Goal: Transaction & Acquisition: Purchase product/service

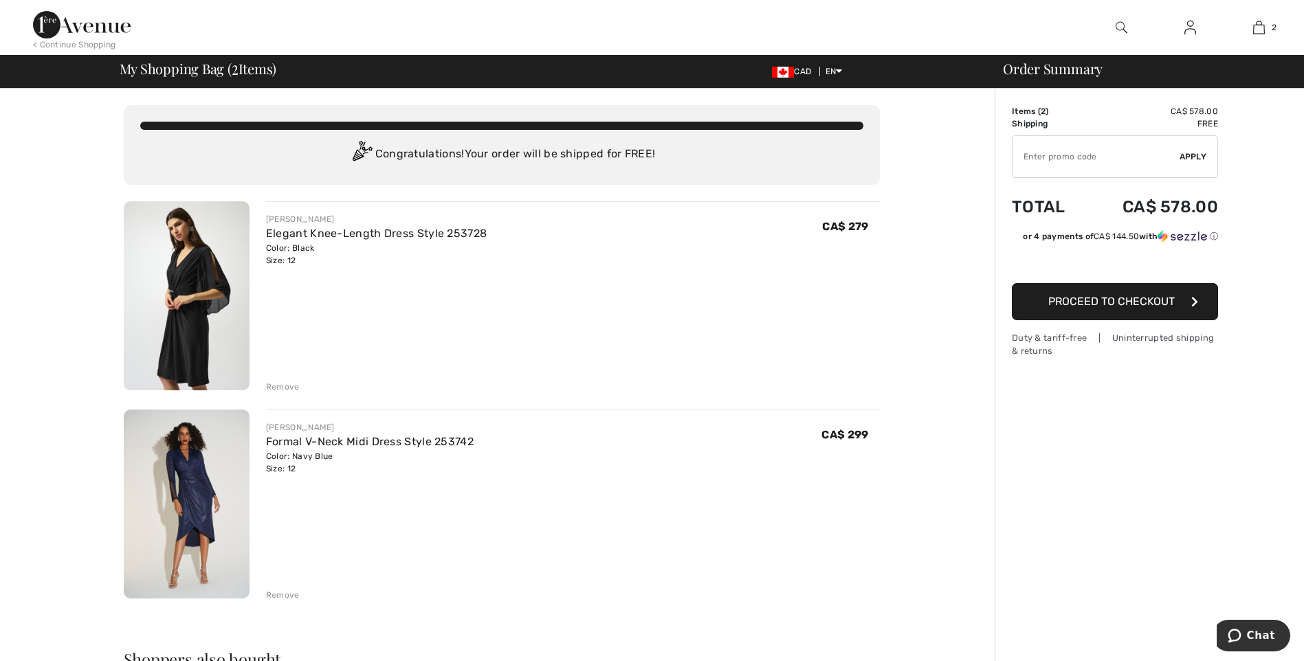
click at [170, 300] on img at bounding box center [187, 295] width 126 height 189
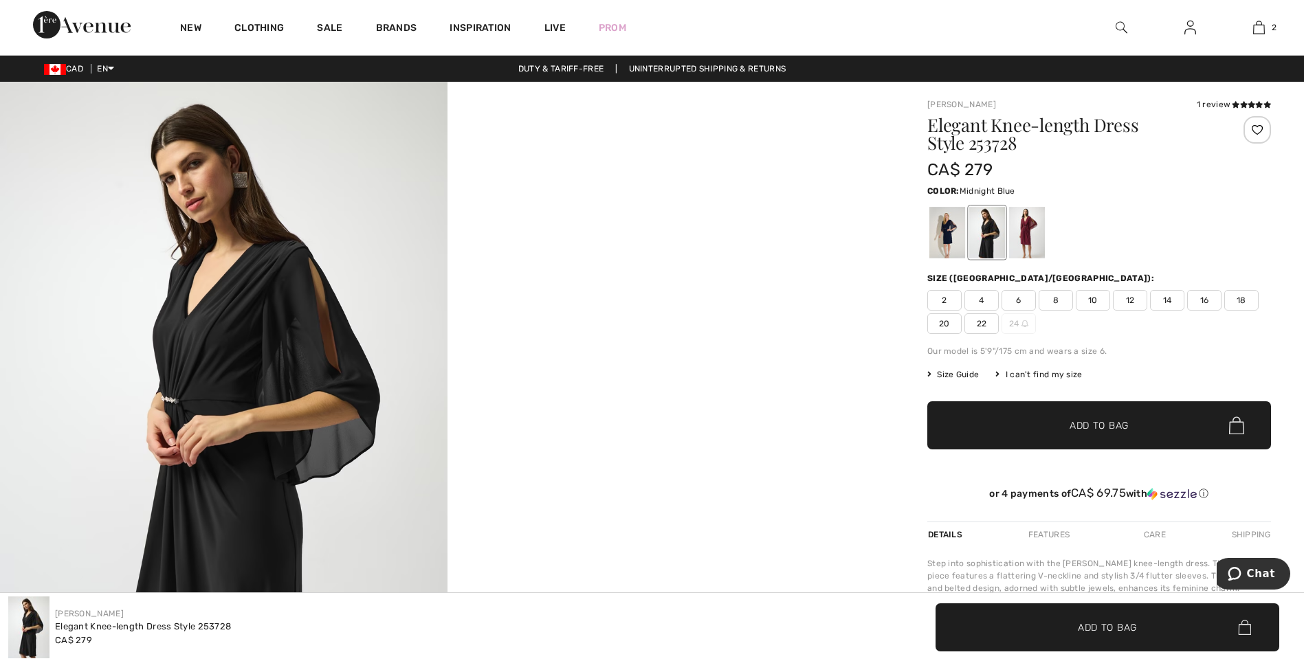
click at [944, 229] on div at bounding box center [947, 233] width 36 height 52
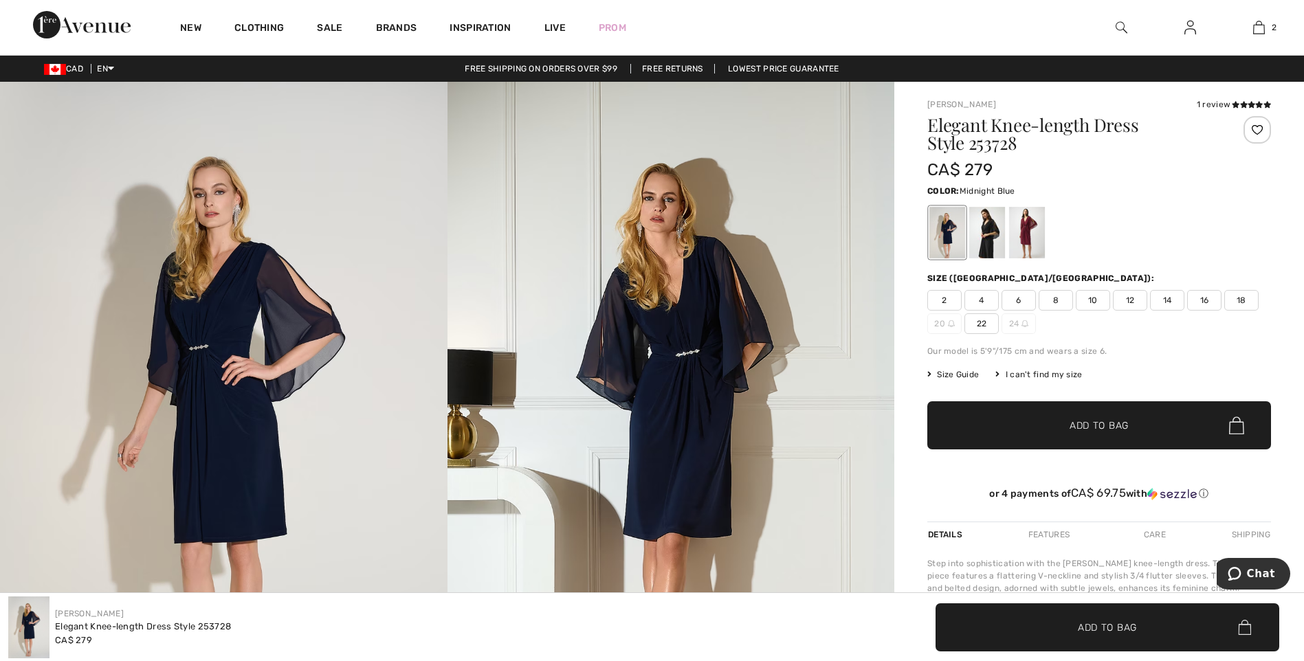
click at [1132, 301] on span "12" at bounding box center [1130, 300] width 34 height 21
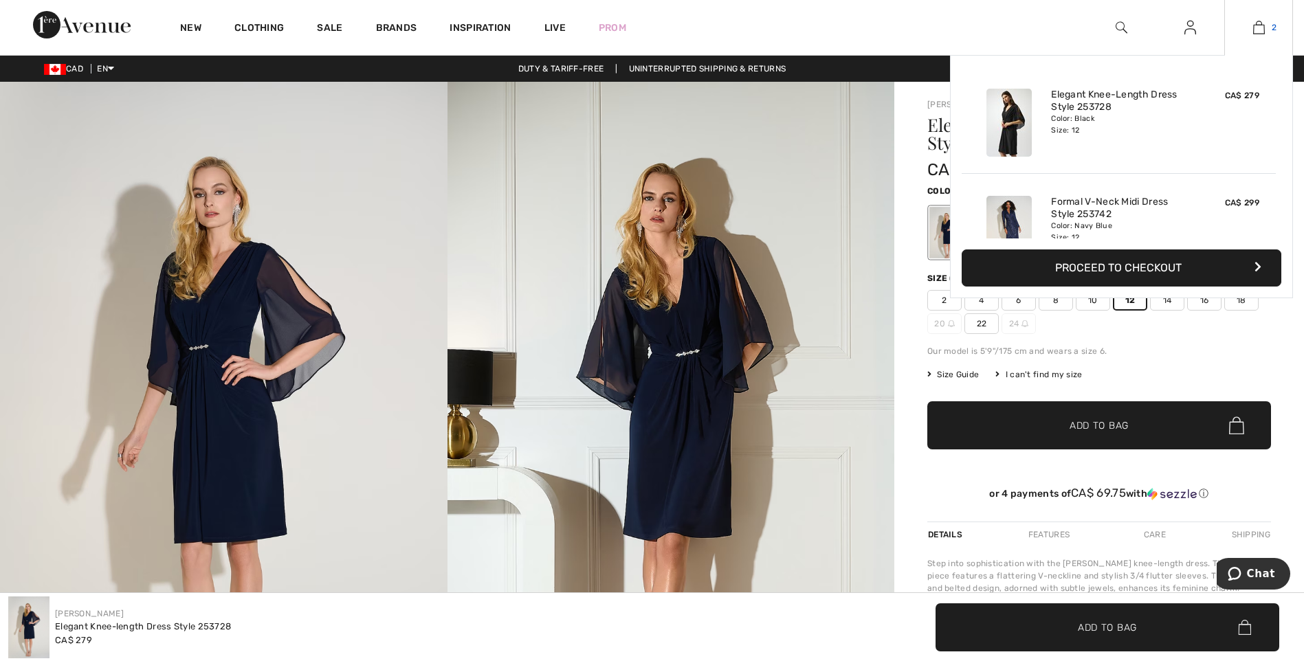
click at [1258, 26] on img at bounding box center [1259, 27] width 12 height 16
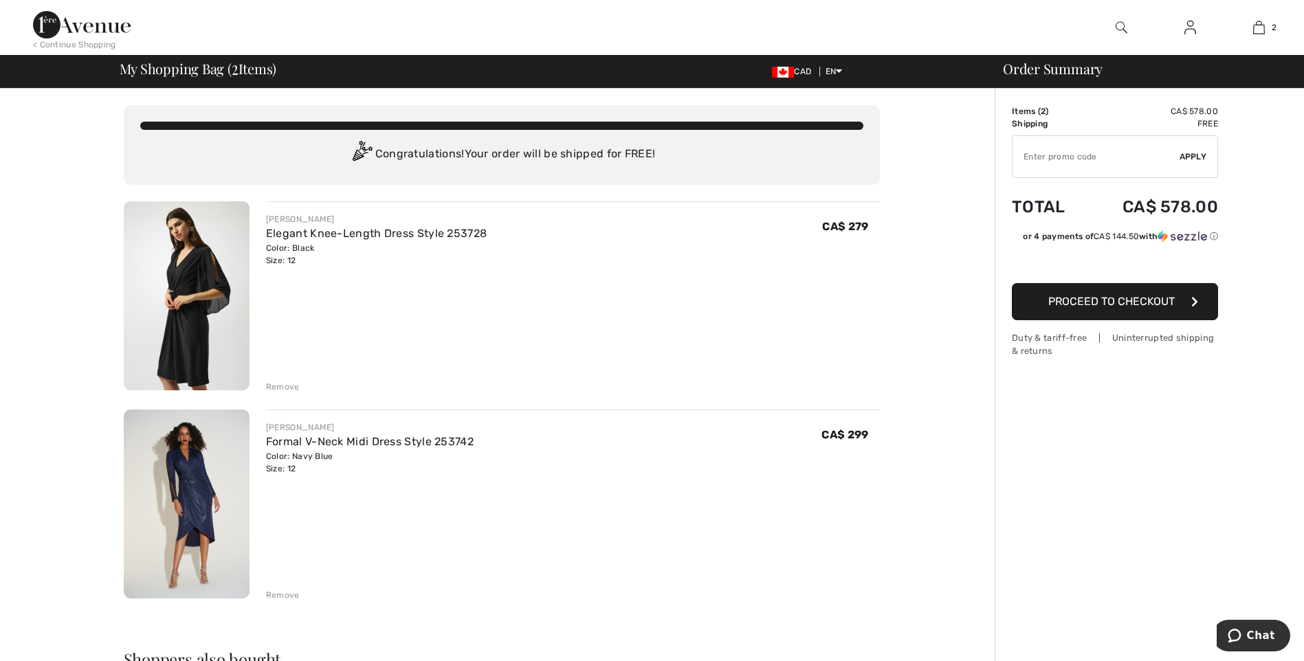
click at [195, 461] on img at bounding box center [187, 504] width 126 height 189
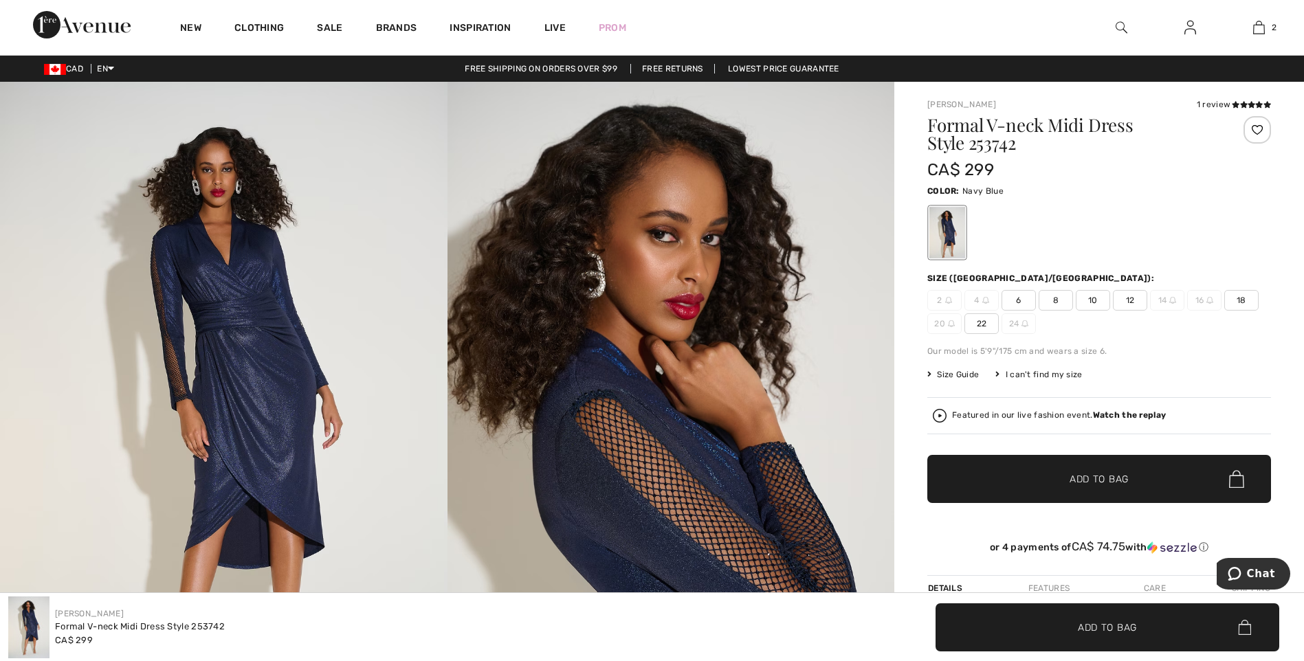
click at [1133, 301] on span "12" at bounding box center [1130, 300] width 34 height 21
click at [1100, 483] on span "Add to Bag" at bounding box center [1098, 479] width 59 height 14
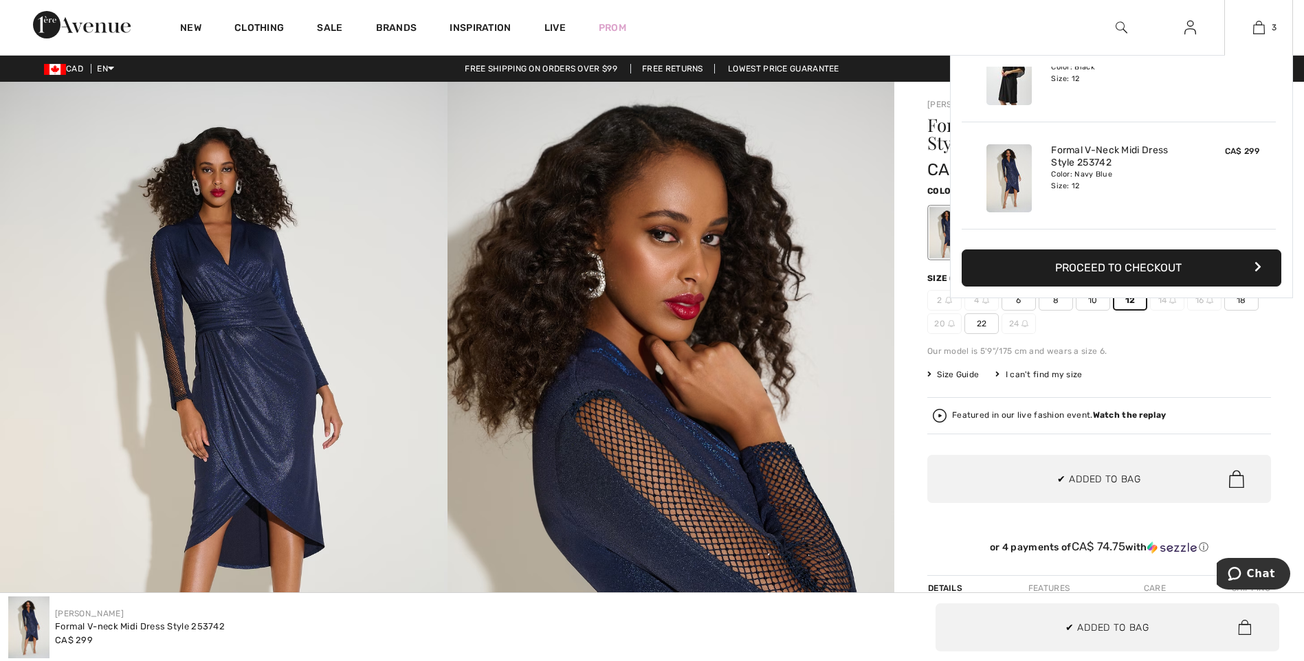
scroll to position [12, 0]
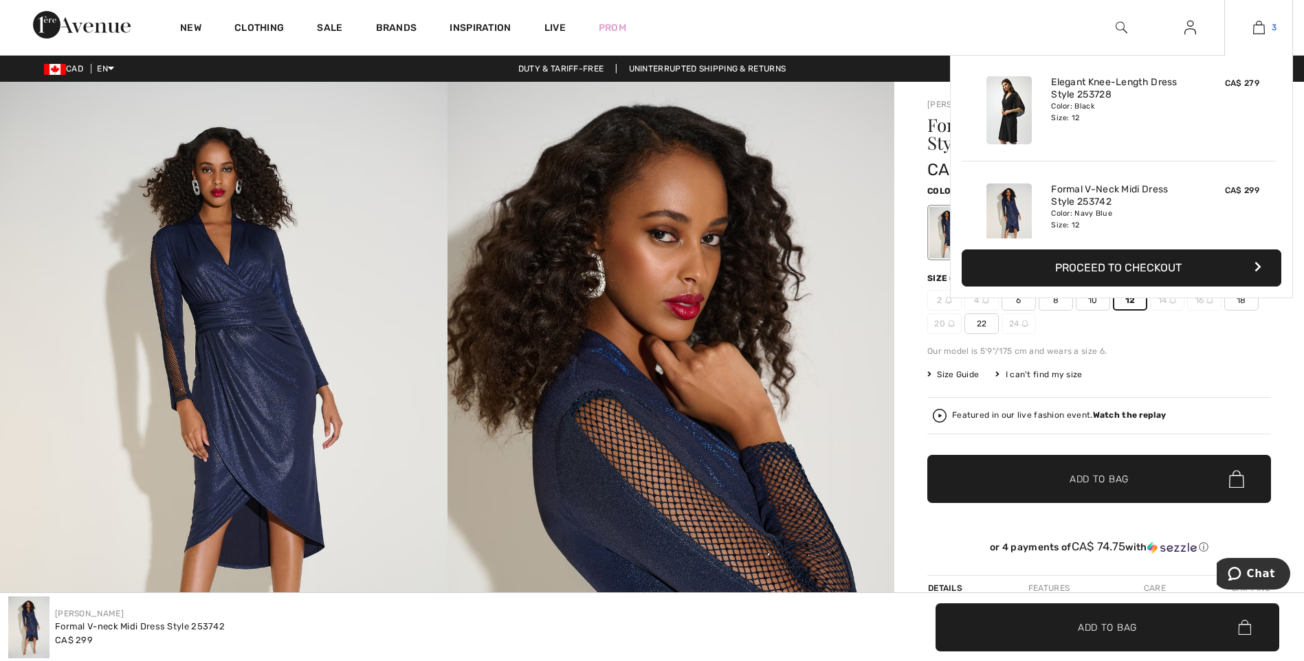
click at [1257, 23] on img at bounding box center [1259, 27] width 12 height 16
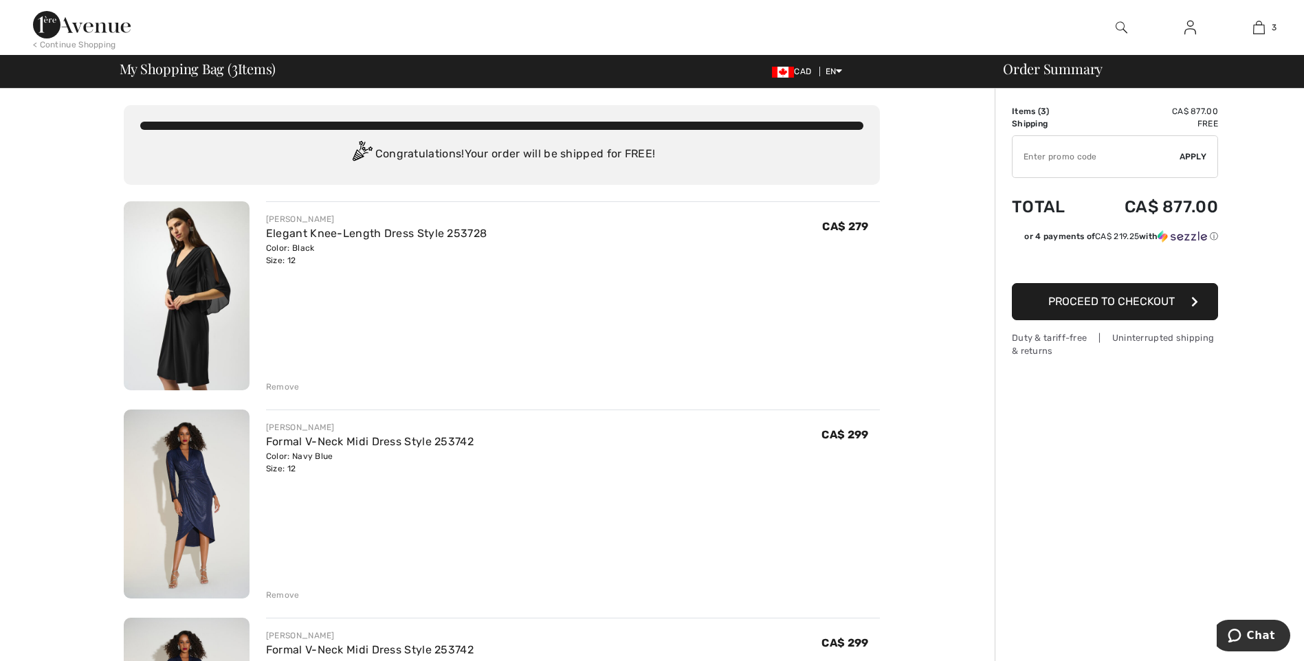
click at [1113, 300] on span "Proceed to Checkout" at bounding box center [1111, 301] width 126 height 13
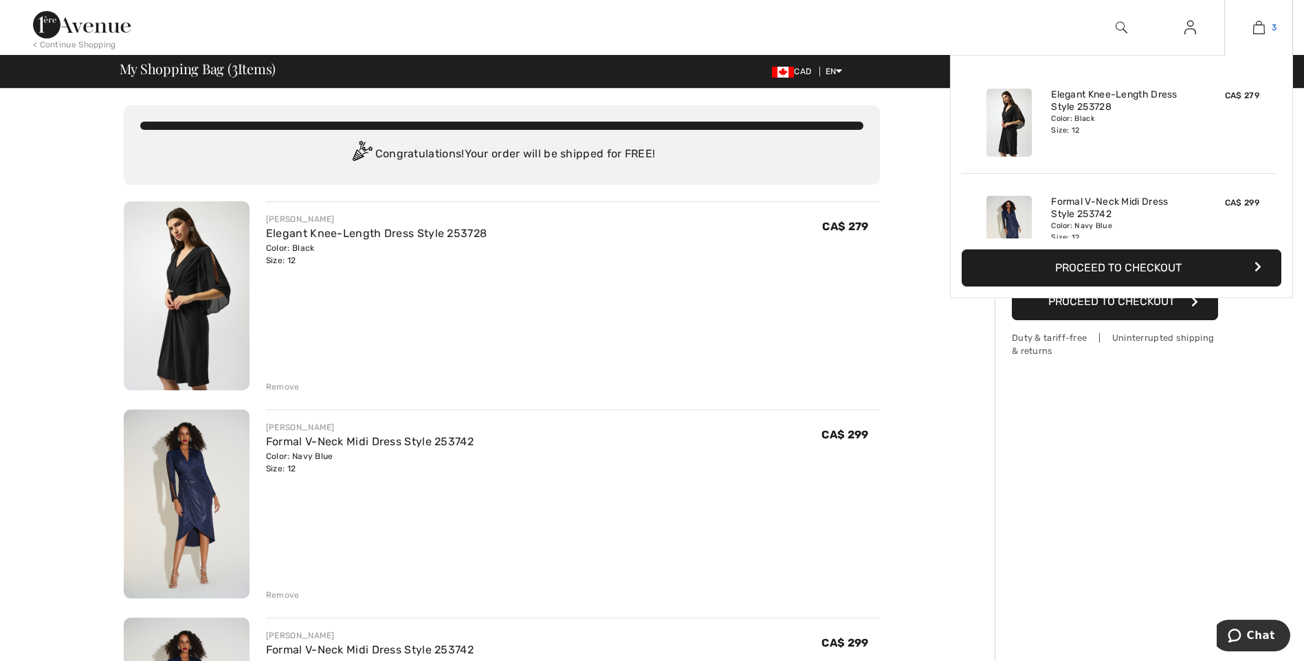
click at [1259, 25] on img at bounding box center [1259, 27] width 12 height 16
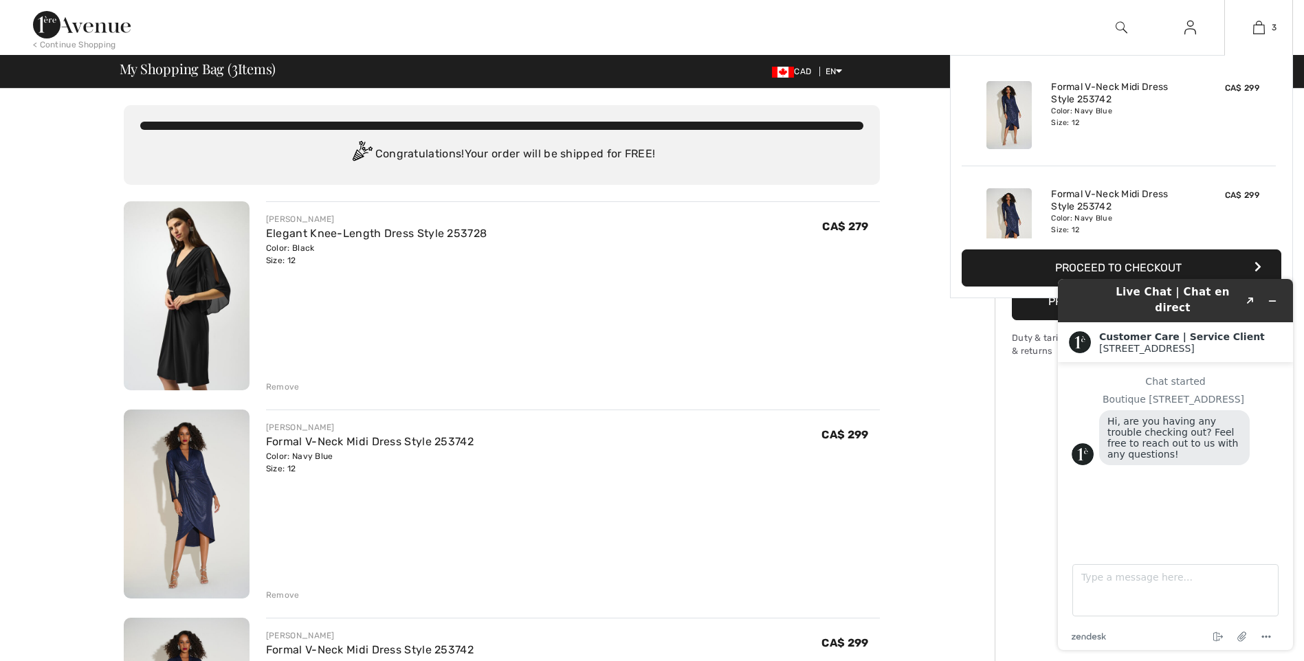
scroll to position [137, 0]
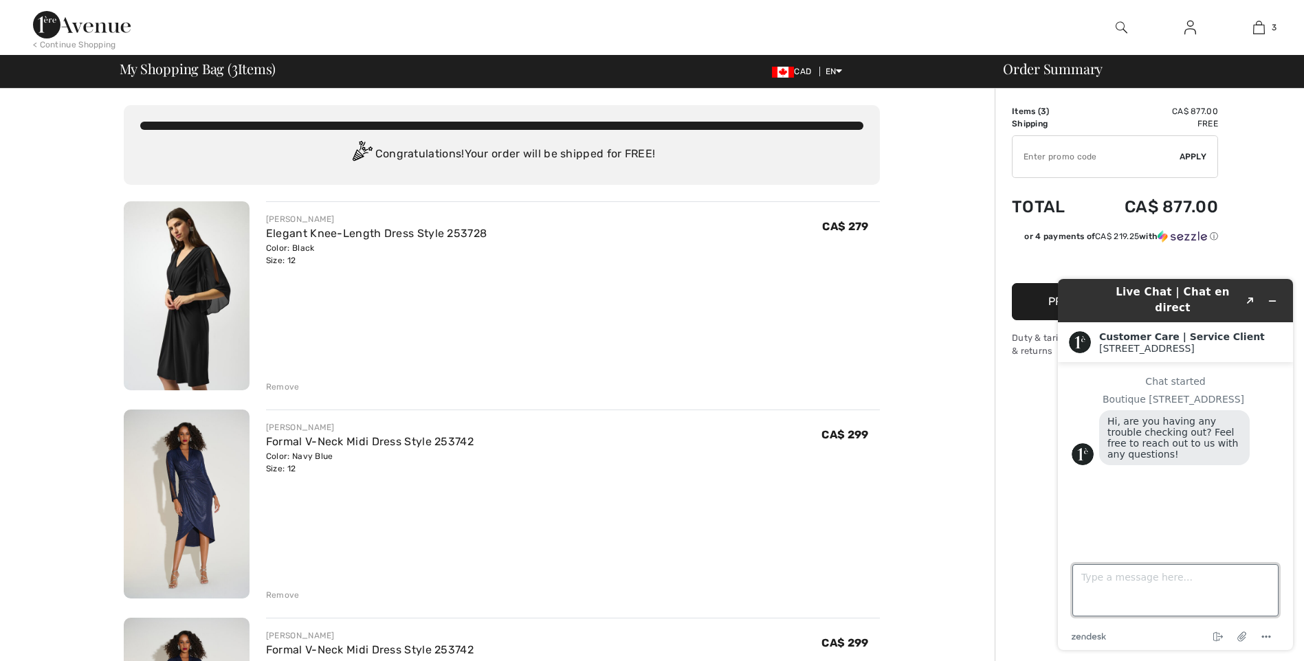
click at [1178, 581] on textarea "Type a message here..." at bounding box center [1175, 590] width 206 height 52
type textarea "I wanted to add the midnight blue in style 25428, it seems that the black keeps…"
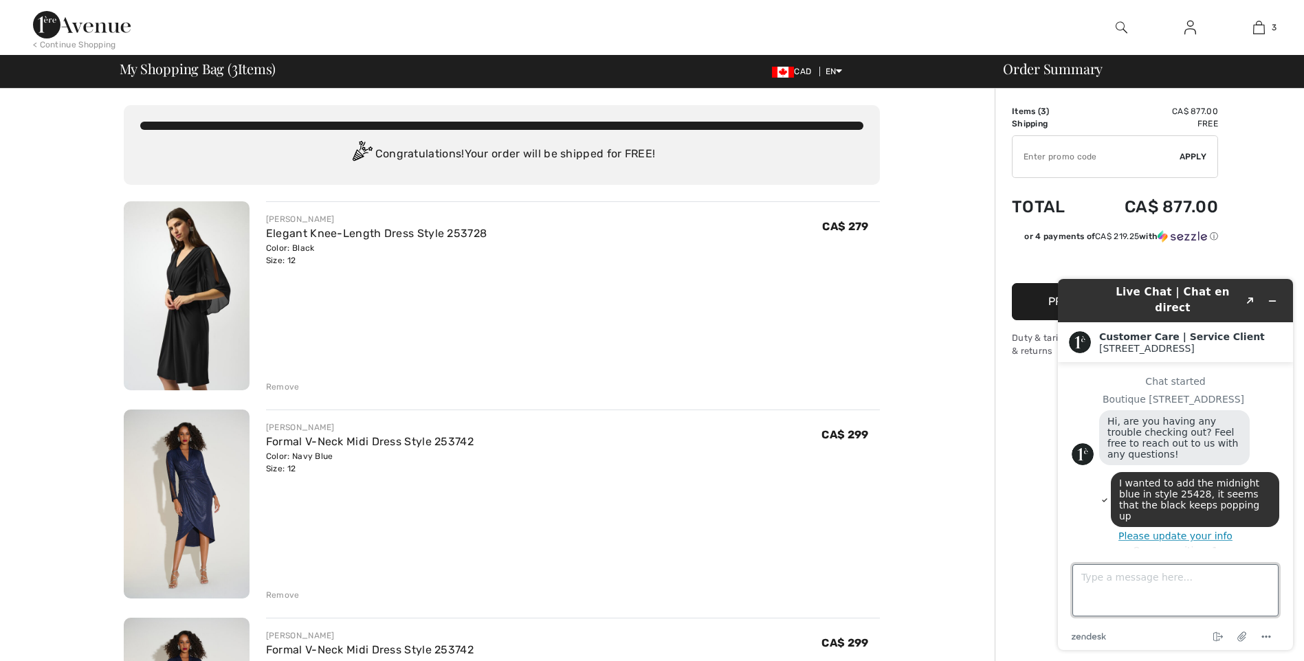
scroll to position [4, 0]
click at [1269, 299] on button "Minimize widget" at bounding box center [1272, 300] width 22 height 19
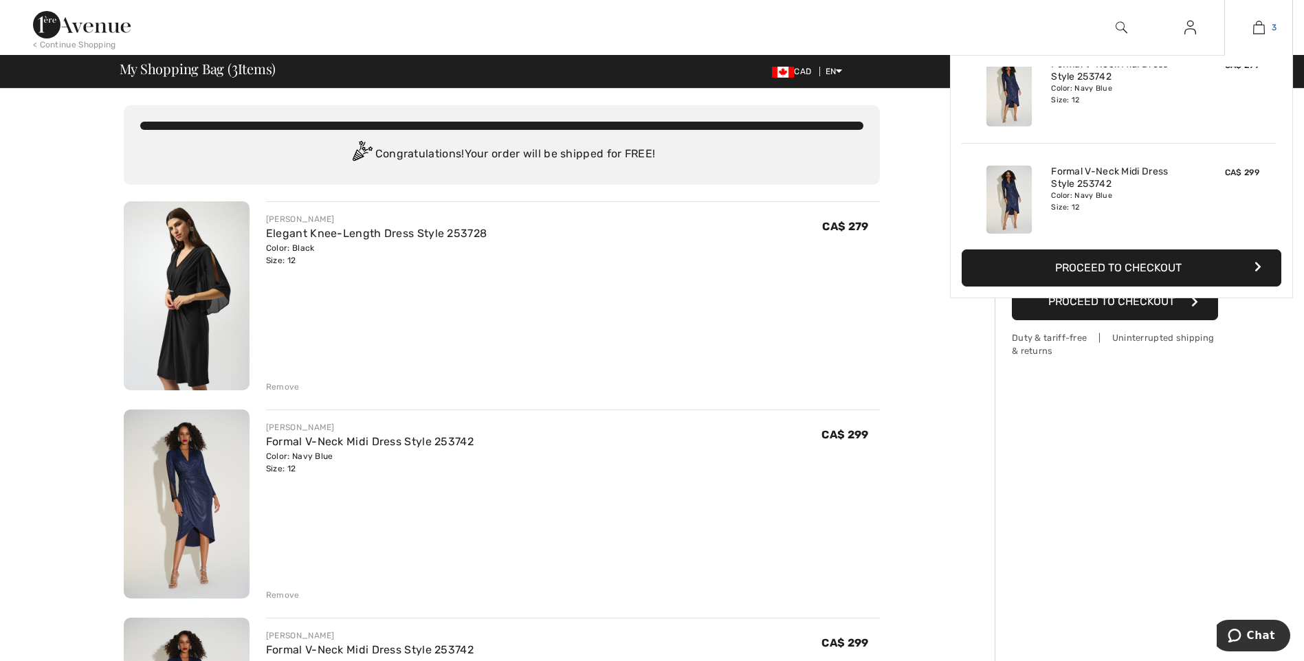
click at [1267, 31] on link "3" at bounding box center [1258, 27] width 67 height 16
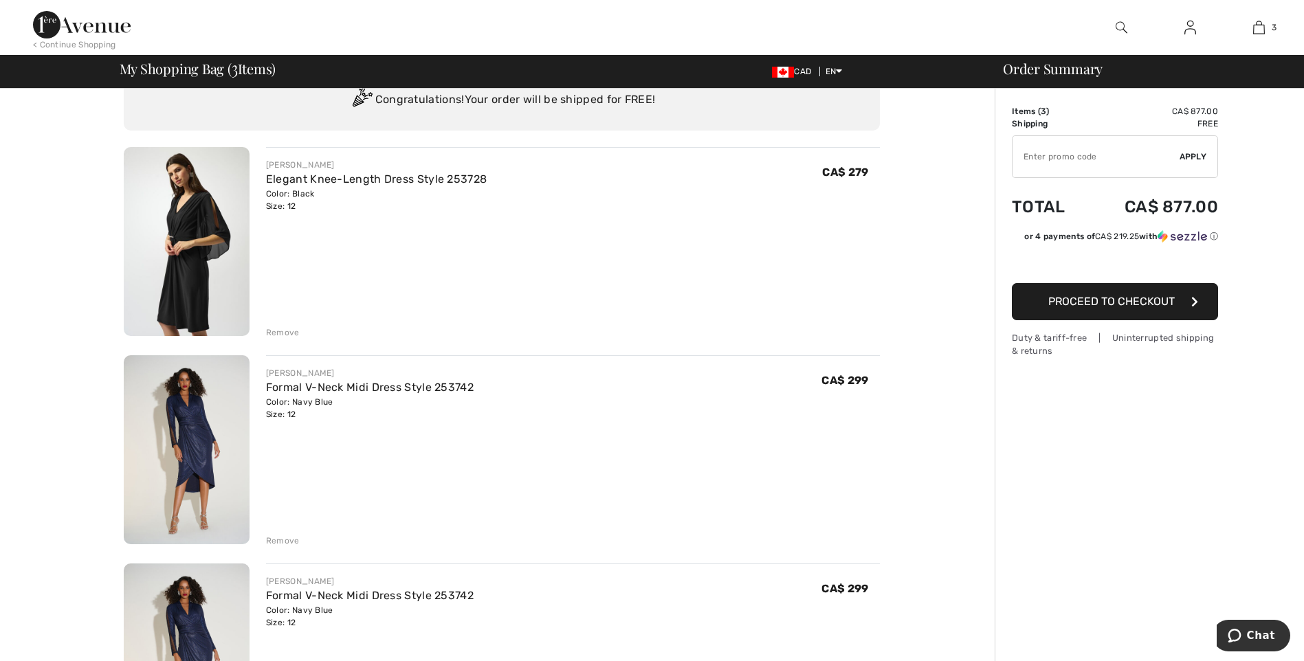
scroll to position [275, 0]
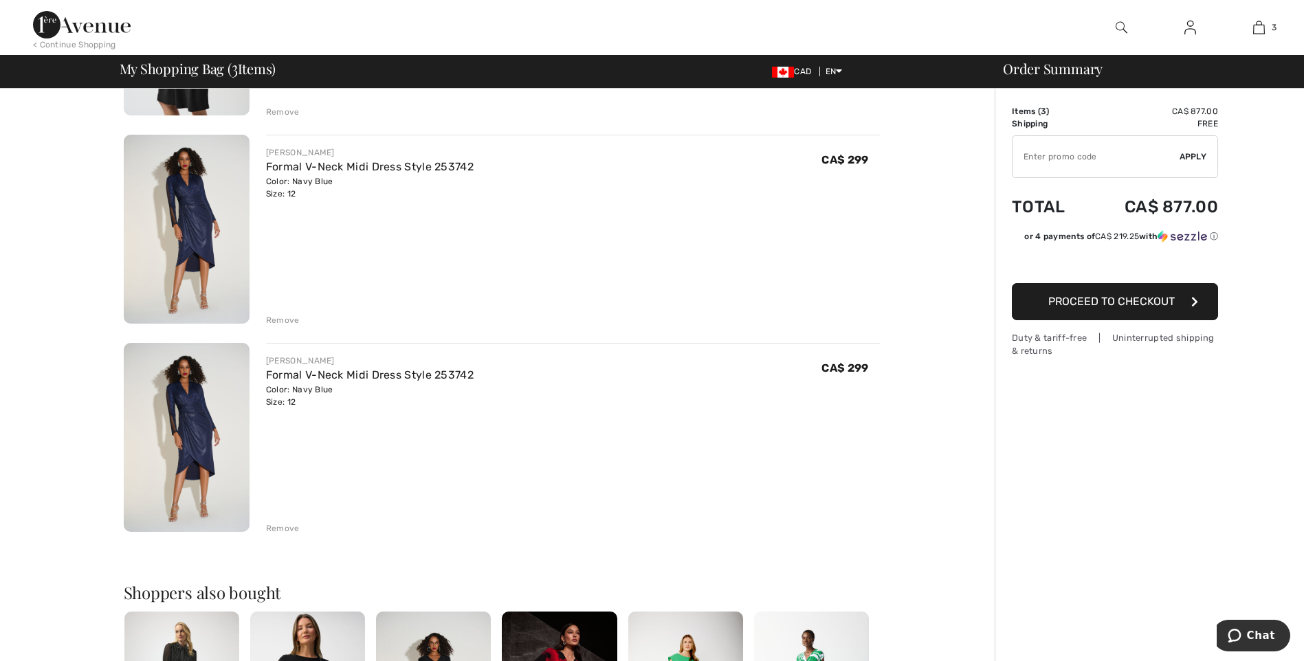
click at [285, 525] on div "Remove" at bounding box center [283, 528] width 34 height 12
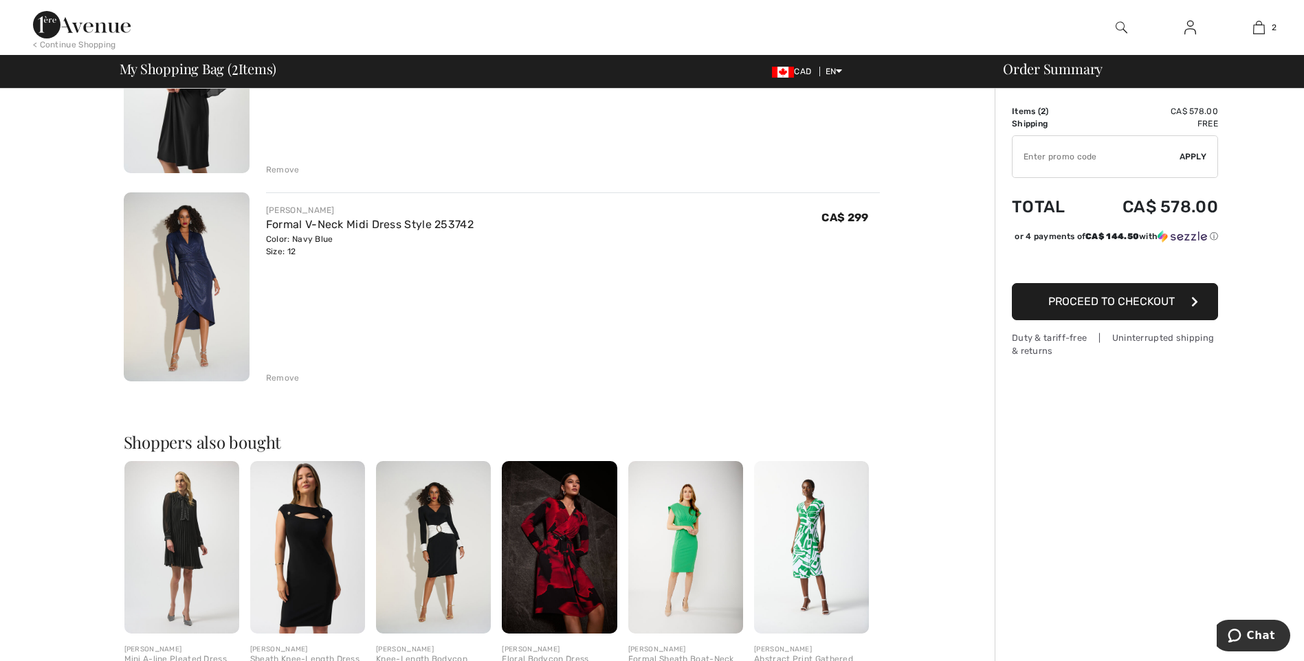
scroll to position [69, 0]
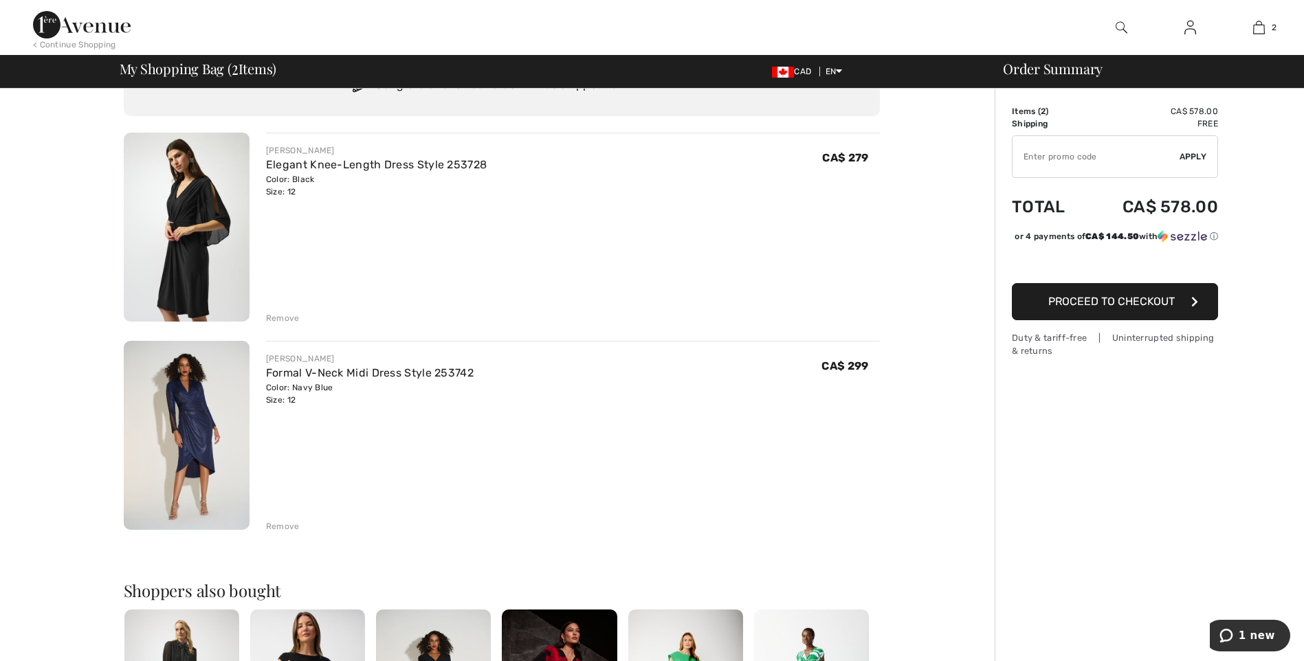
click at [279, 320] on div "Remove" at bounding box center [283, 318] width 34 height 12
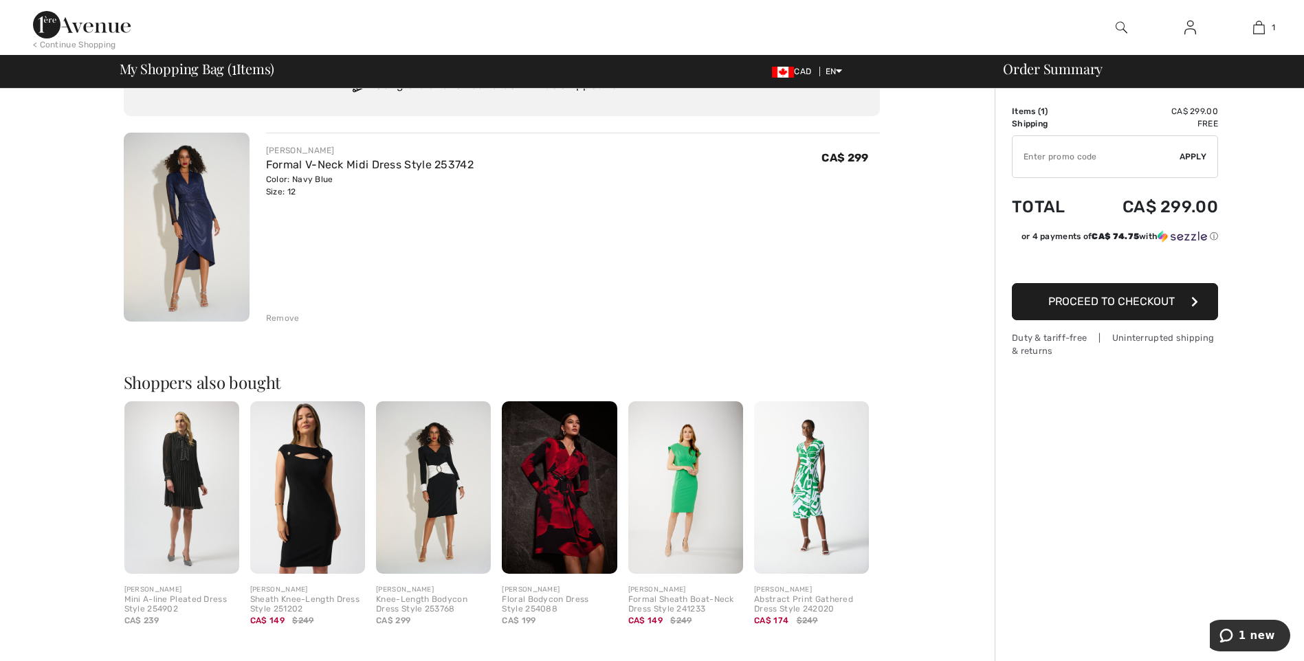
click at [206, 234] on img at bounding box center [187, 227] width 126 height 189
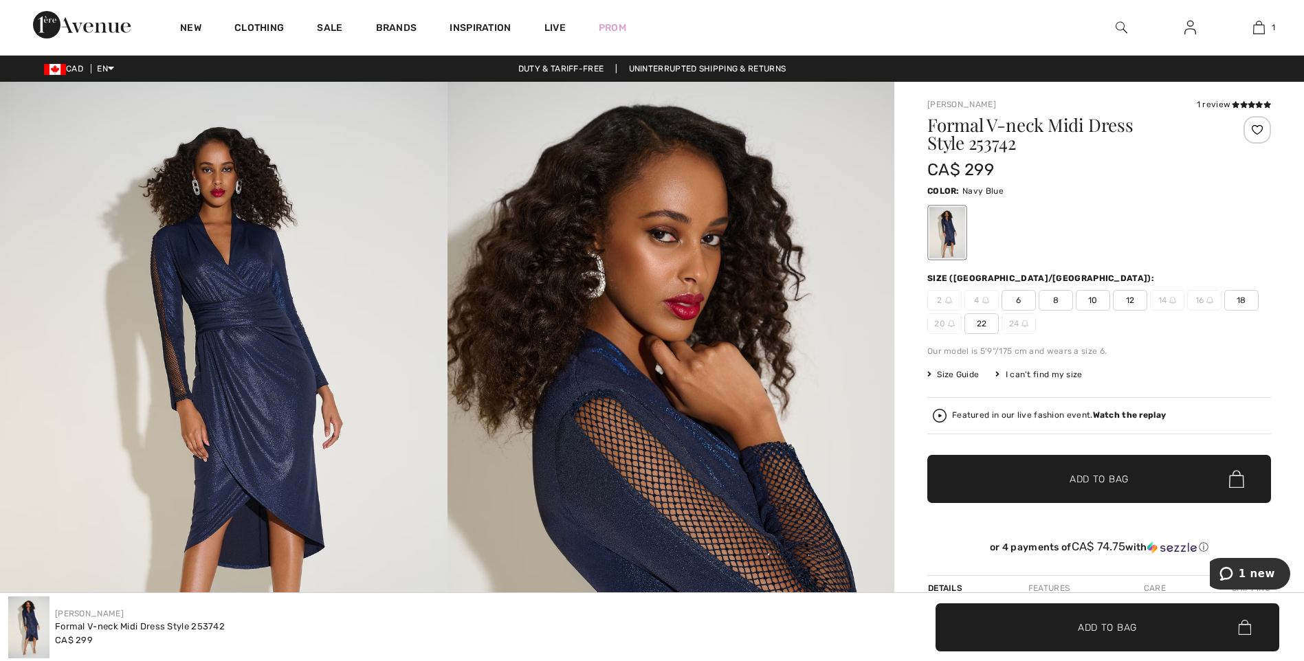
click at [238, 398] on img at bounding box center [223, 417] width 447 height 671
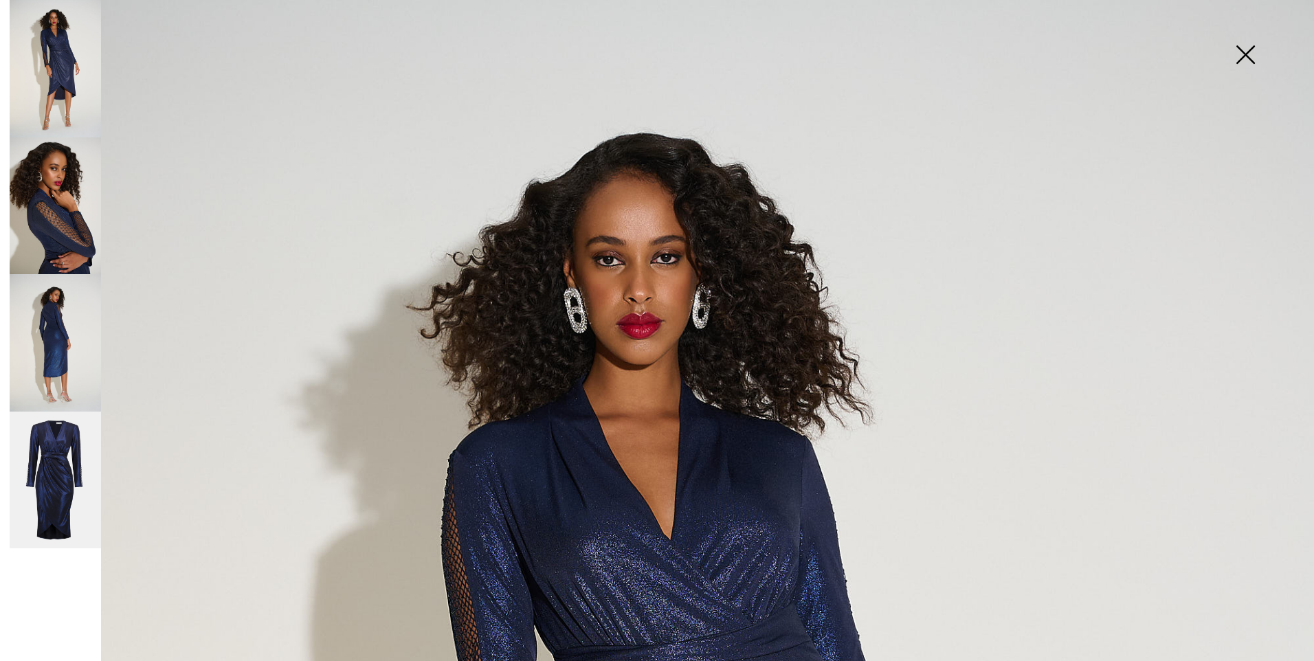
click at [1241, 52] on img at bounding box center [1245, 56] width 69 height 71
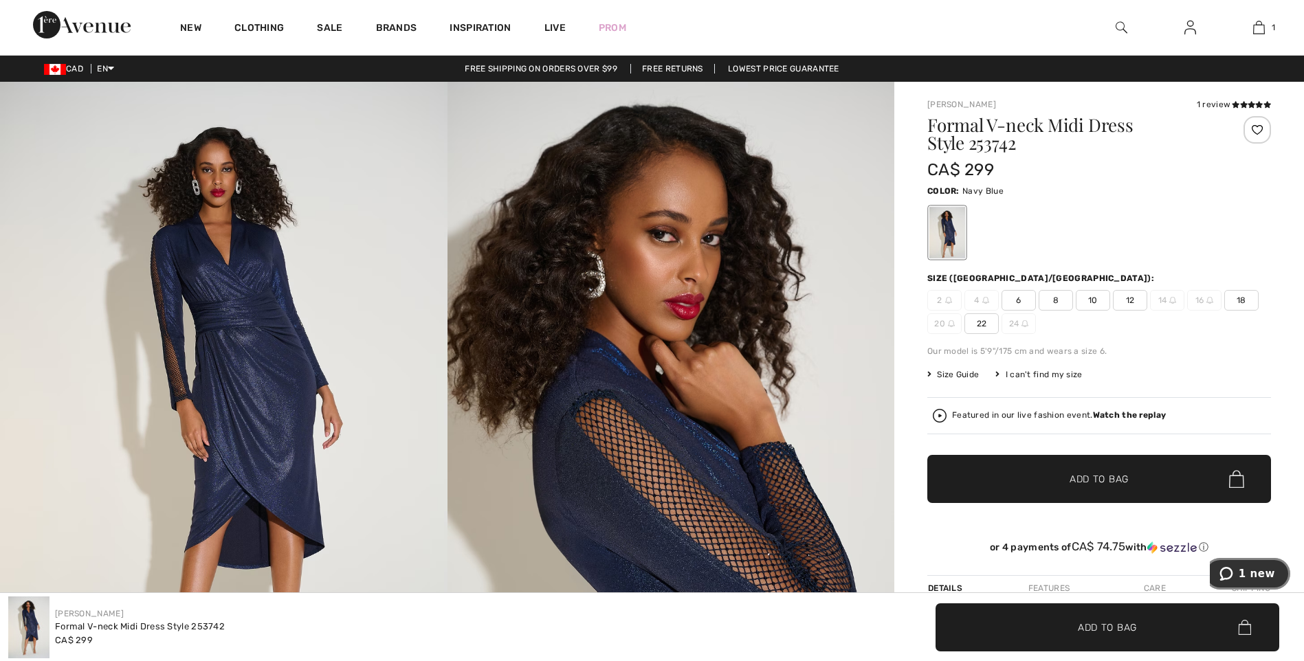
click at [1233, 573] on icon "1 new" at bounding box center [1226, 574] width 14 height 14
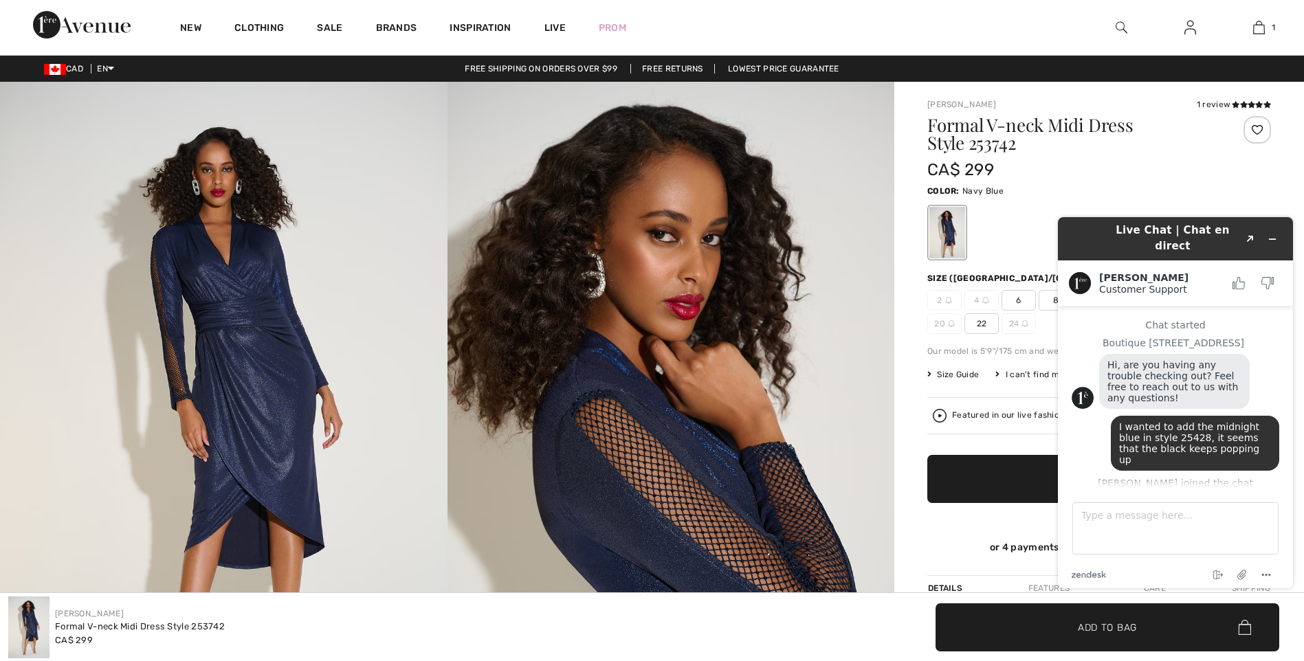
scroll to position [38, 0]
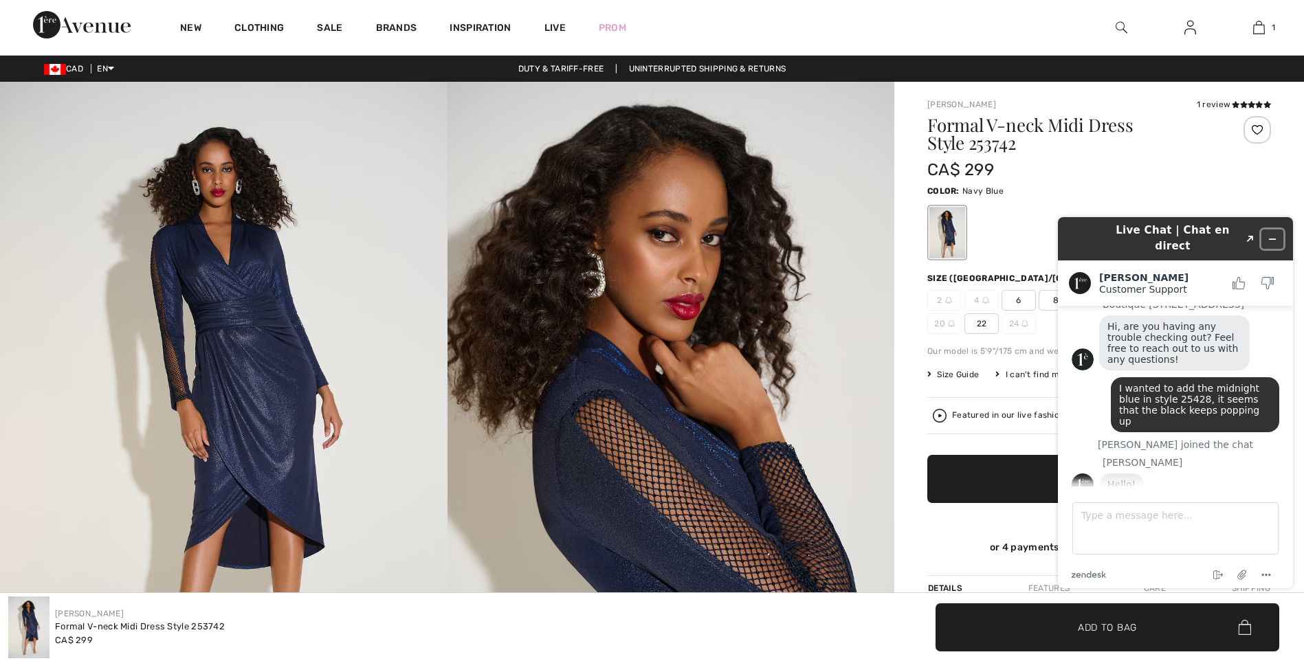
click at [1280, 230] on button "Minimize widget" at bounding box center [1272, 239] width 22 height 19
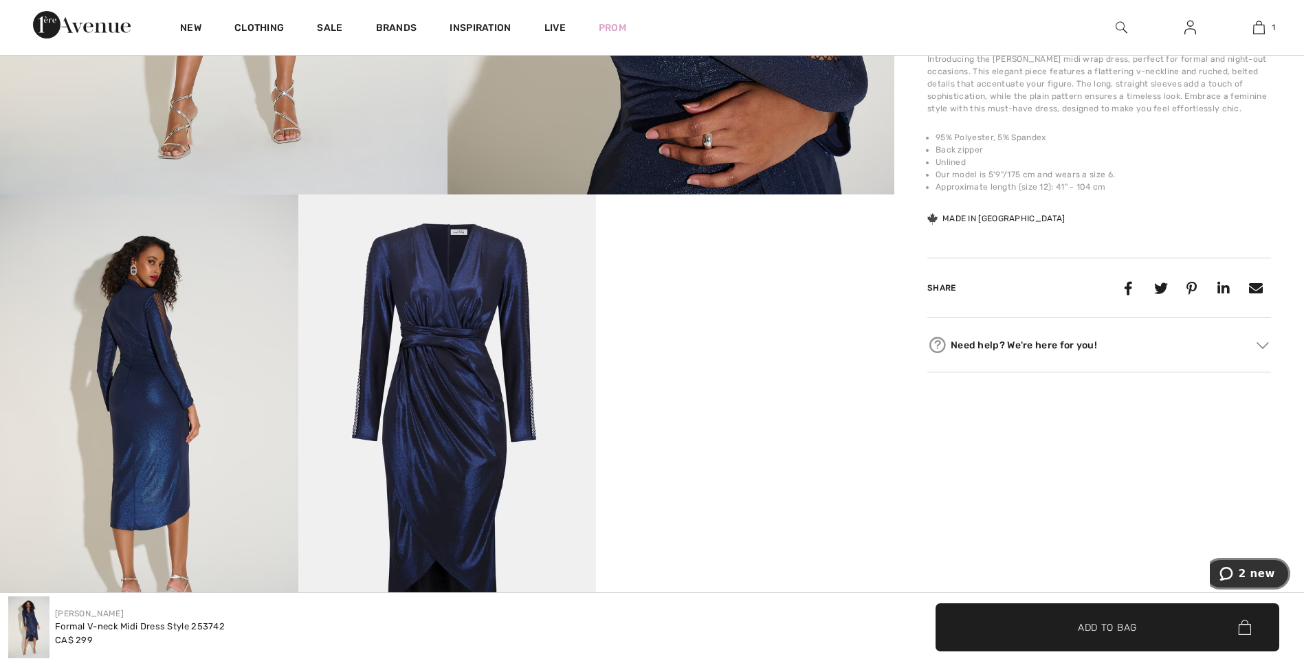
scroll to position [619, 0]
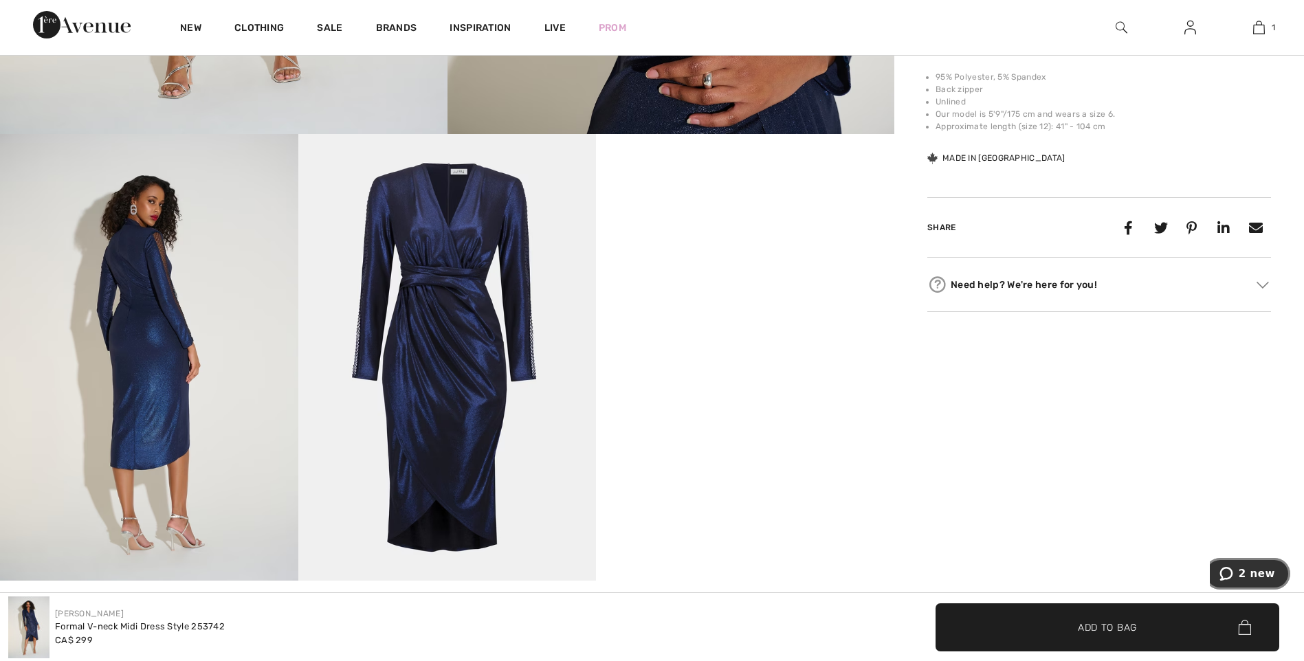
click at [1249, 569] on span "2 new" at bounding box center [1257, 574] width 36 height 12
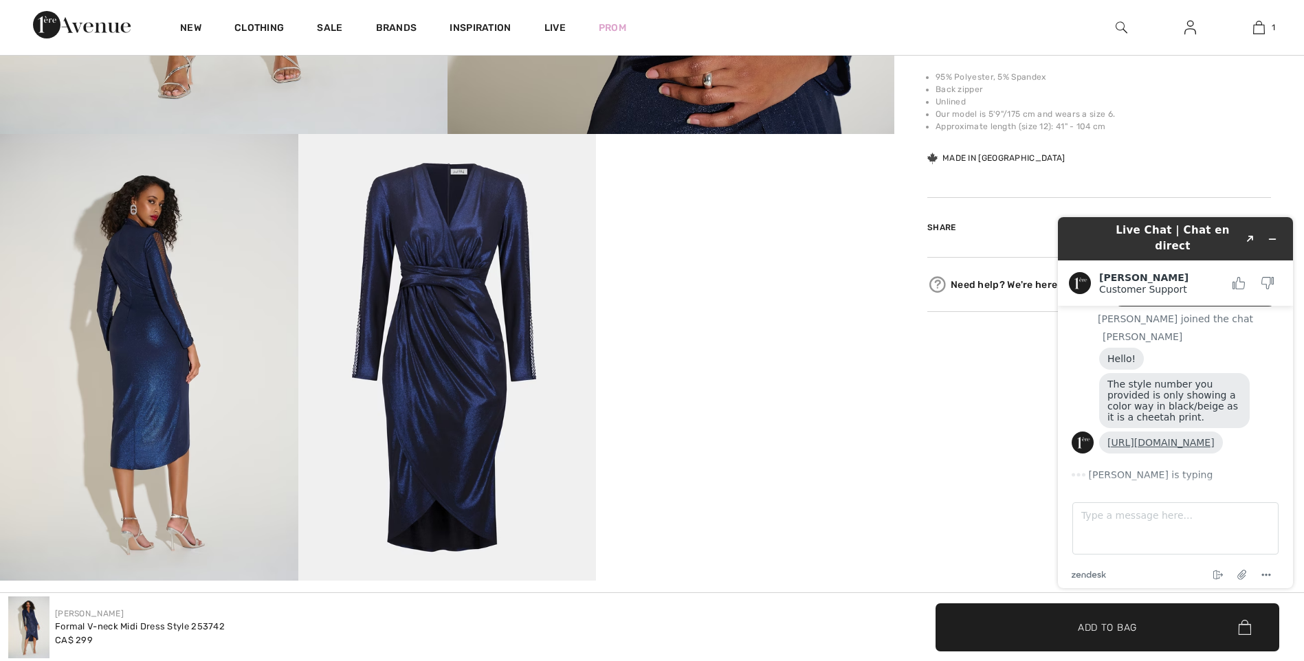
click at [1162, 437] on link "https://www.1ereavenue.com/en/glamorous-glitter-pullover-style-254284-p83595/" at bounding box center [1160, 442] width 107 height 11
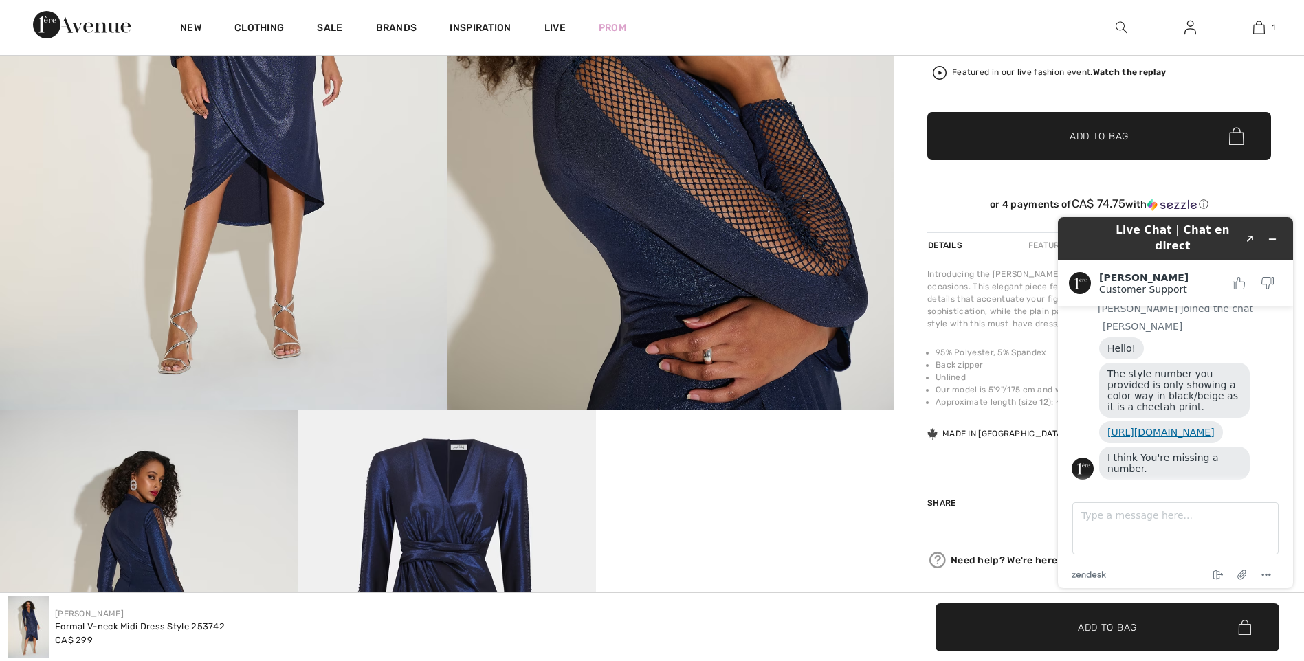
scroll to position [0, 0]
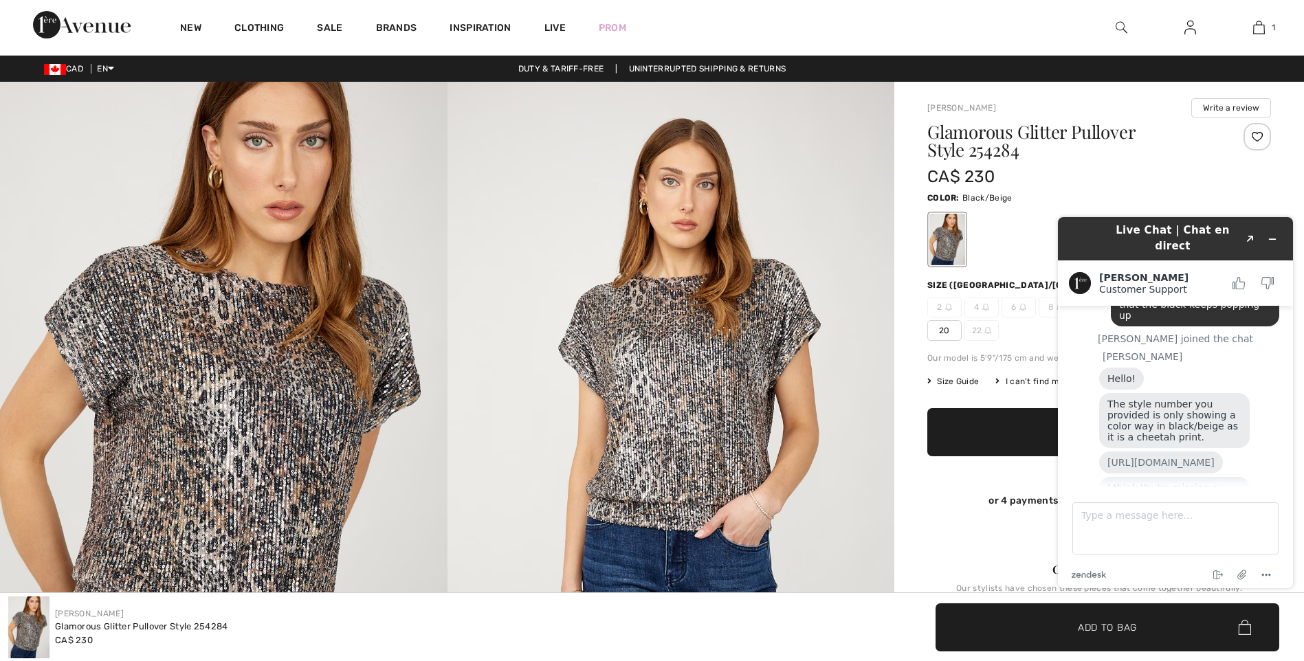
scroll to position [181, 0]
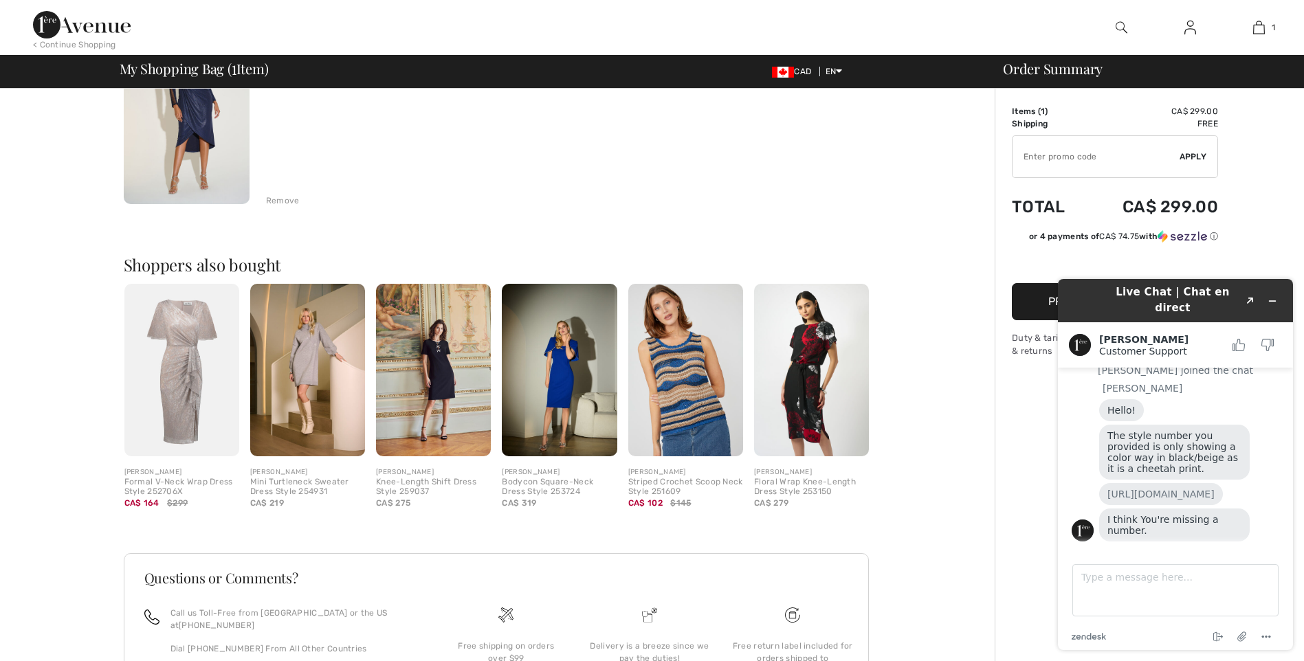
scroll to position [206, 0]
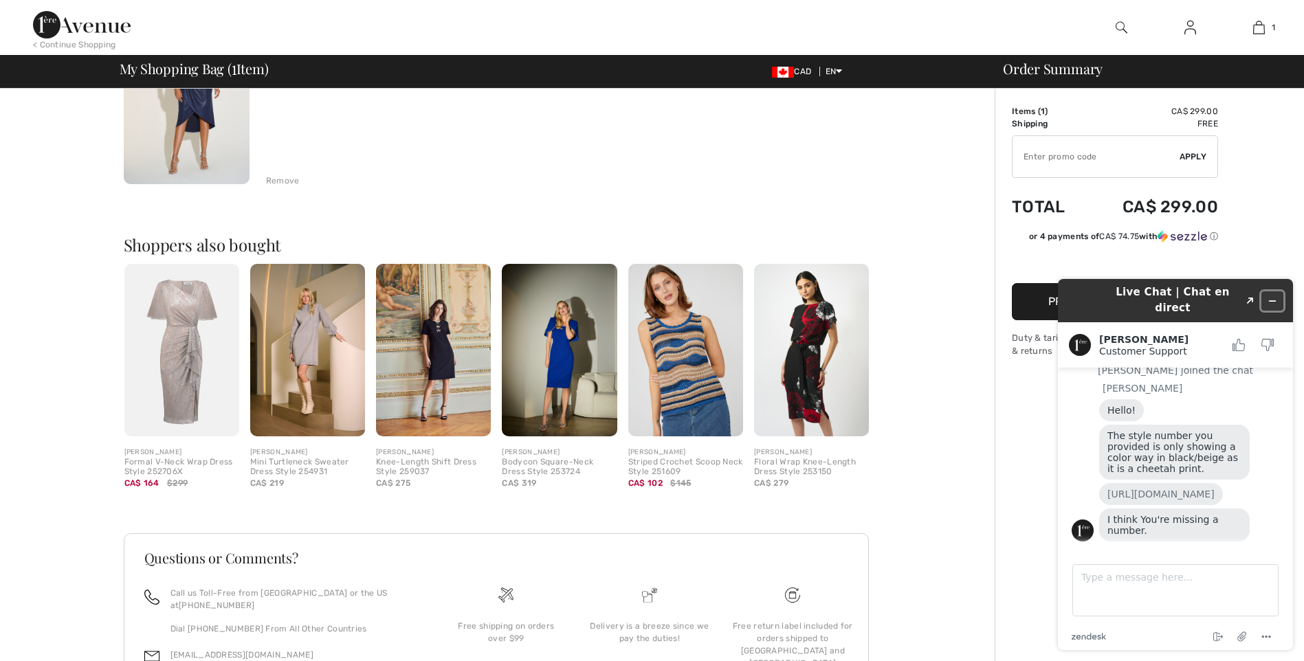
click at [1269, 296] on icon "Minimize widget" at bounding box center [1272, 301] width 10 height 10
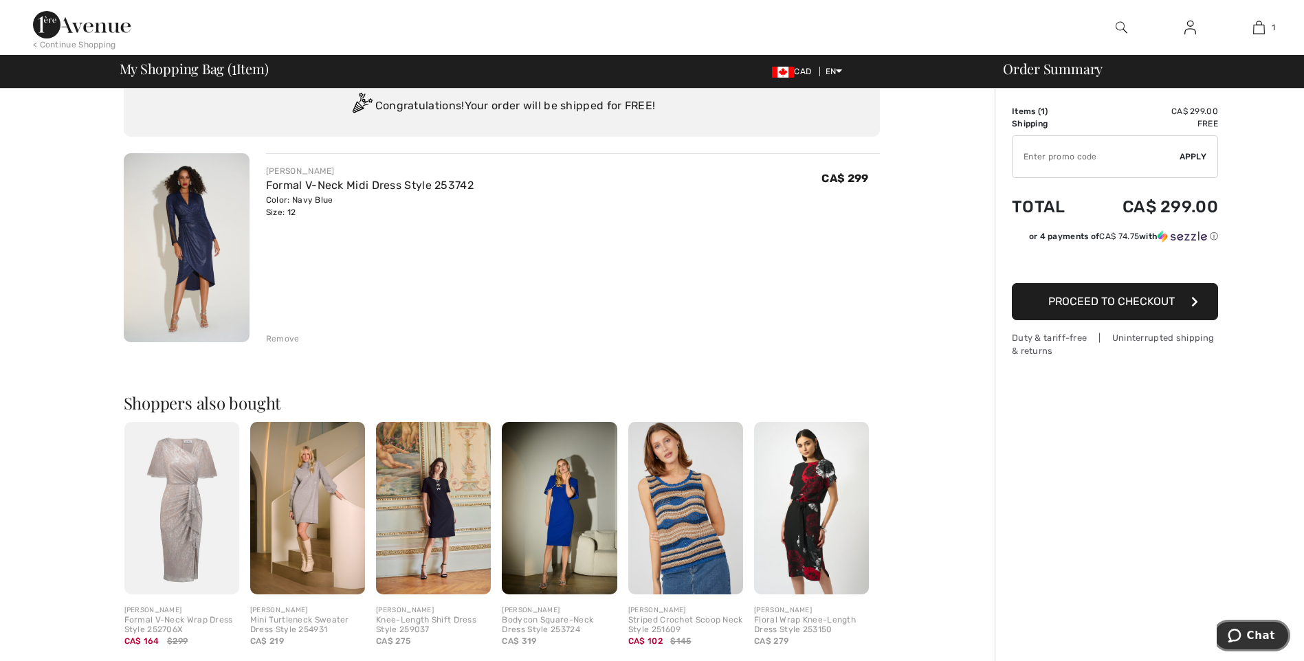
scroll to position [0, 0]
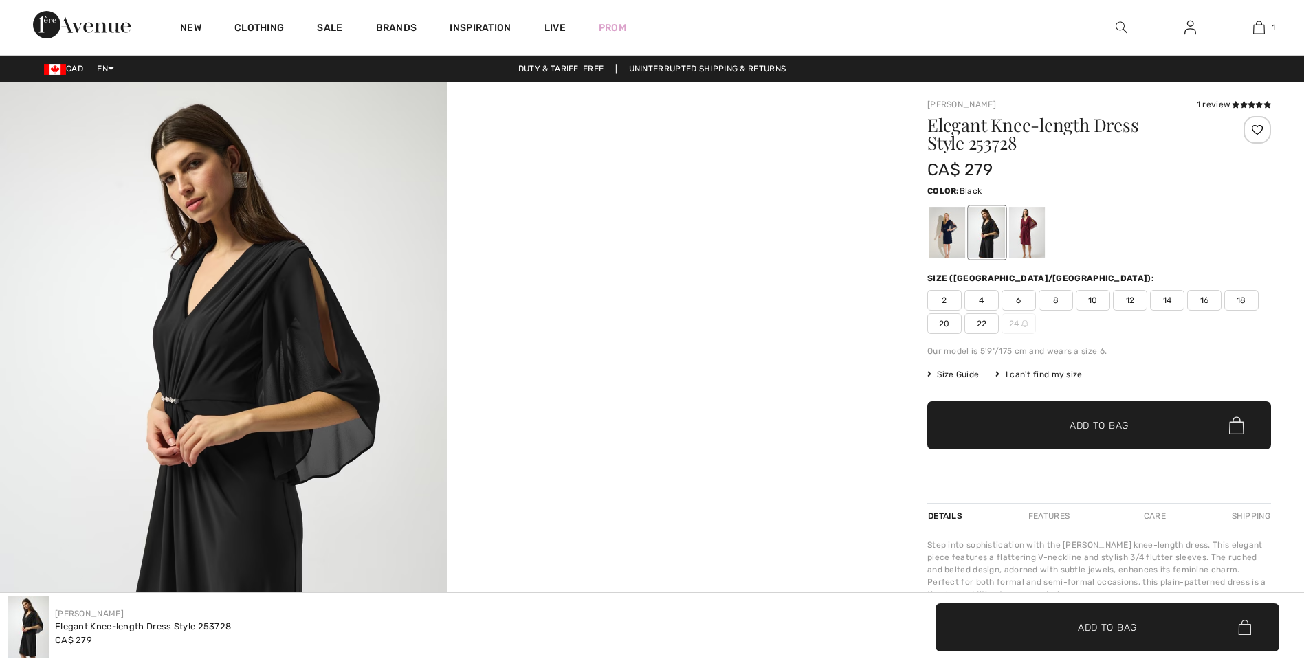
checkbox input "true"
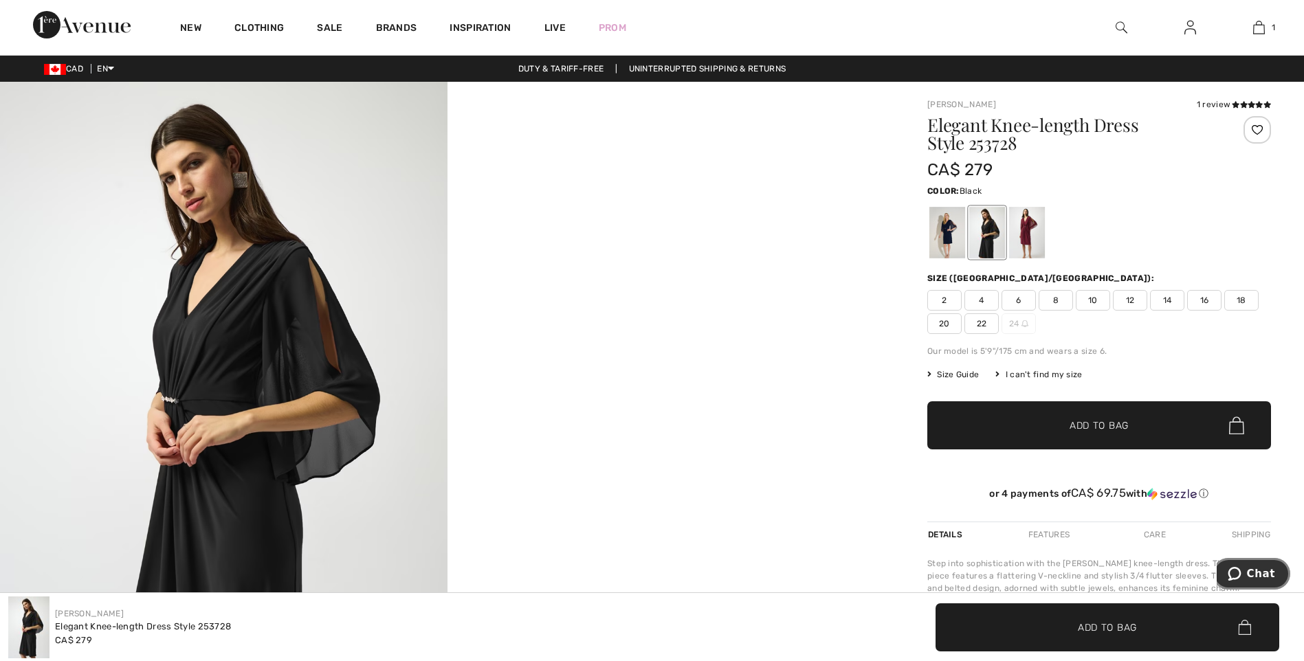
click at [1252, 564] on button "Chat" at bounding box center [1251, 574] width 78 height 32
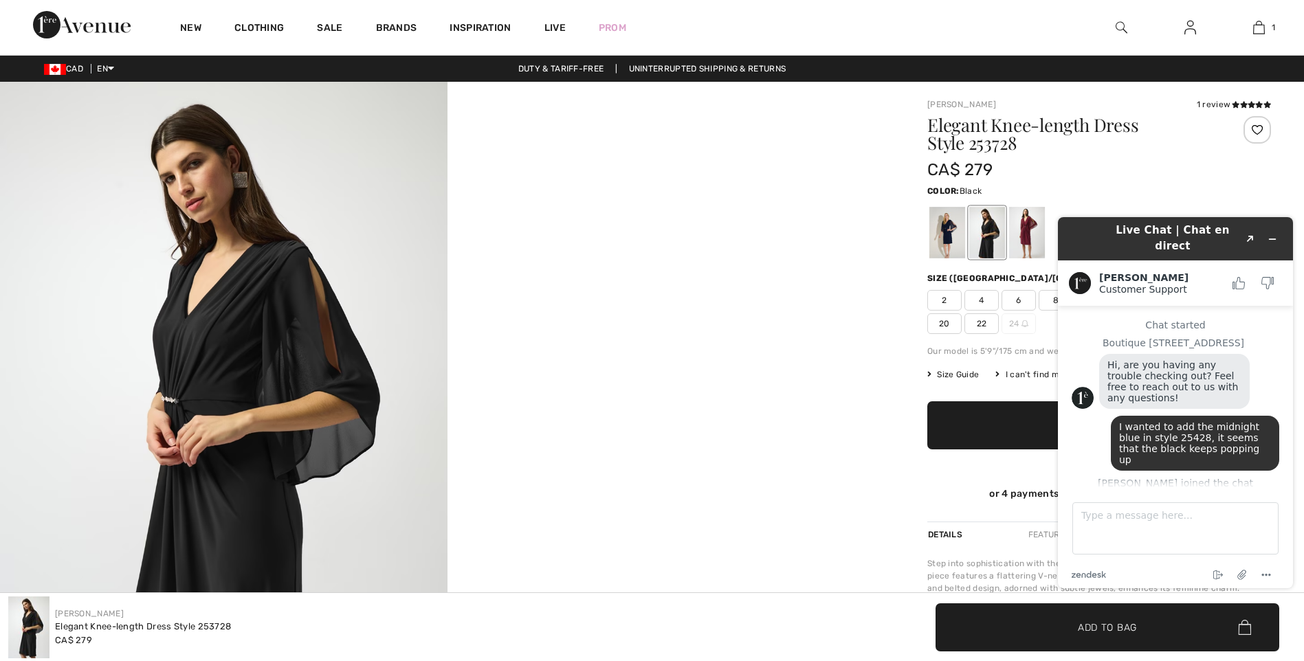
scroll to position [181, 0]
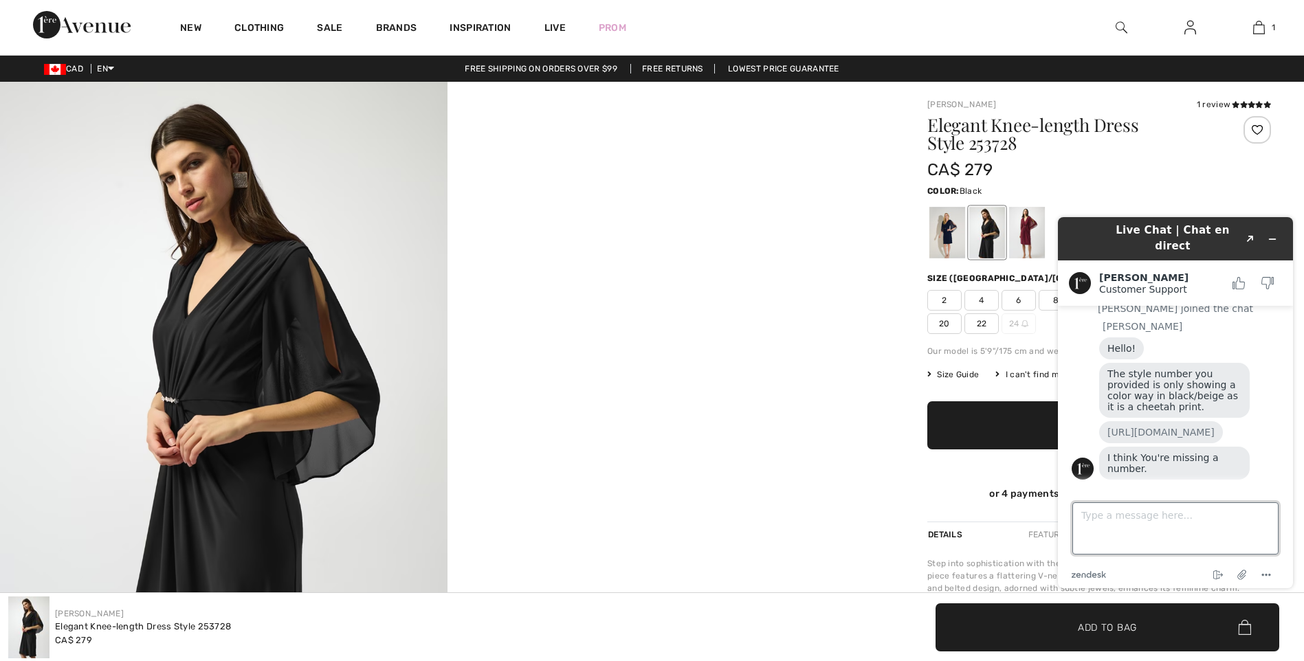
click at [1166, 509] on textarea "Type a message here..." at bounding box center [1175, 528] width 206 height 52
type textarea "253728"
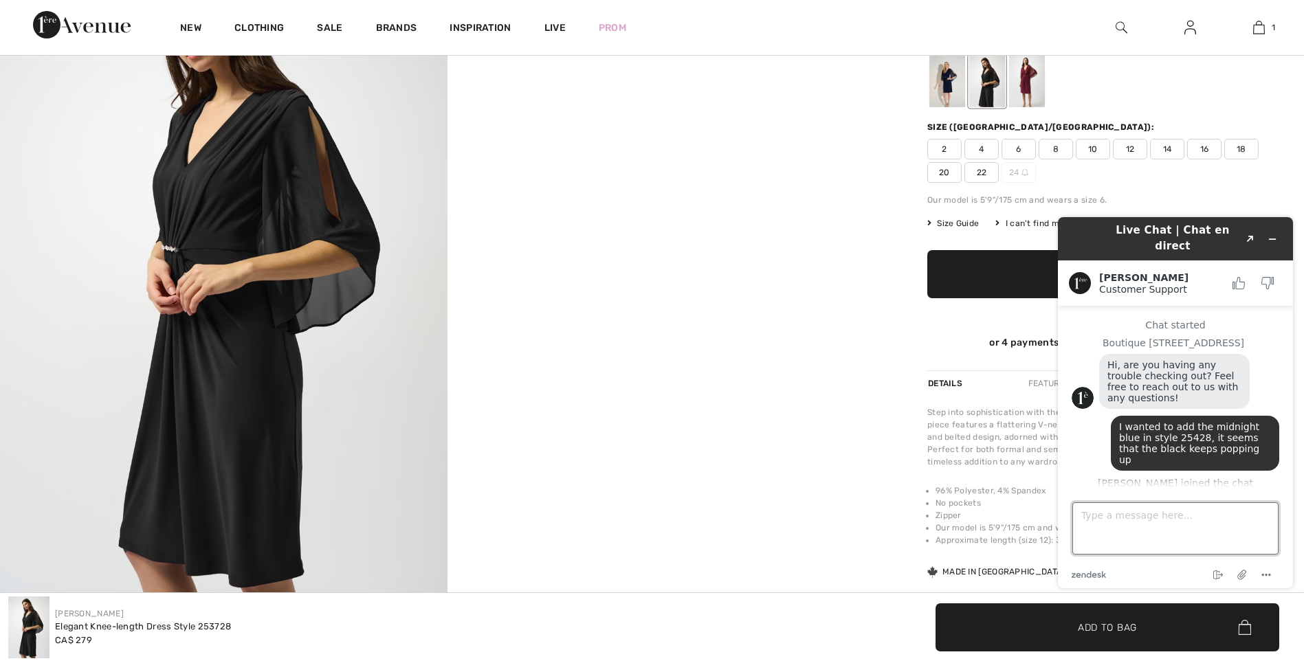
scroll to position [0, 0]
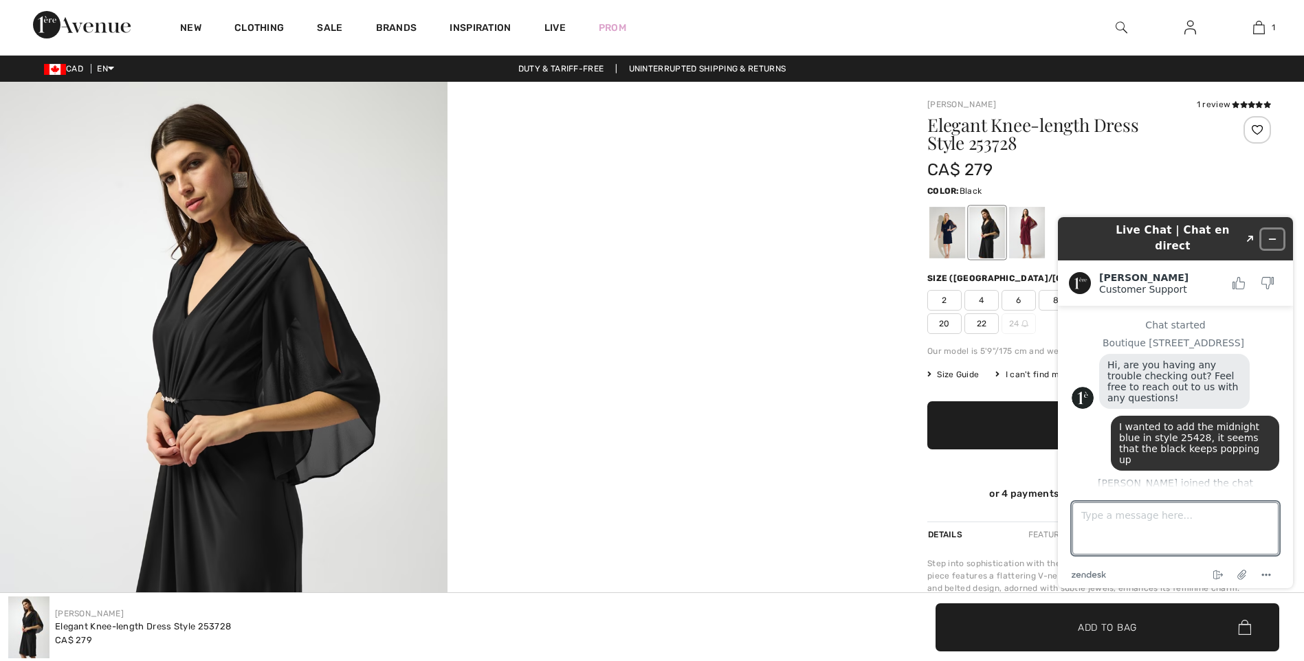
click at [1276, 234] on icon "Minimize widget" at bounding box center [1272, 239] width 10 height 10
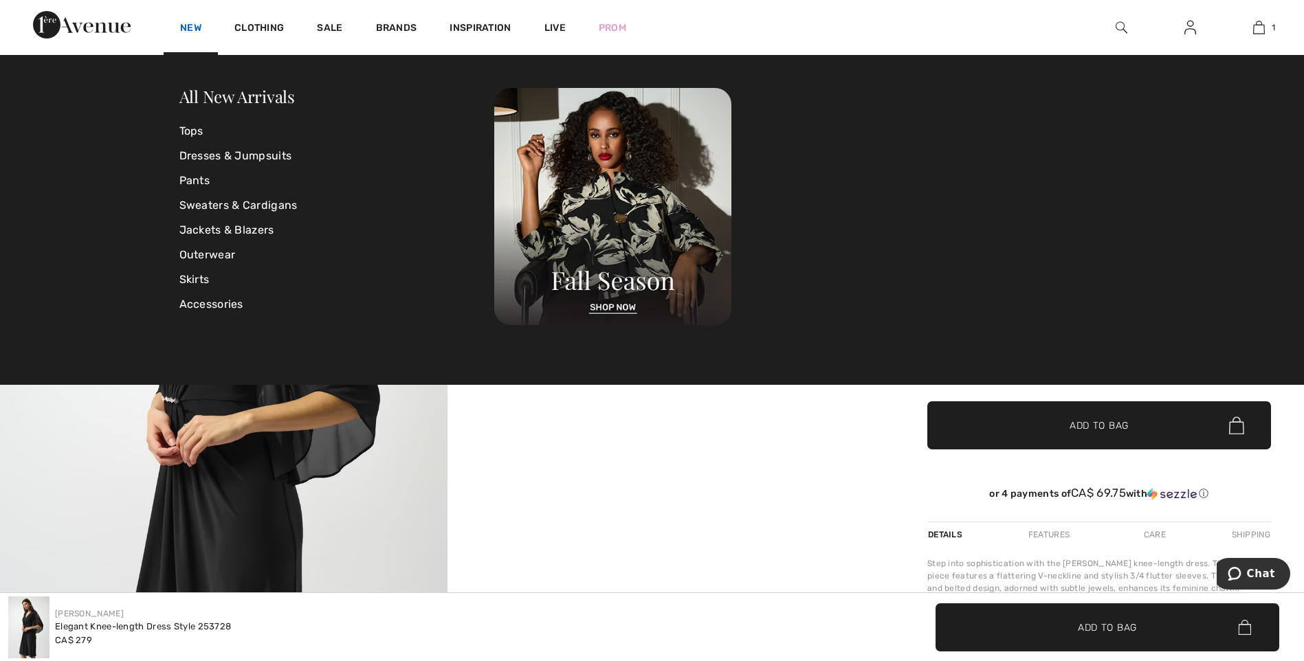
click at [187, 27] on link "New" at bounding box center [190, 29] width 21 height 14
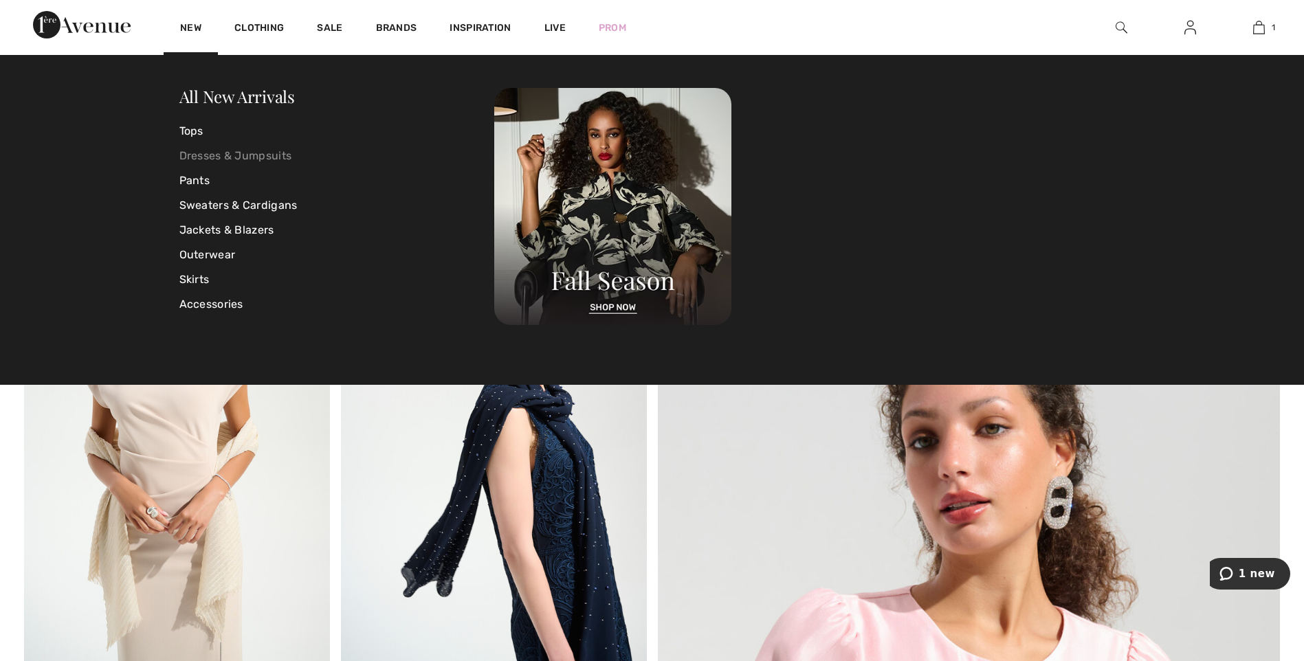
click at [219, 152] on link "Dresses & Jumpsuits" at bounding box center [336, 156] width 315 height 25
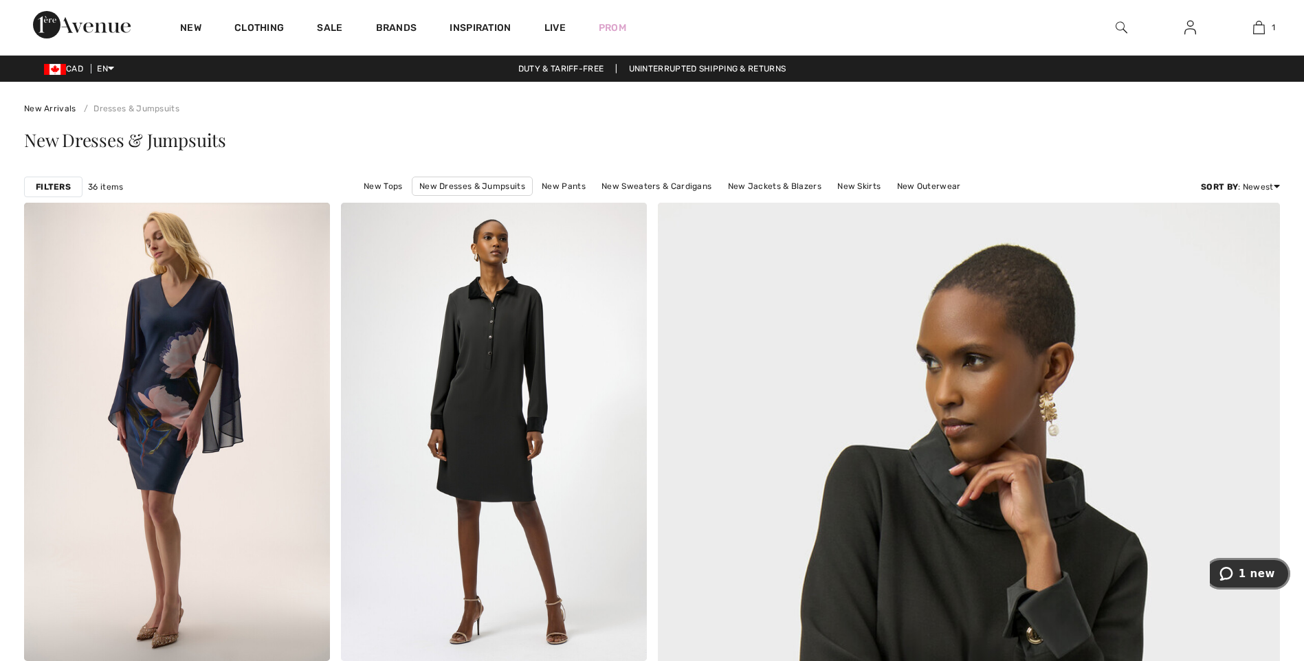
click at [1261, 578] on span "1 new" at bounding box center [1257, 574] width 36 height 12
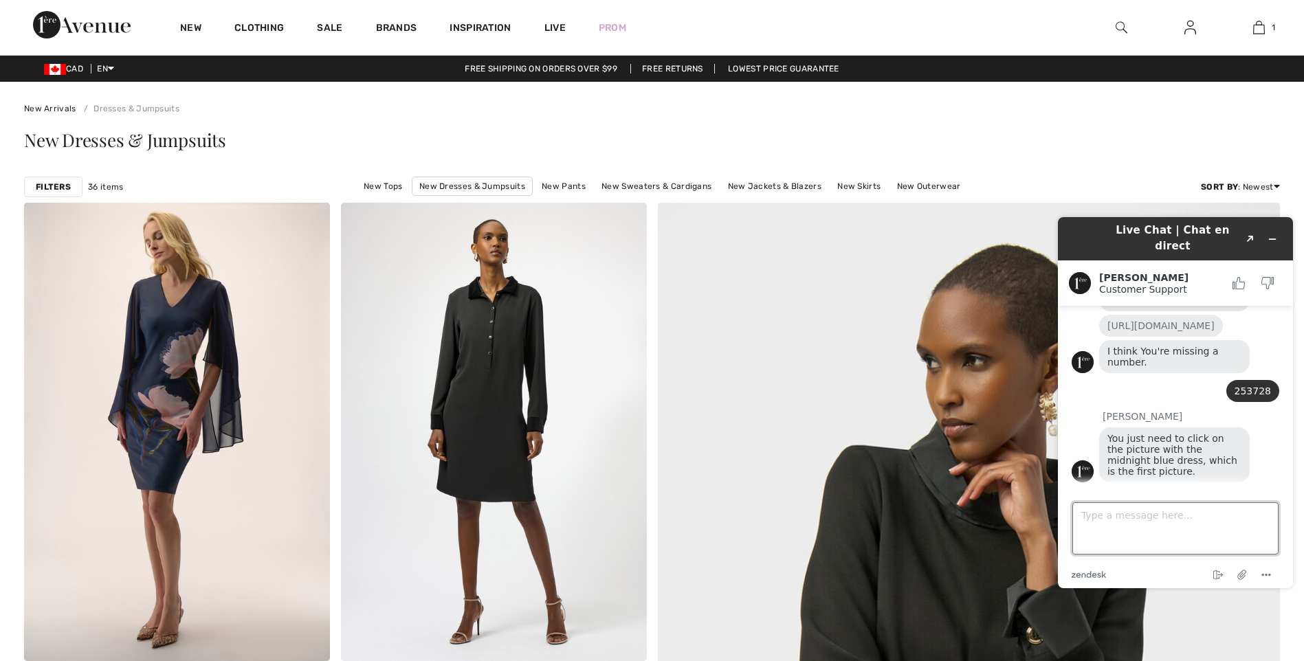
click at [1170, 534] on textarea "Type a message here..." at bounding box center [1175, 528] width 206 height 52
type textarea "ok, thank you"
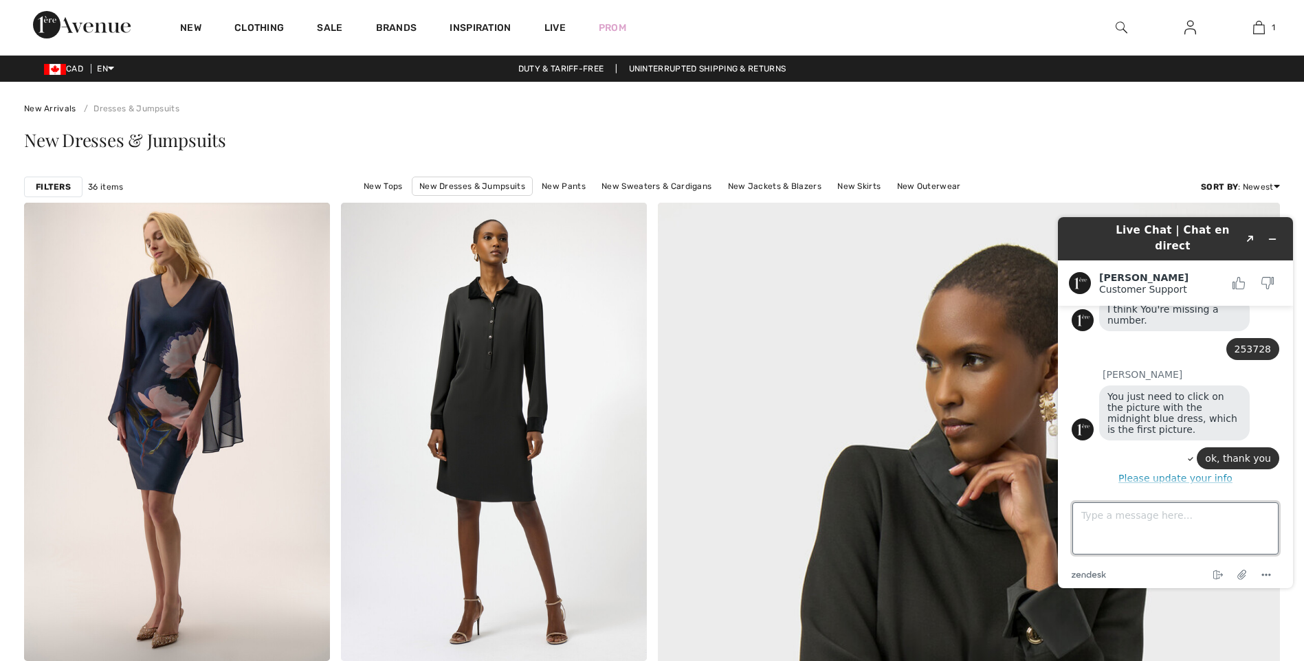
scroll to position [275, 0]
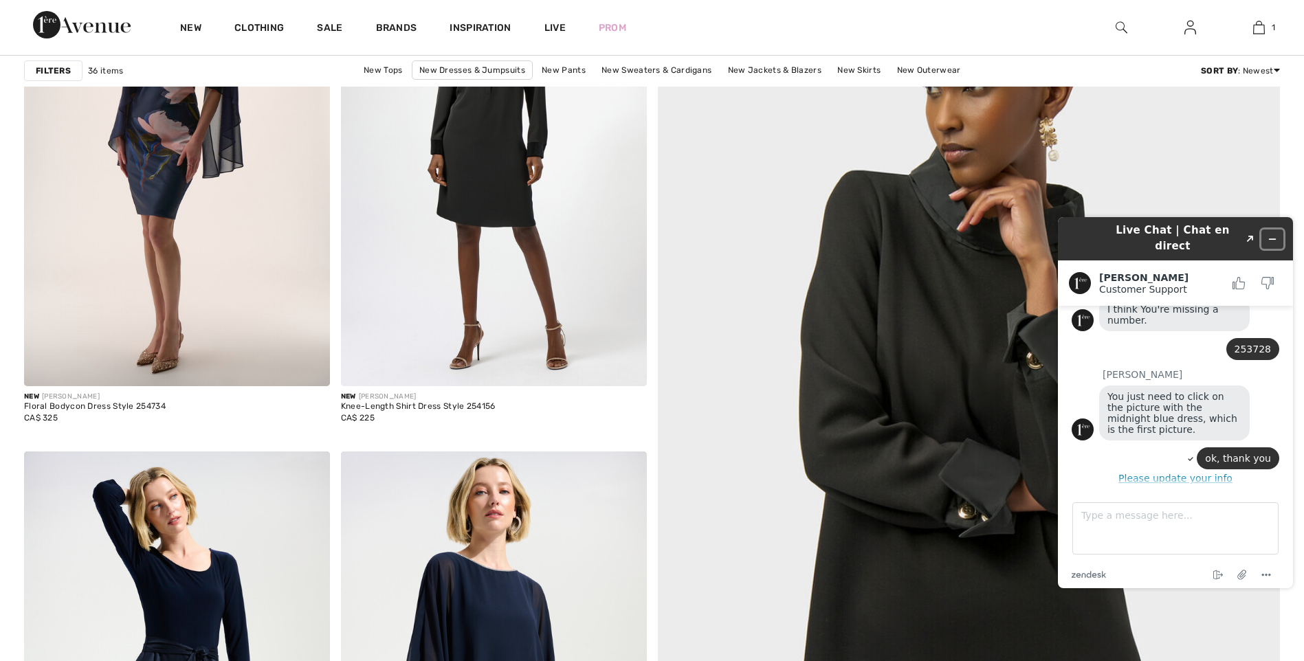
click at [1280, 233] on button "Minimize widget" at bounding box center [1272, 239] width 22 height 19
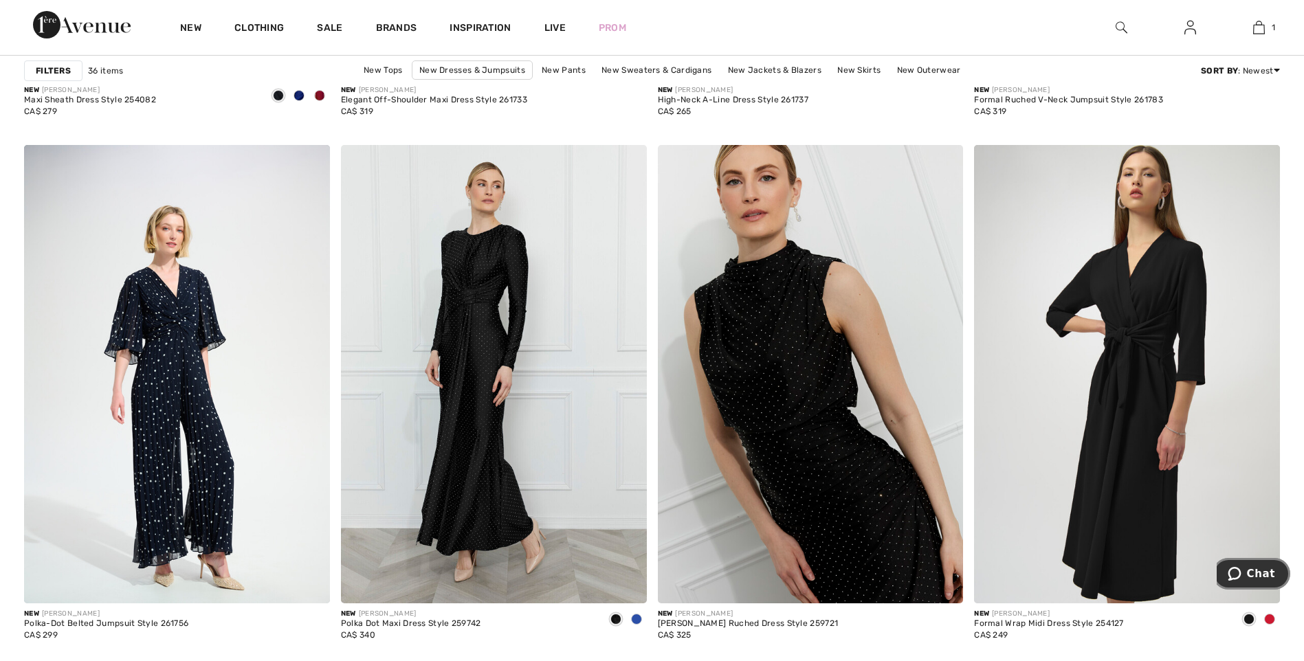
scroll to position [3505, 0]
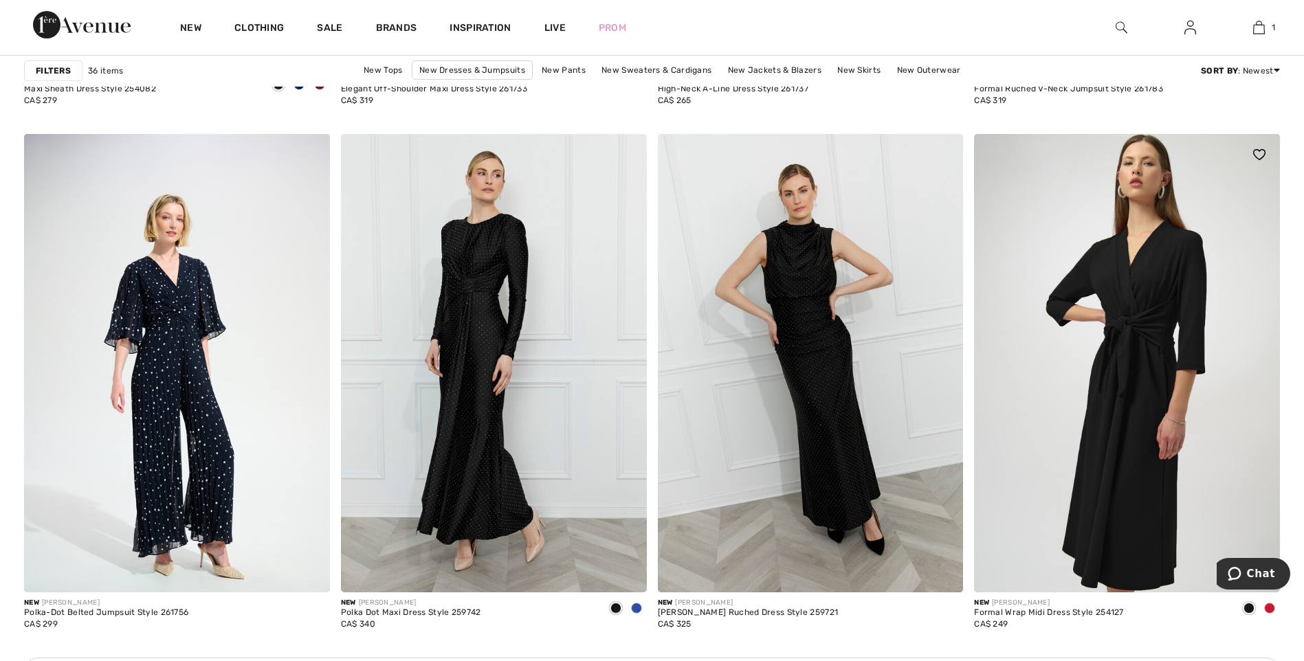
click at [1267, 606] on span at bounding box center [1269, 608] width 11 height 11
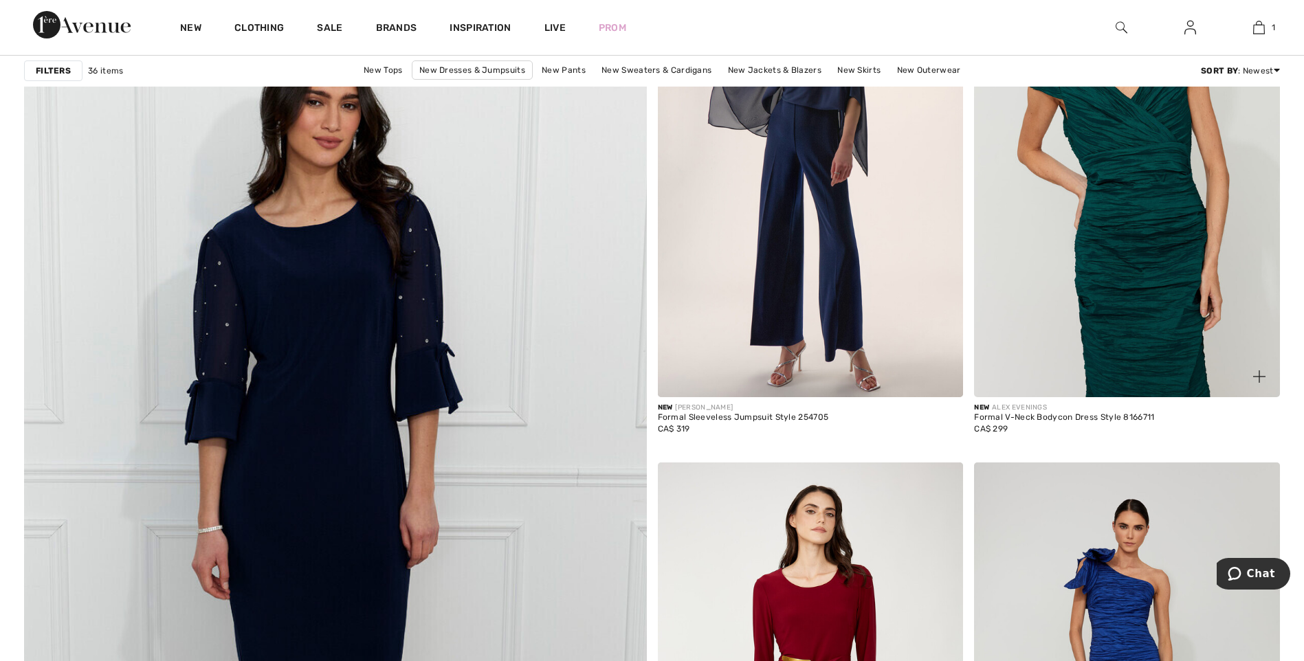
scroll to position [4399, 0]
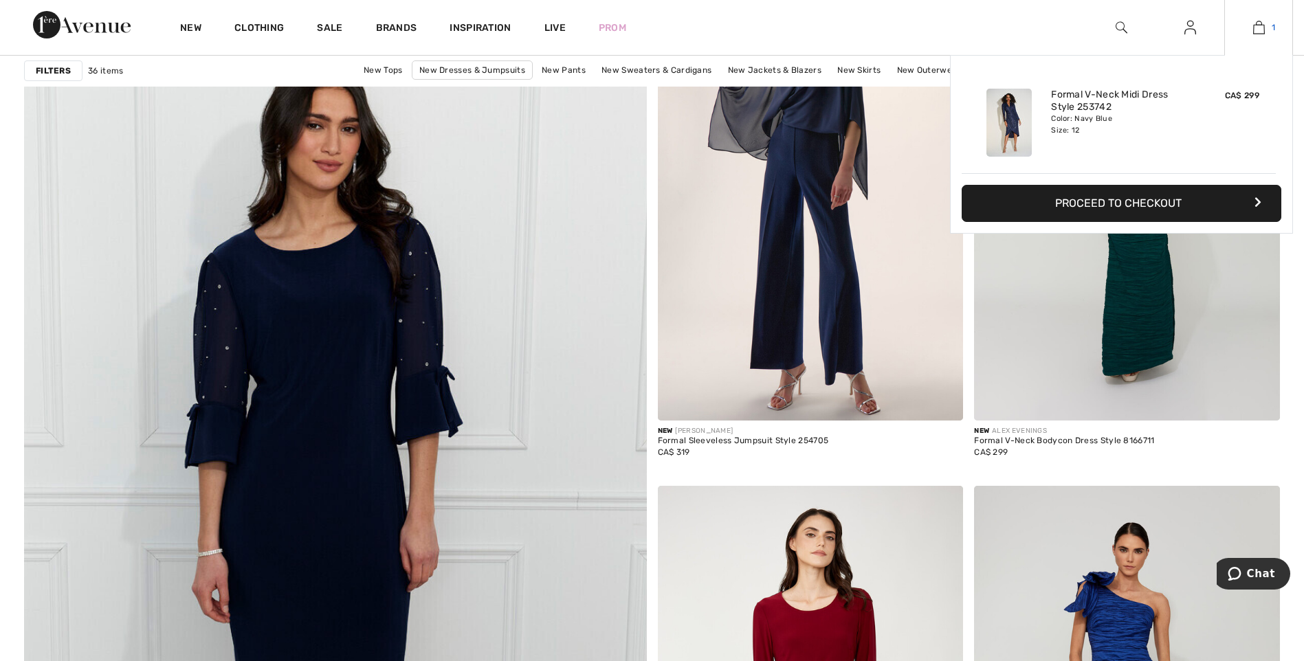
click at [1263, 20] on img at bounding box center [1259, 27] width 12 height 16
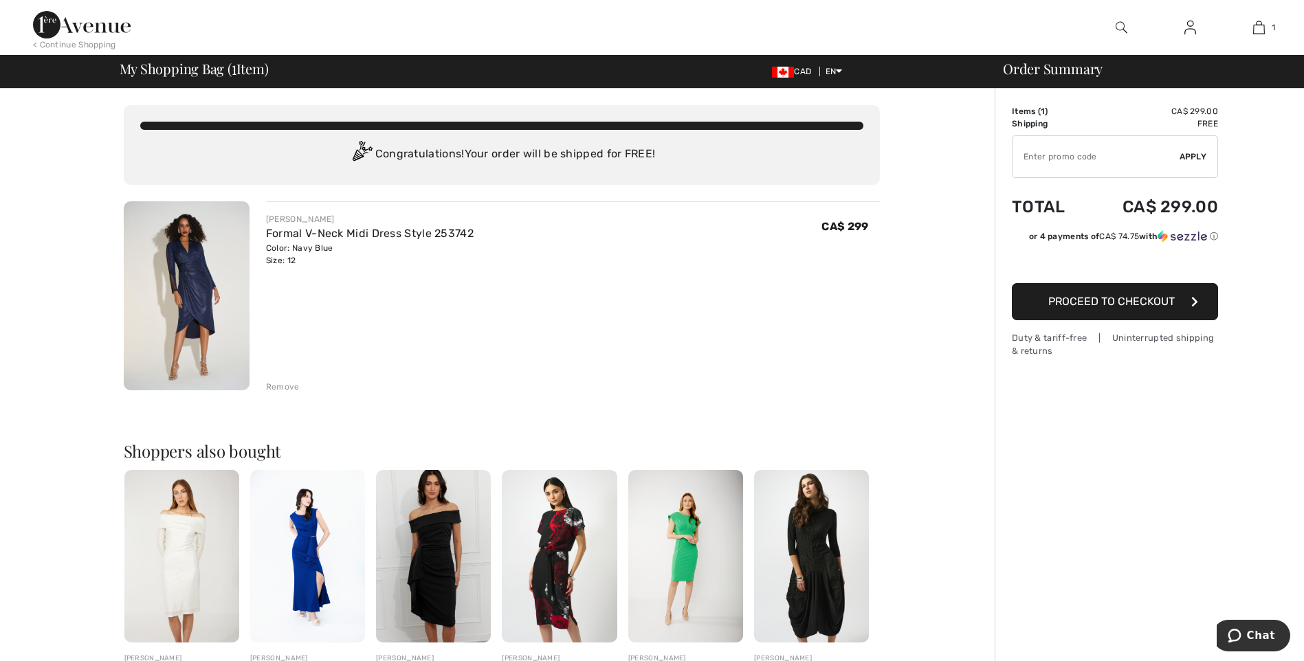
click at [187, 289] on img at bounding box center [187, 295] width 126 height 189
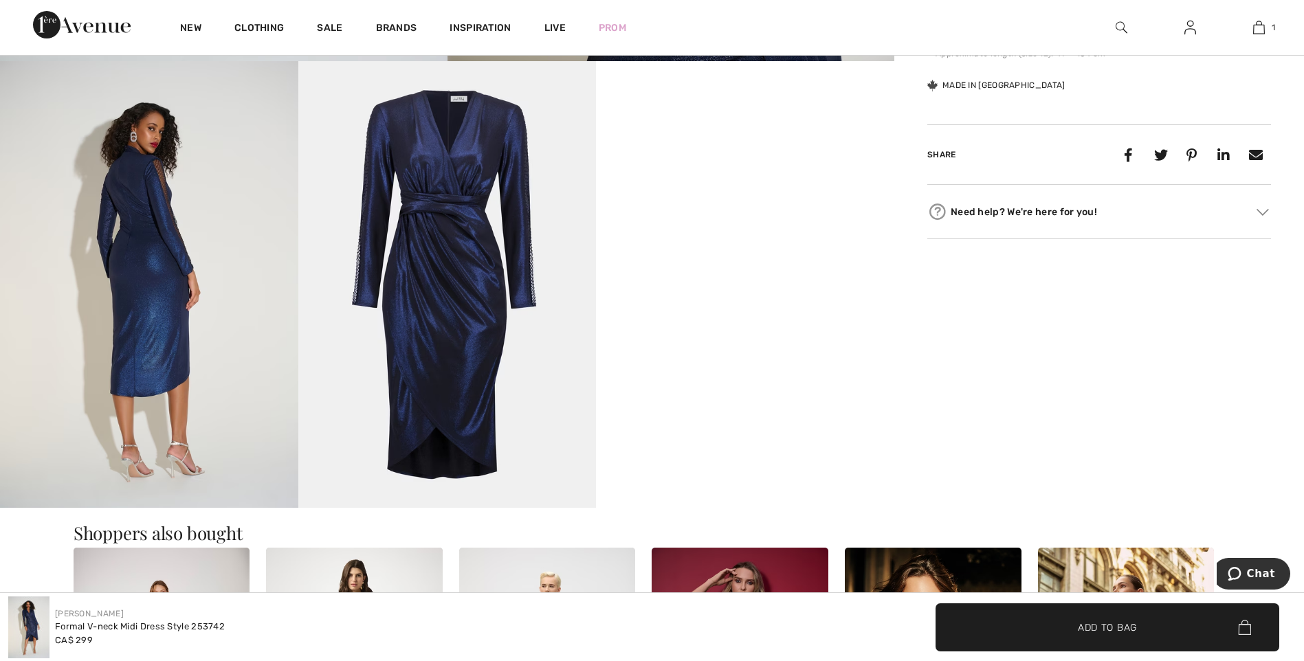
scroll to position [756, 0]
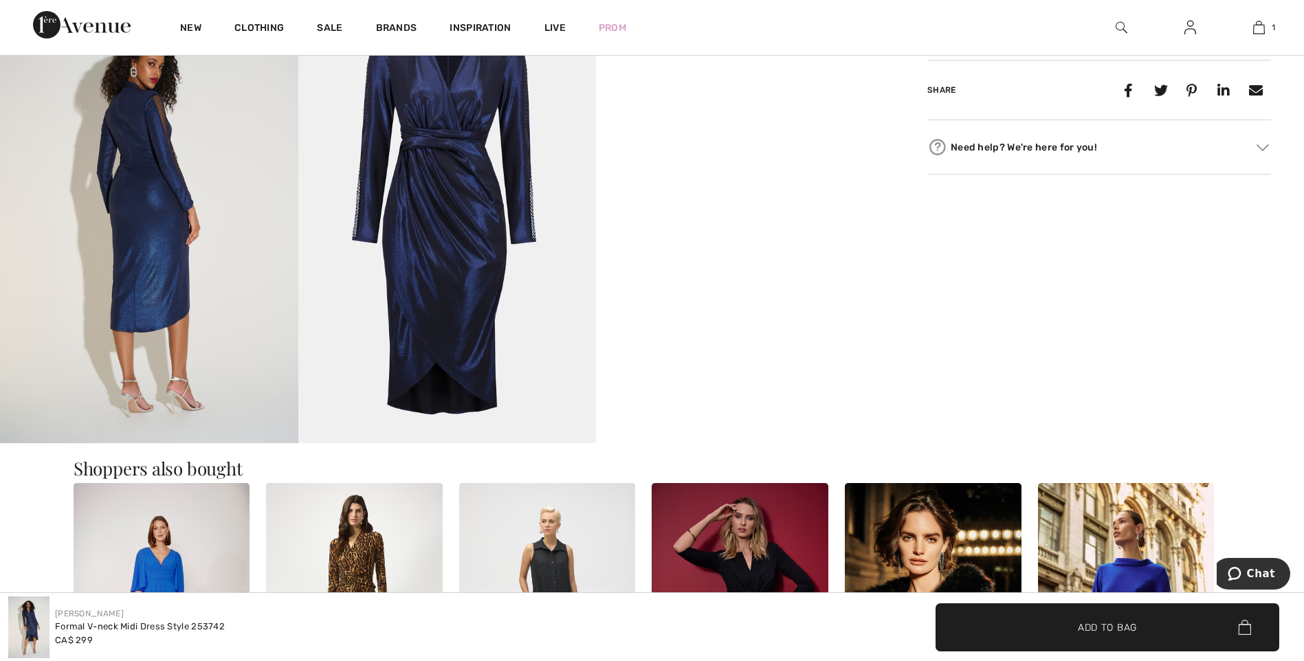
click at [732, 146] on video "Your browser does not support the video tag." at bounding box center [745, 71] width 298 height 149
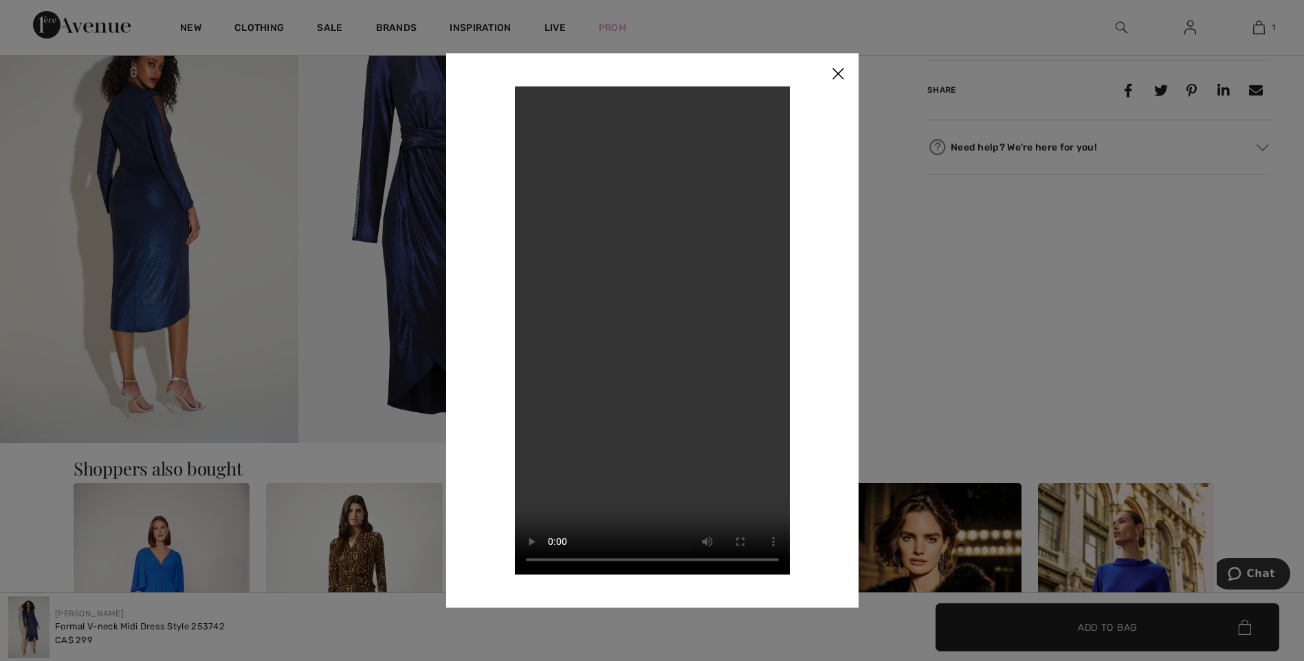
click at [842, 66] on img at bounding box center [837, 74] width 41 height 43
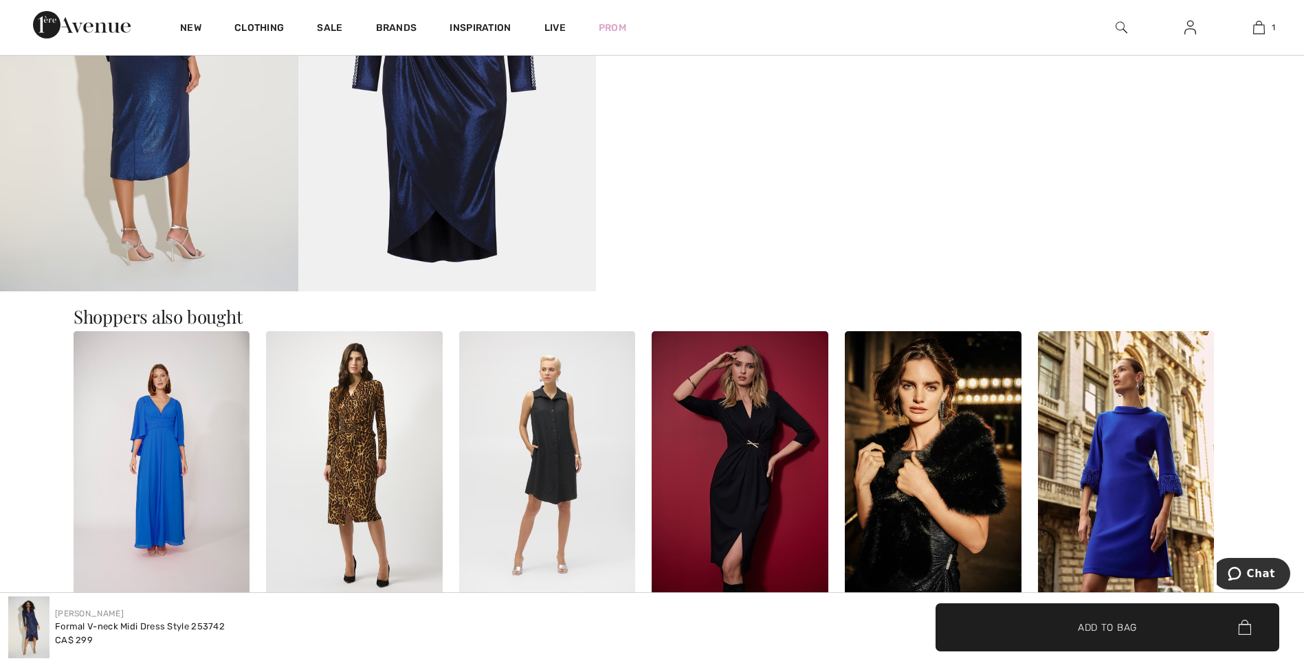
scroll to position [962, 0]
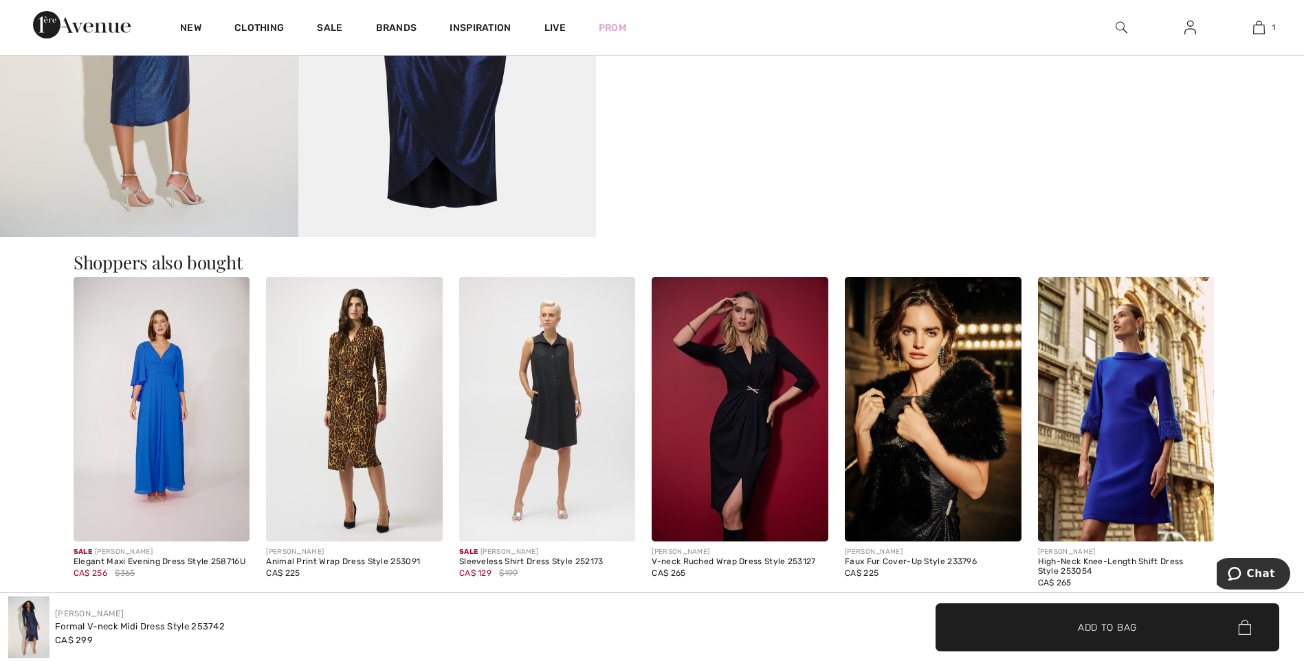
click at [746, 393] on img at bounding box center [740, 409] width 177 height 265
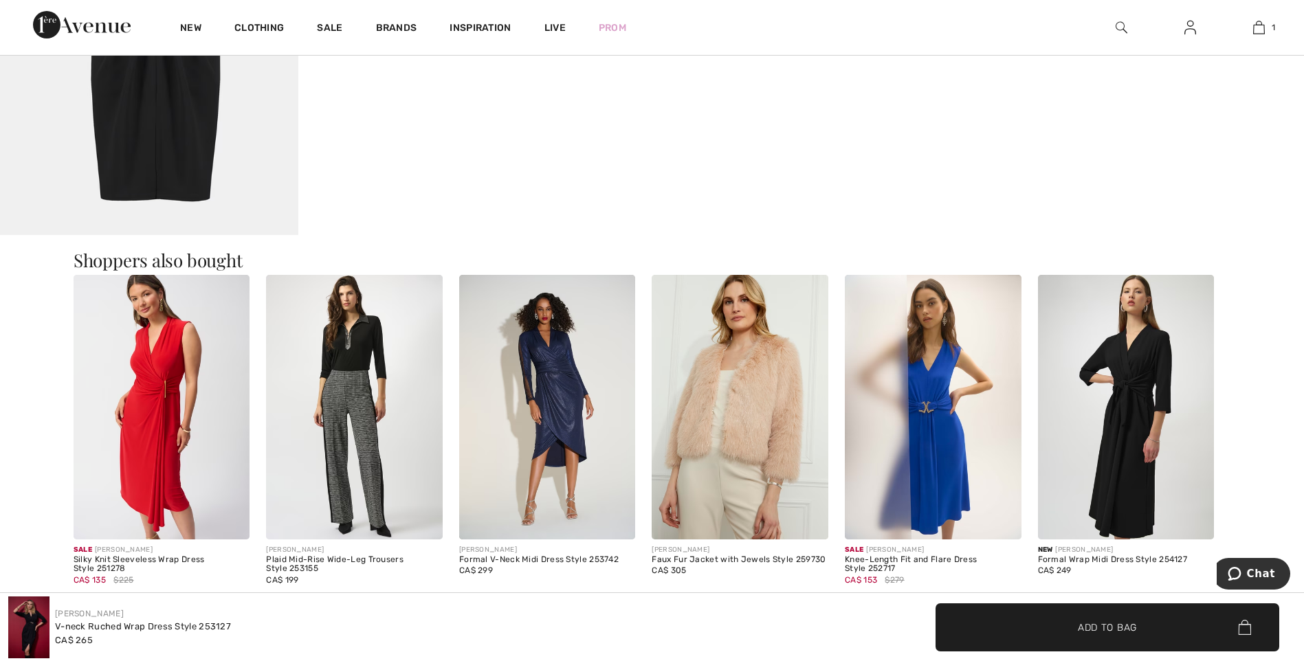
scroll to position [1443, 0]
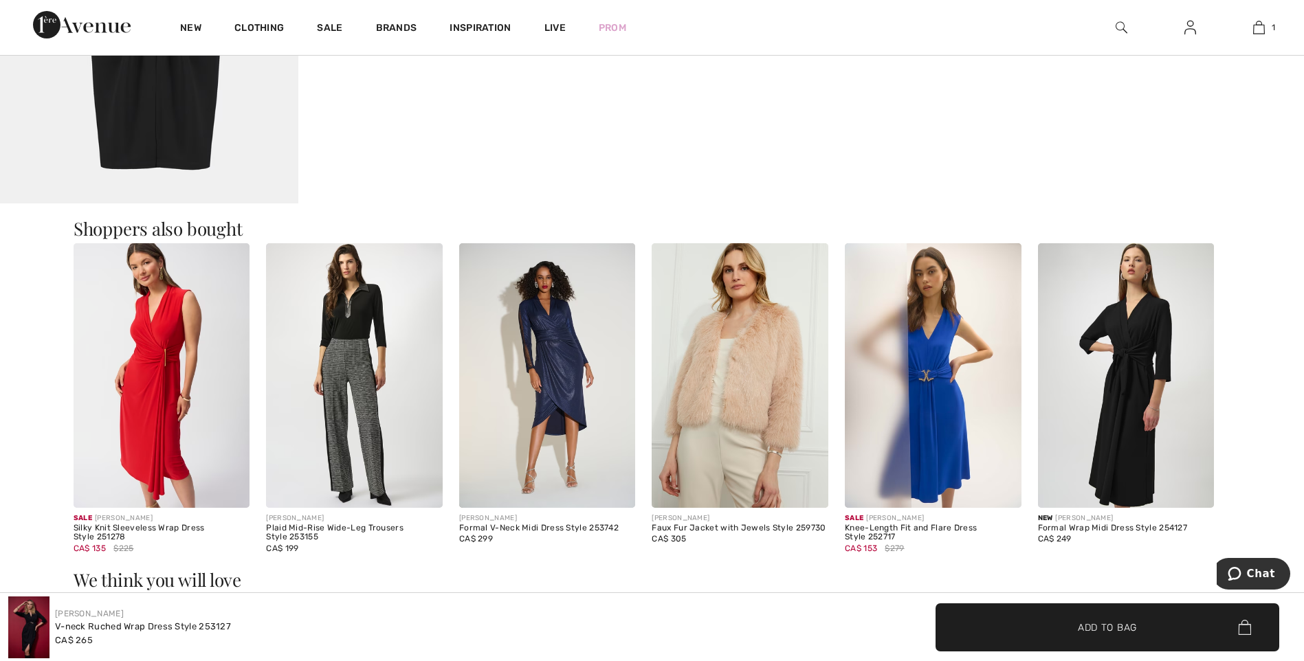
click at [548, 333] on img at bounding box center [547, 375] width 177 height 265
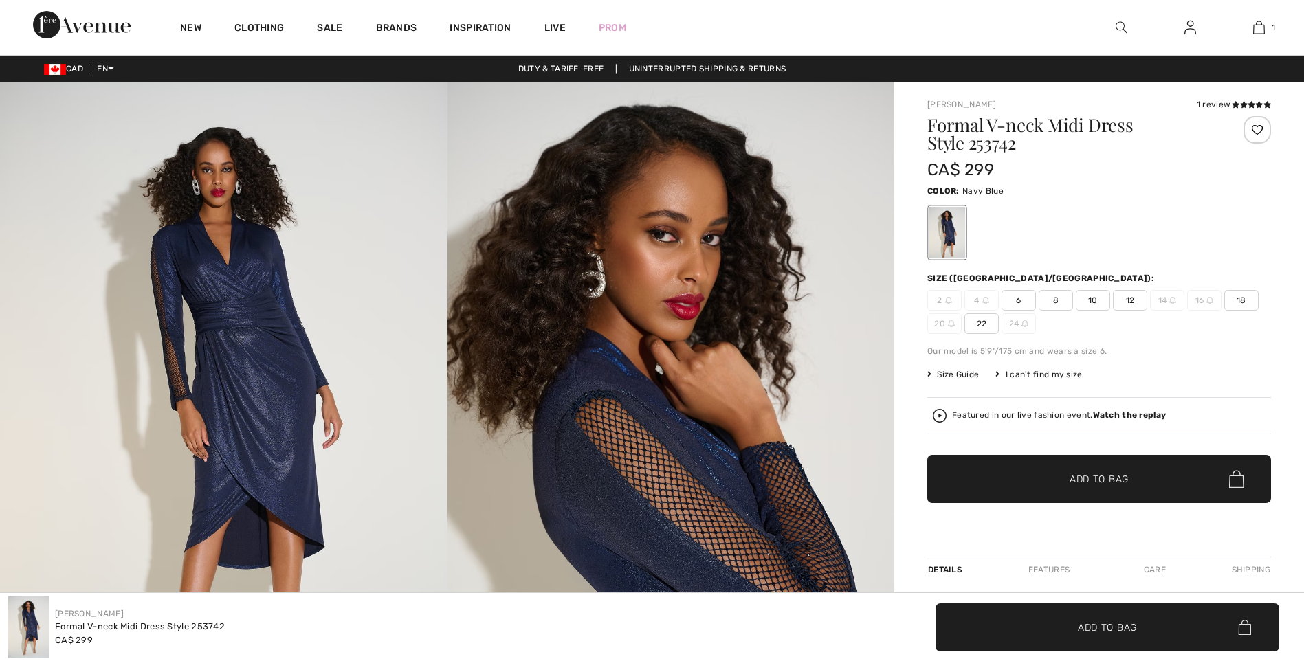
checkbox input "true"
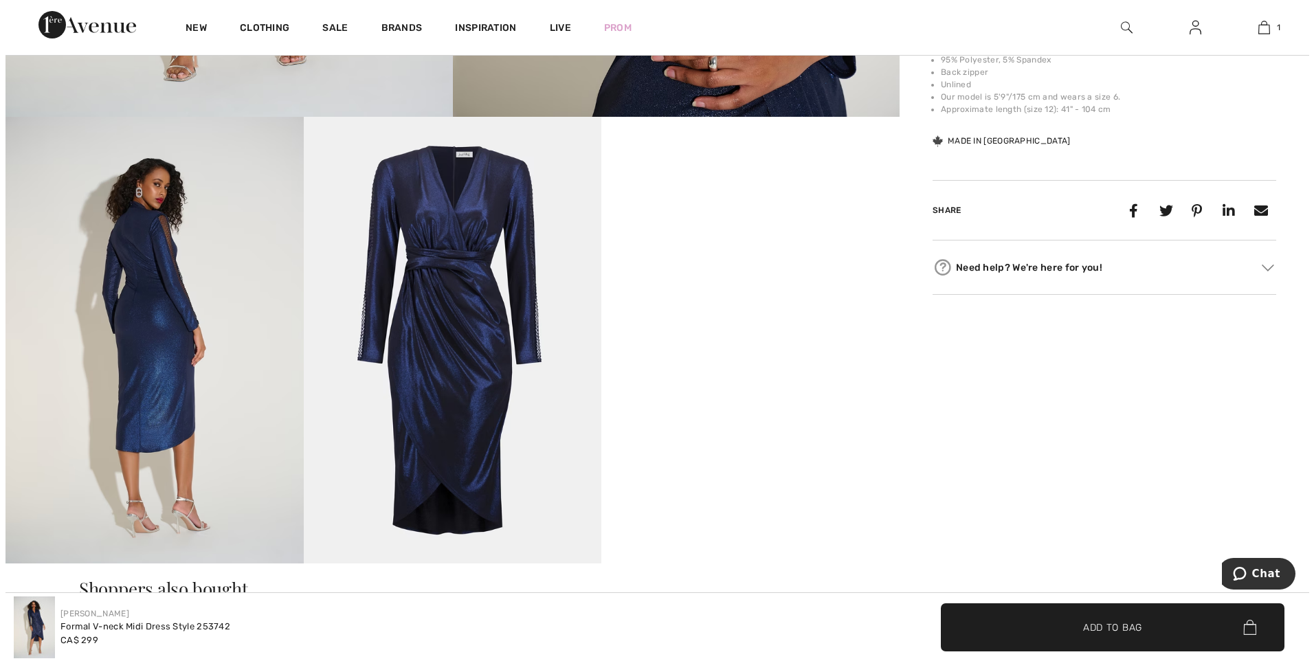
scroll to position [619, 0]
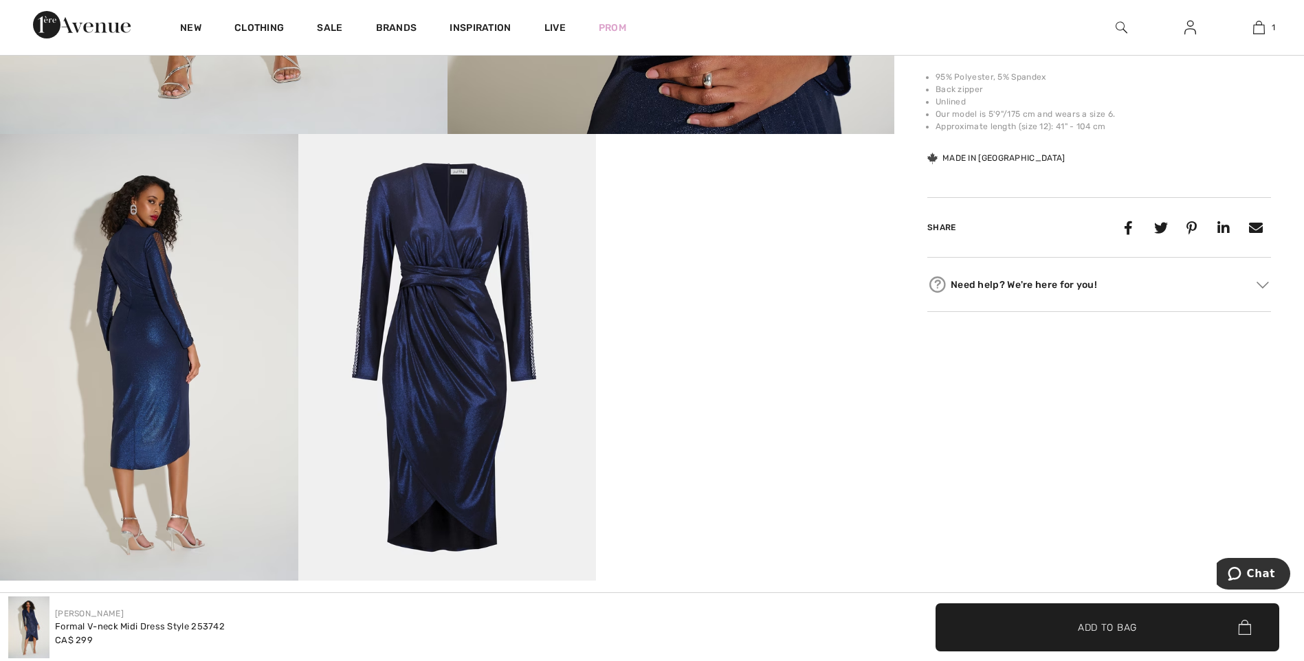
click at [129, 315] on img at bounding box center [149, 357] width 298 height 447
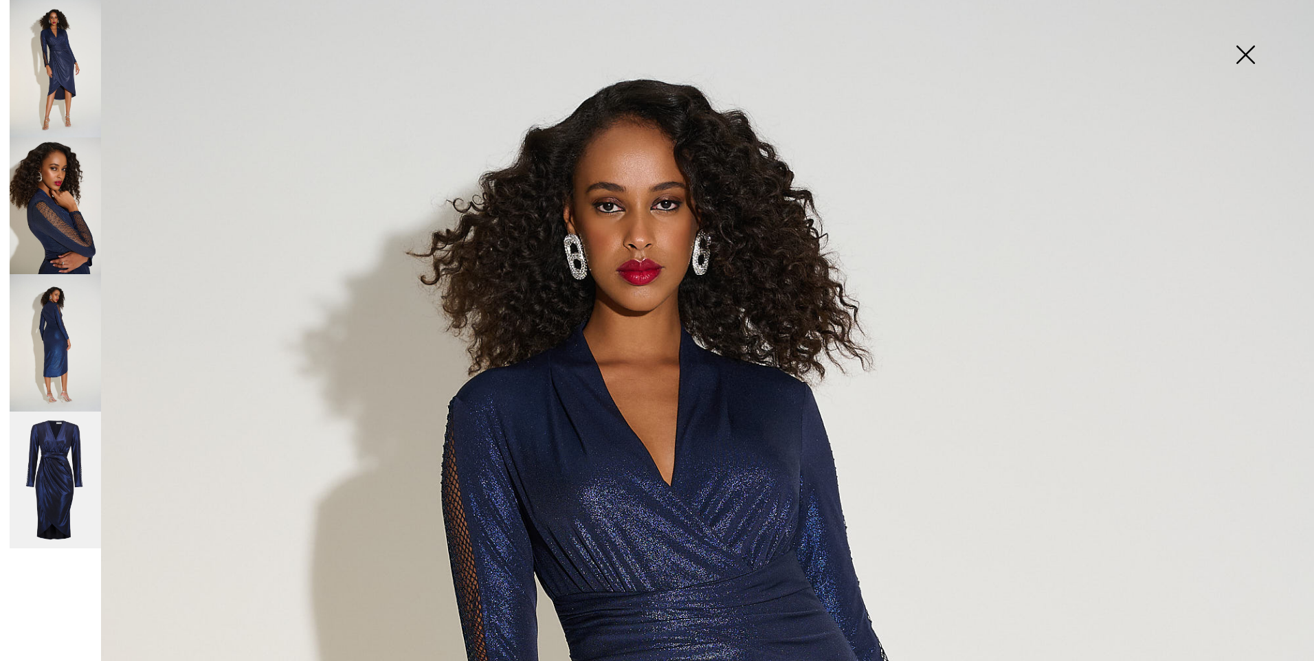
scroll to position [0, 0]
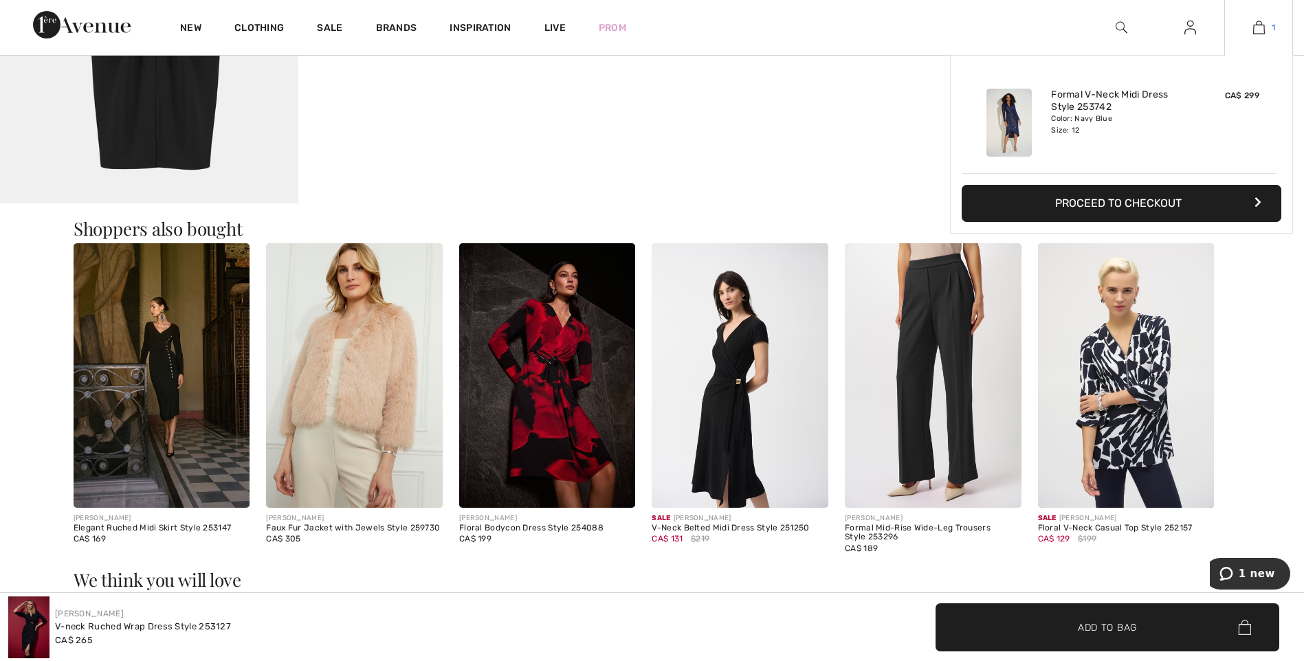
click at [1266, 25] on link "1" at bounding box center [1258, 27] width 67 height 16
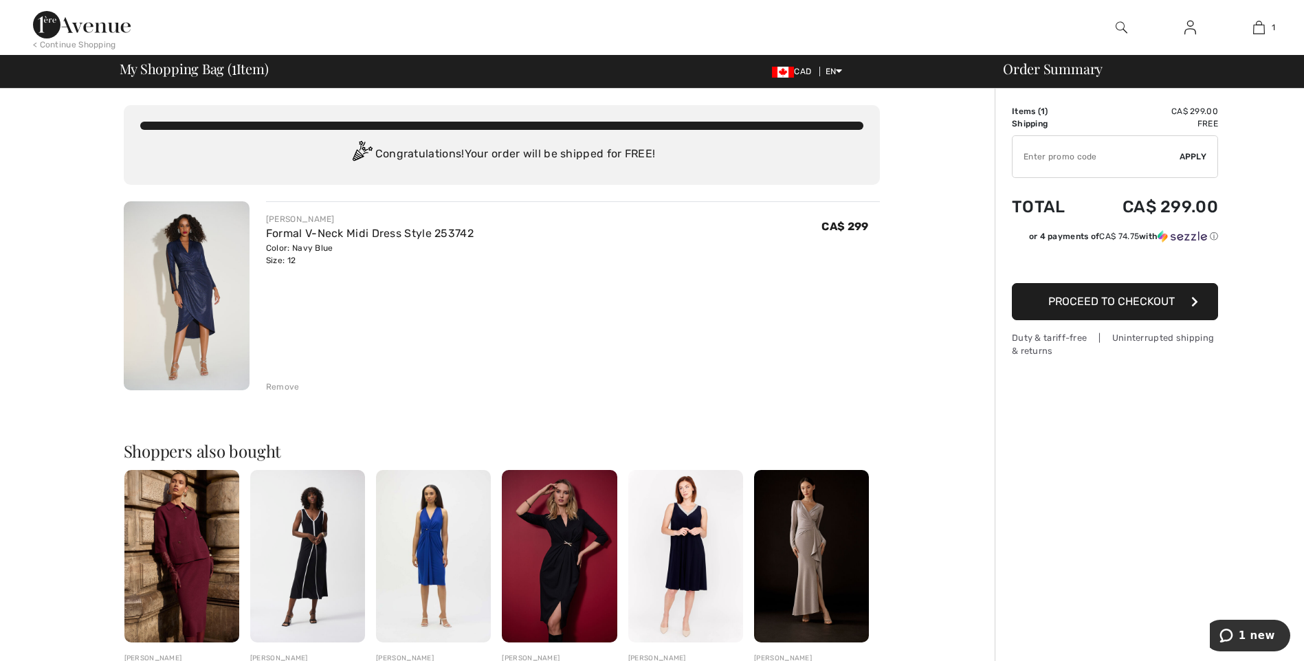
click at [187, 299] on img at bounding box center [187, 295] width 126 height 189
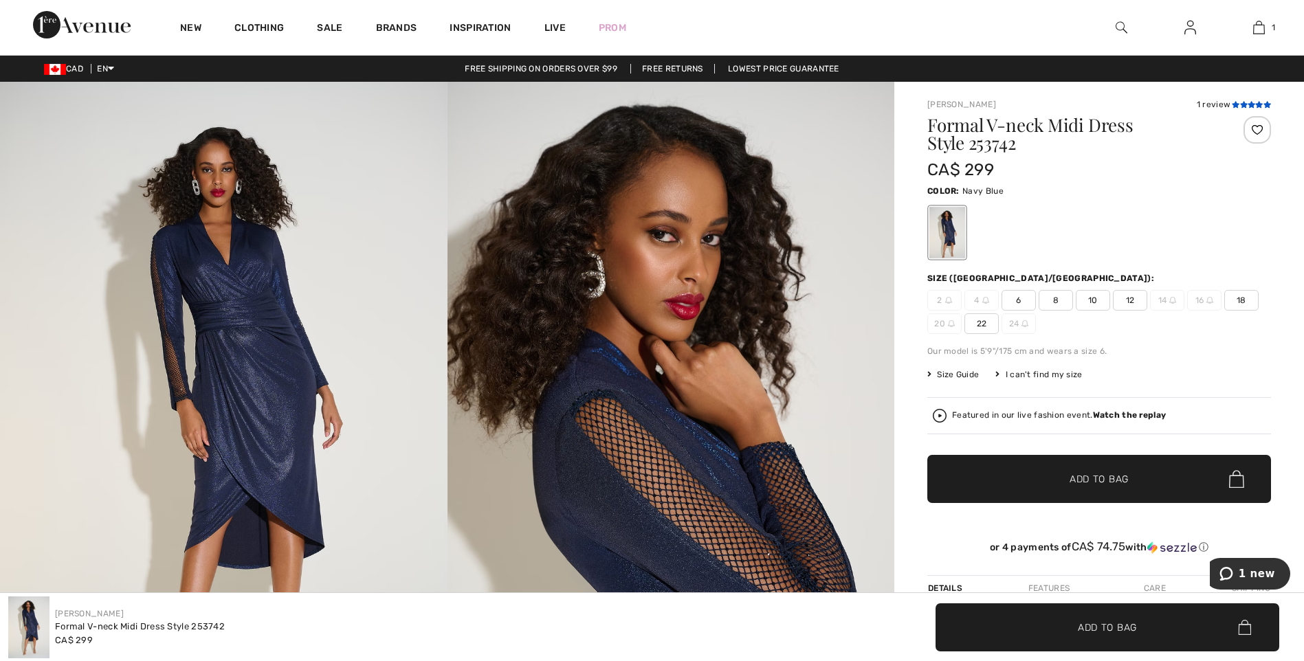
click at [1256, 107] on icon at bounding box center [1259, 104] width 8 height 7
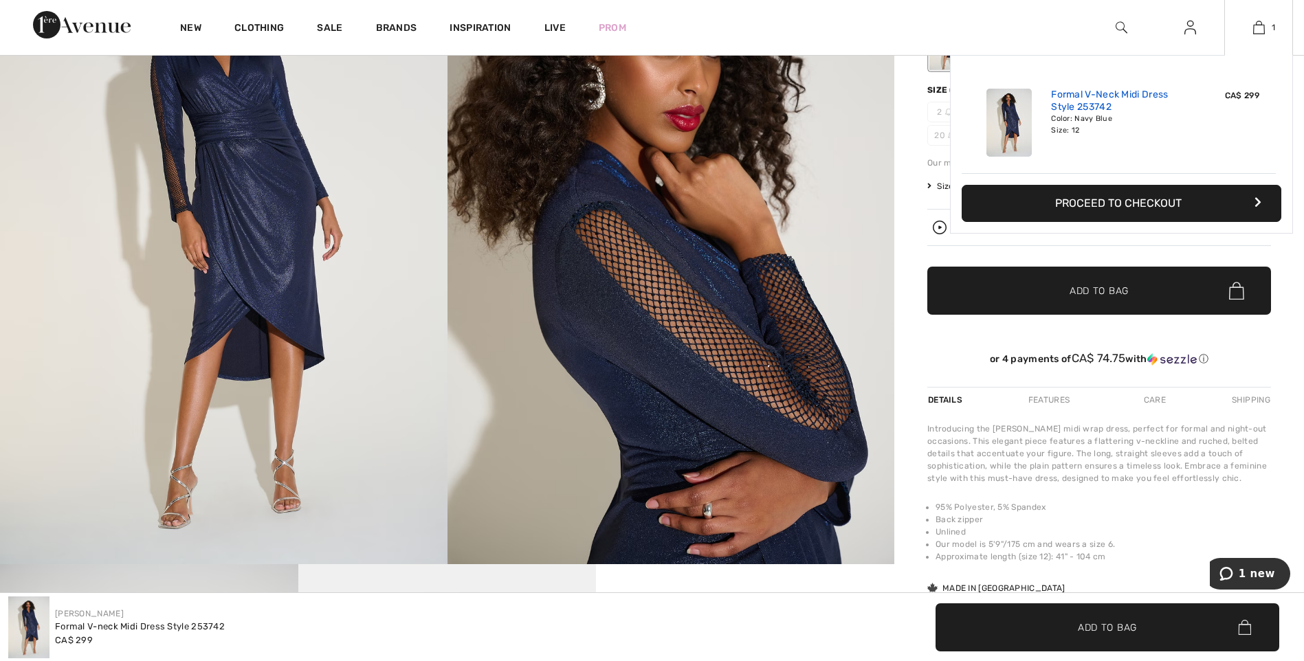
scroll to position [282, 0]
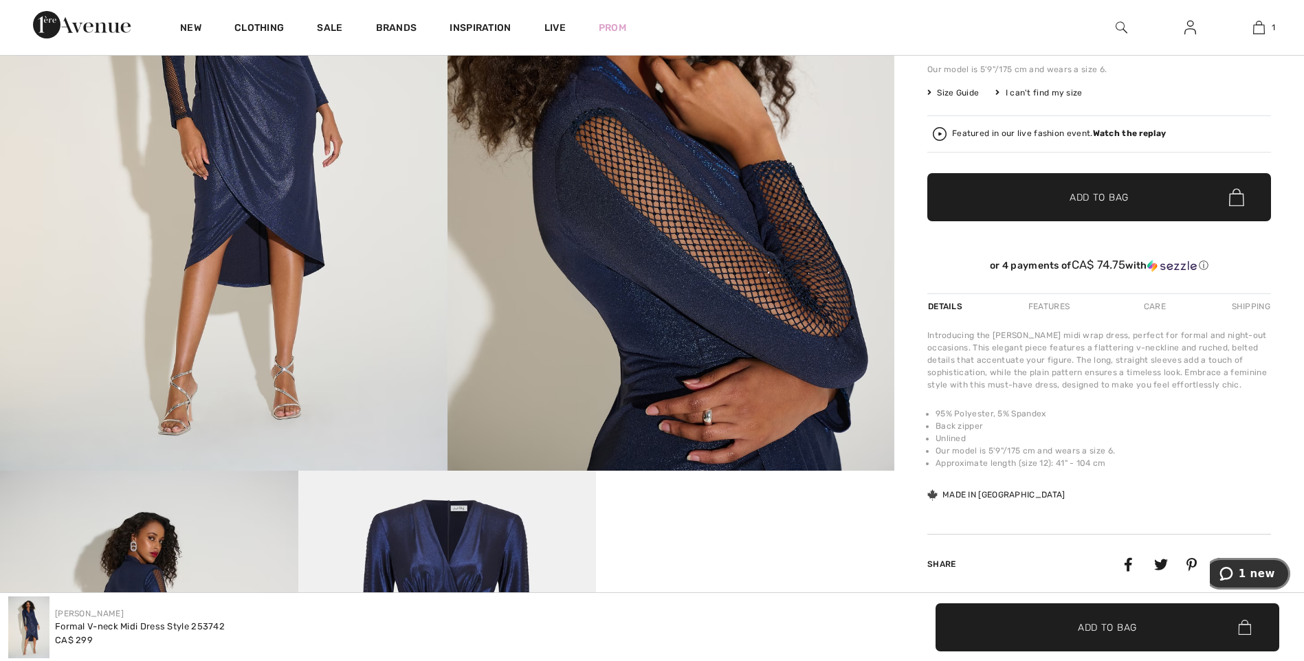
drag, startPoint x: 1250, startPoint y: 572, endPoint x: 1269, endPoint y: 559, distance: 22.3
click at [1250, 572] on span "1 new" at bounding box center [1257, 574] width 36 height 12
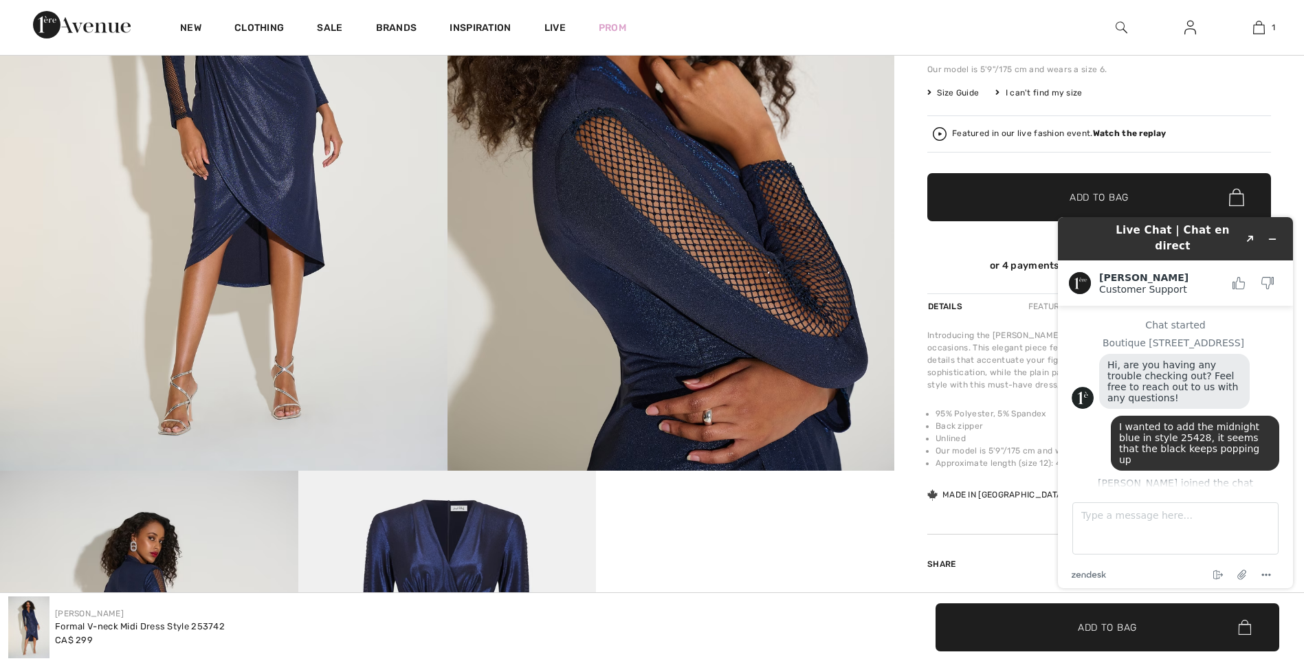
scroll to position [370, 0]
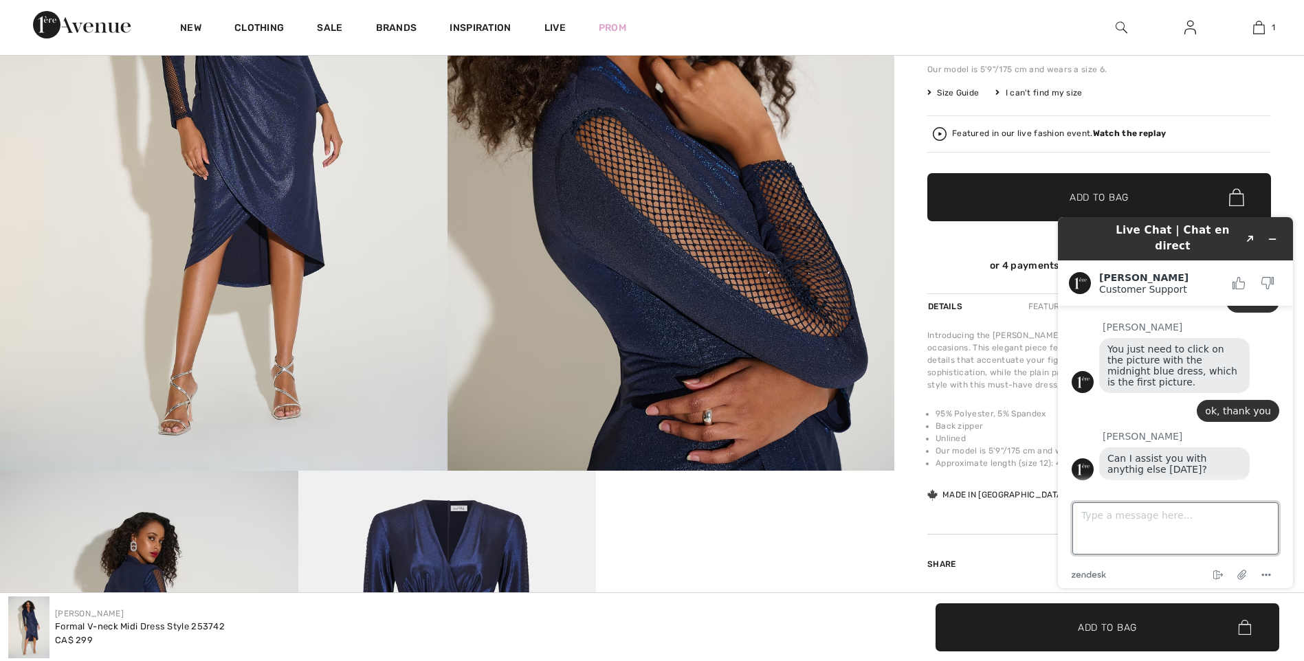
click at [1165, 509] on textarea "Type a message here..." at bounding box center [1175, 528] width 206 height 52
type textarea "How long does it take to ship to [GEOGRAPHIC_DATA]"
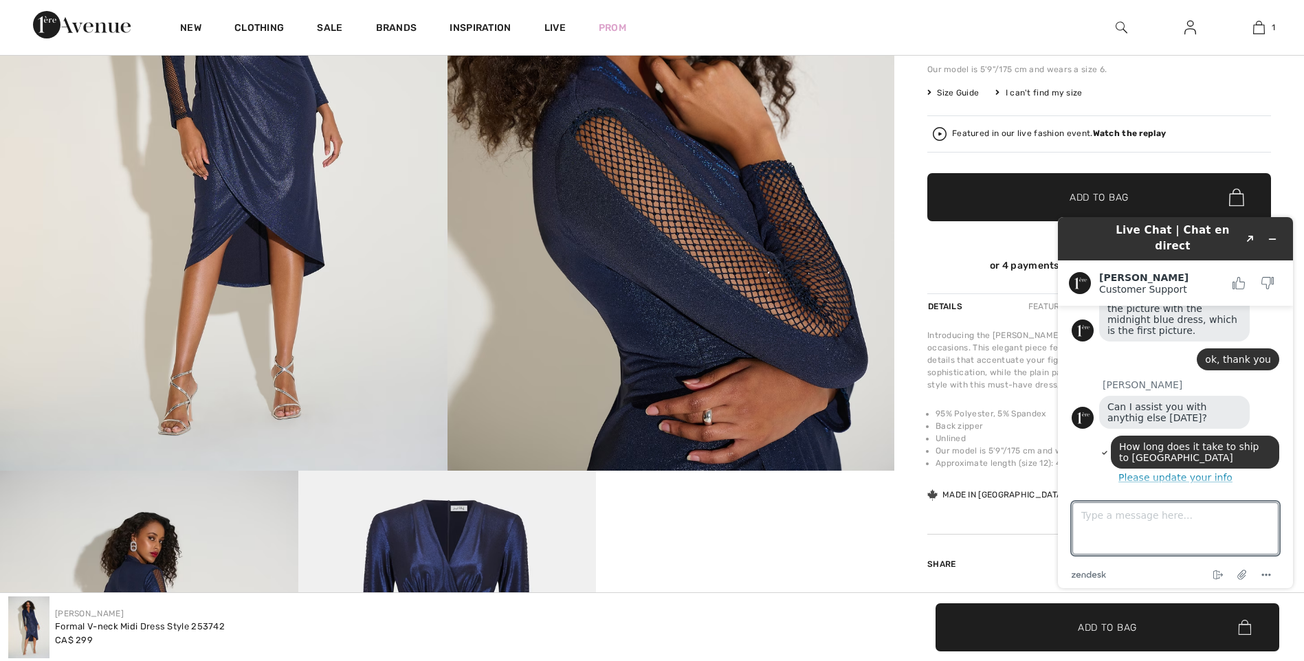
click at [1197, 478] on button "Please update your info" at bounding box center [1176, 477] width 208 height 11
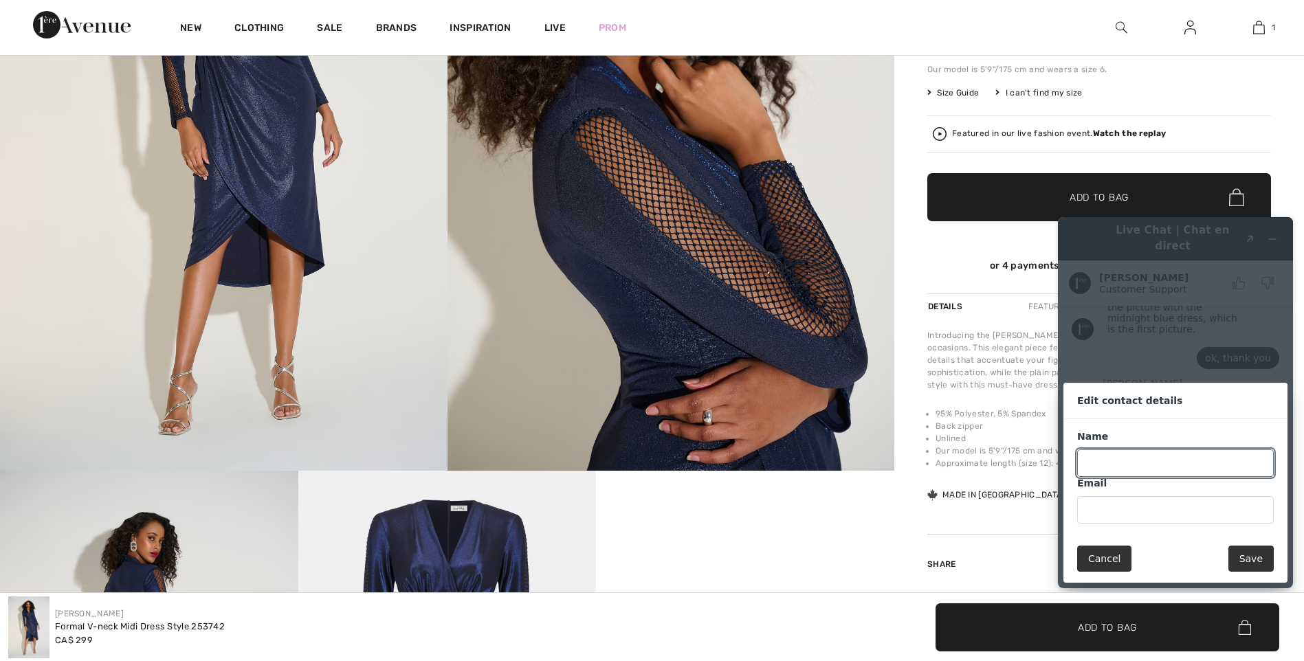
click at [1116, 562] on button "Cancel" at bounding box center [1104, 559] width 54 height 26
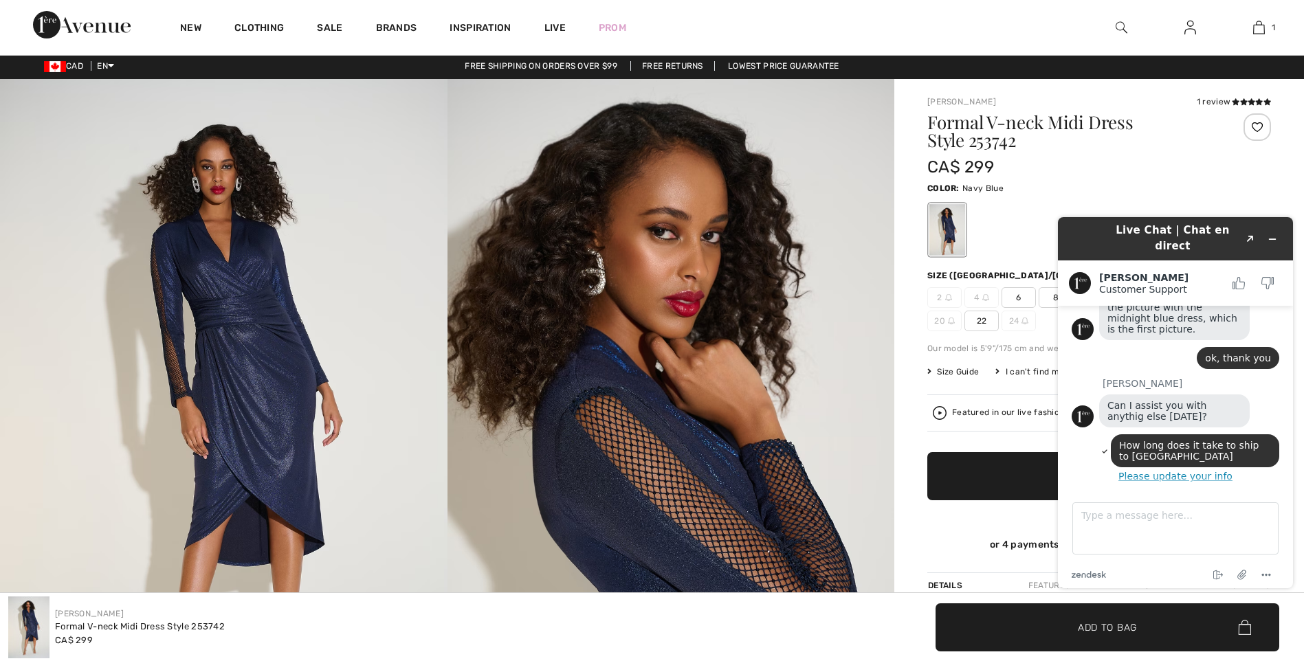
scroll to position [0, 0]
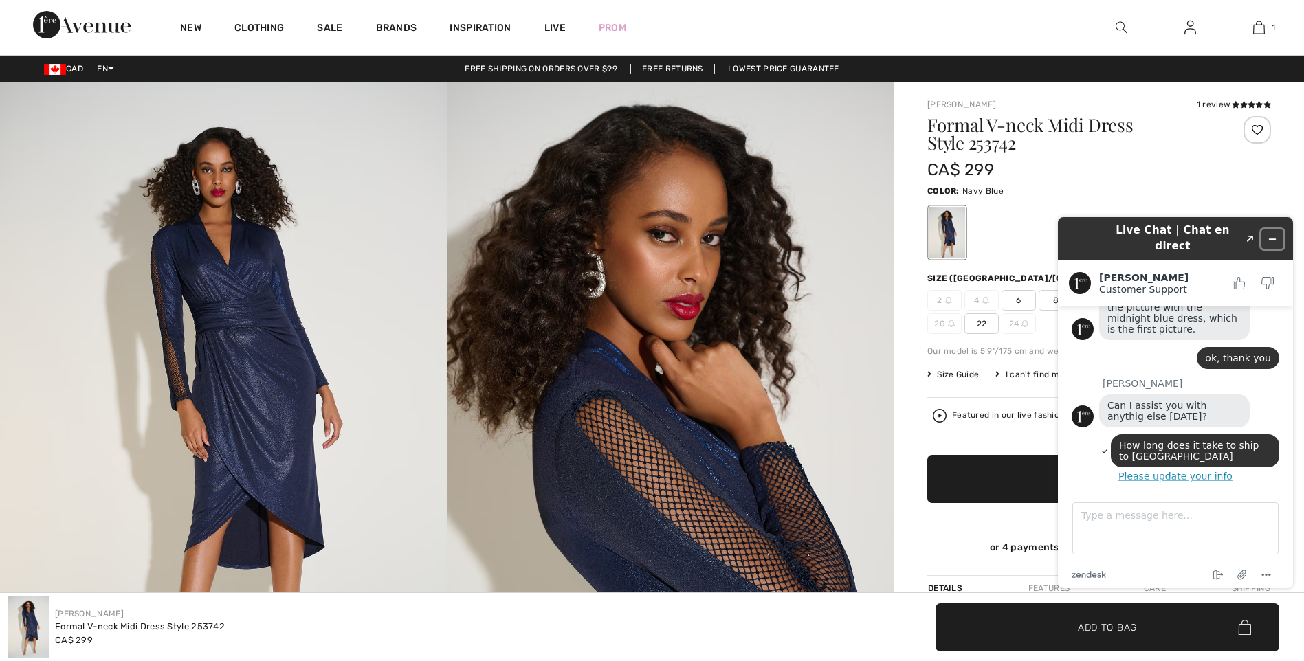
click at [1276, 234] on icon "Minimize widget" at bounding box center [1272, 239] width 10 height 10
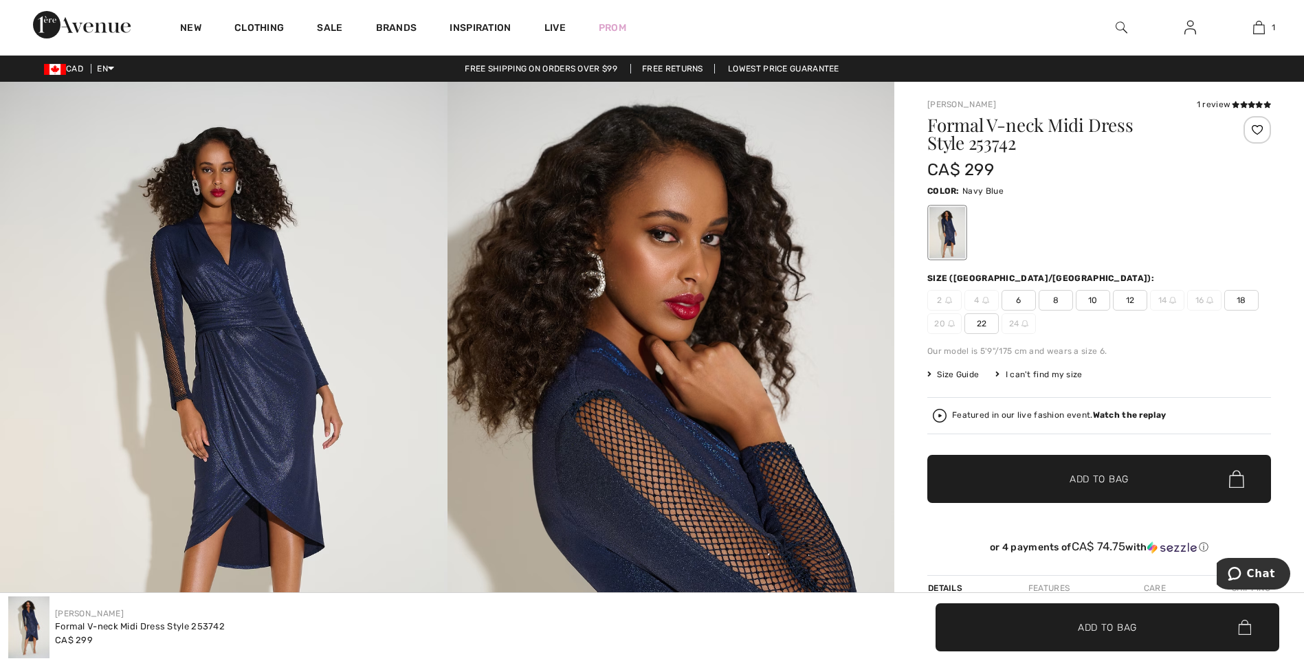
click at [957, 376] on span "Size Guide" at bounding box center [953, 374] width 52 height 12
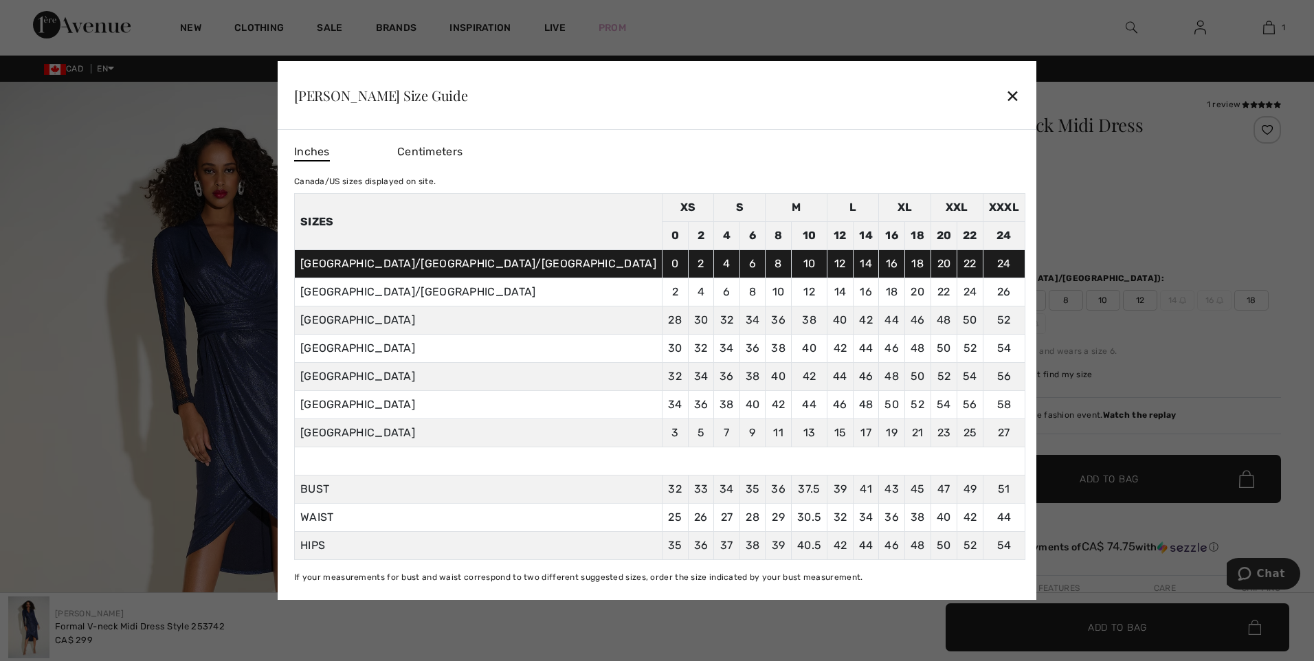
click at [1006, 96] on div "✕" at bounding box center [1013, 95] width 14 height 29
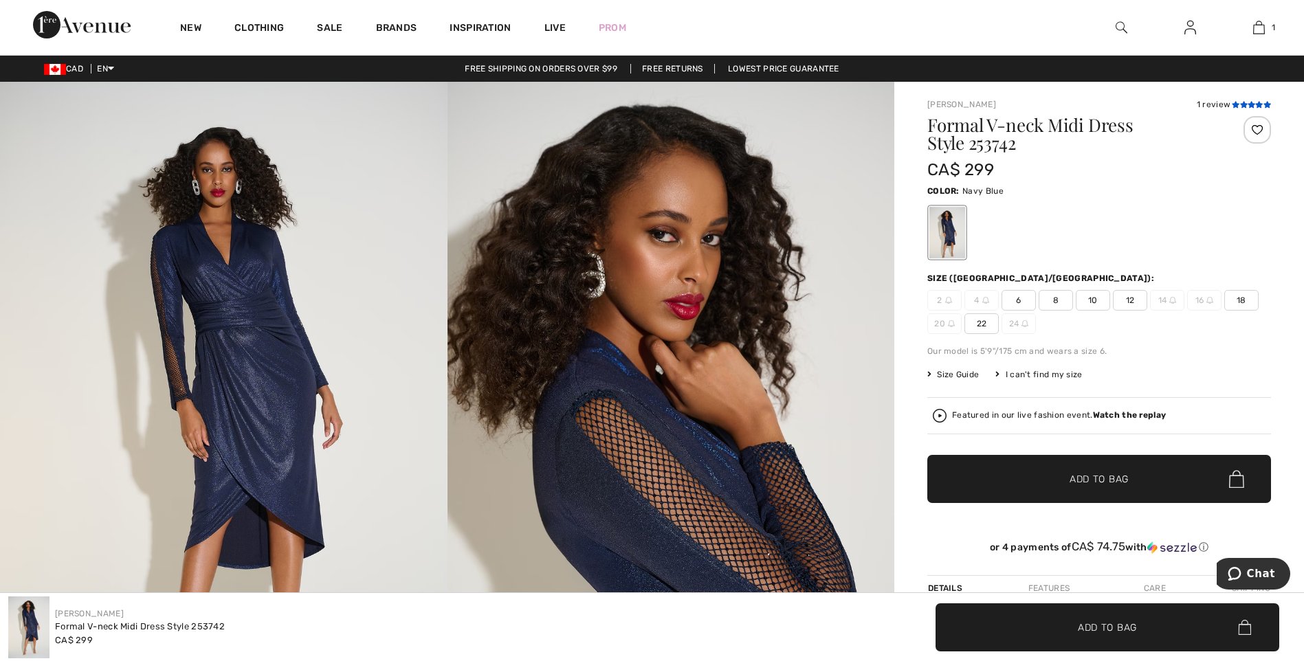
click at [1237, 104] on icon at bounding box center [1236, 104] width 8 height 7
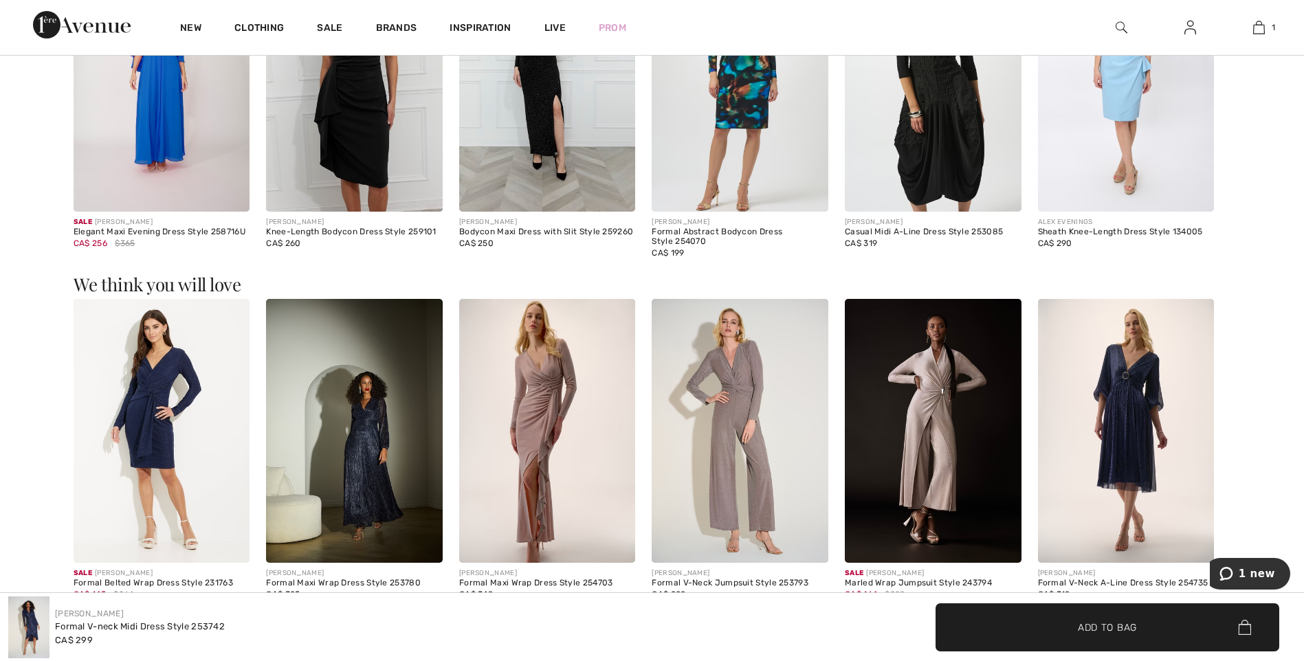
scroll to position [1306, 0]
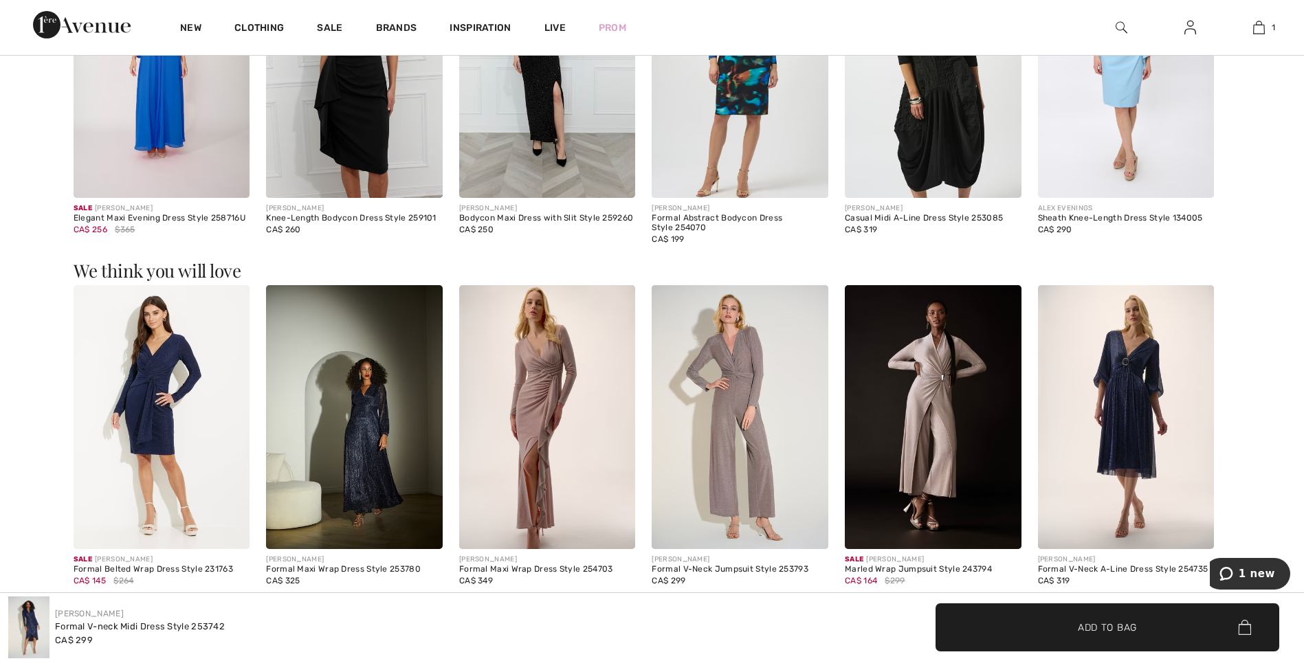
click at [151, 396] on img at bounding box center [162, 417] width 177 height 265
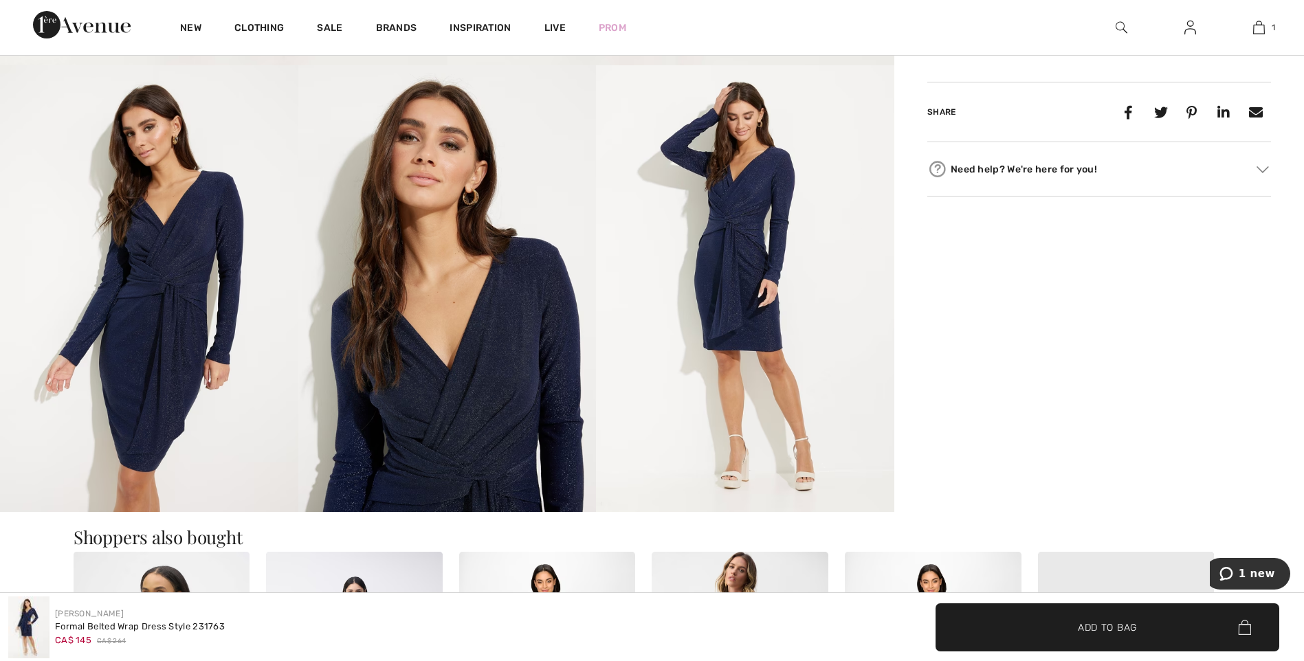
scroll to position [619, 0]
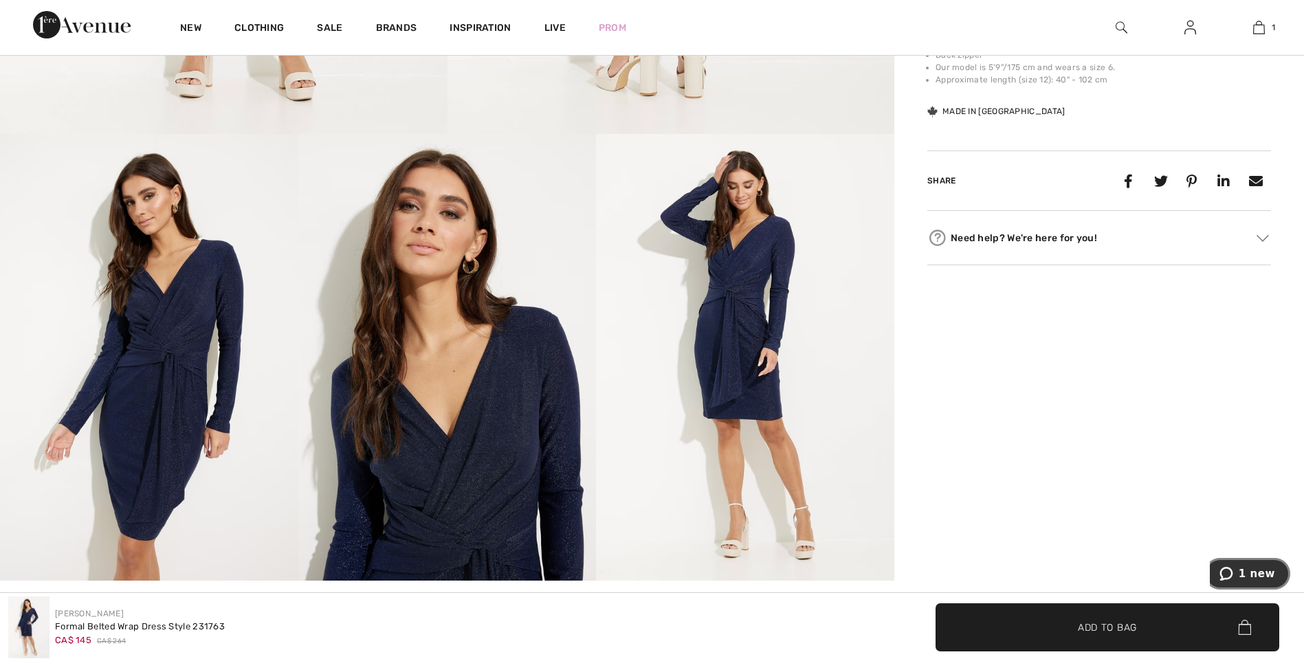
click at [1239, 577] on span "1 new" at bounding box center [1228, 574] width 19 height 14
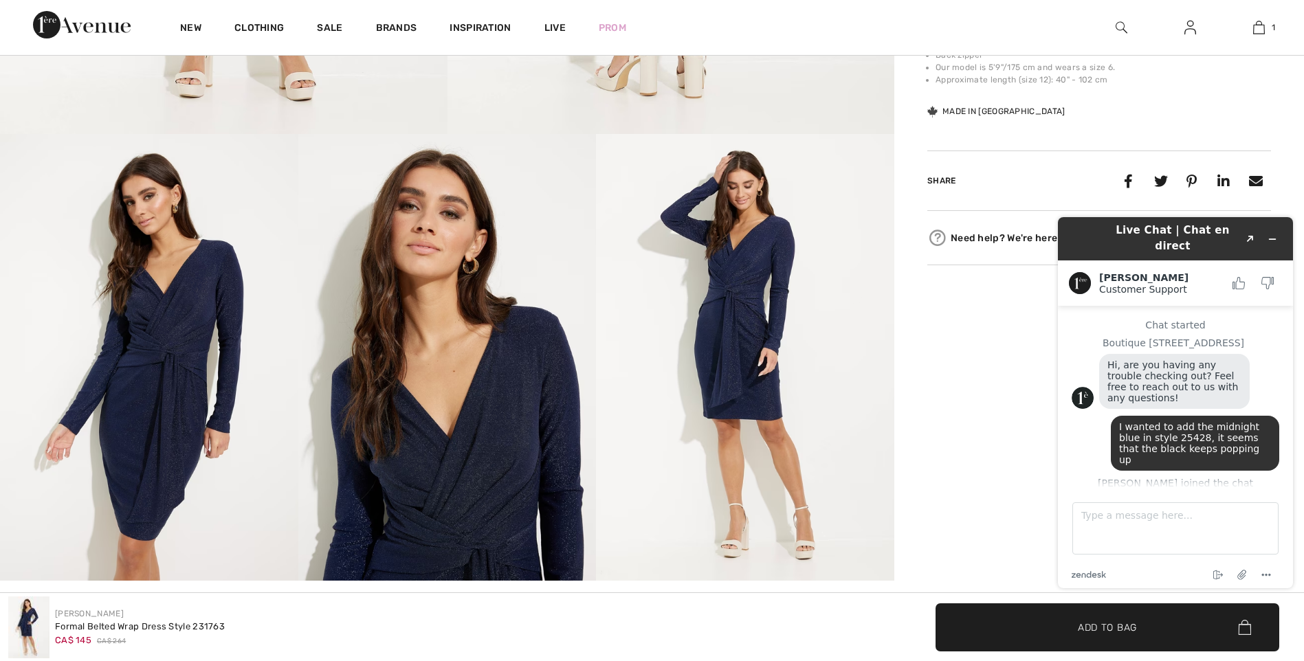
scroll to position [493, 0]
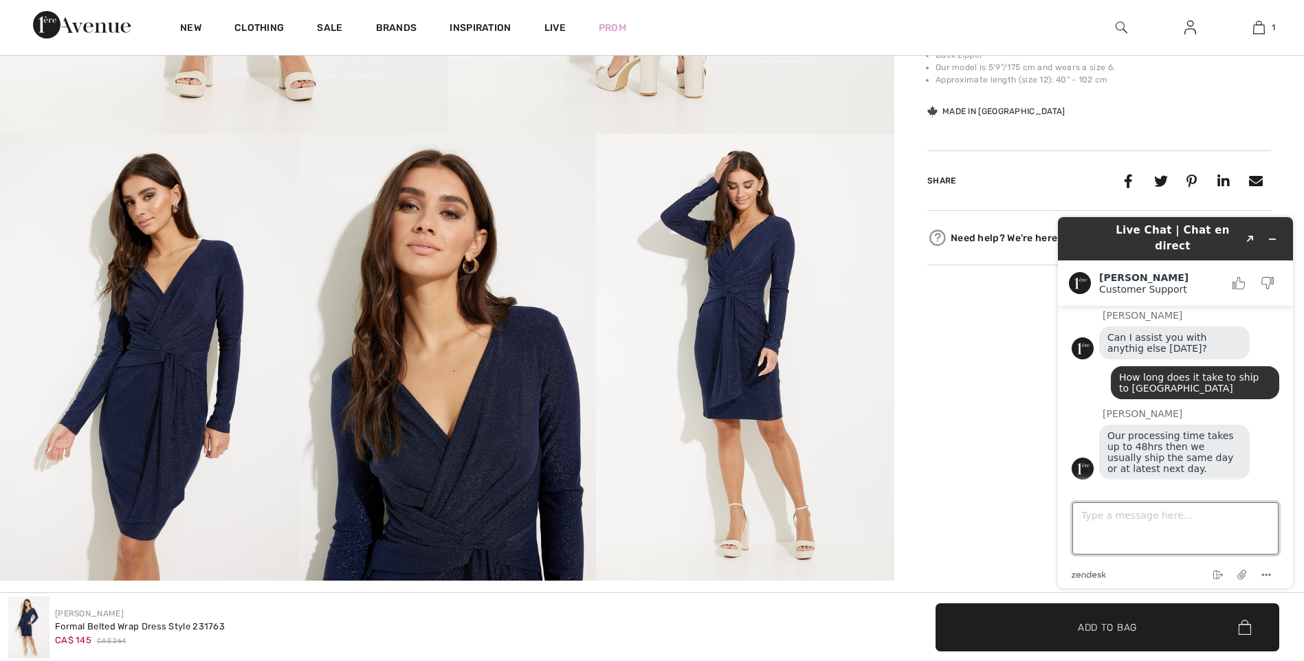
click at [1109, 527] on textarea "Type a message here..." at bounding box center [1175, 528] width 206 height 52
type textarea "Thank you"
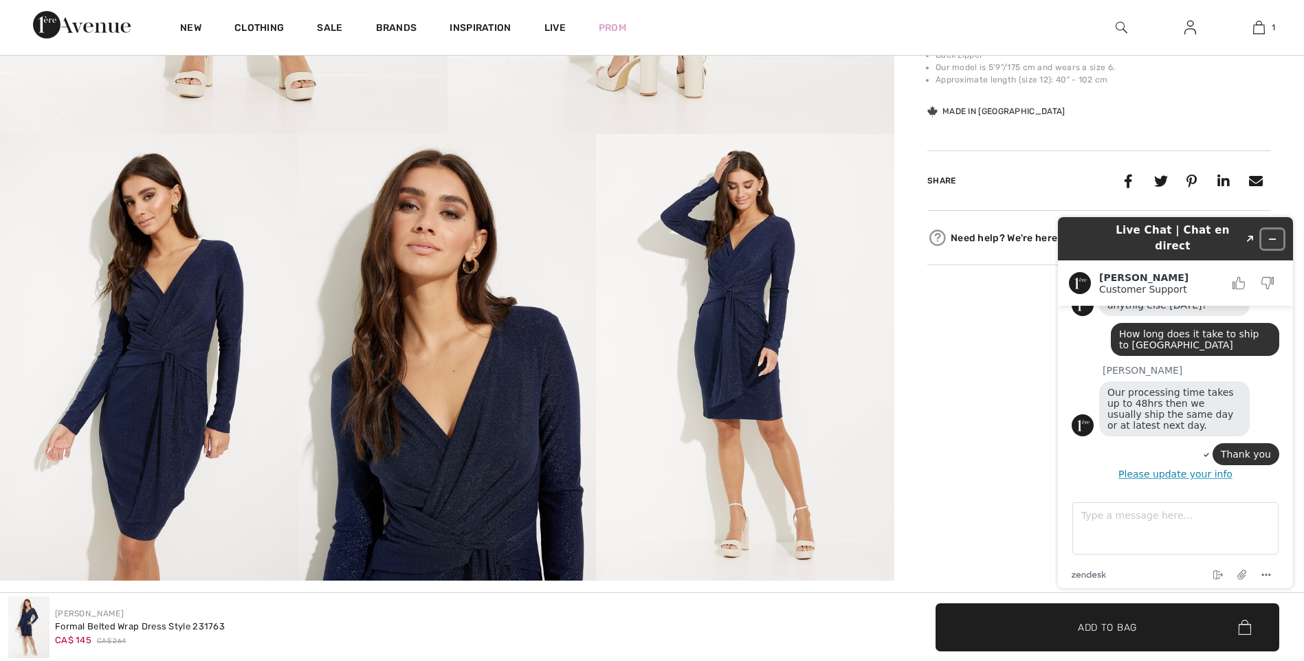
click at [1274, 234] on icon "Minimize widget" at bounding box center [1272, 239] width 10 height 10
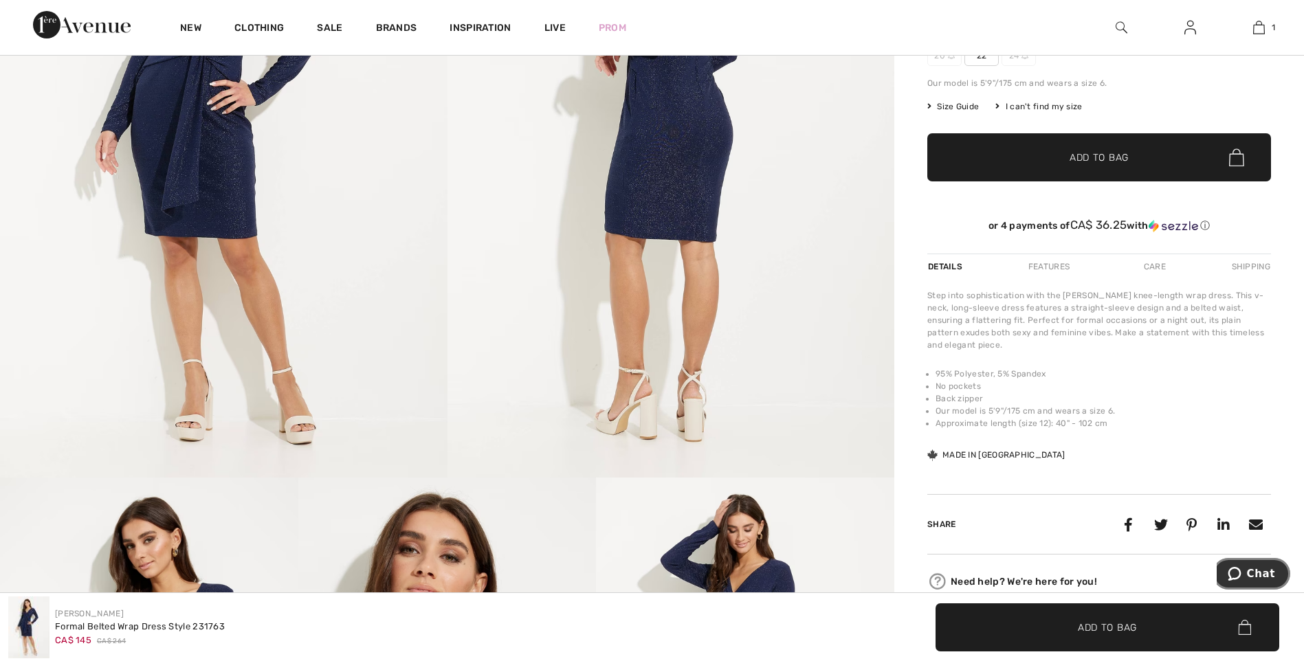
scroll to position [0, 0]
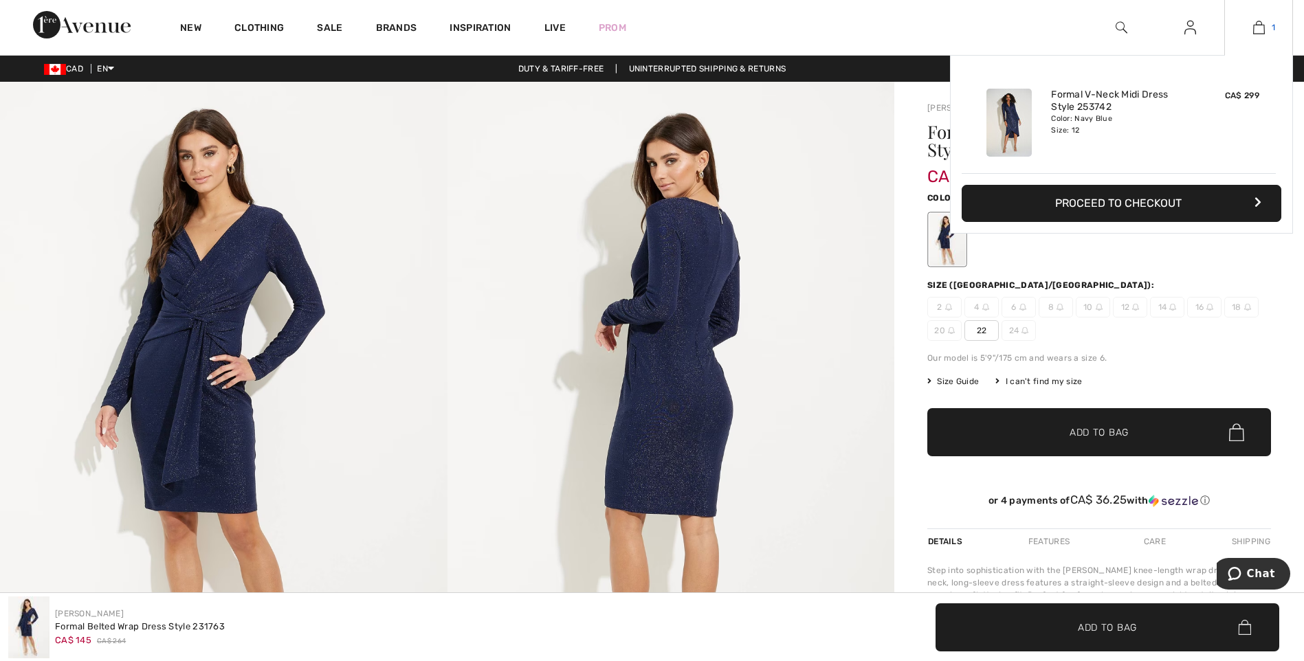
click at [1262, 25] on img at bounding box center [1259, 27] width 12 height 16
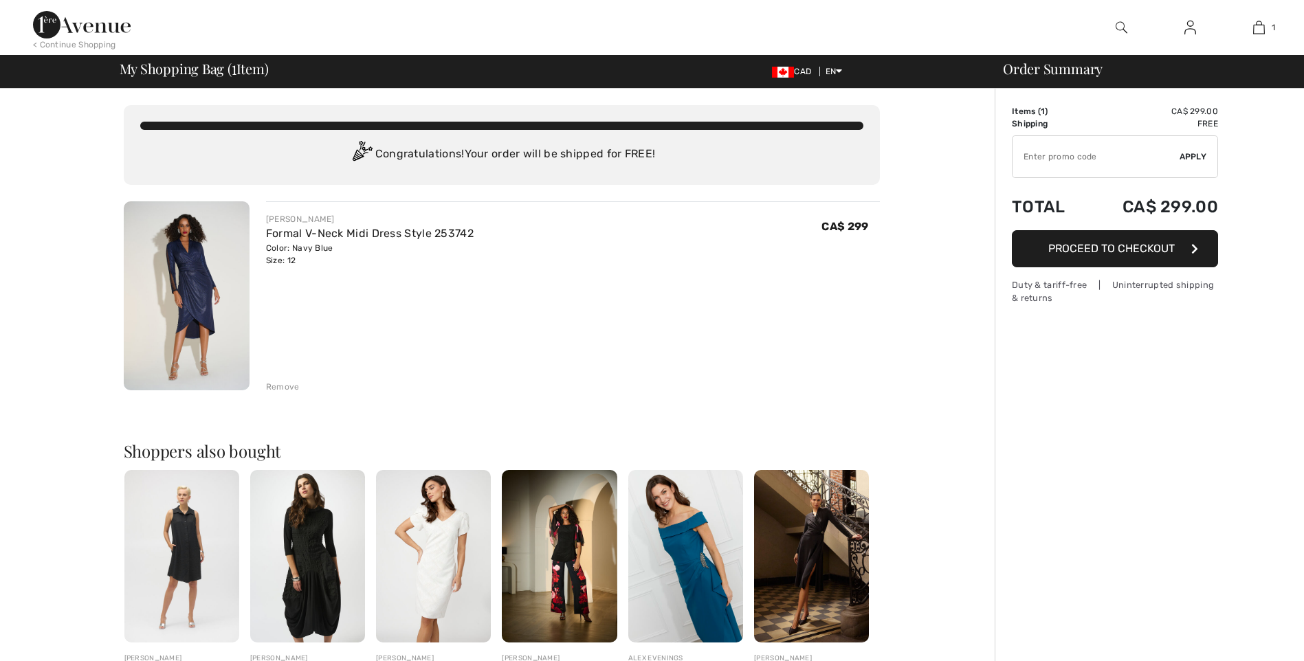
checkbox input "true"
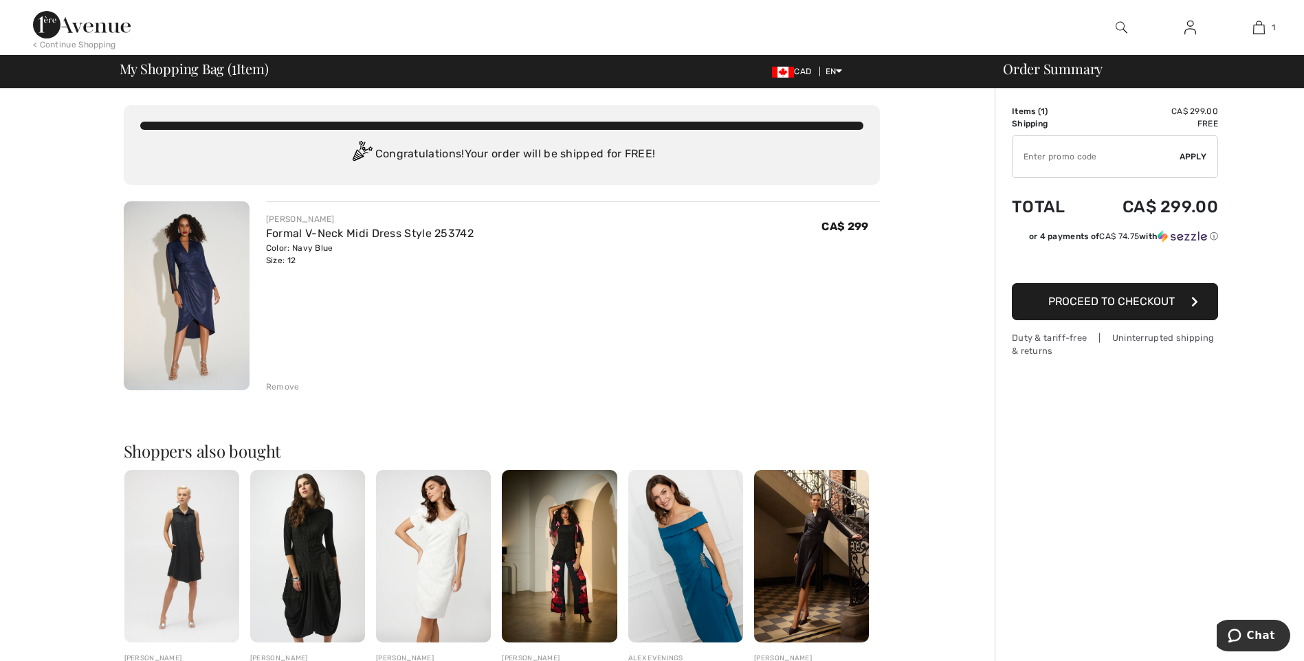
click at [1125, 303] on span "Proceed to Checkout" at bounding box center [1111, 301] width 126 height 13
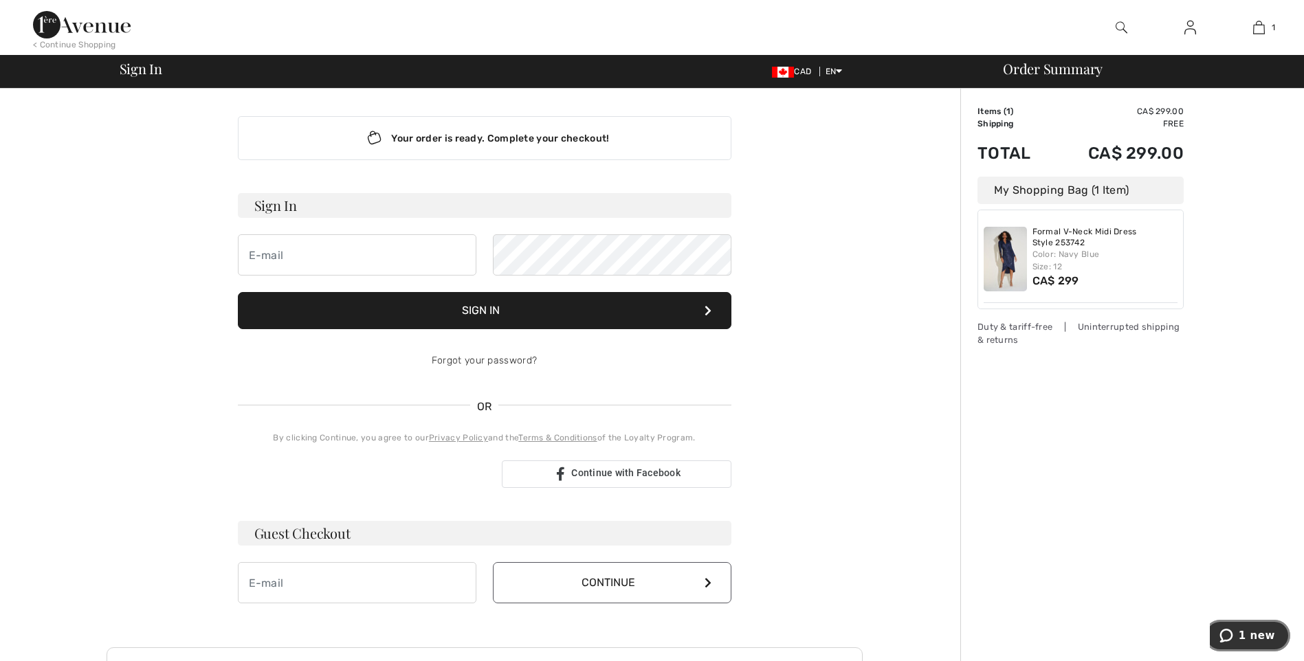
click at [1267, 646] on button "1 new" at bounding box center [1247, 636] width 86 height 32
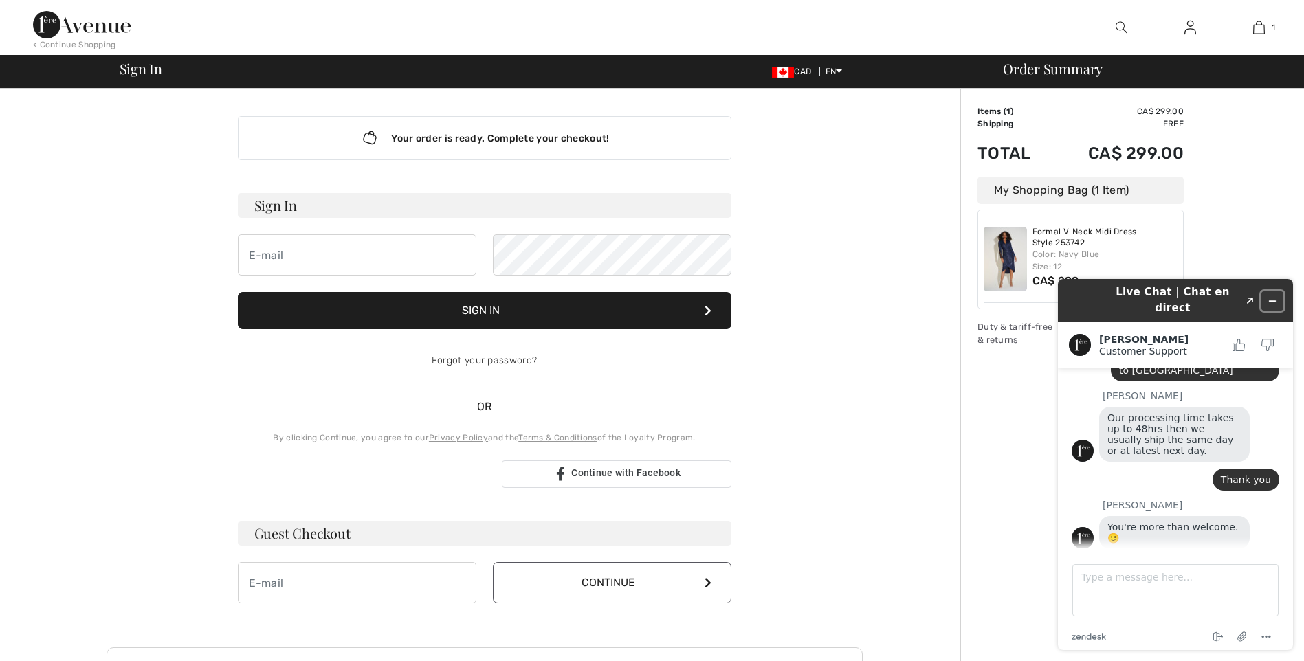
click at [1281, 292] on button "Minimize widget" at bounding box center [1272, 300] width 22 height 19
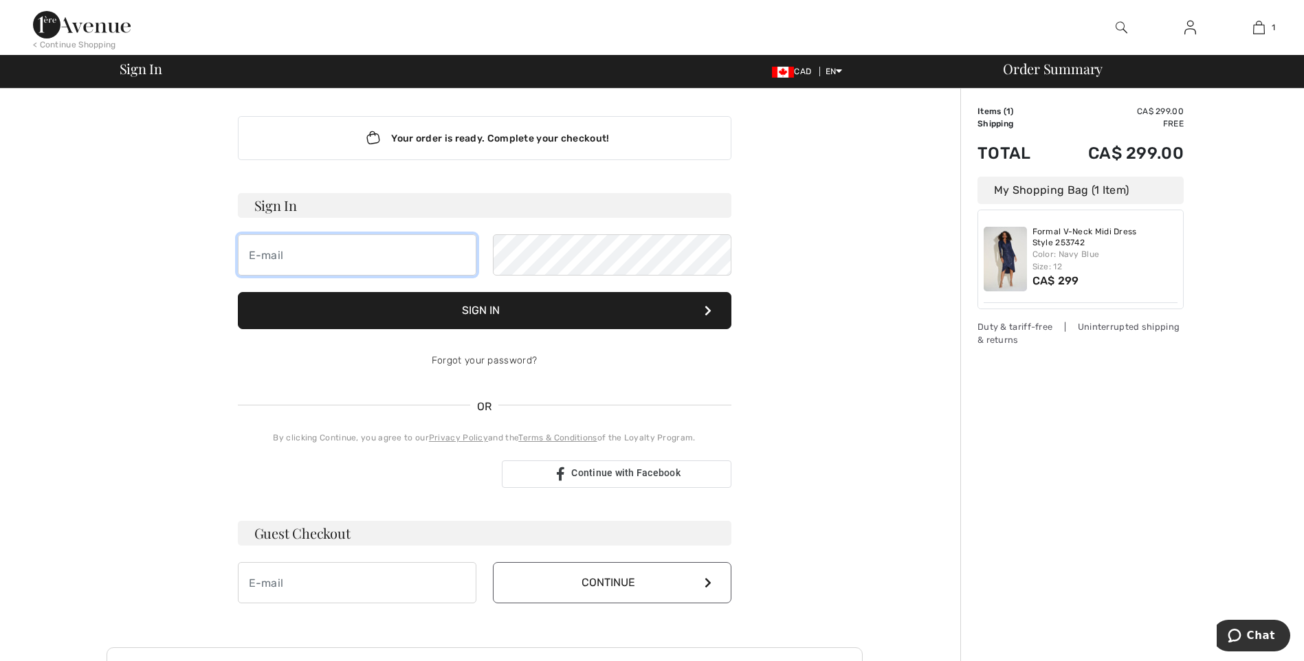
type input "arudden@hotmail.com"
click at [497, 314] on button "Sign In" at bounding box center [485, 310] width 494 height 37
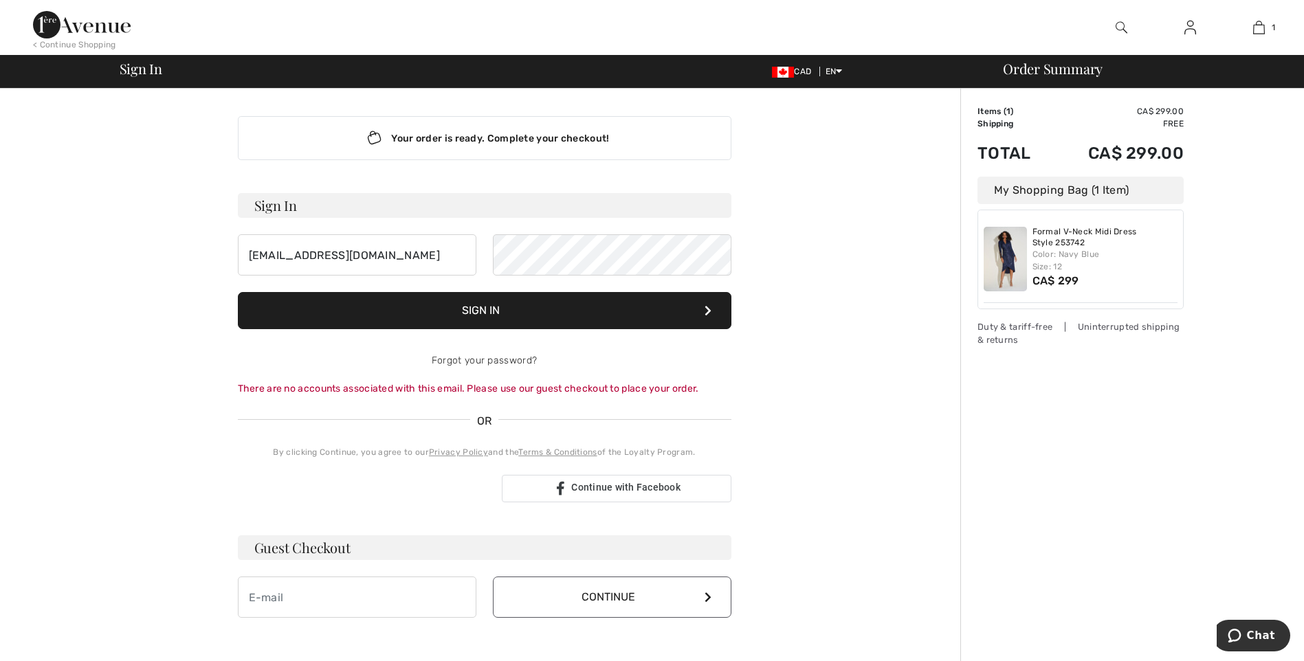
click at [1001, 254] on img at bounding box center [1005, 259] width 43 height 65
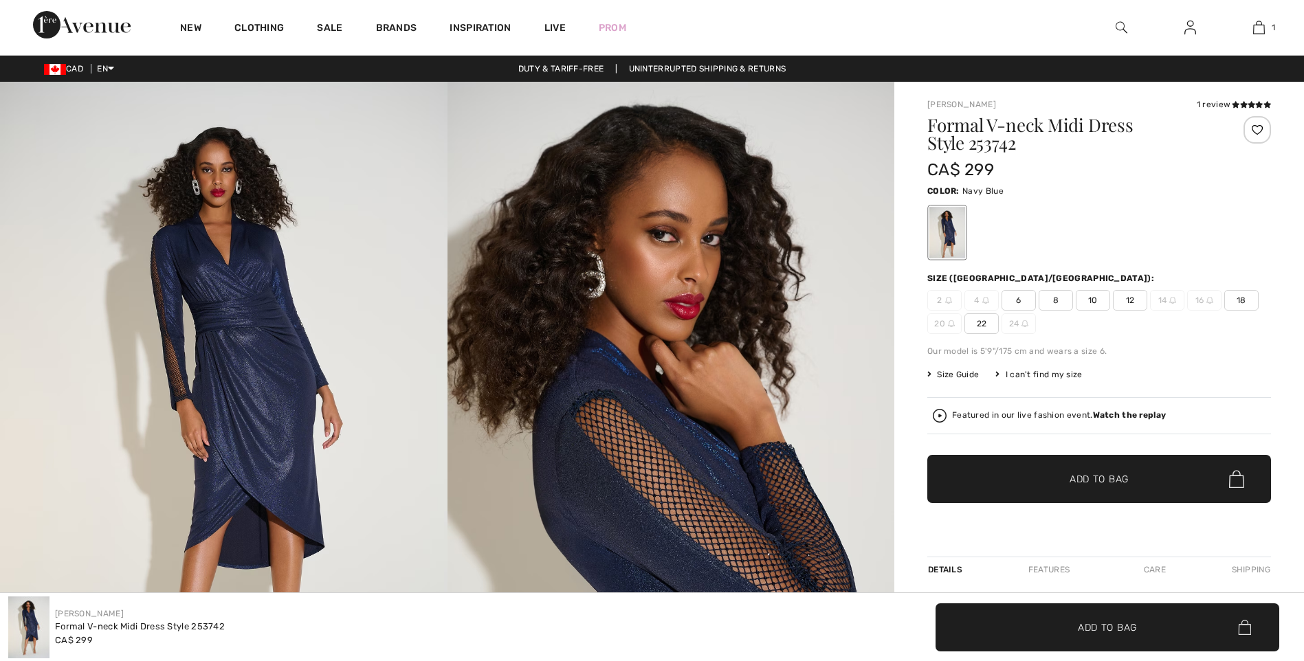
checkbox input "true"
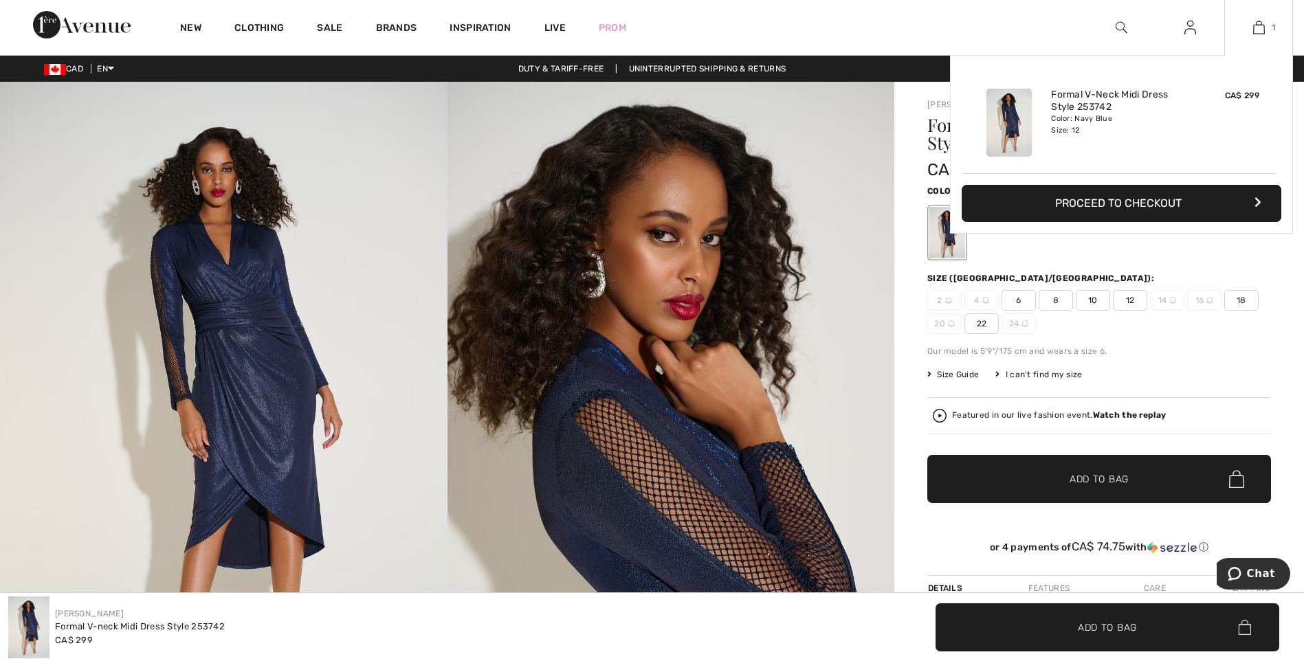
click at [1262, 28] on img at bounding box center [1259, 27] width 12 height 16
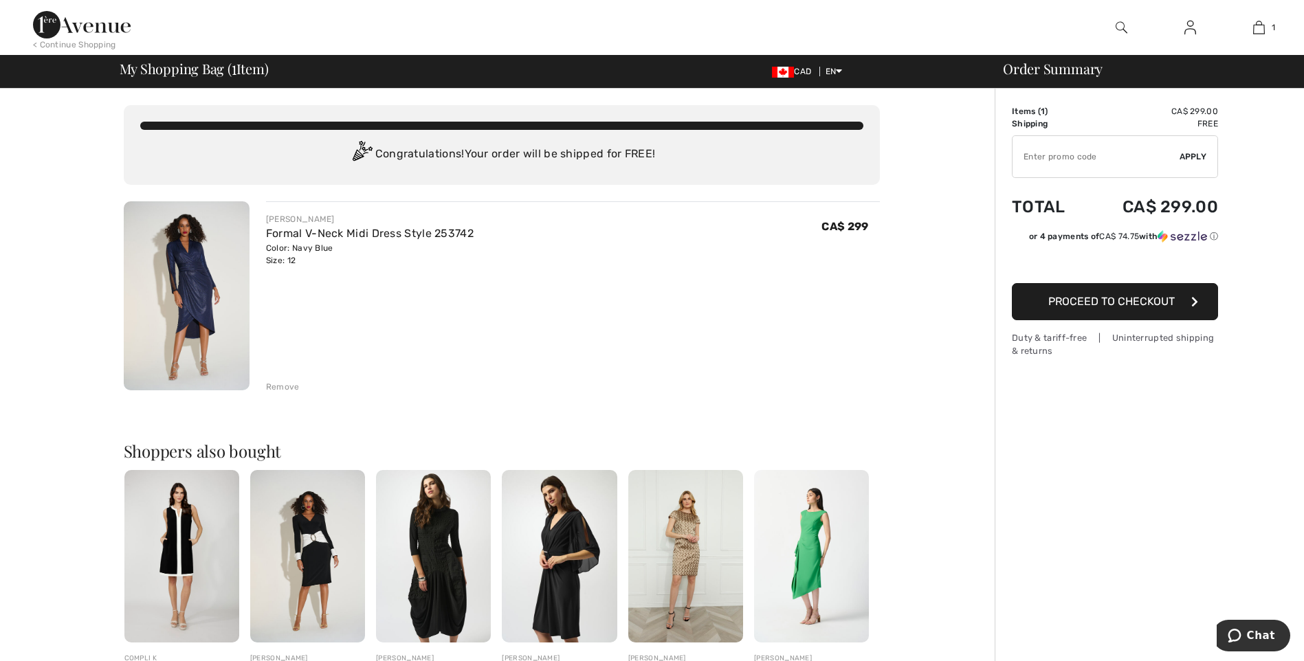
click at [1111, 300] on span "Proceed to Checkout" at bounding box center [1111, 301] width 126 height 13
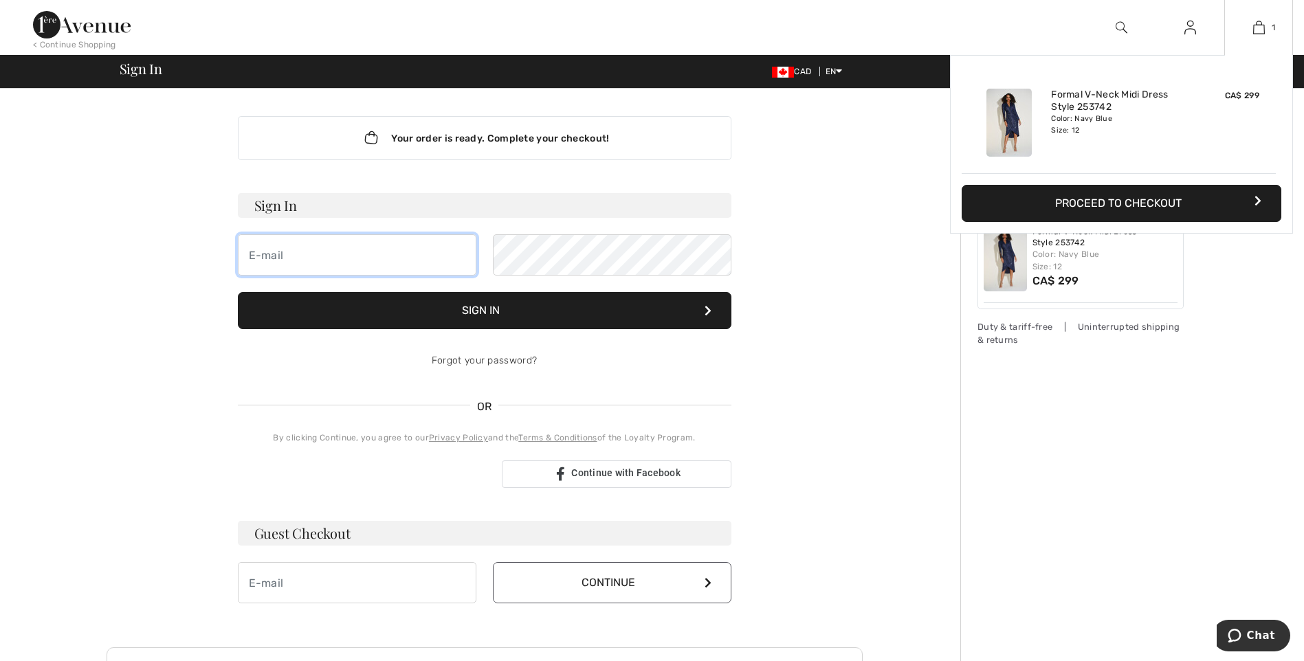
type input "arudden@hotmail.com"
drag, startPoint x: 1119, startPoint y: 196, endPoint x: 1180, endPoint y: 192, distance: 61.3
click at [1118, 191] on button "Proceed to Checkout" at bounding box center [1122, 203] width 320 height 37
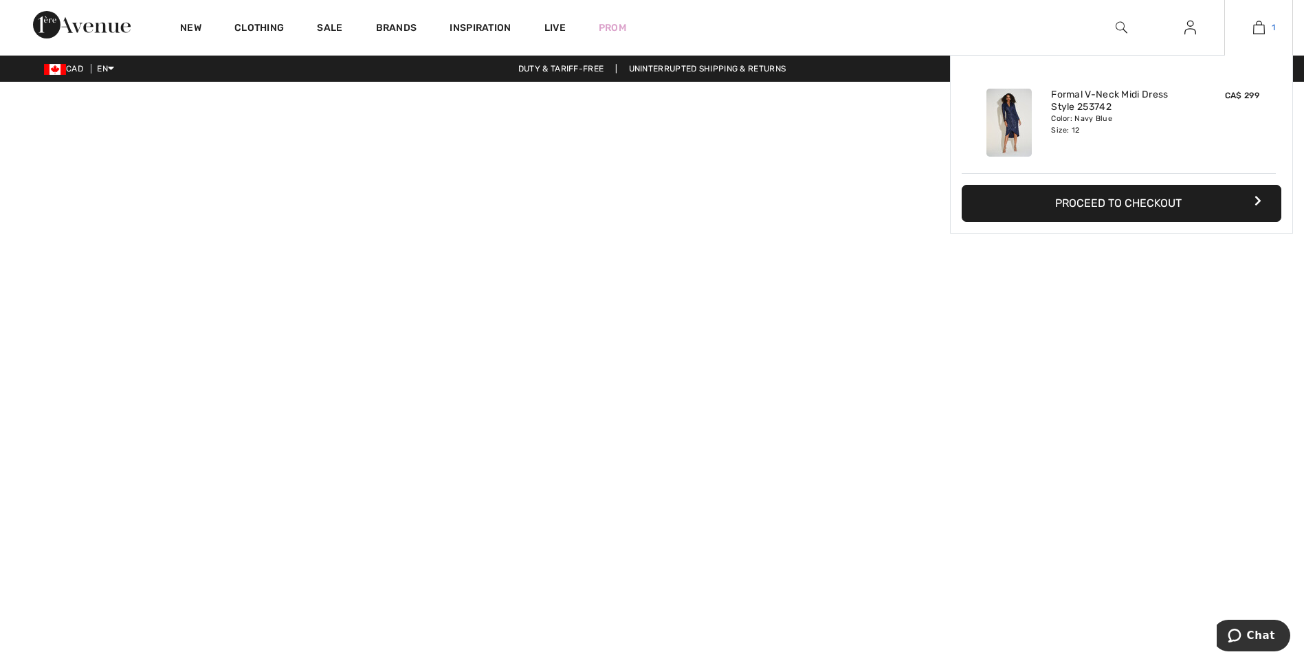
click at [1256, 28] on img at bounding box center [1259, 27] width 12 height 16
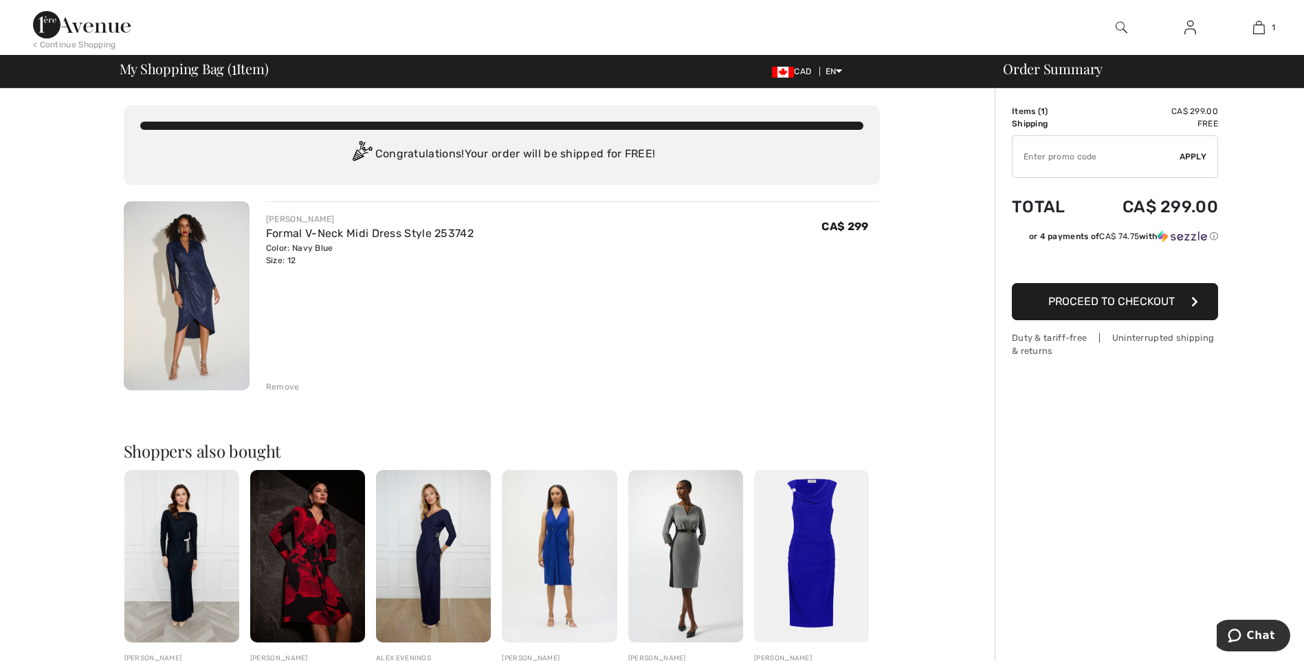
click at [1096, 298] on span "Proceed to Checkout" at bounding box center [1111, 301] width 126 height 13
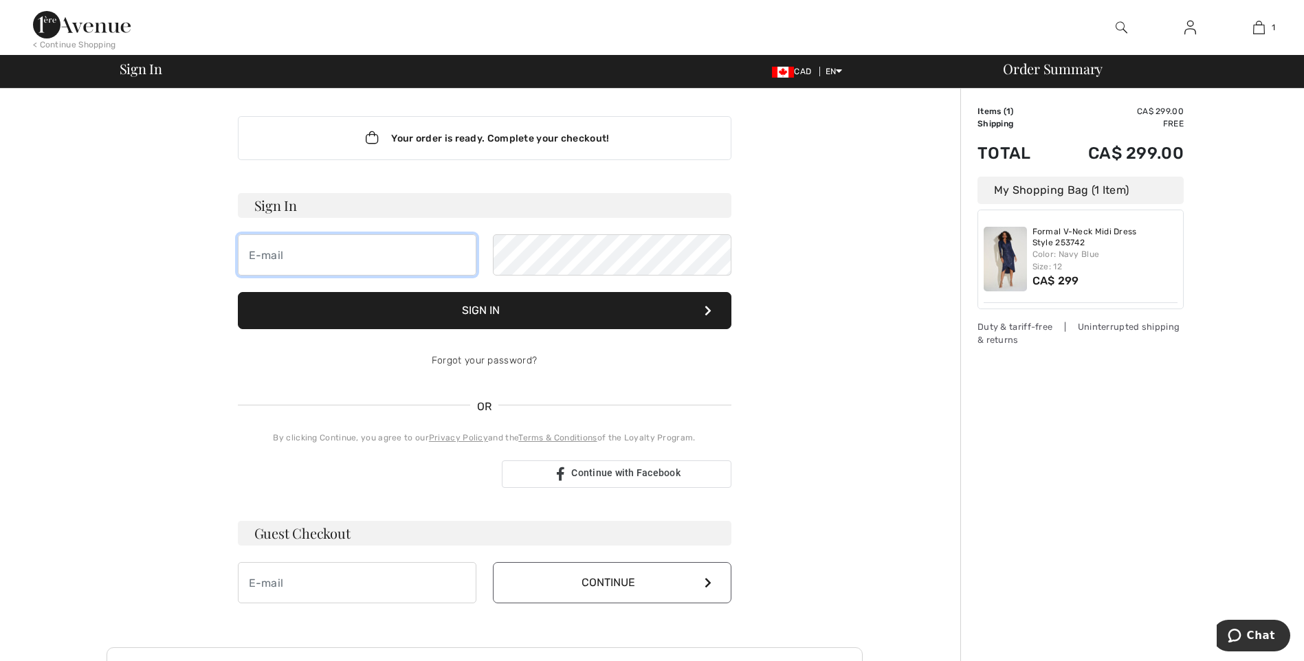
type input "[EMAIL_ADDRESS][DOMAIN_NAME]"
click at [579, 584] on button "Continue" at bounding box center [612, 582] width 239 height 41
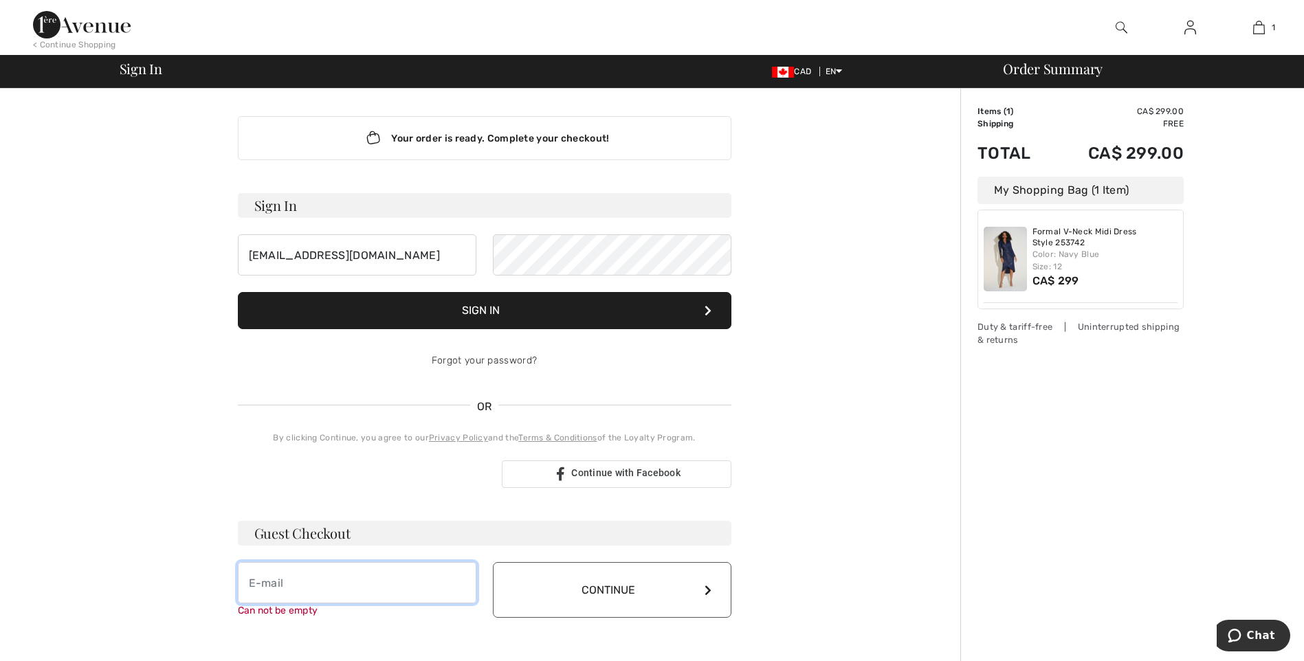
click at [287, 586] on input "email" at bounding box center [357, 582] width 239 height 41
type input "[EMAIL_ADDRESS][DOMAIN_NAME]"
click at [612, 592] on button "Continue" at bounding box center [612, 590] width 239 height 56
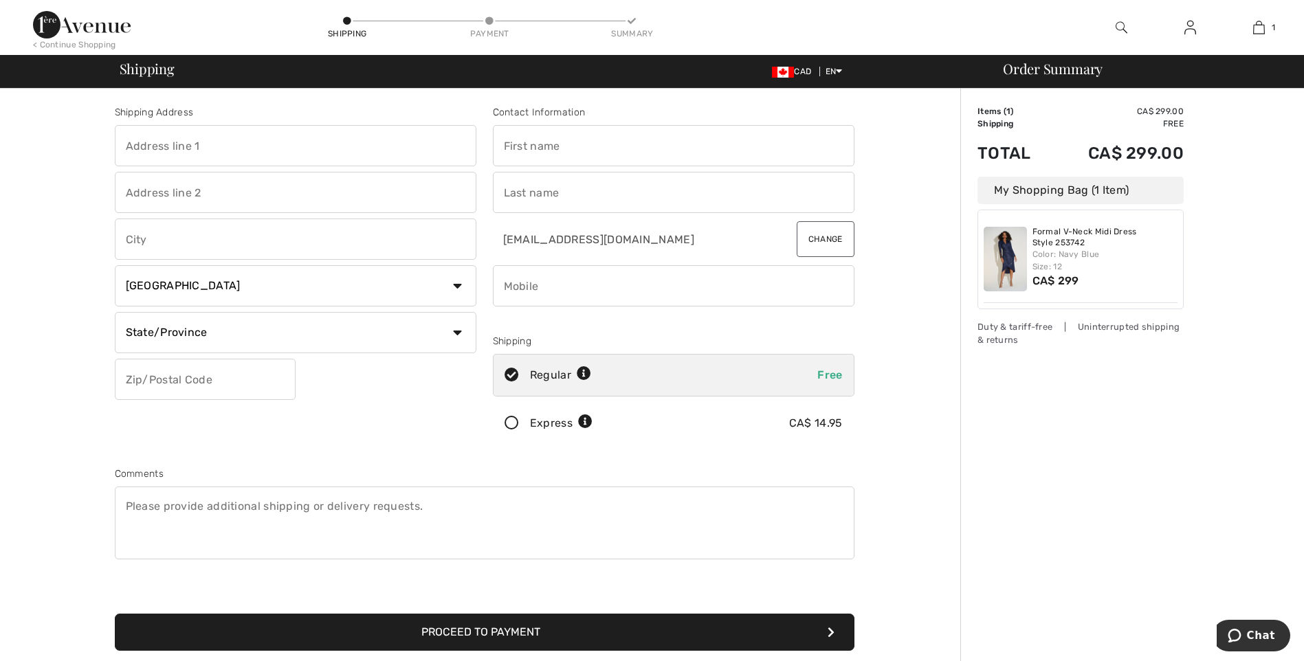
click at [199, 153] on input "text" at bounding box center [296, 145] width 362 height 41
type input "[STREET_ADDRESS][PERSON_NAME]"
type input "Mississauga"
type input "L5N 2V4"
type input "Annette & John"
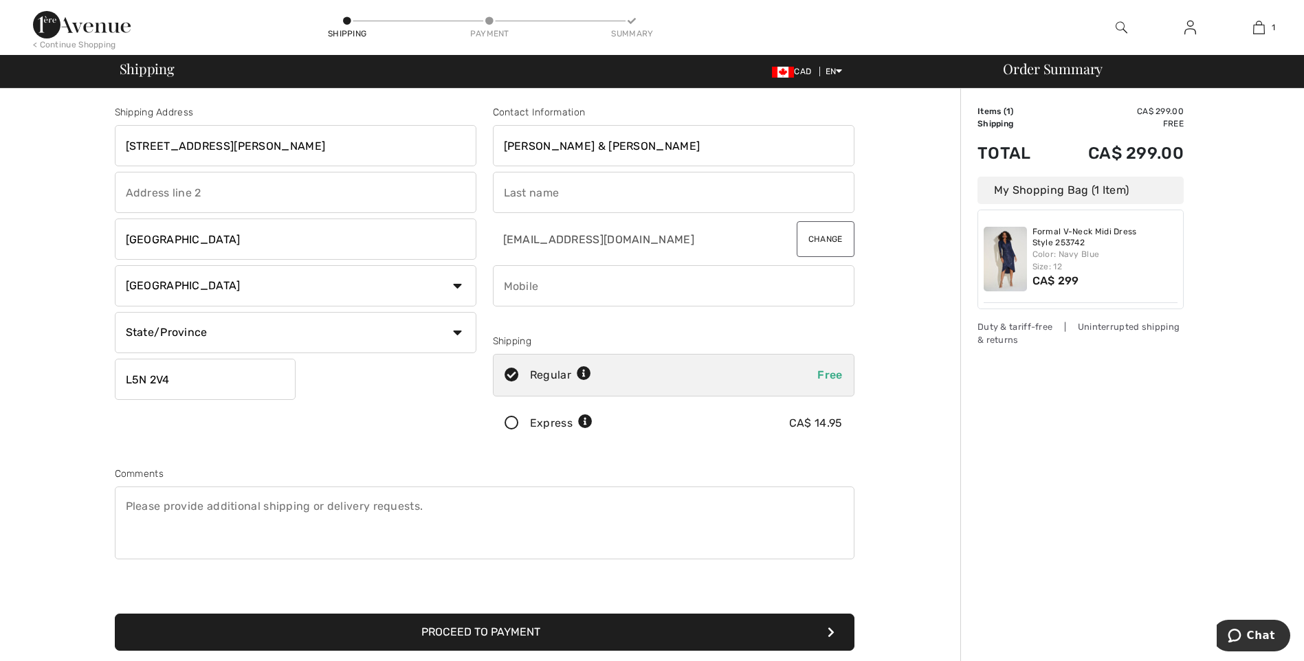
type input "Rudden"
type input "4165435791"
type input "L5N2V4"
click at [595, 144] on input "Annette & John" at bounding box center [674, 145] width 362 height 41
type input "A"
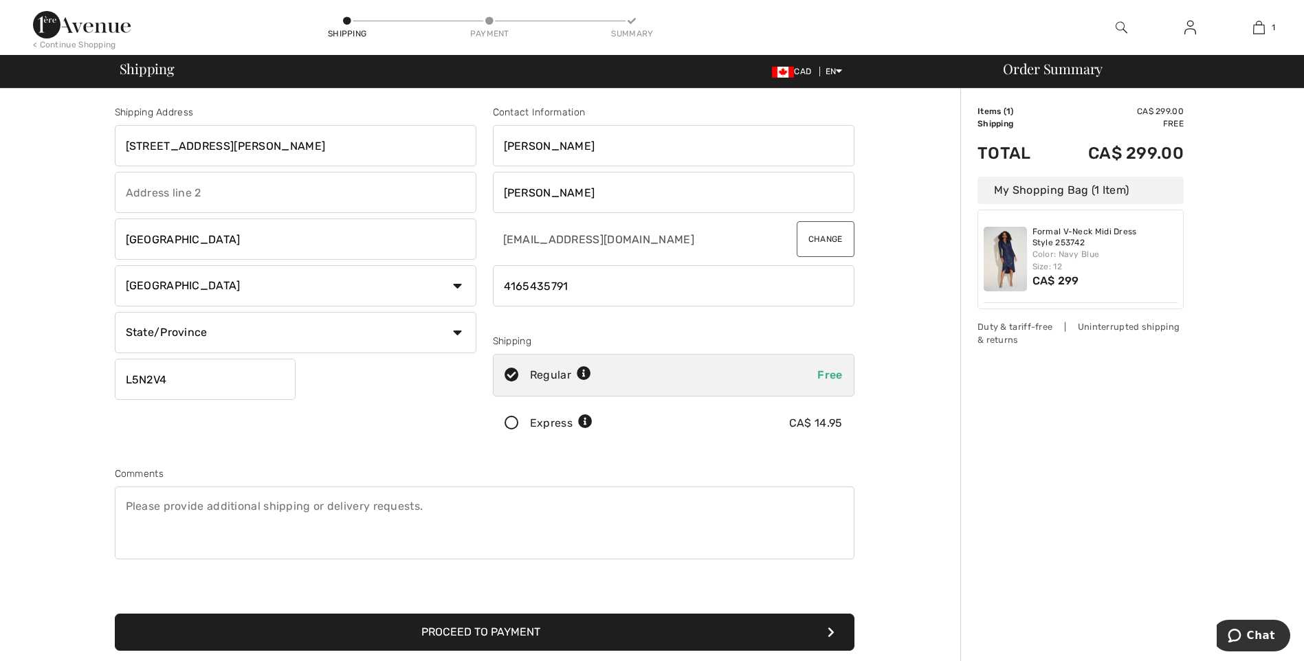
drag, startPoint x: 579, startPoint y: 148, endPoint x: 810, endPoint y: 177, distance: 232.1
click at [584, 146] on input "Annette" at bounding box center [674, 145] width 362 height 41
type input "Annette"
click at [513, 418] on icon at bounding box center [512, 424] width 36 height 14
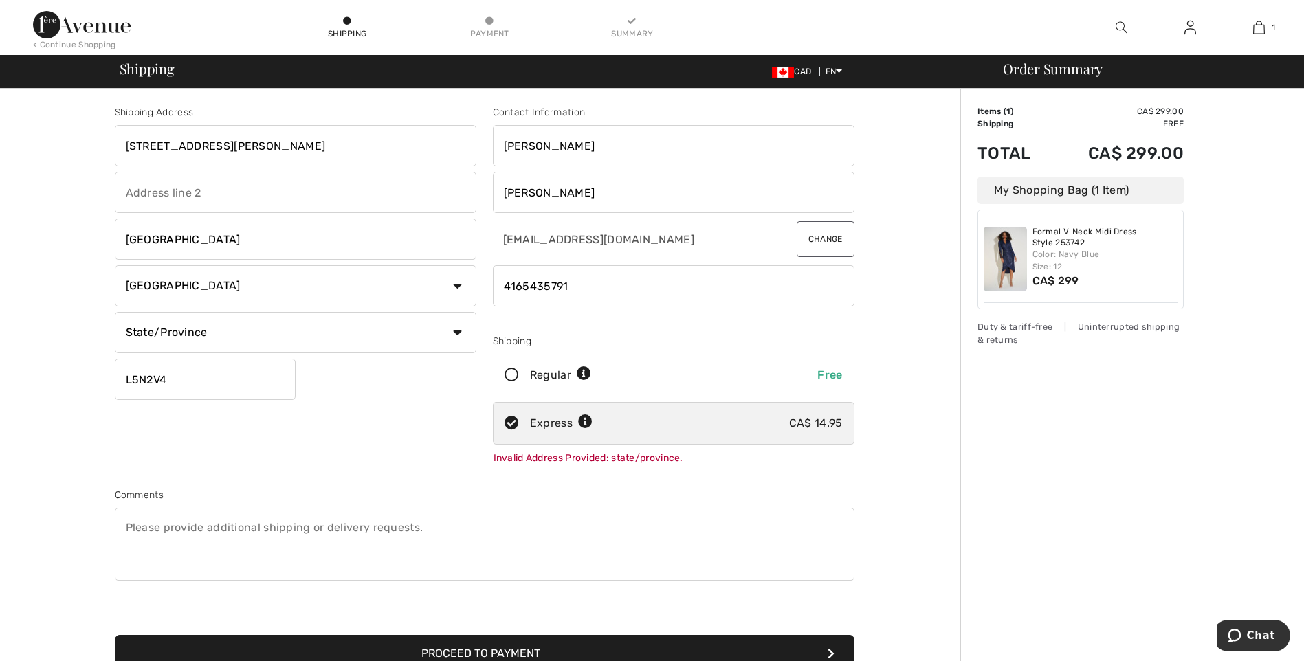
click at [423, 527] on textarea at bounding box center [485, 544] width 740 height 73
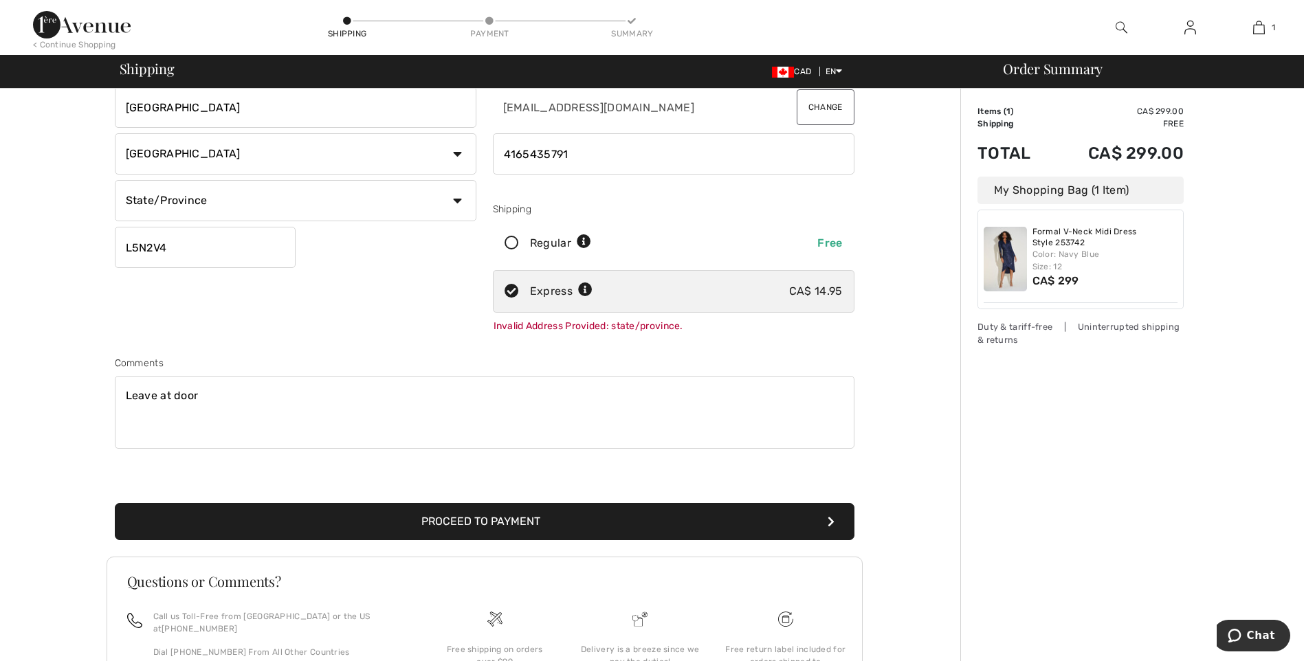
scroll to position [137, 0]
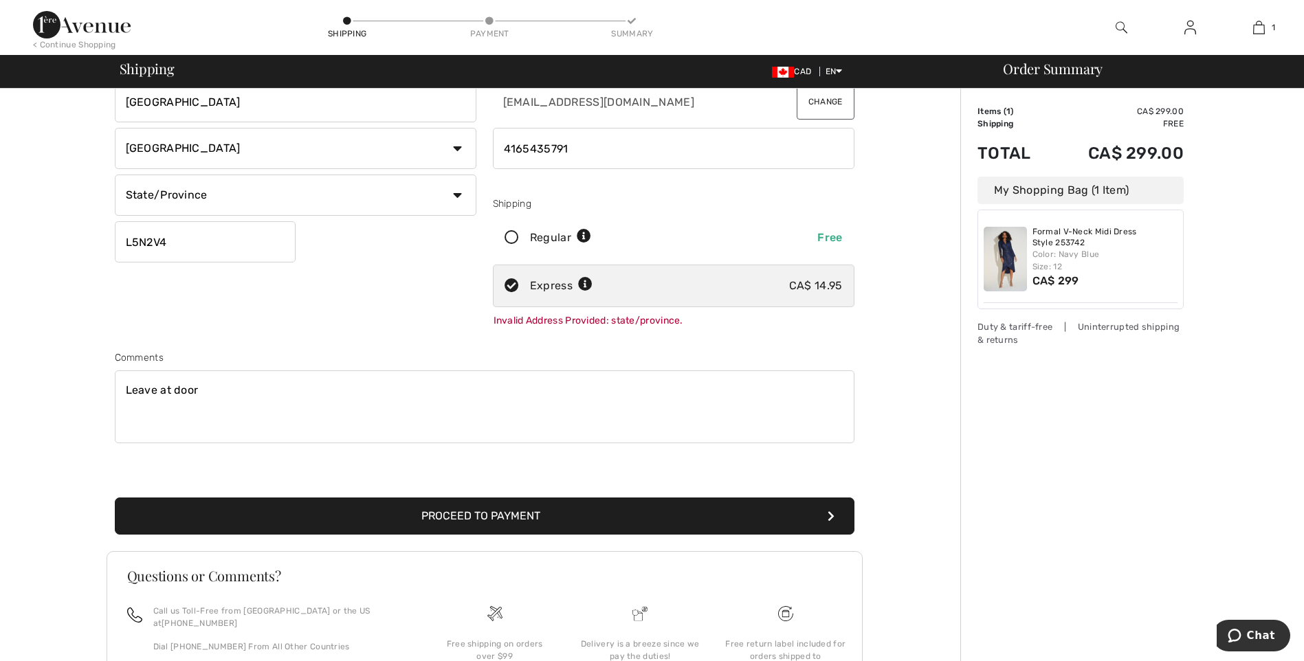
type textarea "Leave at door"
click at [503, 522] on button "Proceed to Payment" at bounding box center [485, 516] width 740 height 37
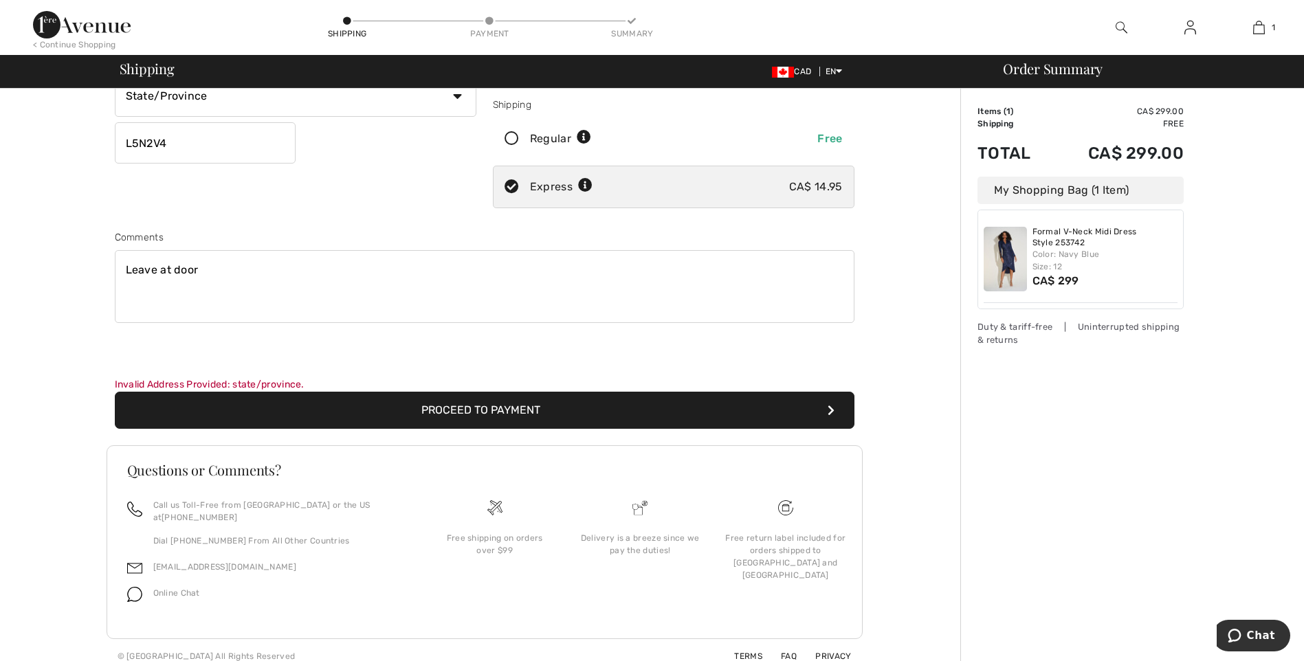
scroll to position [0, 0]
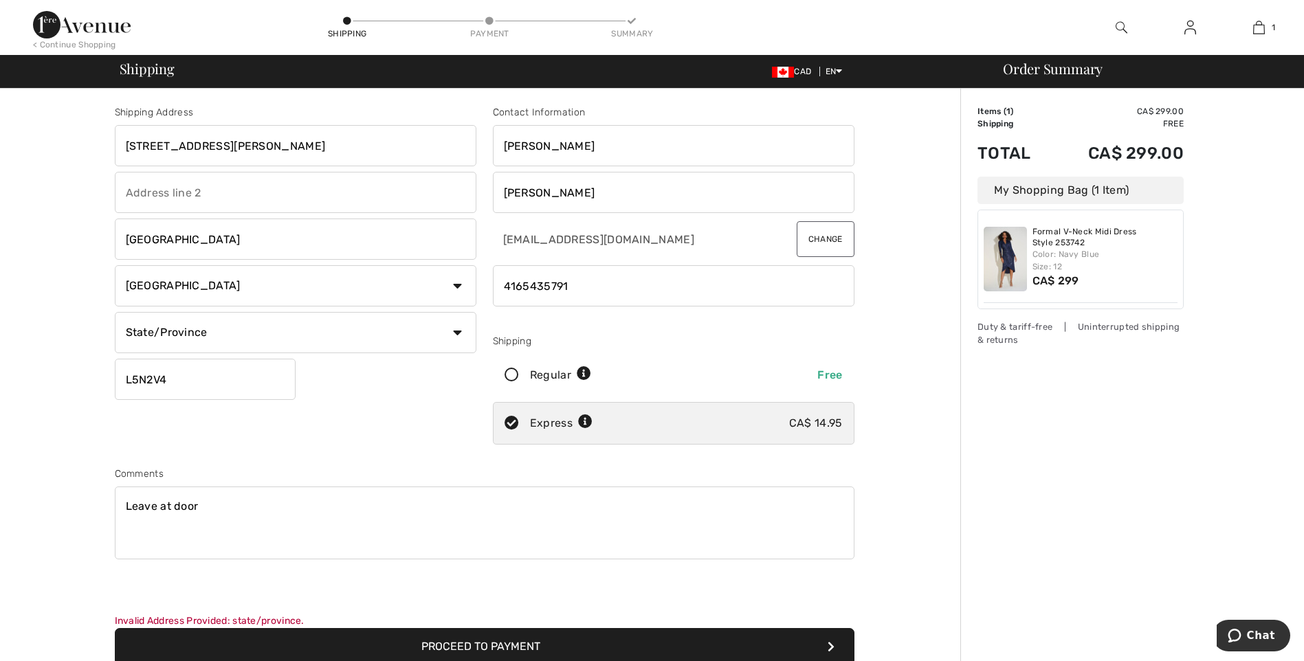
drag, startPoint x: 457, startPoint y: 331, endPoint x: 445, endPoint y: 324, distance: 14.2
click at [457, 331] on select "State/Province Alberta British Columbia Manitoba New Brunswick Newfoundland and…" at bounding box center [296, 332] width 362 height 41
select select "ON"
click at [115, 312] on select "State/Province Alberta British Columbia Manitoba New Brunswick Newfoundland and…" at bounding box center [296, 332] width 362 height 41
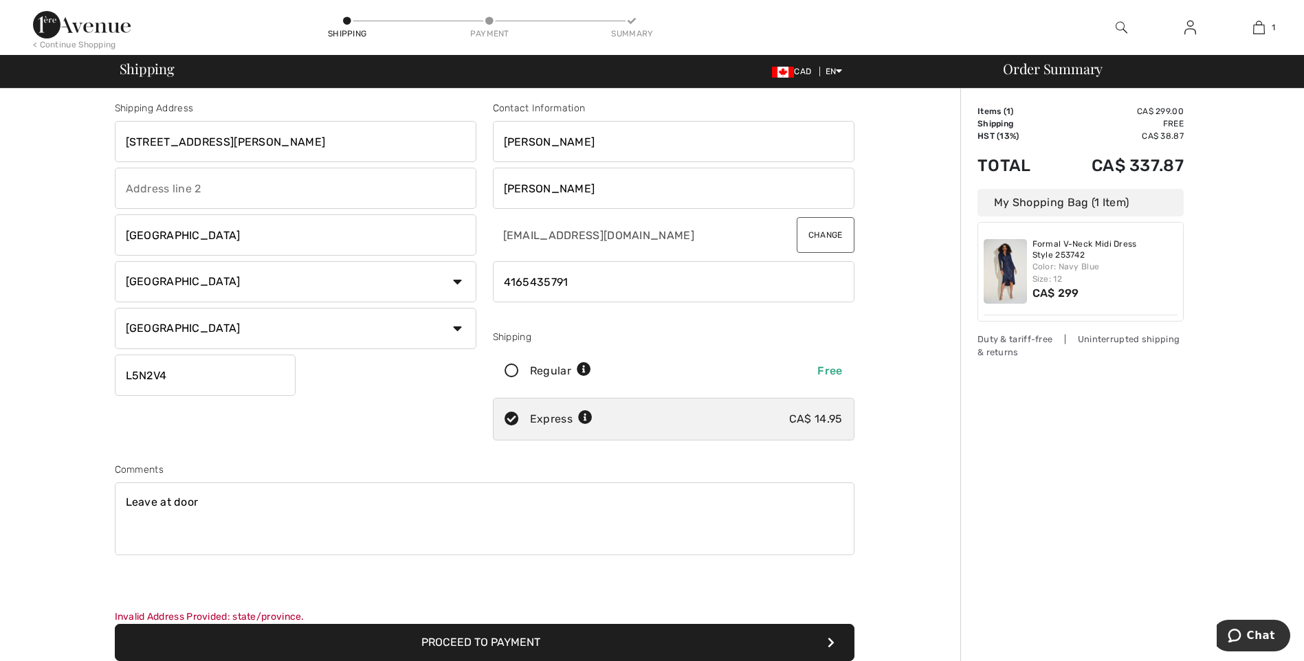
scroll to position [206, 0]
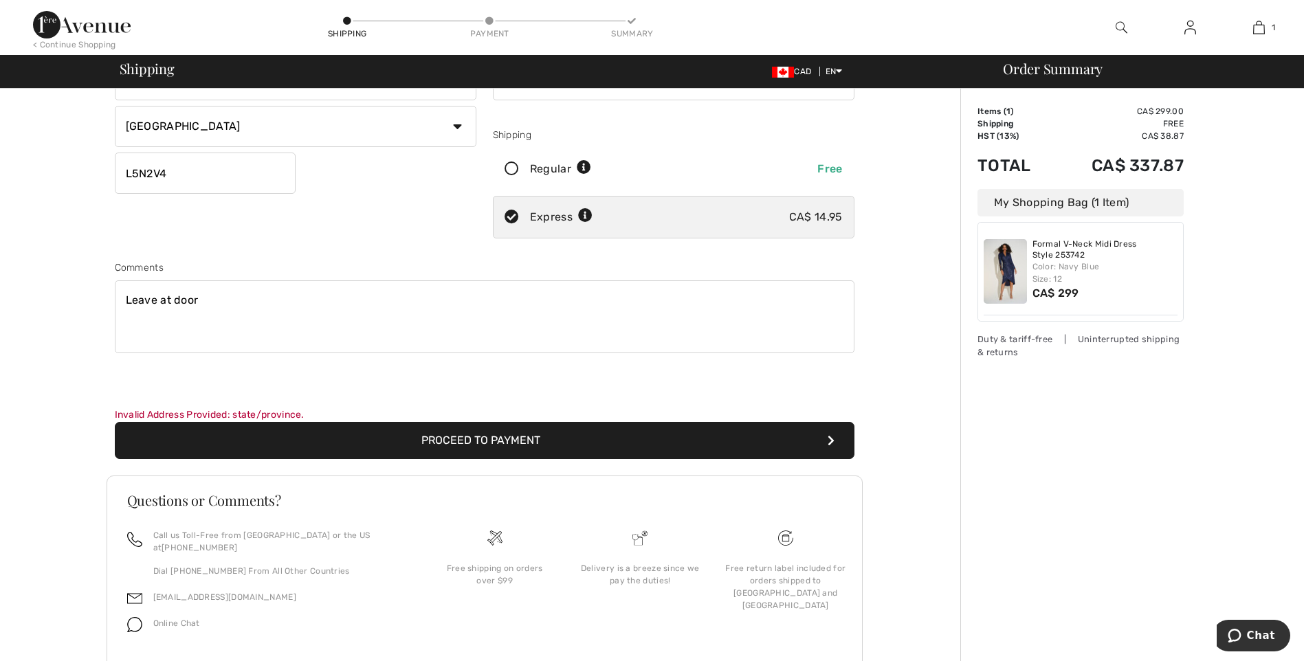
drag, startPoint x: 505, startPoint y: 437, endPoint x: 527, endPoint y: 437, distance: 22.0
click at [505, 437] on button "Proceed to Payment" at bounding box center [485, 440] width 740 height 37
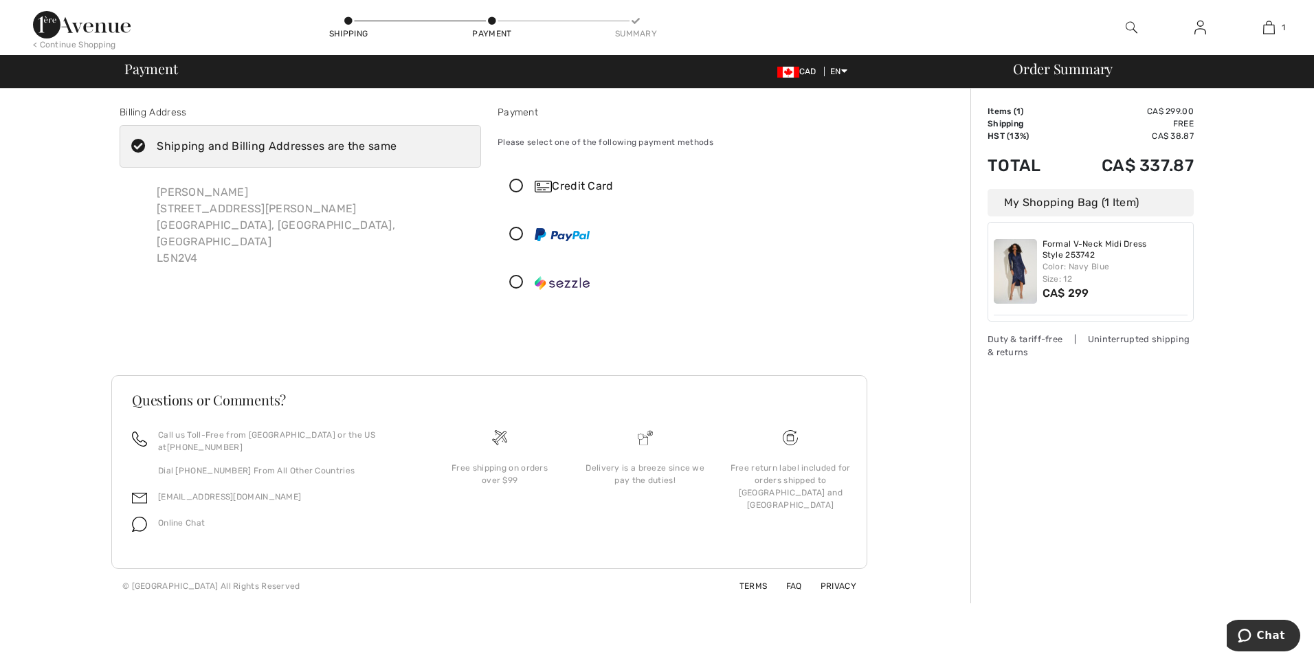
click at [518, 192] on icon at bounding box center [516, 186] width 36 height 14
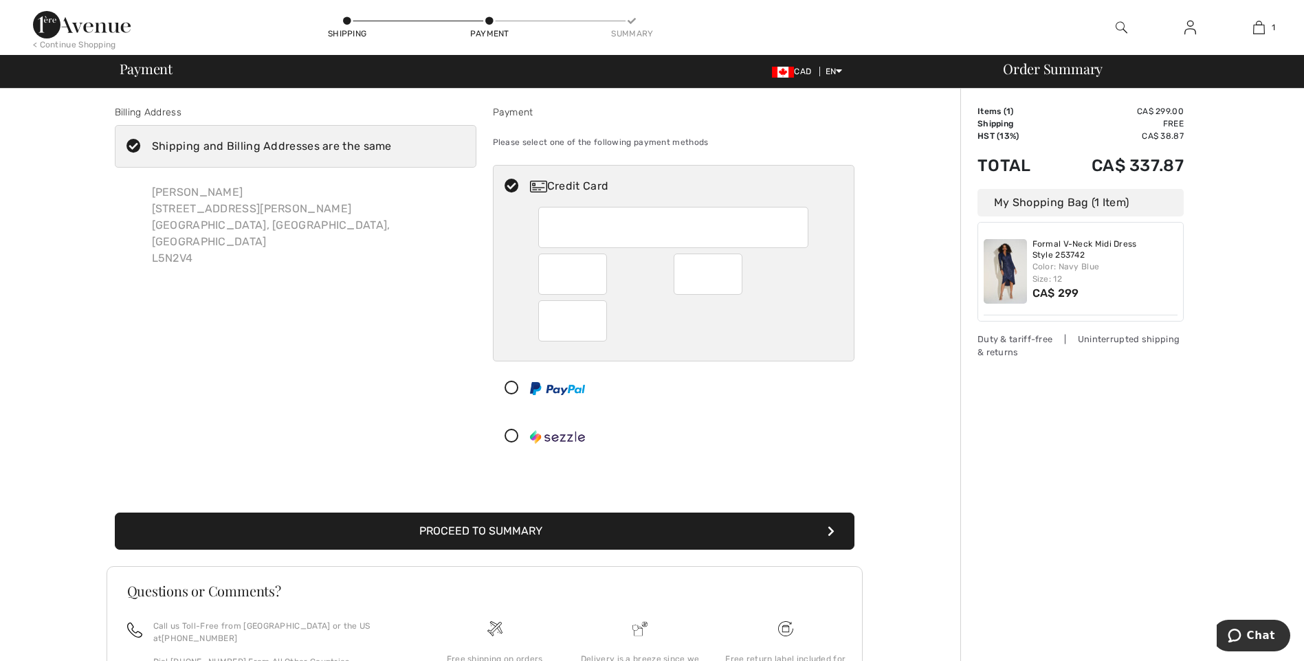
click at [478, 530] on button "Proceed to Summary" at bounding box center [485, 531] width 740 height 37
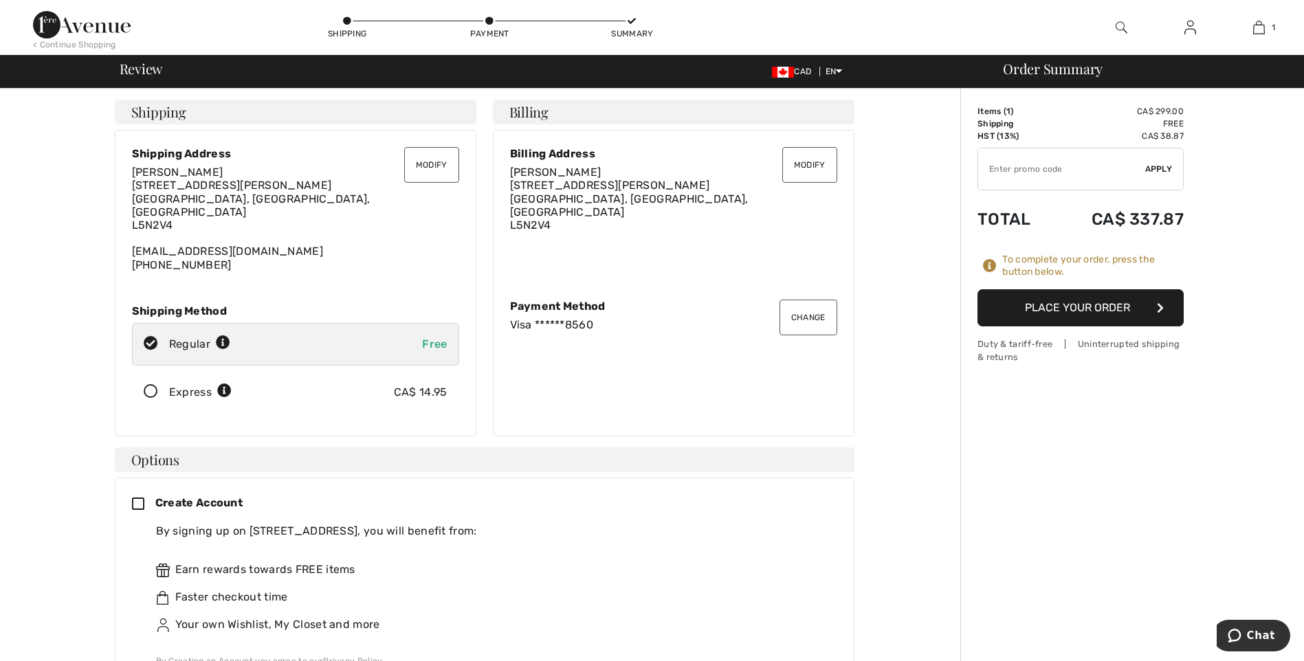
click at [153, 385] on icon at bounding box center [151, 392] width 36 height 14
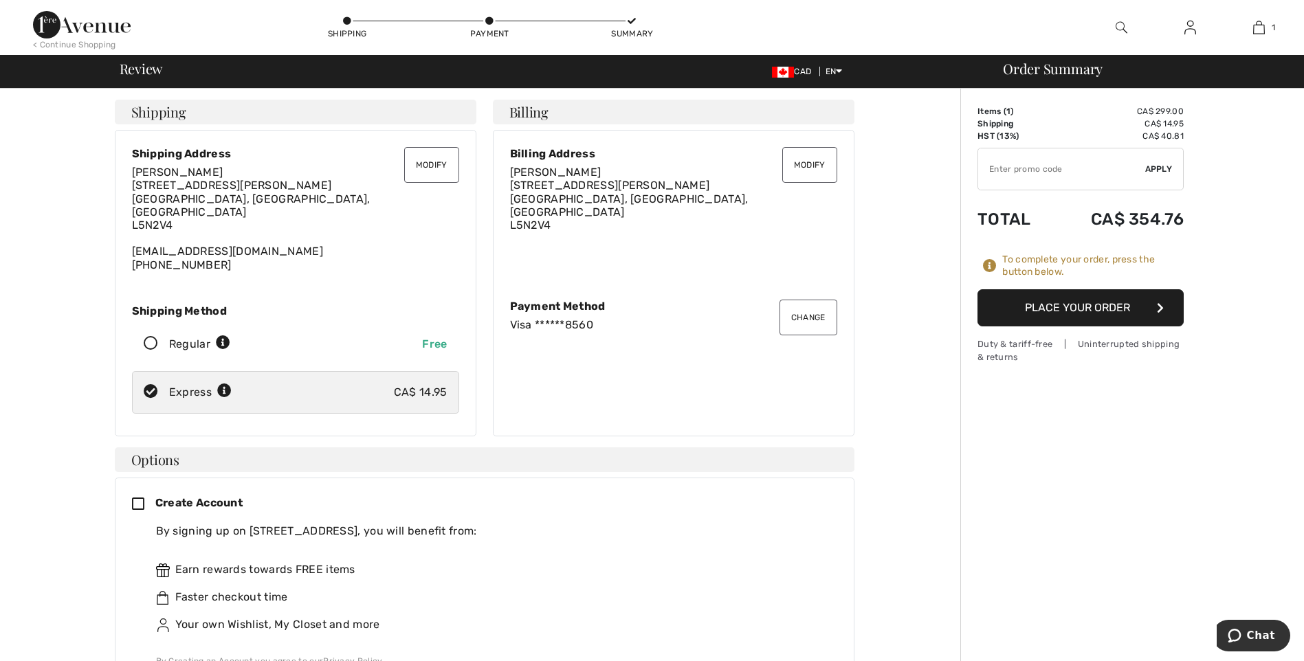
click at [1074, 307] on button "Place Your Order" at bounding box center [1080, 307] width 206 height 37
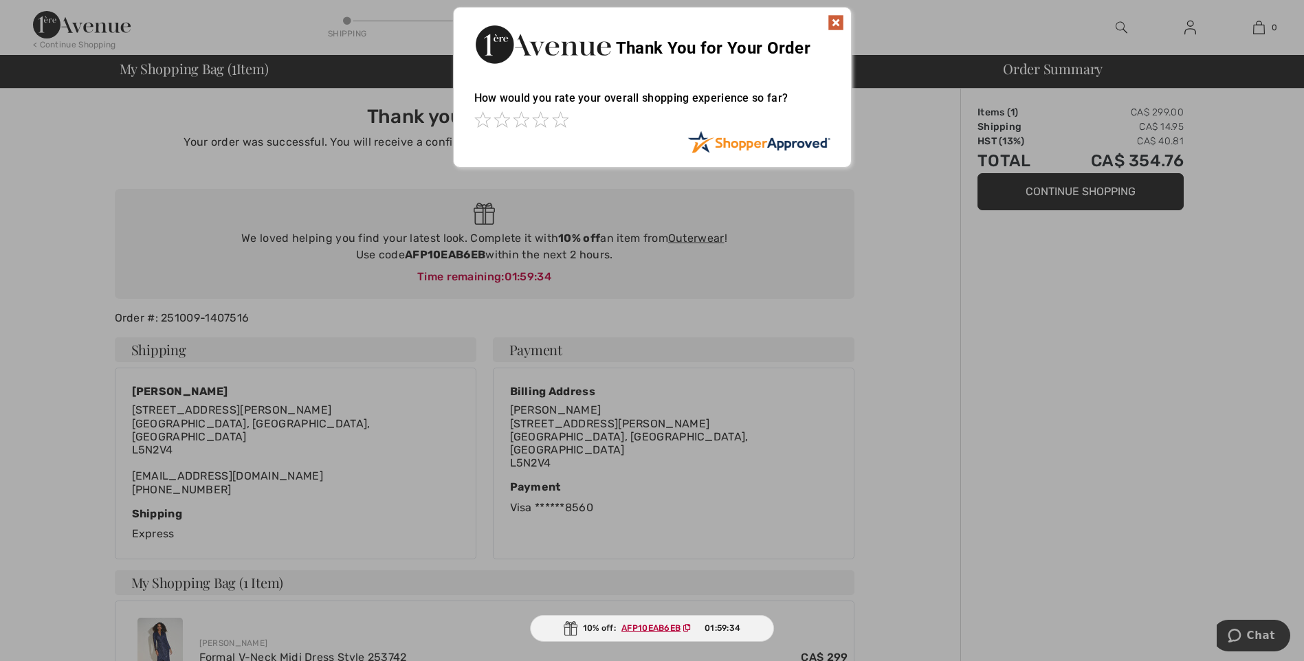
click at [836, 19] on img at bounding box center [836, 22] width 16 height 16
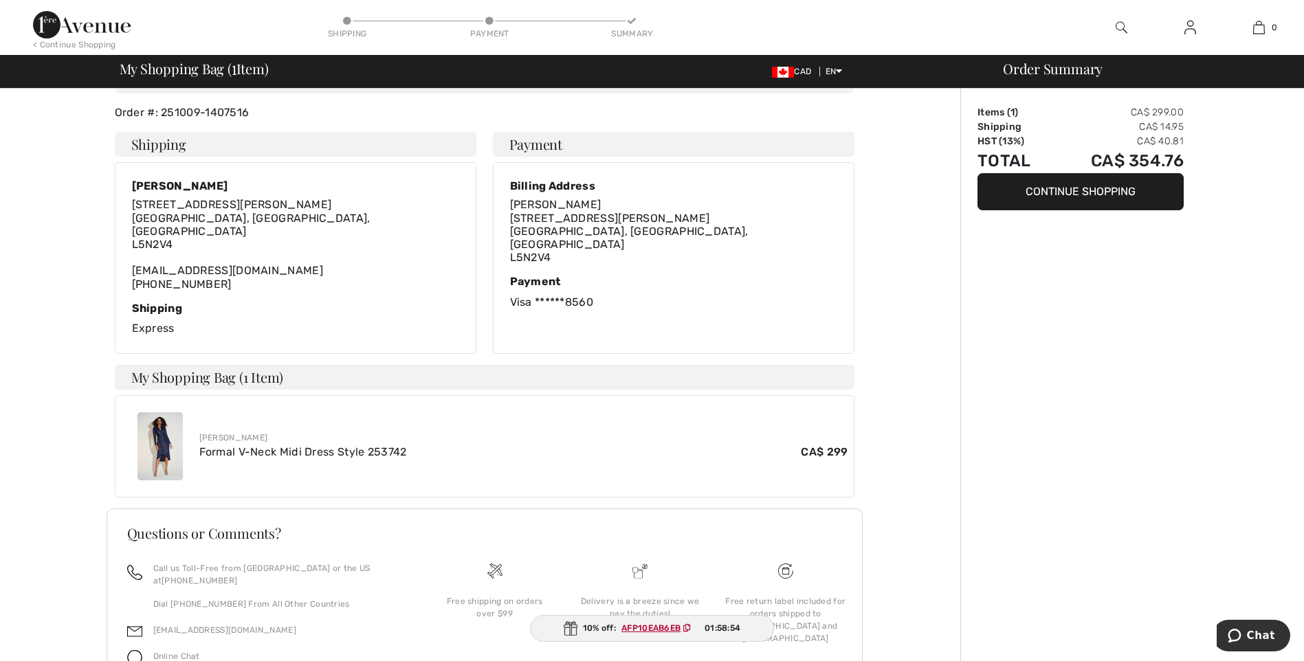
scroll to position [256, 0]
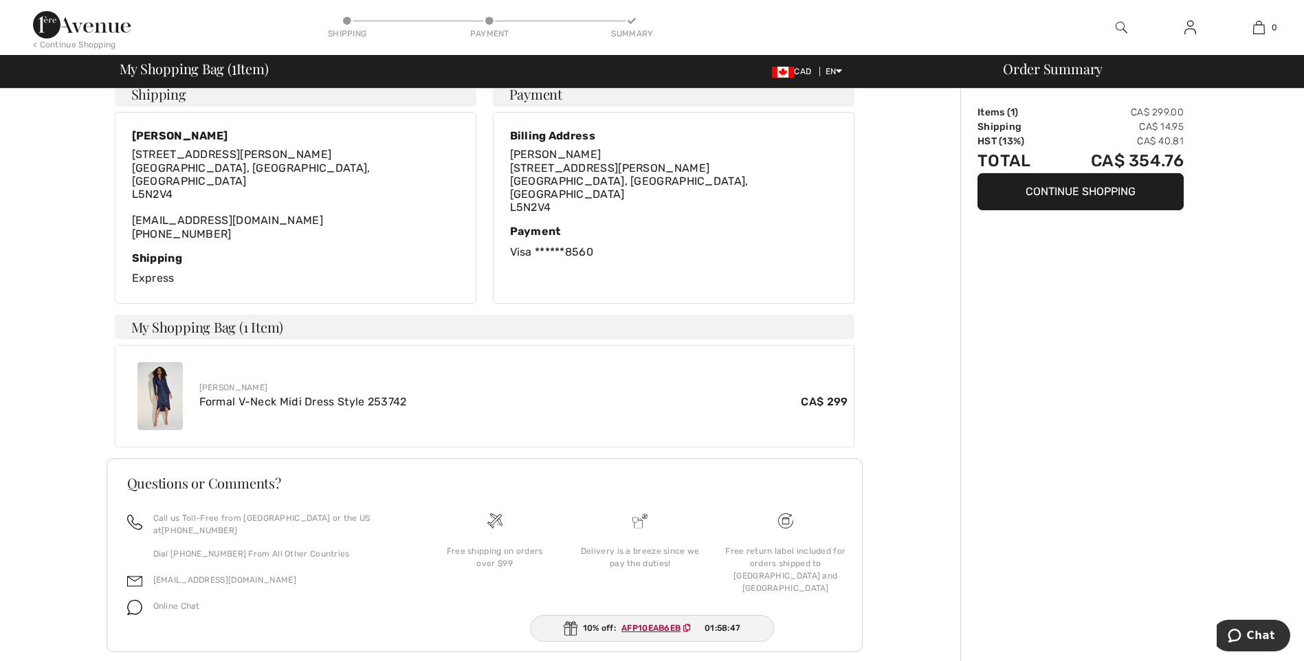
click at [658, 625] on ins "AFP10EAB6EB" at bounding box center [650, 628] width 59 height 10
click at [156, 390] on img at bounding box center [159, 396] width 45 height 68
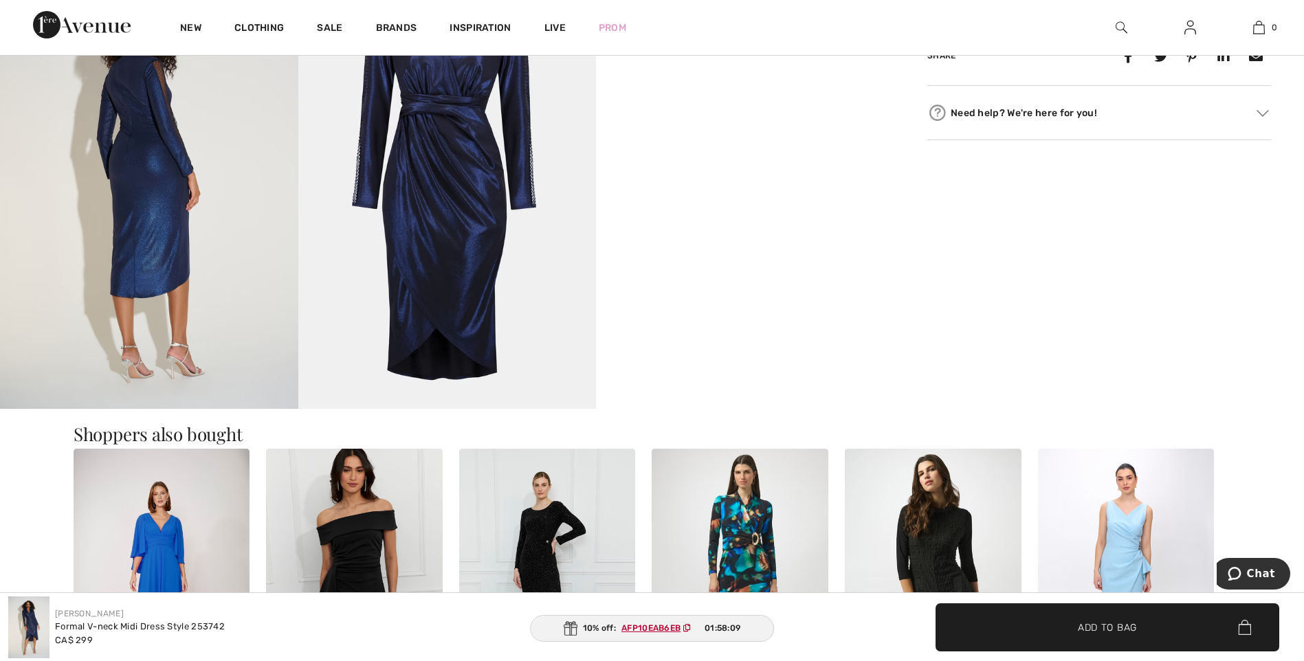
scroll to position [1031, 0]
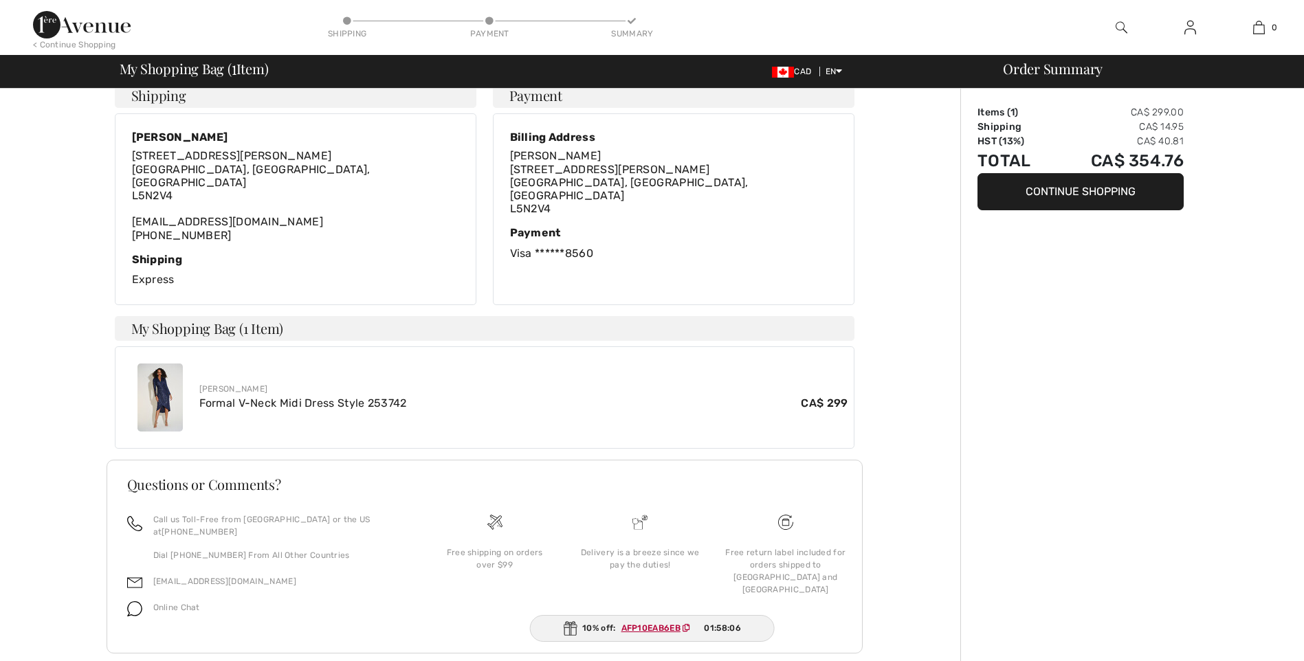
scroll to position [254, 0]
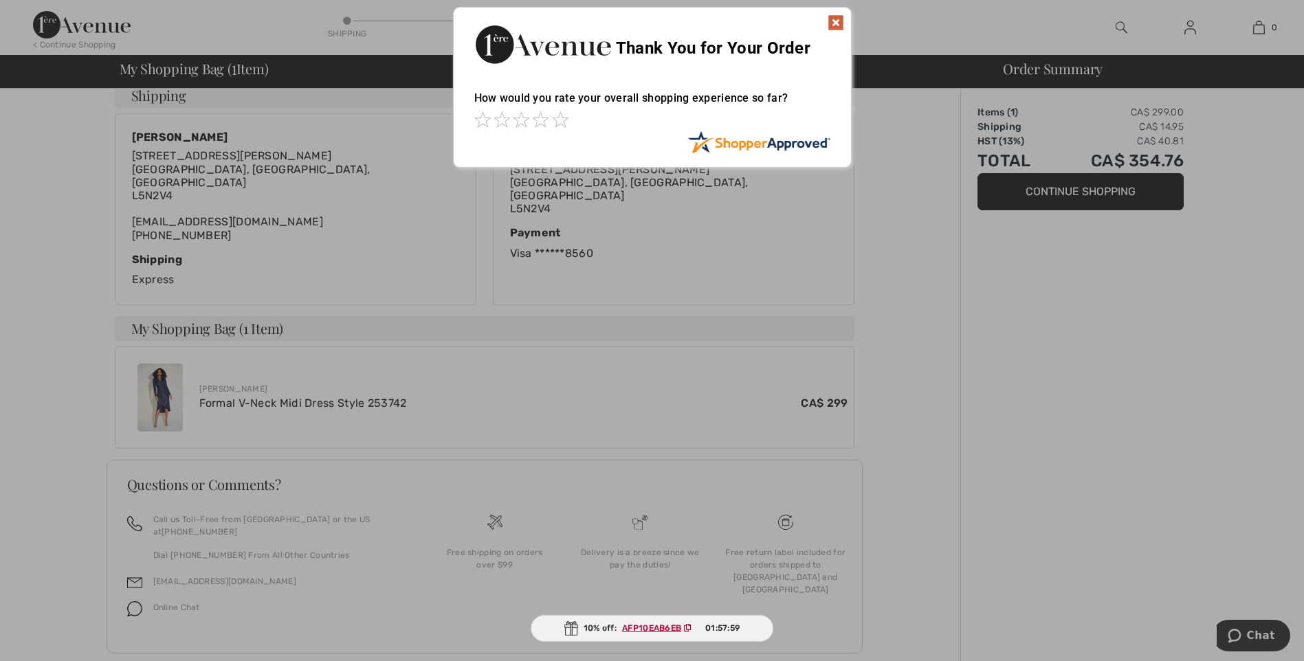
click at [840, 19] on img at bounding box center [836, 22] width 16 height 16
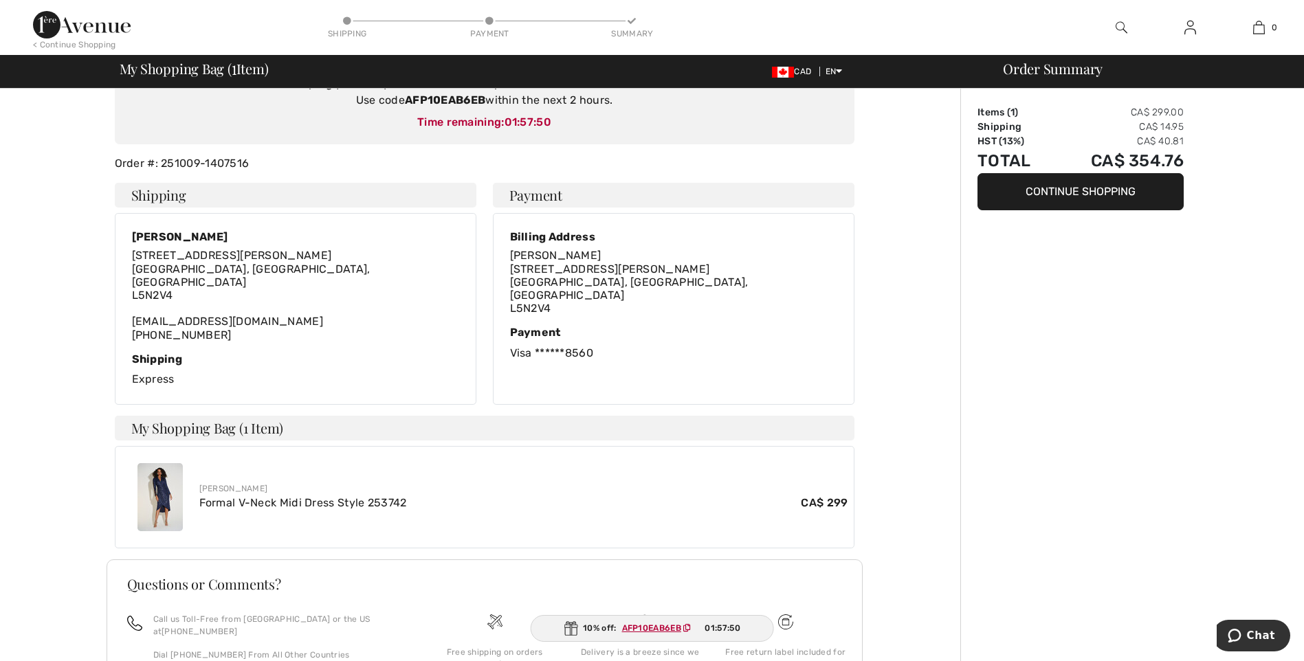
scroll to position [206, 0]
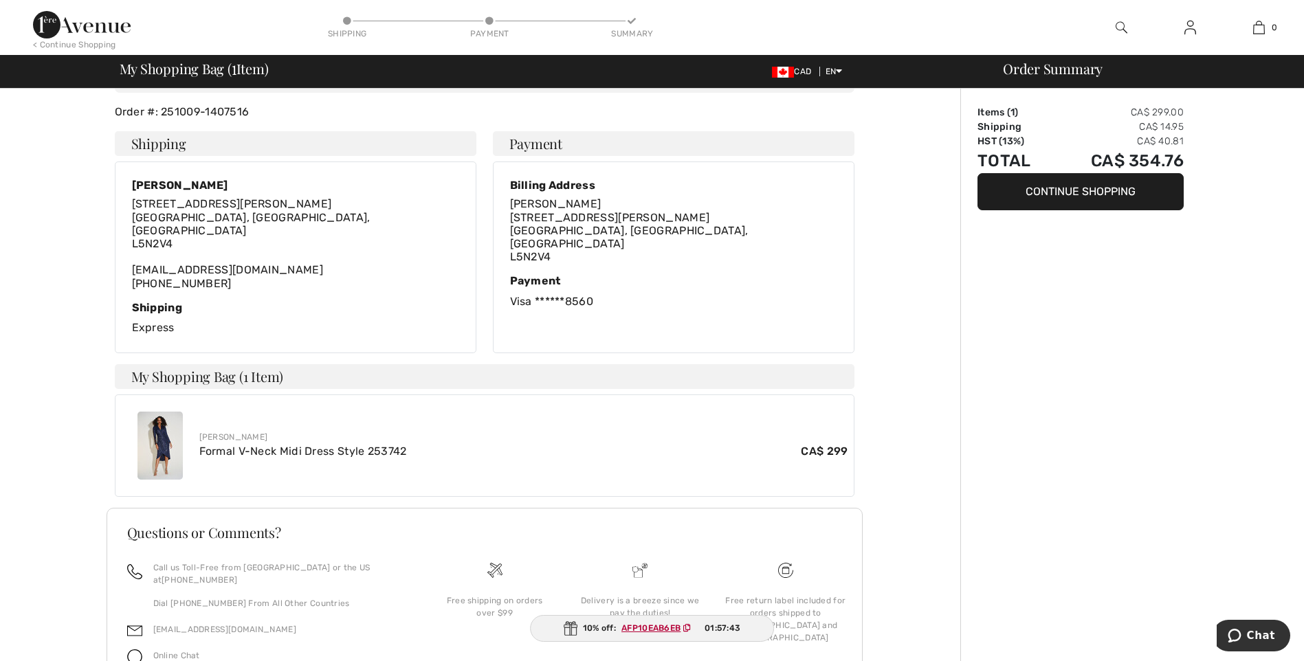
click at [163, 427] on img at bounding box center [159, 446] width 45 height 68
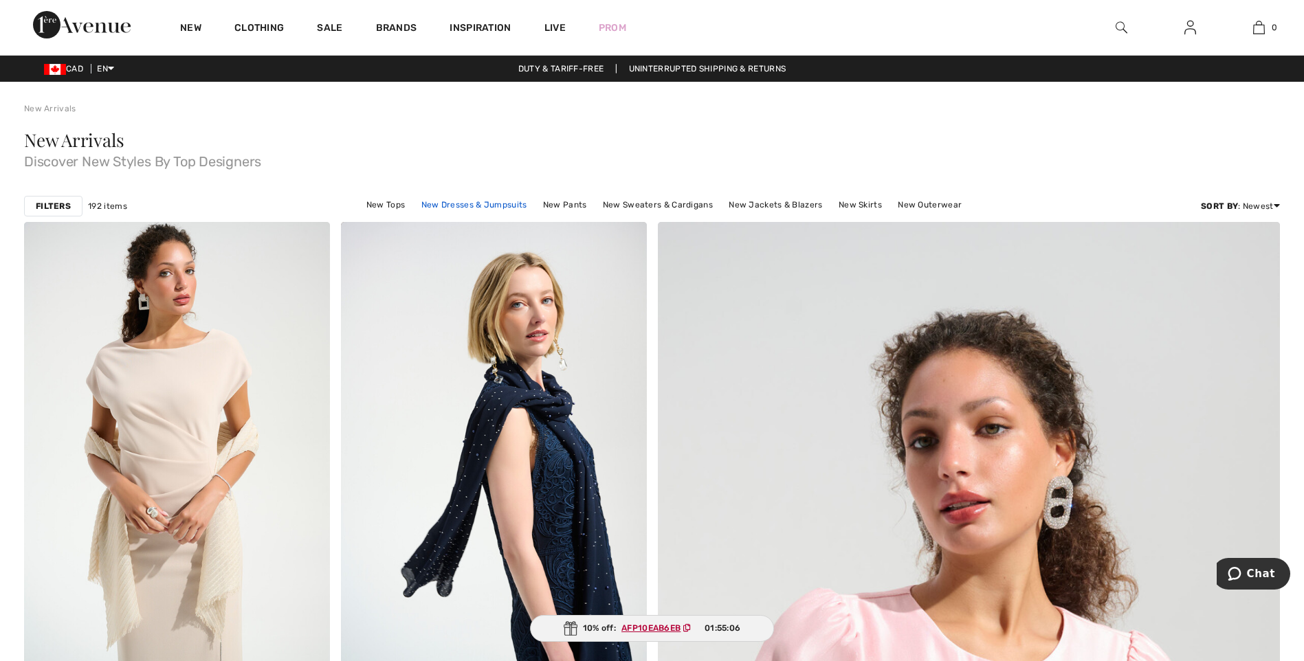
click at [472, 201] on link "New Dresses & Jumpsuits" at bounding box center [474, 205] width 120 height 18
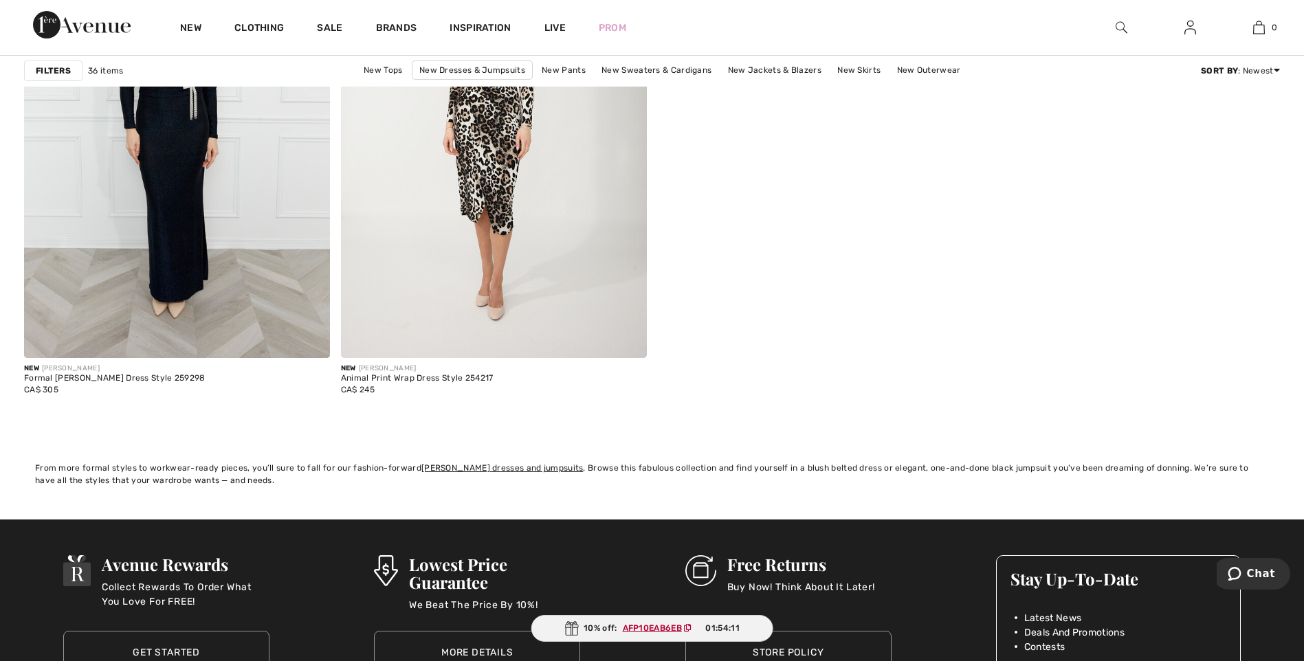
scroll to position [5842, 0]
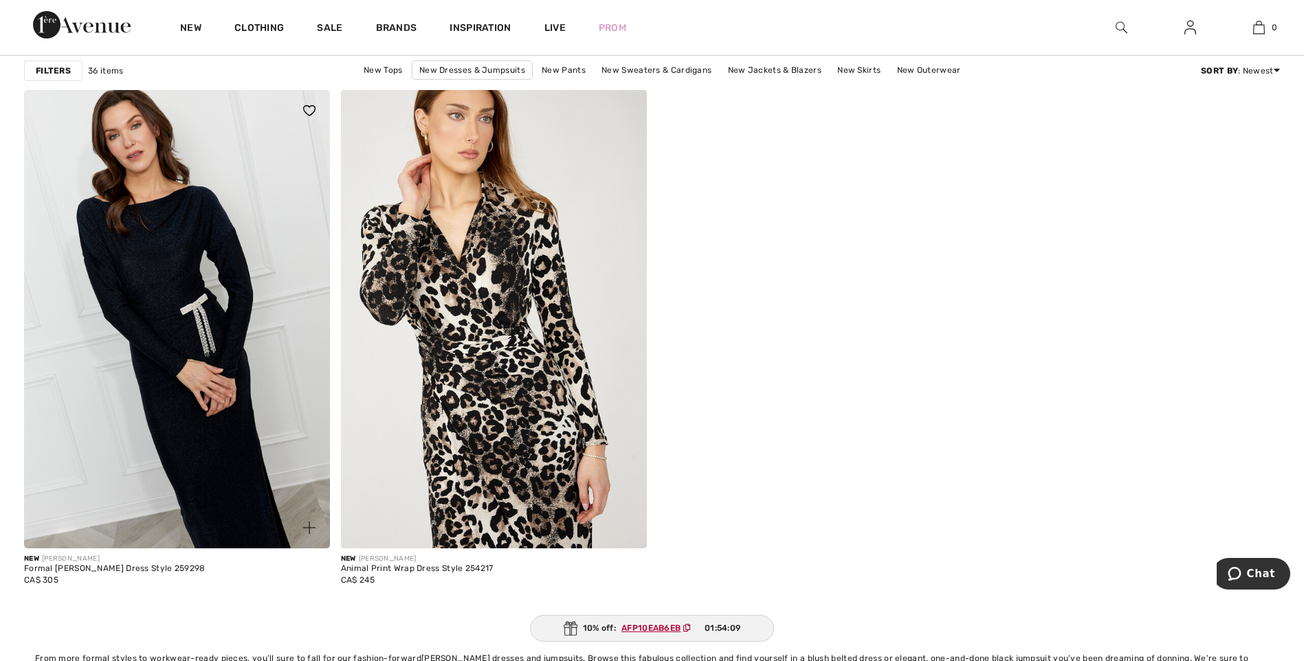
click at [184, 274] on img at bounding box center [177, 319] width 306 height 458
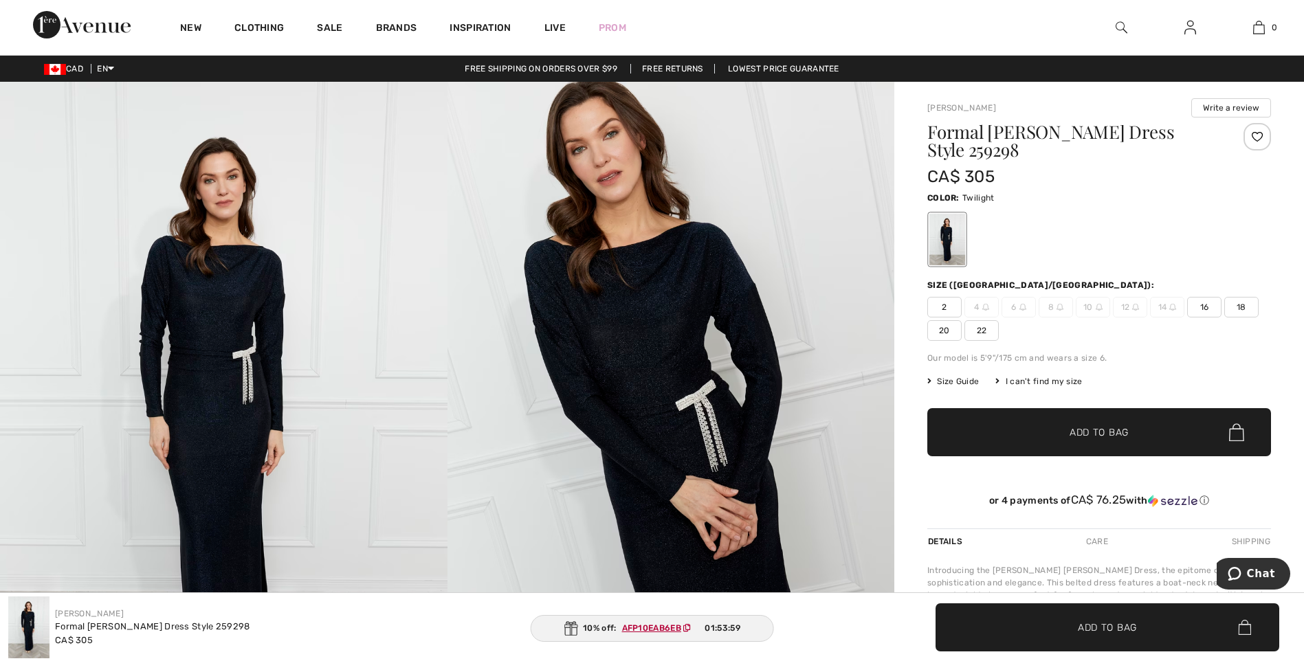
click at [604, 370] on img at bounding box center [670, 417] width 447 height 671
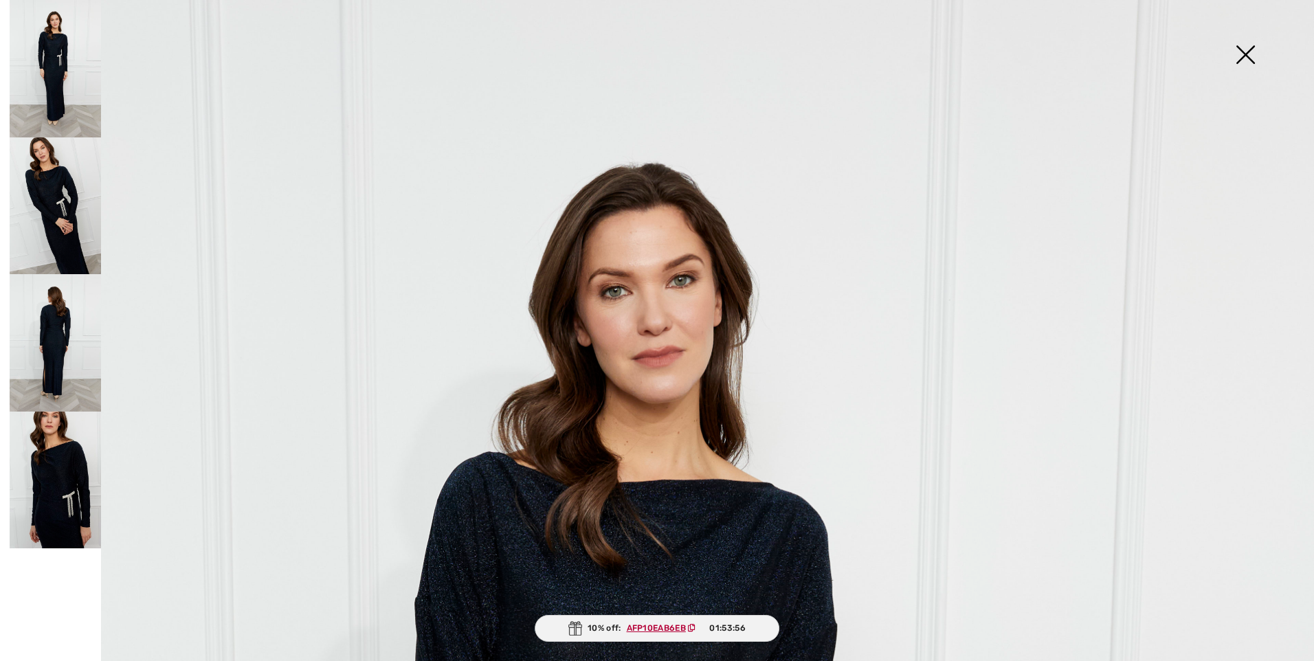
click at [58, 73] on img at bounding box center [55, 68] width 91 height 137
click at [60, 74] on img at bounding box center [55, 68] width 91 height 137
click at [1245, 51] on img at bounding box center [1245, 56] width 69 height 71
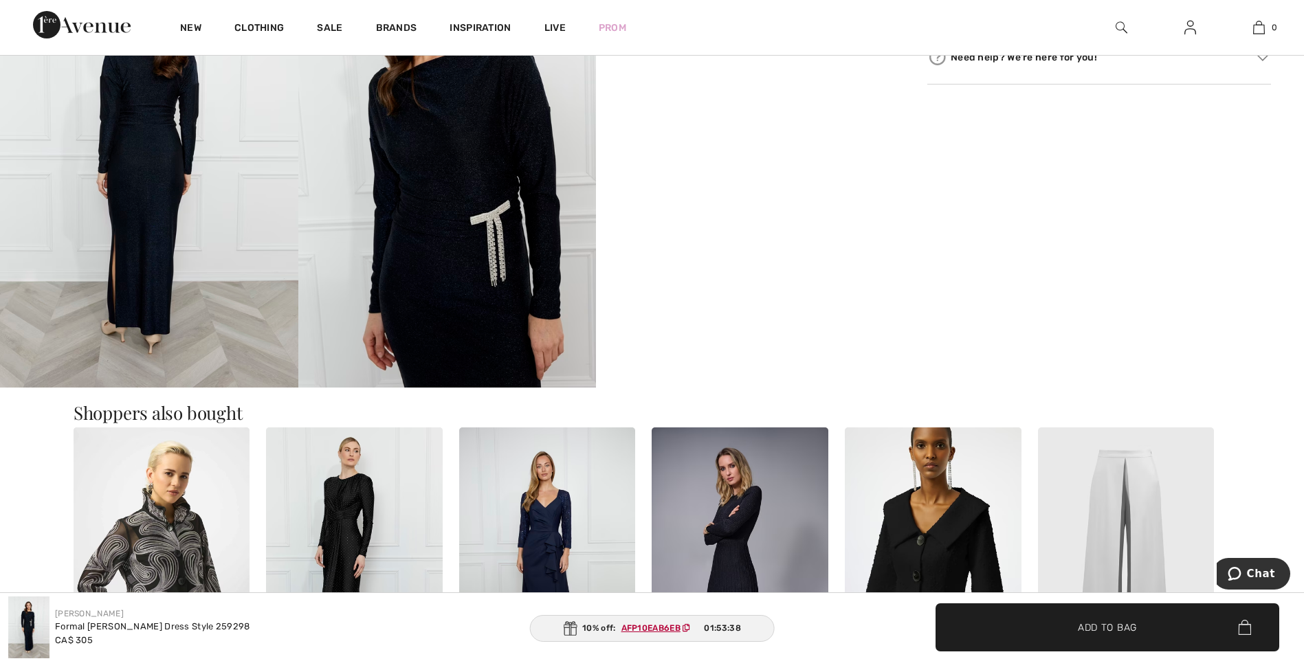
scroll to position [1031, 0]
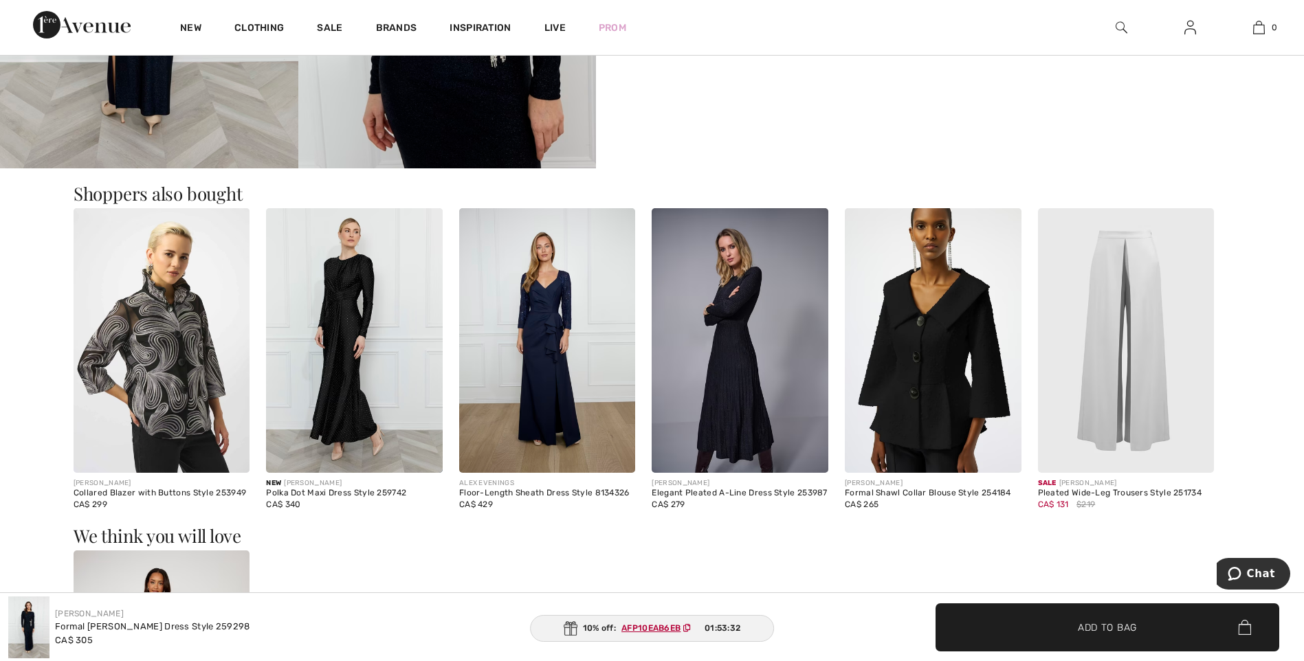
click at [559, 326] on img at bounding box center [547, 340] width 177 height 265
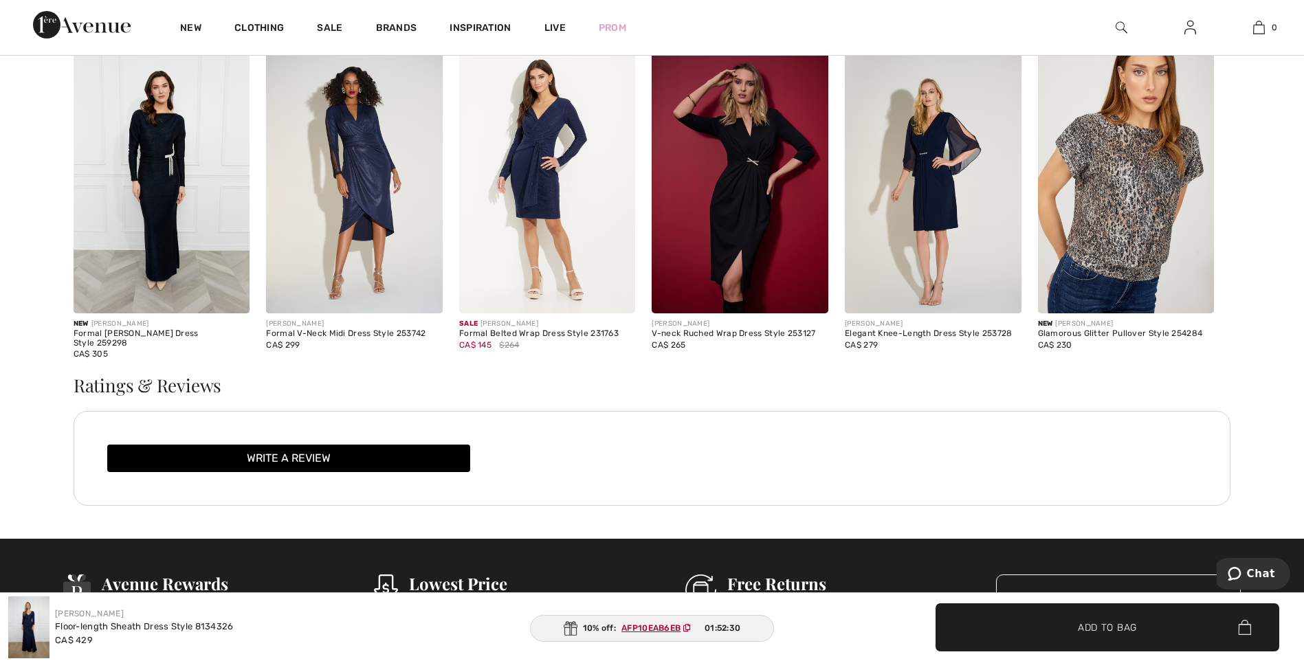
scroll to position [1856, 0]
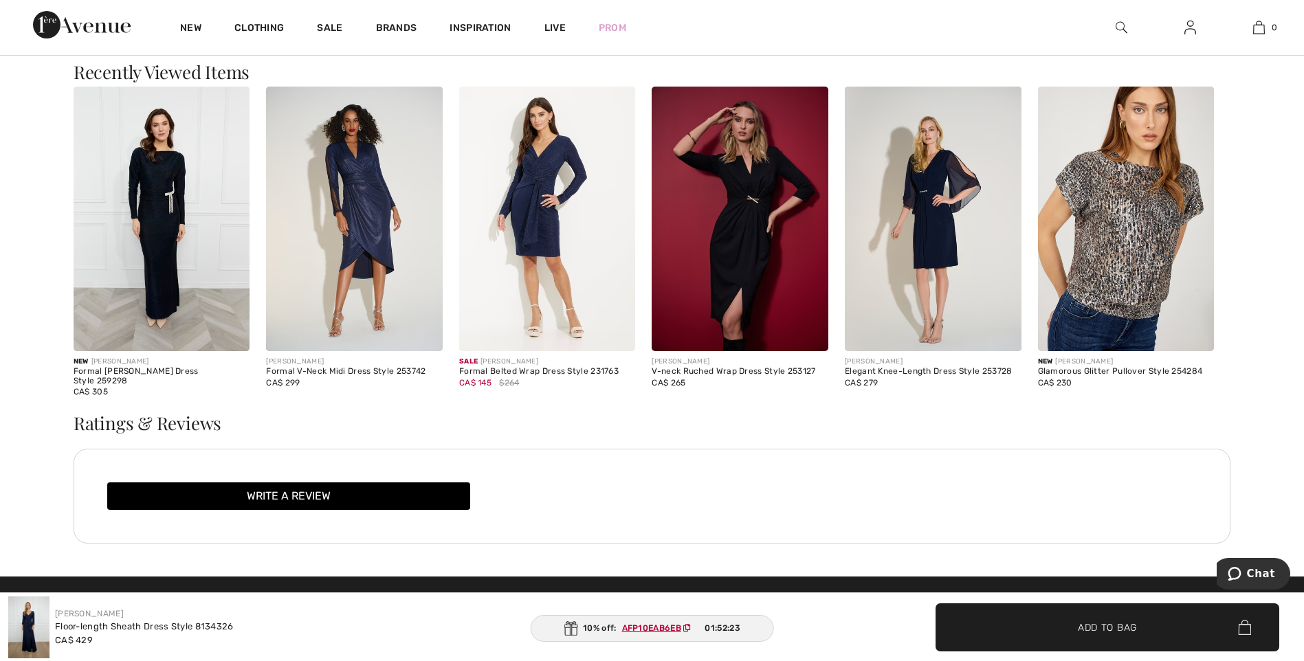
click at [936, 224] on img at bounding box center [933, 219] width 177 height 265
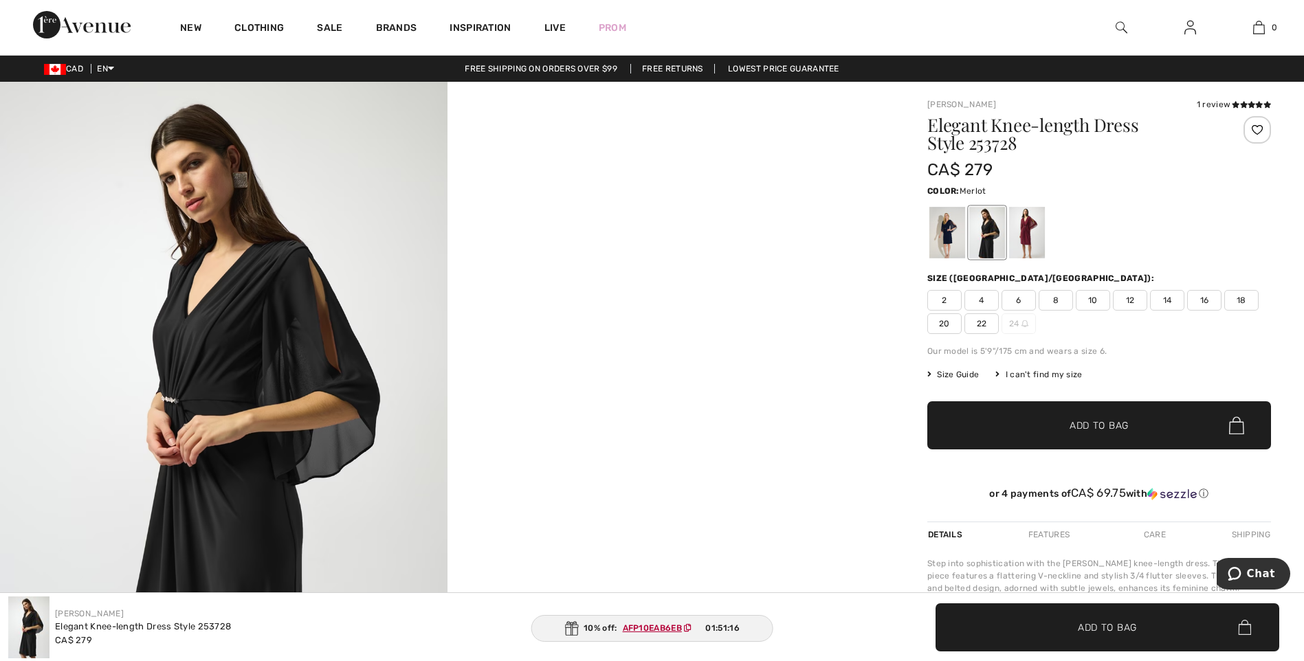
drag, startPoint x: 1029, startPoint y: 239, endPoint x: 1037, endPoint y: 241, distance: 8.4
click at [1030, 239] on div at bounding box center [1027, 233] width 36 height 52
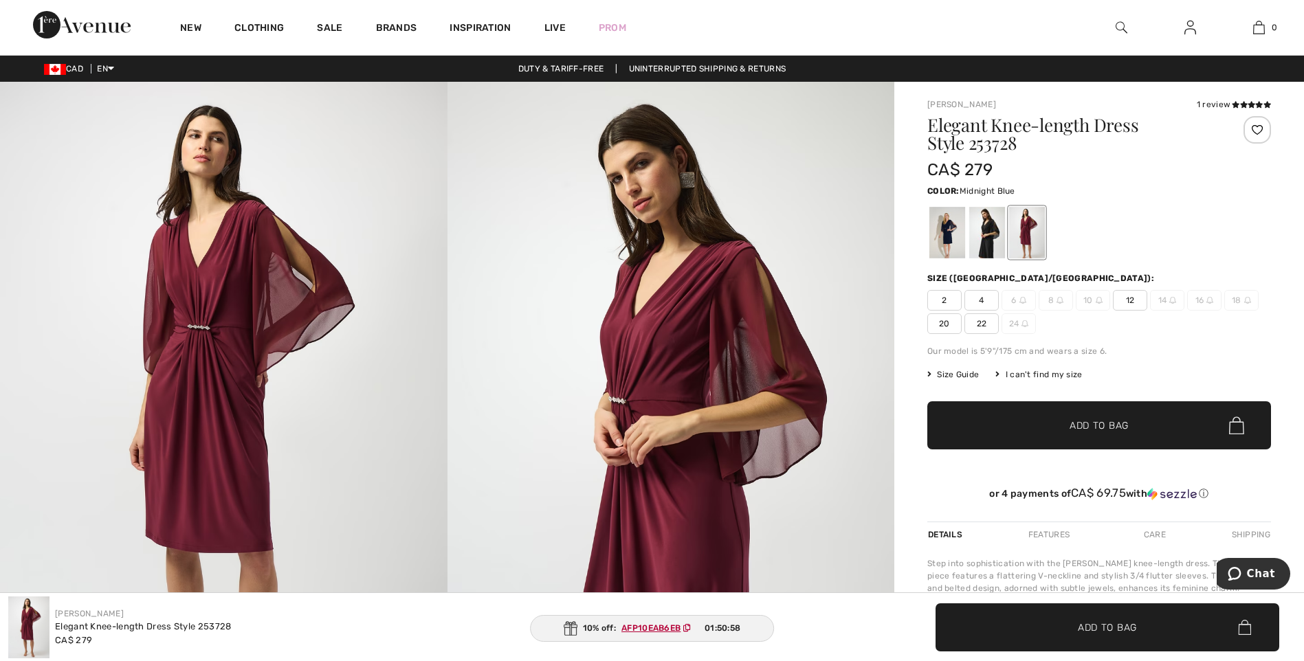
drag, startPoint x: 946, startPoint y: 236, endPoint x: 1003, endPoint y: 256, distance: 60.0
click at [946, 236] on div at bounding box center [947, 233] width 36 height 52
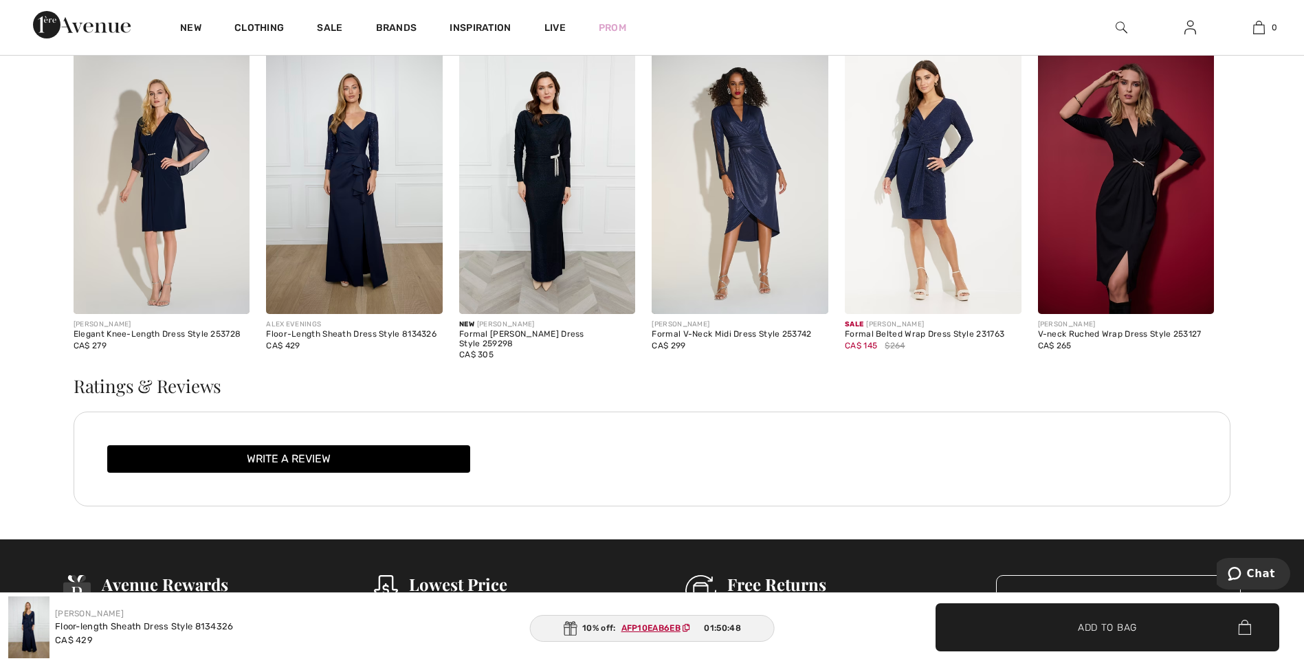
scroll to position [1856, 0]
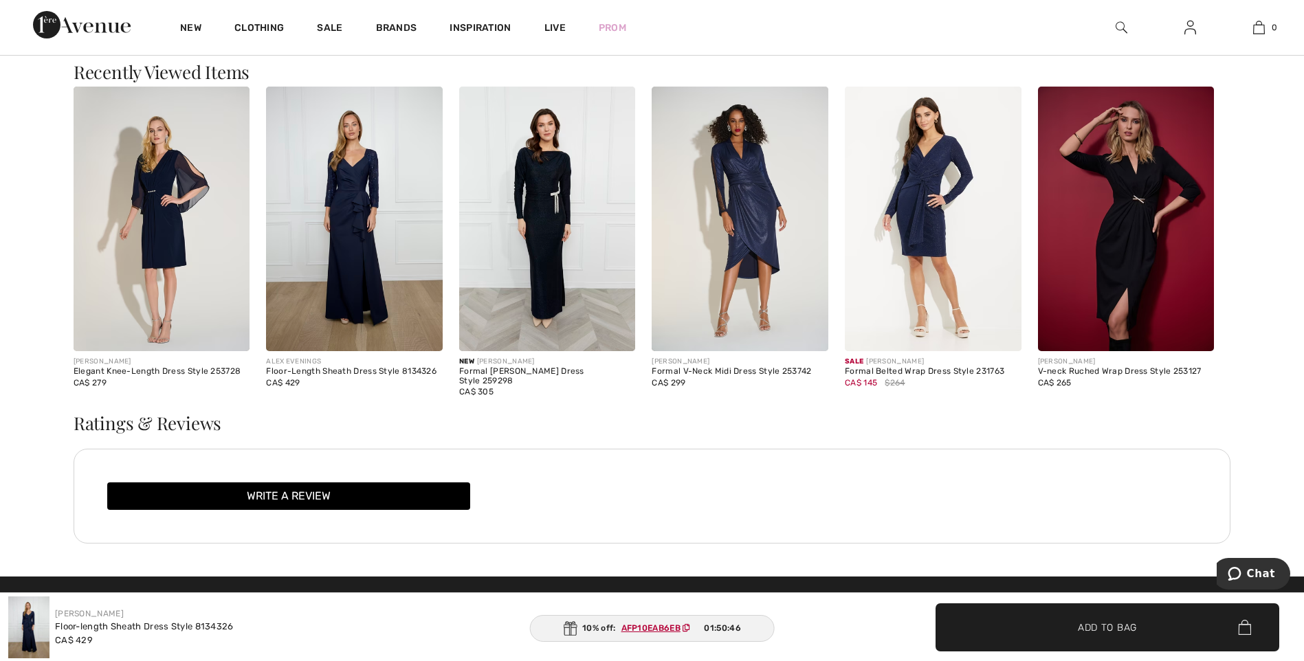
click at [716, 232] on img at bounding box center [740, 219] width 177 height 265
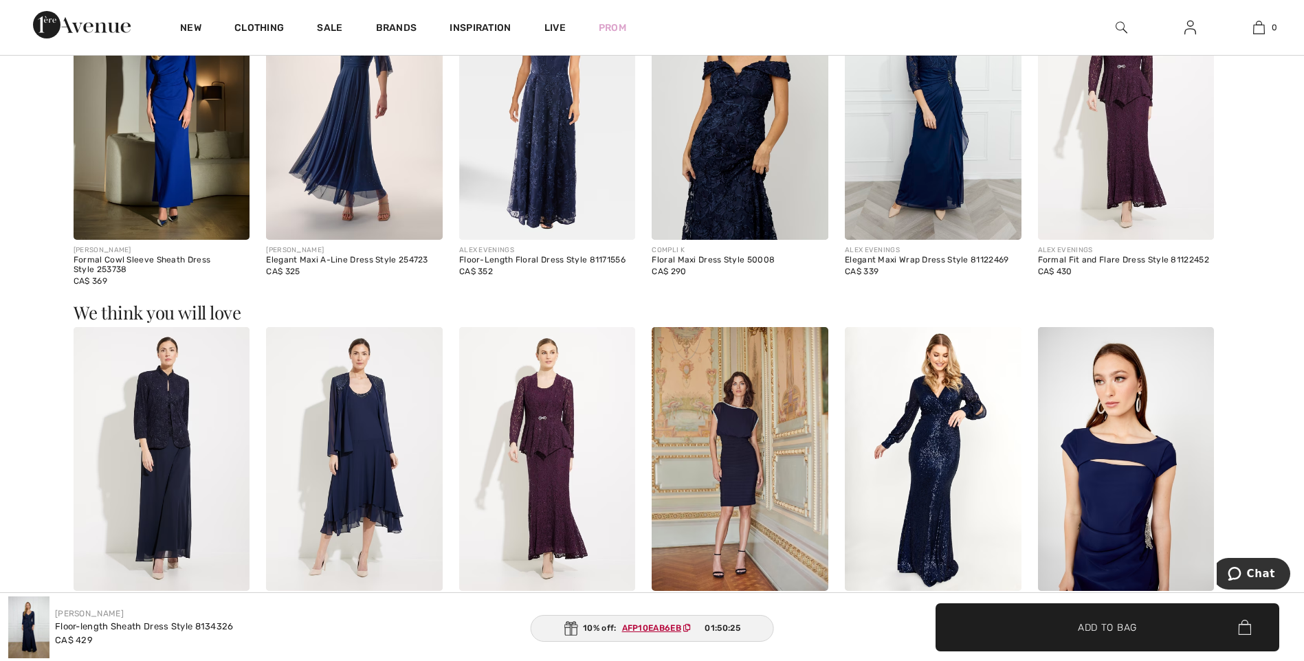
scroll to position [1100, 0]
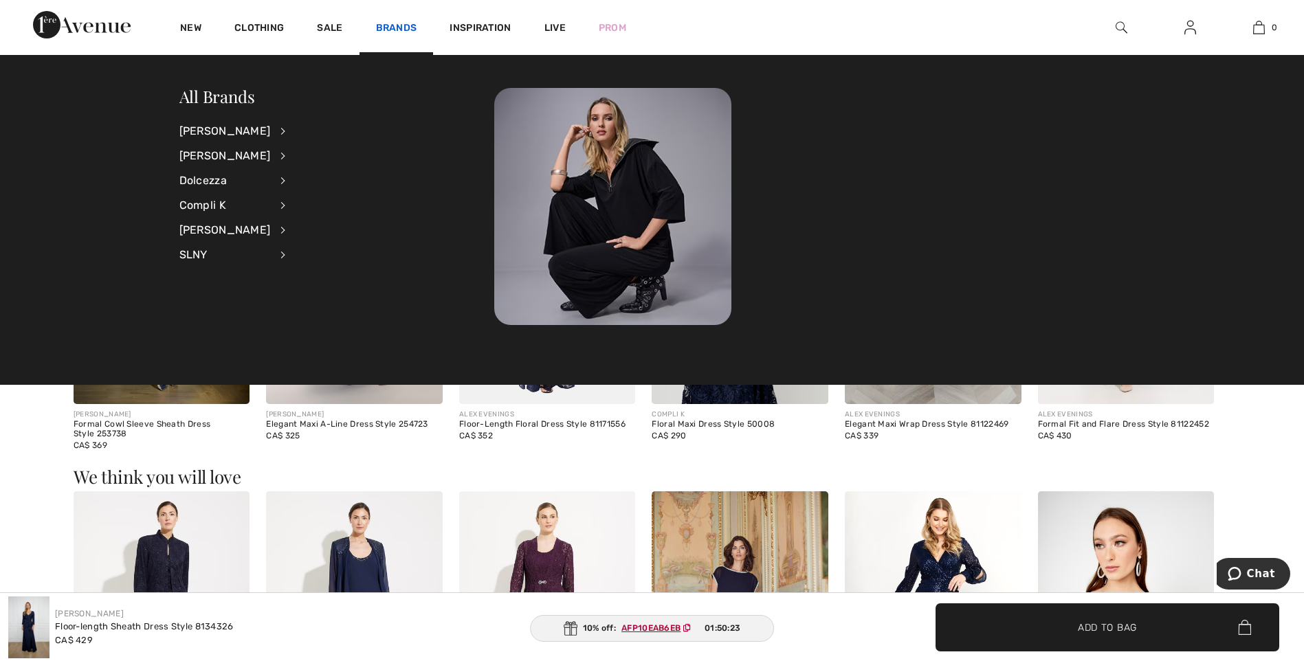
click at [385, 30] on link "Brands" at bounding box center [396, 29] width 41 height 14
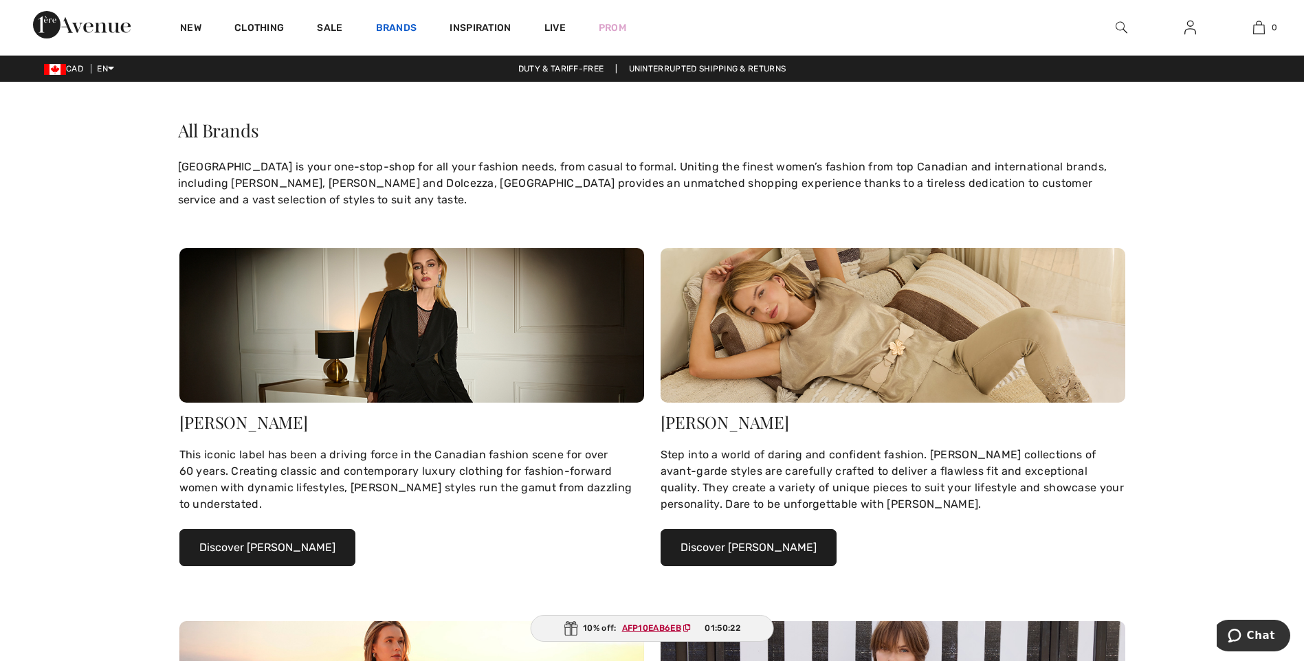
click at [395, 27] on link "Brands" at bounding box center [396, 29] width 41 height 14
click at [406, 25] on link "Brands" at bounding box center [396, 29] width 41 height 14
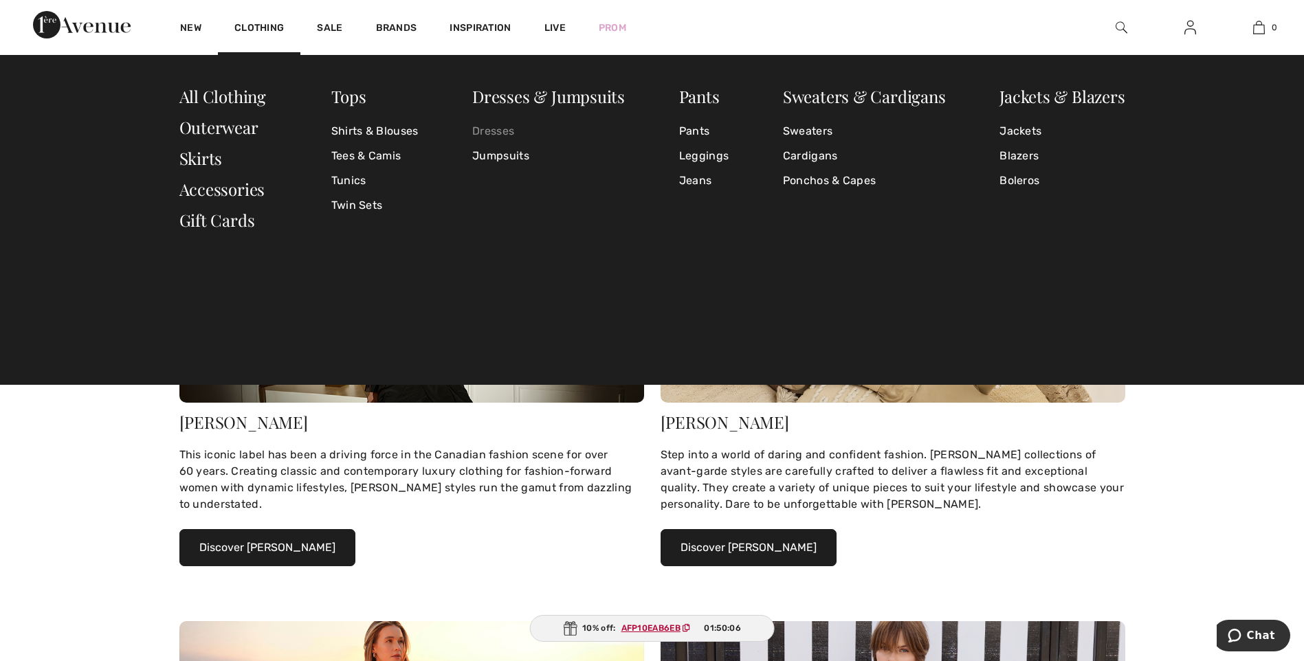
click at [491, 134] on link "Dresses" at bounding box center [548, 131] width 153 height 25
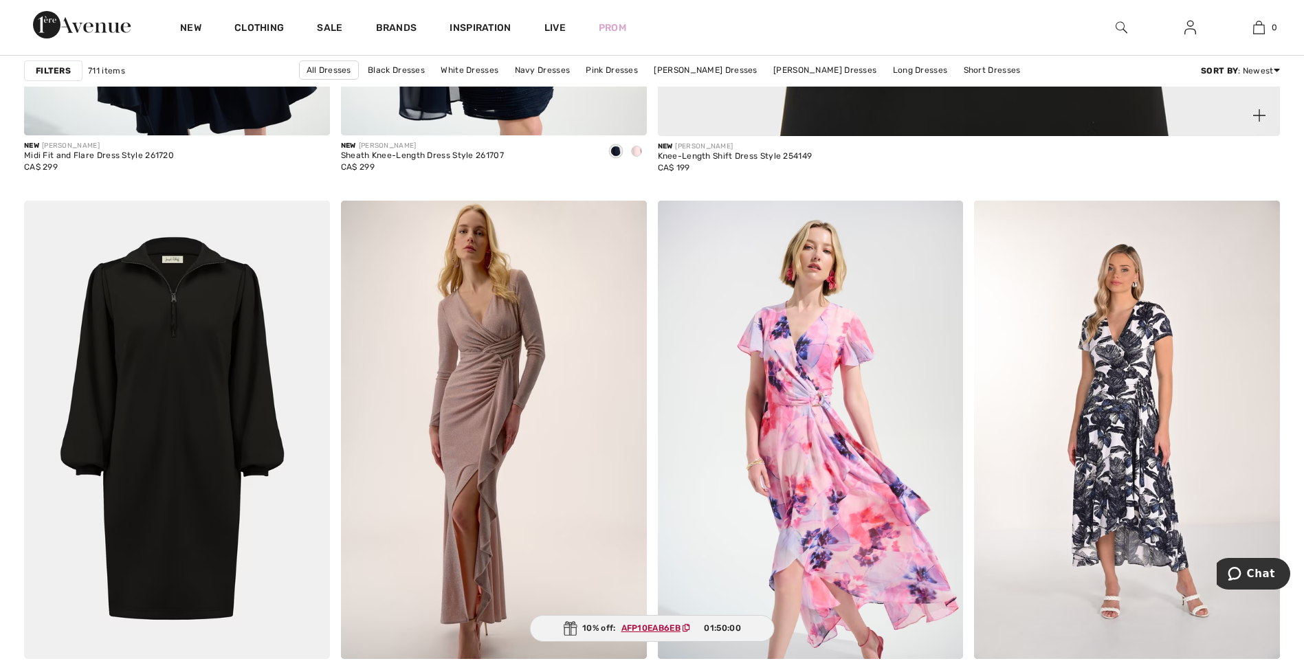
scroll to position [1168, 0]
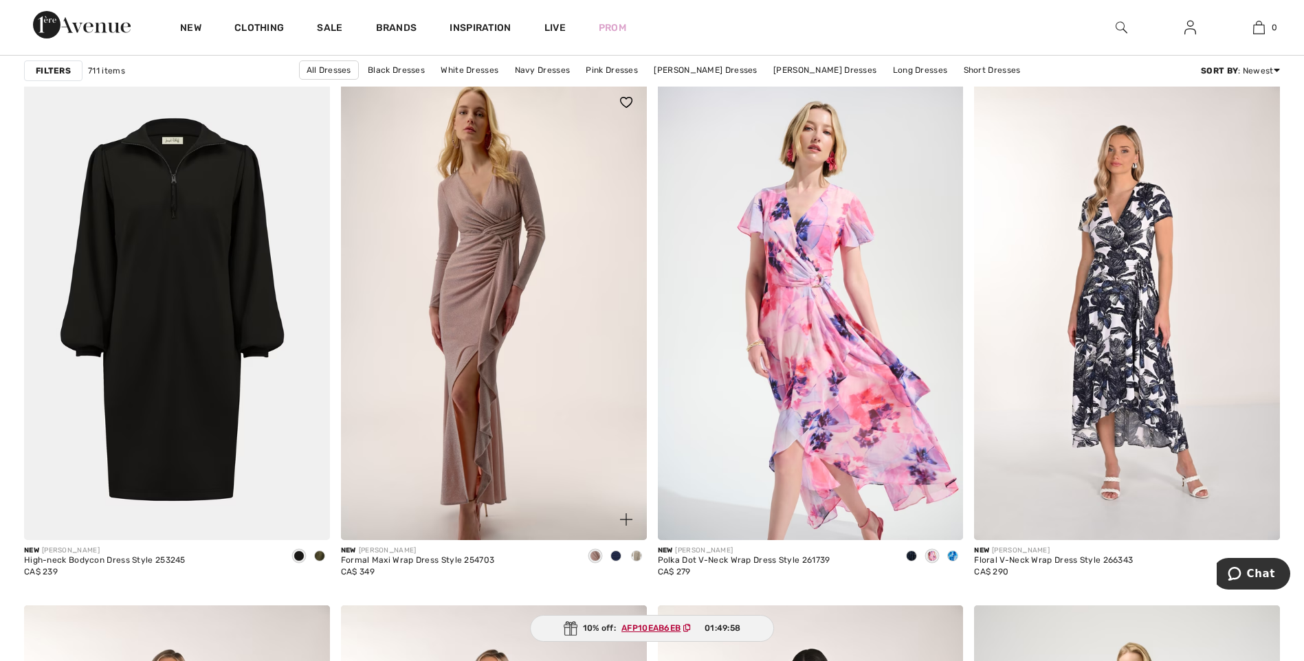
click at [618, 556] on span at bounding box center [615, 556] width 11 height 11
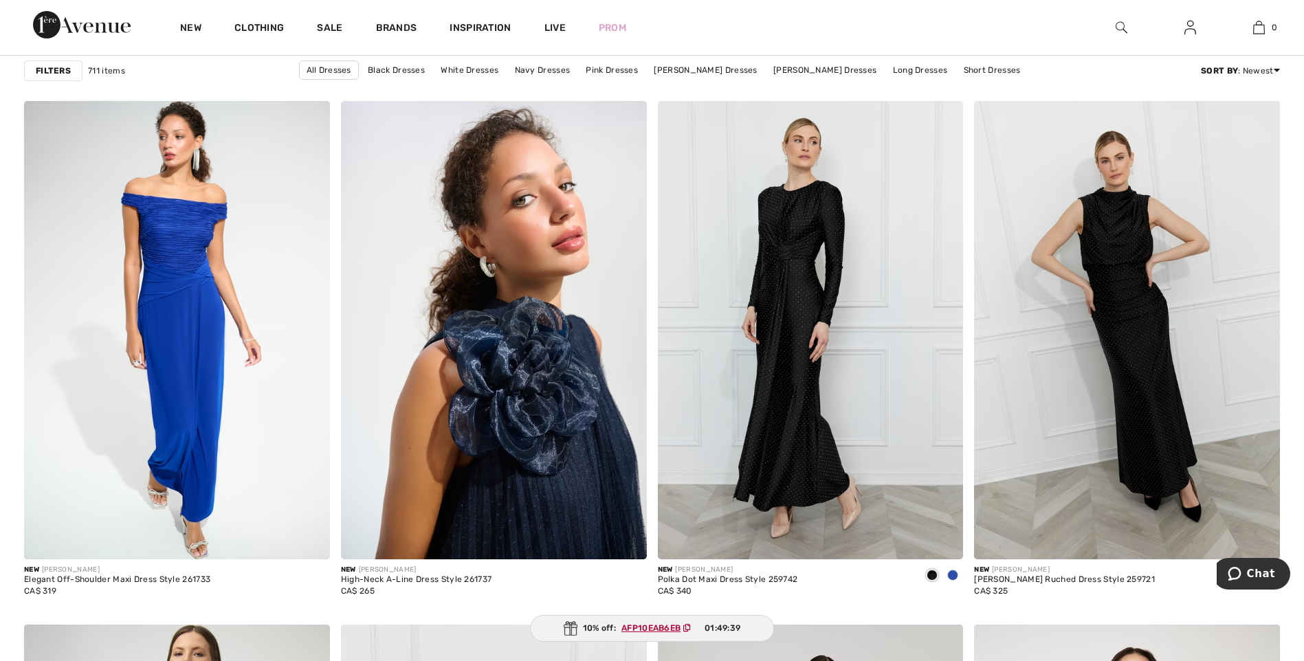
scroll to position [3024, 0]
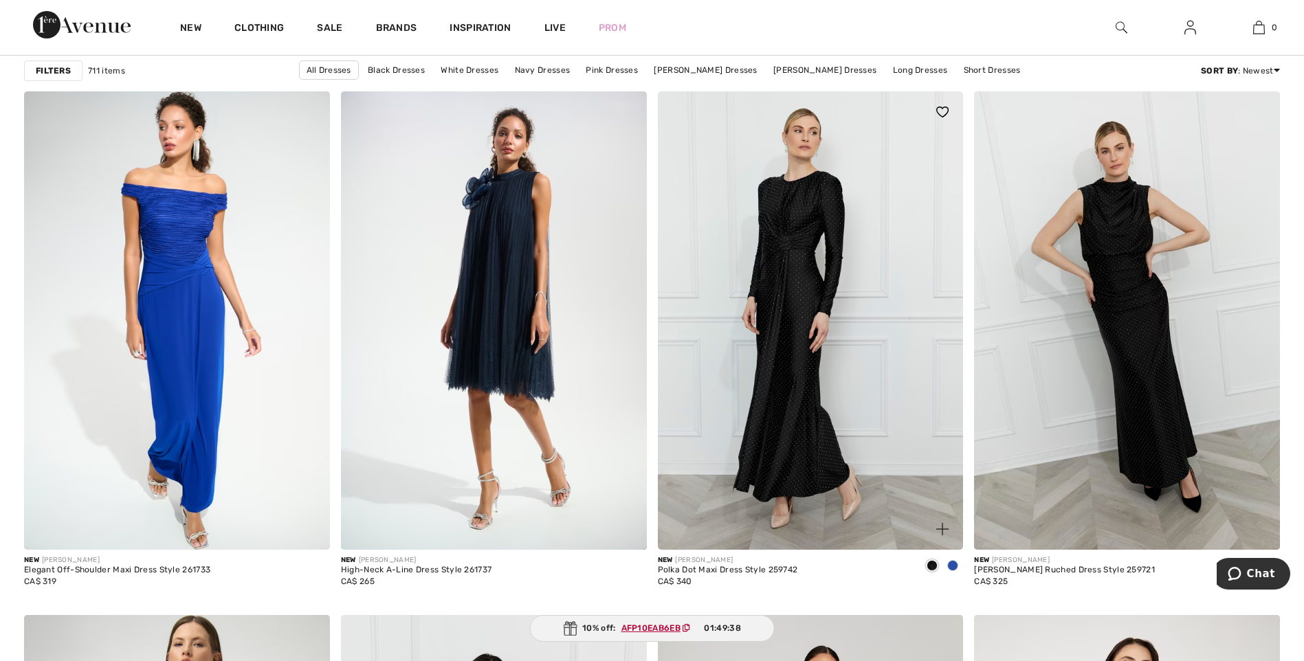
click at [779, 338] on img at bounding box center [811, 320] width 306 height 458
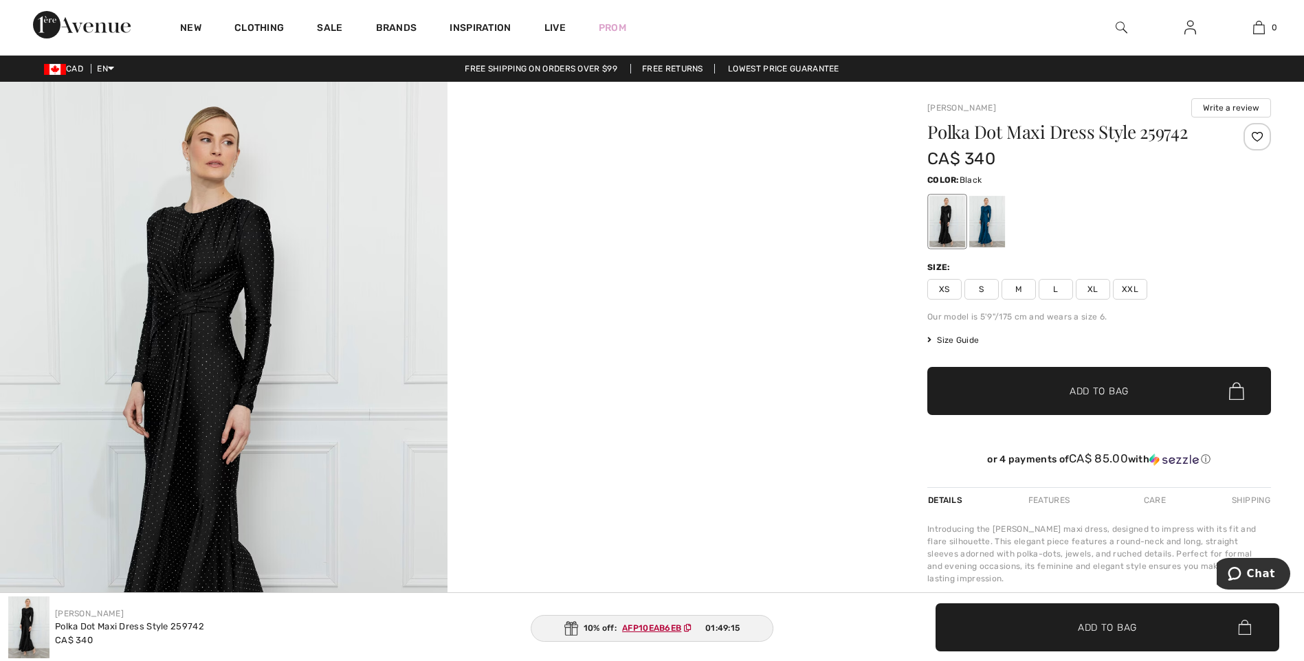
click at [948, 220] on div at bounding box center [947, 222] width 36 height 52
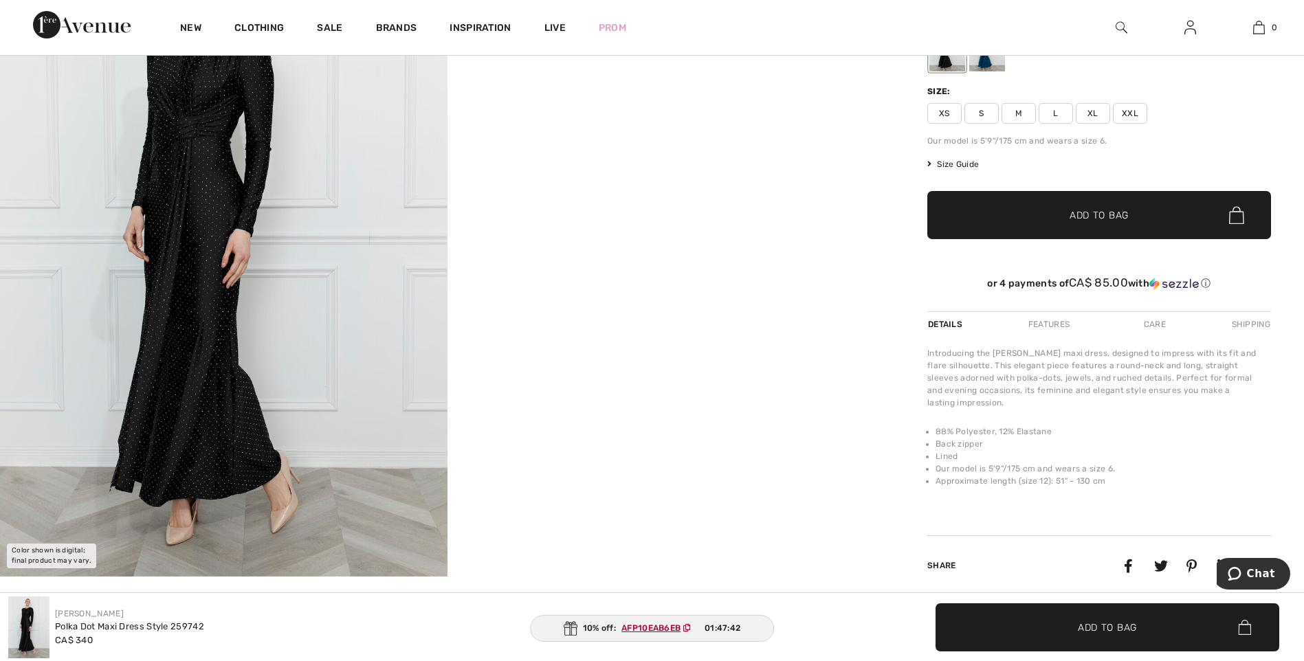
scroll to position [69, 0]
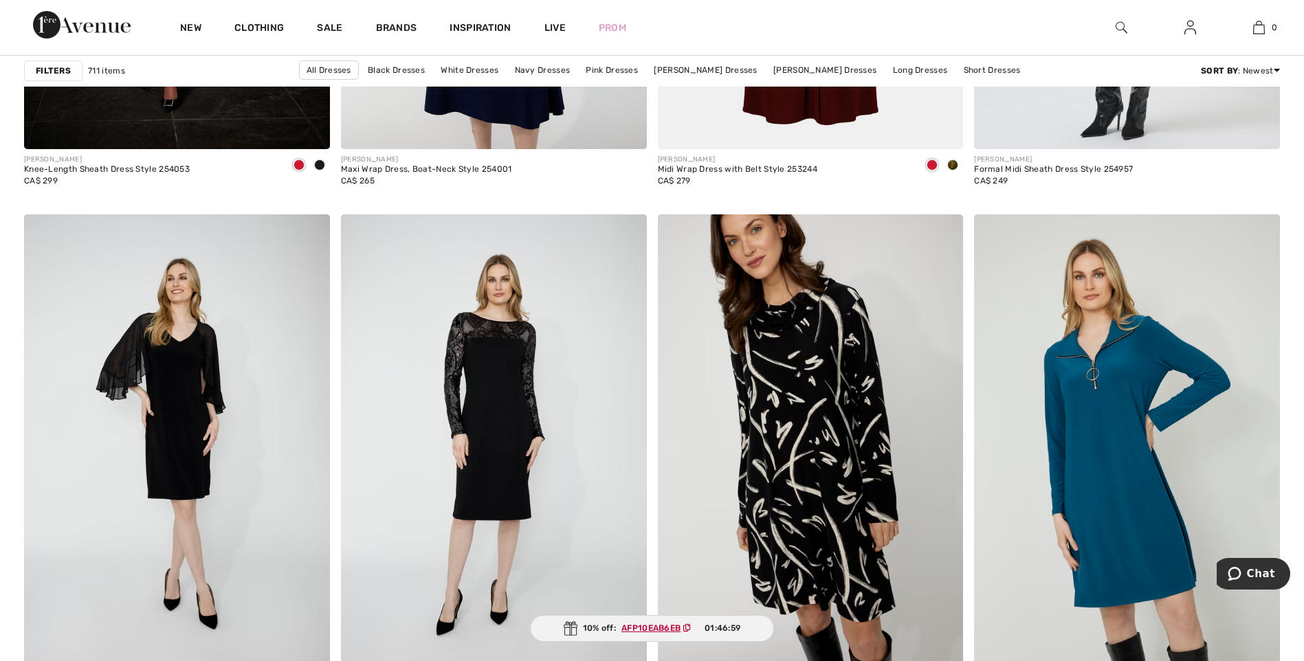
scroll to position [7492, 0]
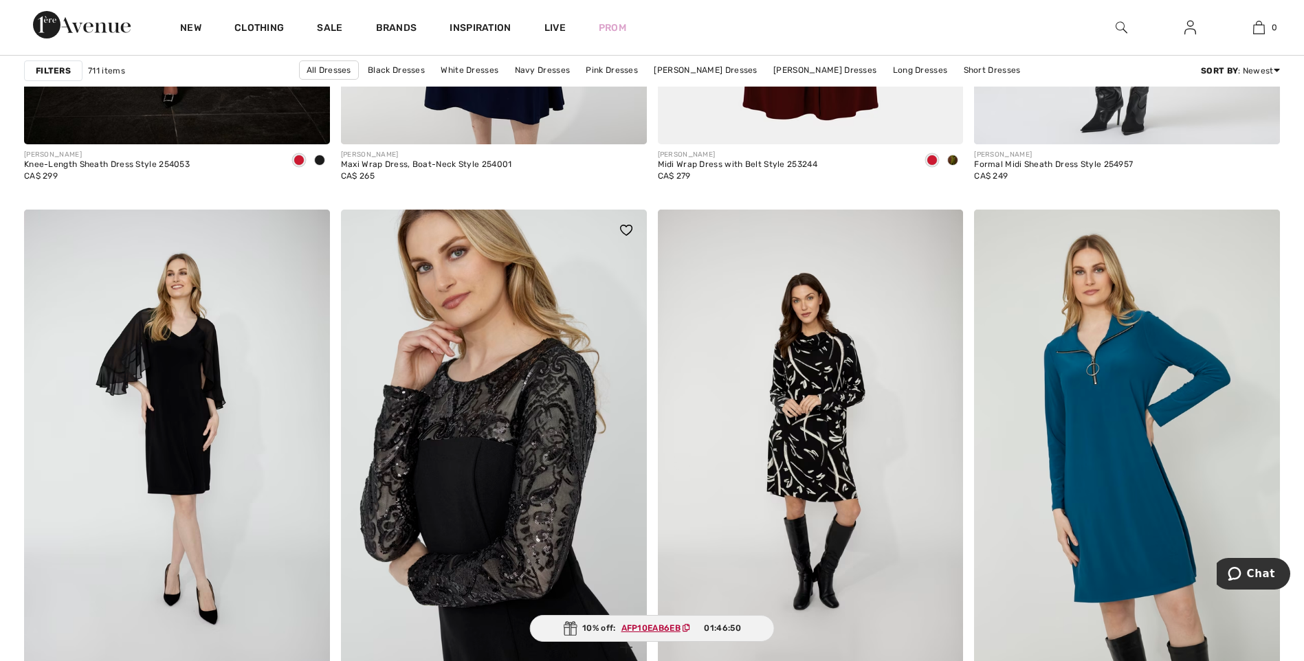
click at [470, 382] on img at bounding box center [494, 439] width 306 height 458
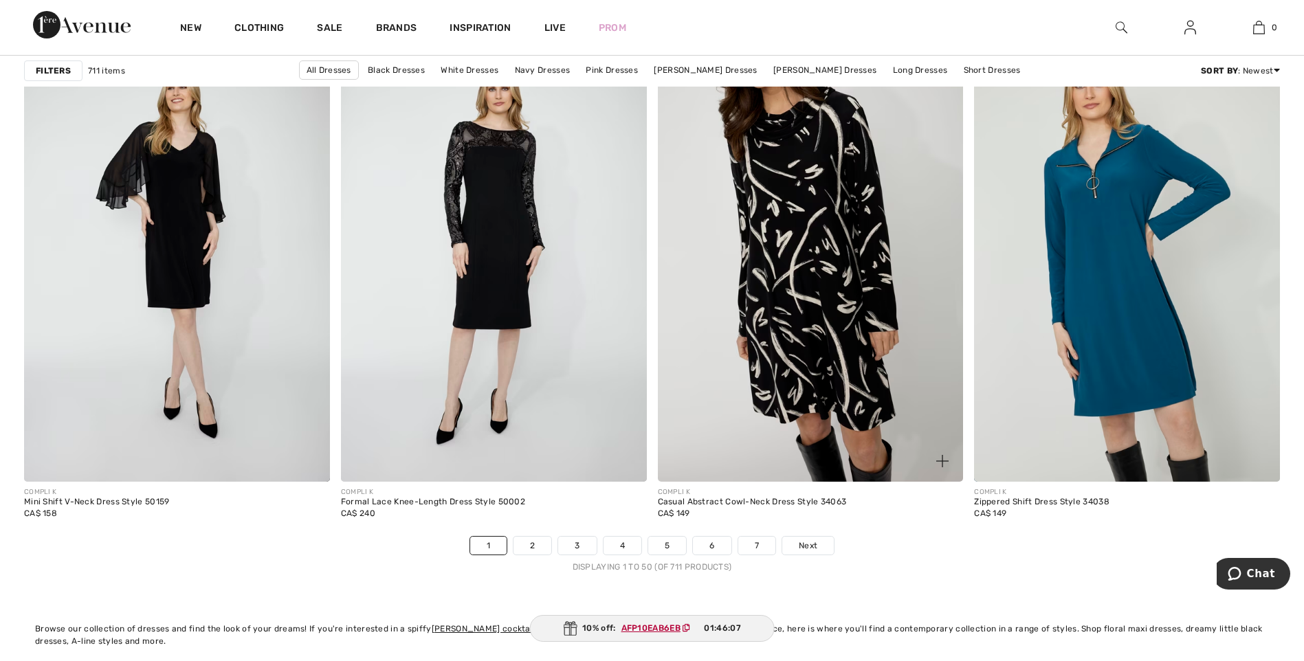
scroll to position [7836, 0]
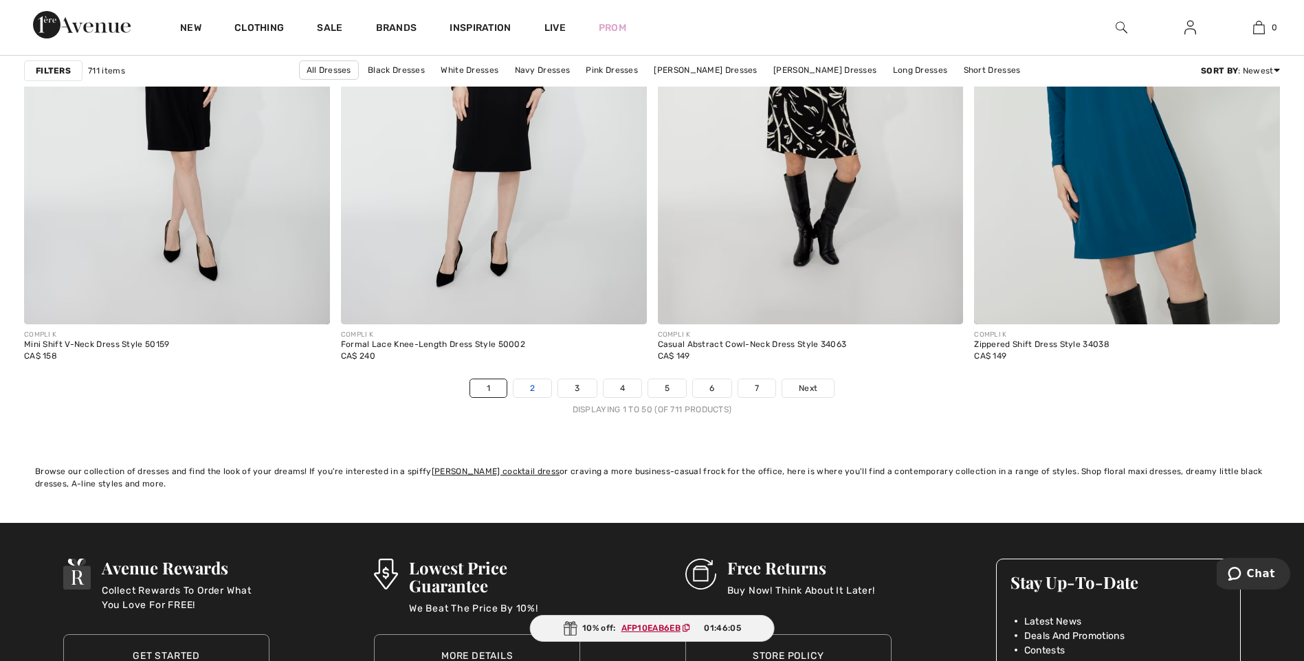
click at [533, 387] on link "2" at bounding box center [532, 388] width 38 height 18
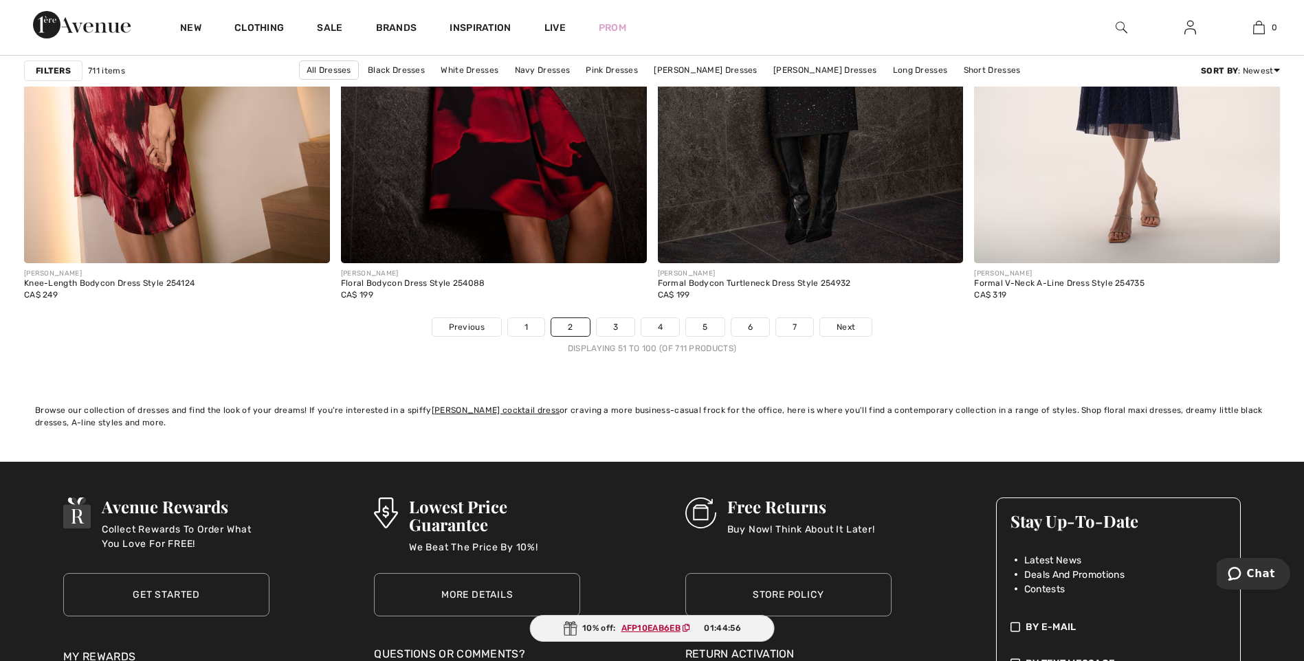
scroll to position [7904, 0]
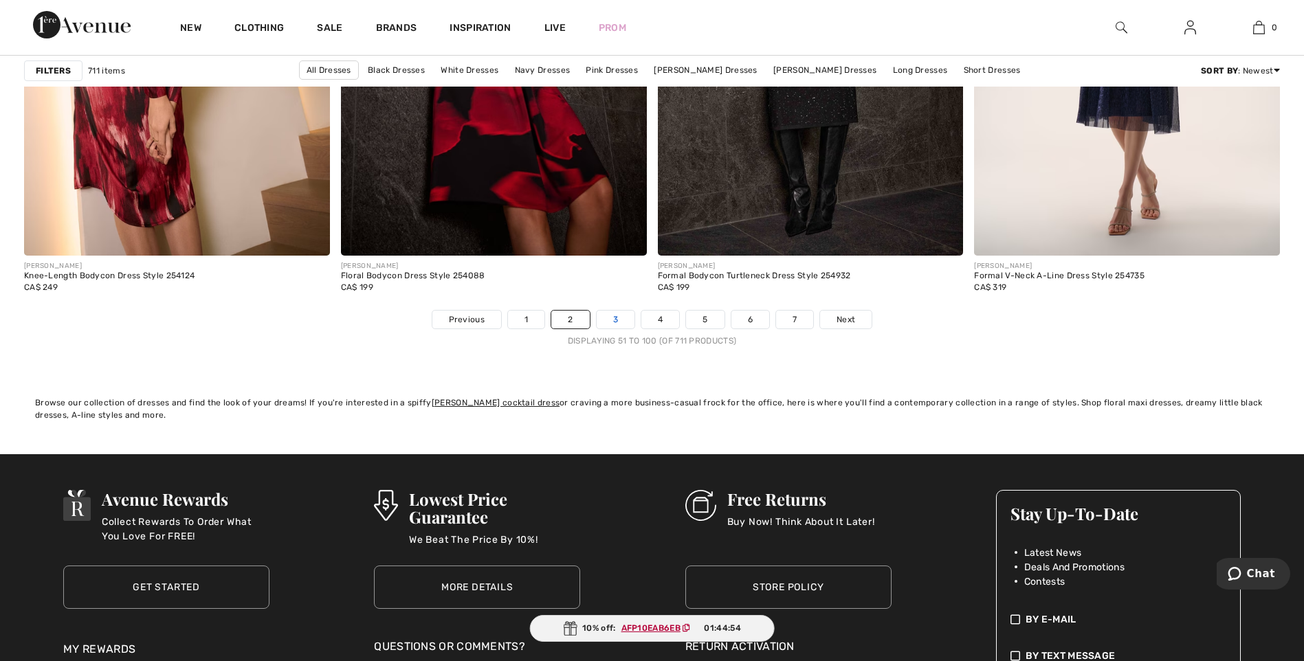
click at [617, 318] on link "3" at bounding box center [616, 320] width 38 height 18
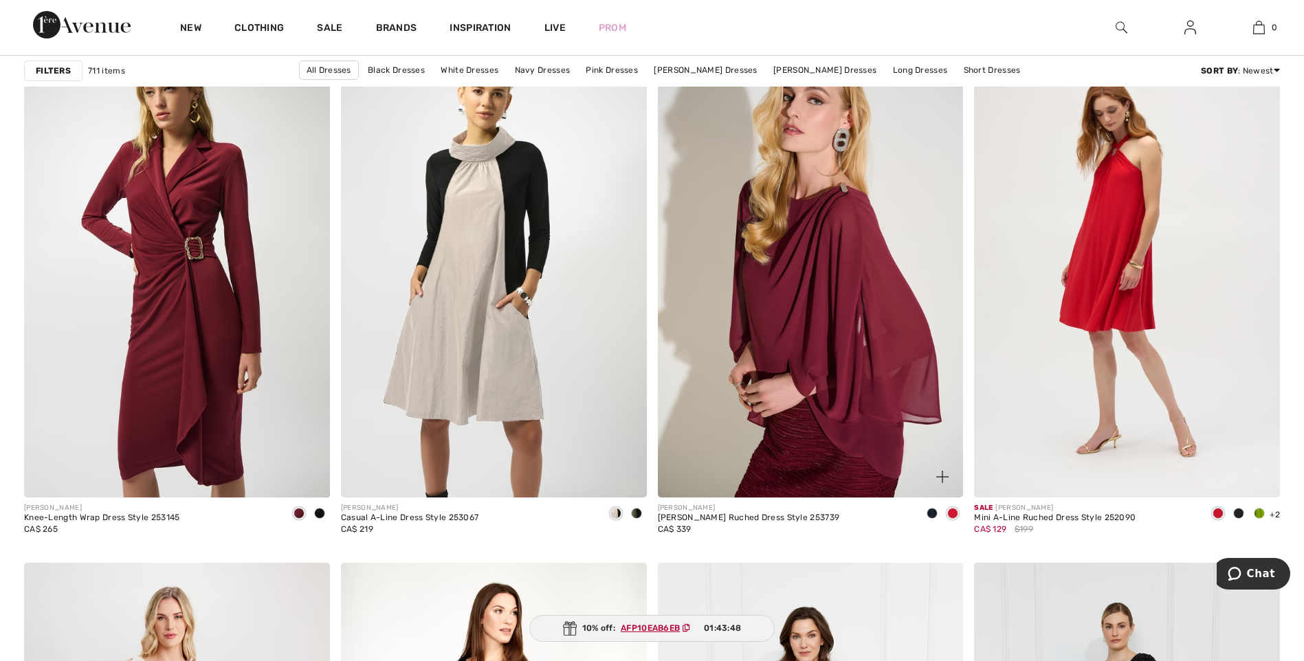
scroll to position [5361, 0]
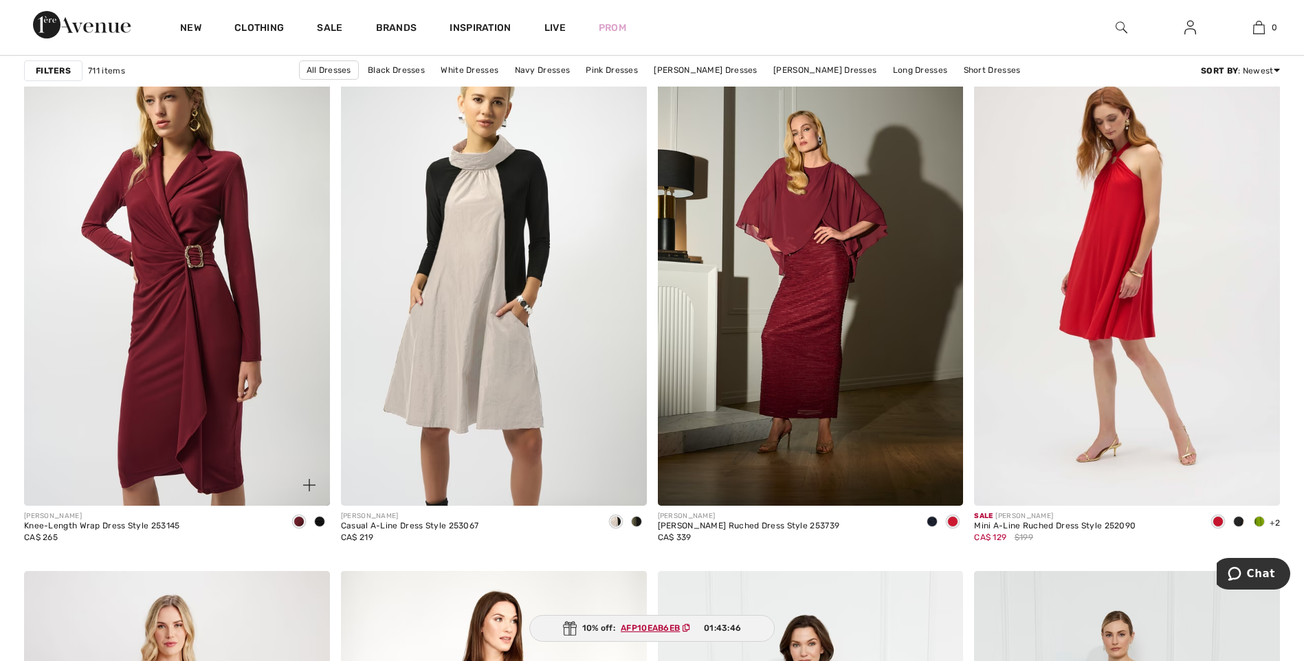
click at [320, 522] on span at bounding box center [319, 521] width 11 height 11
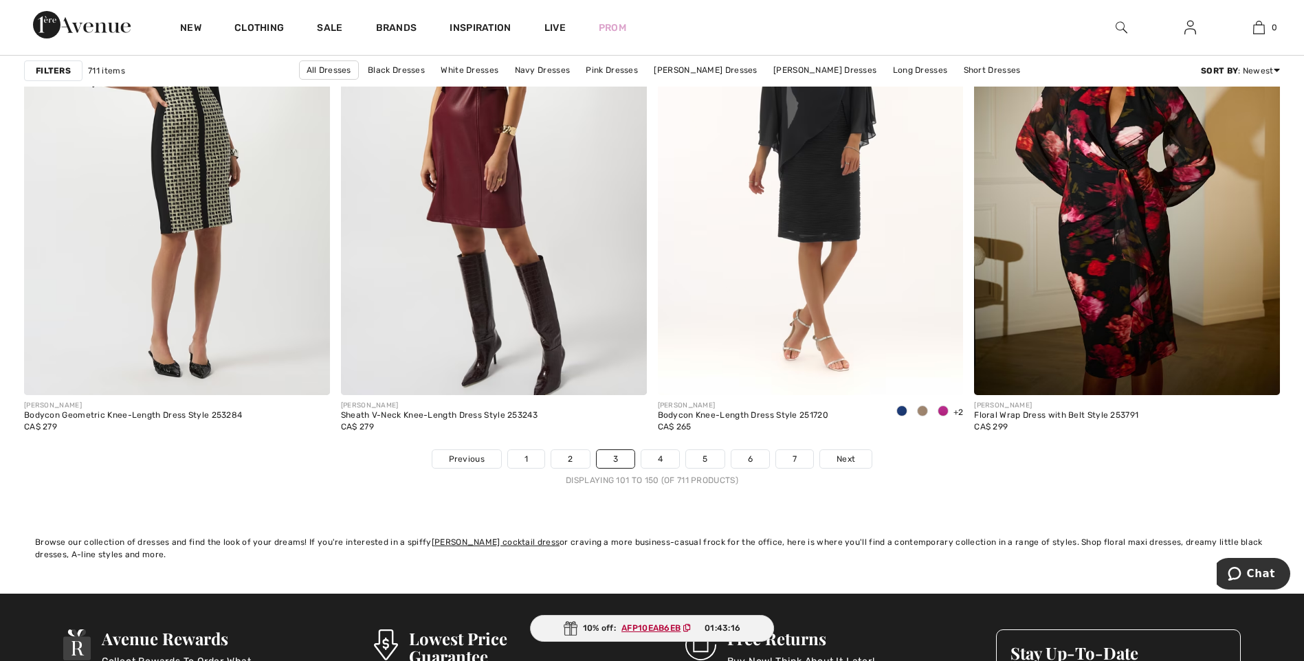
scroll to position [7767, 0]
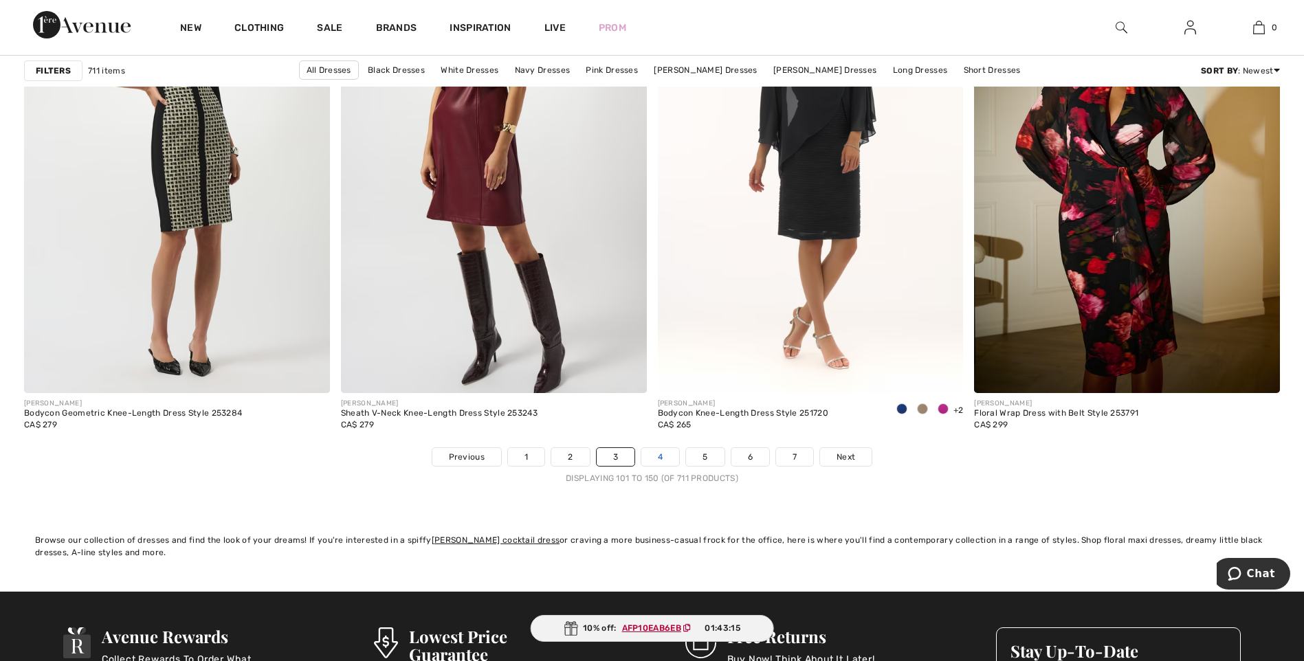
click at [664, 455] on link "4" at bounding box center [660, 457] width 38 height 18
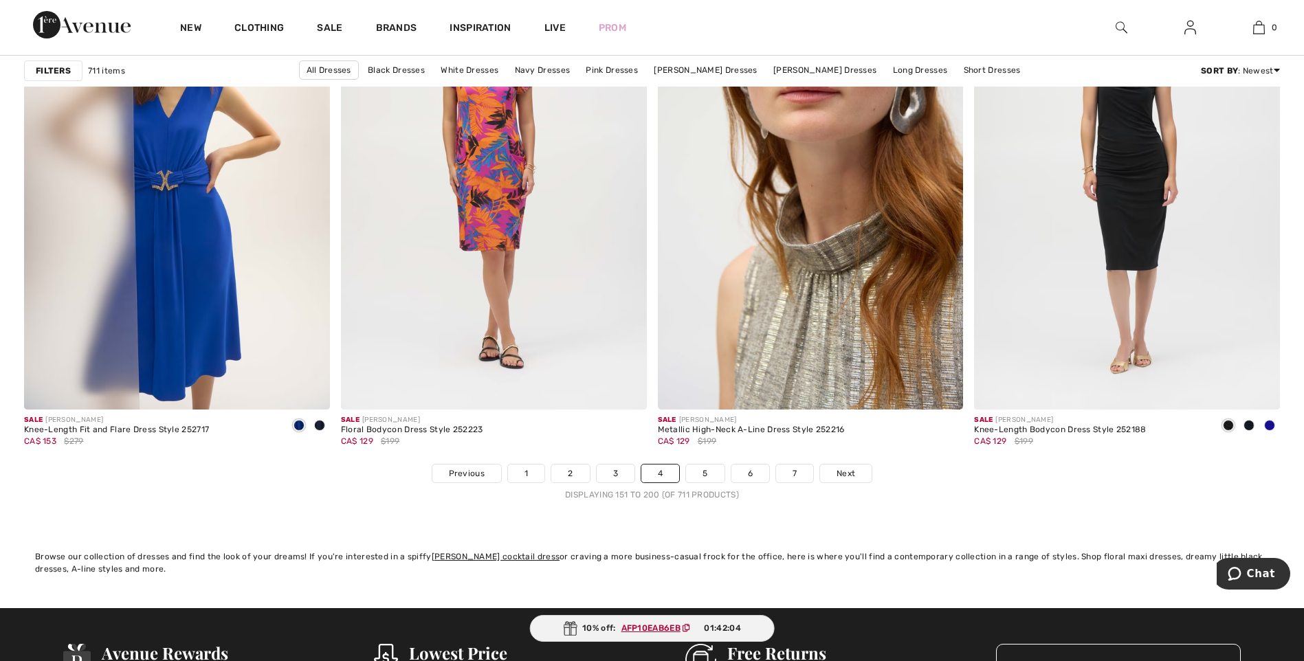
scroll to position [7836, 0]
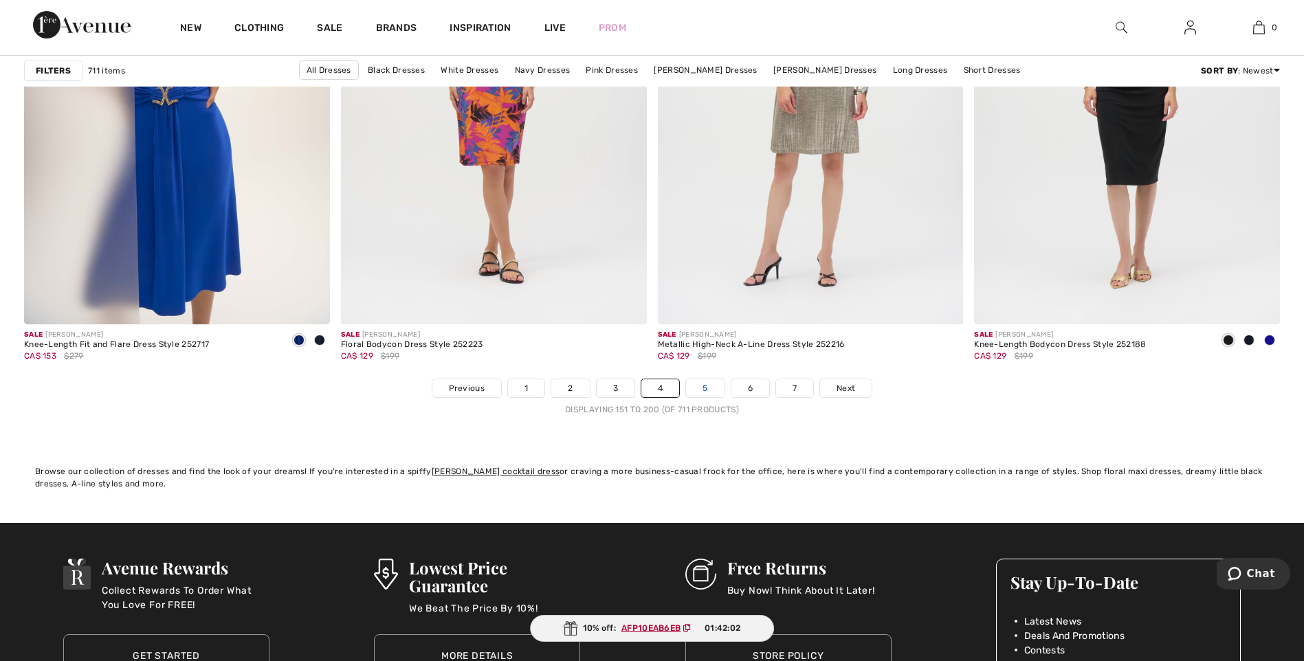
click at [697, 384] on link "5" at bounding box center [705, 388] width 38 height 18
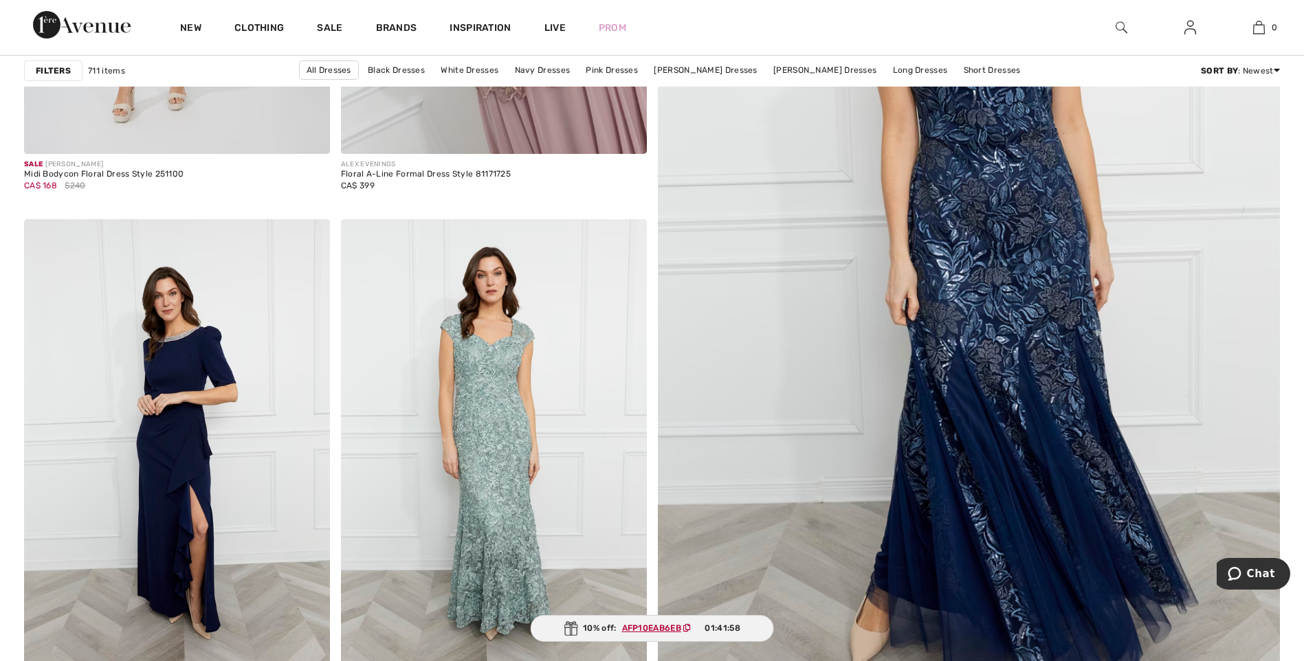
scroll to position [550, 0]
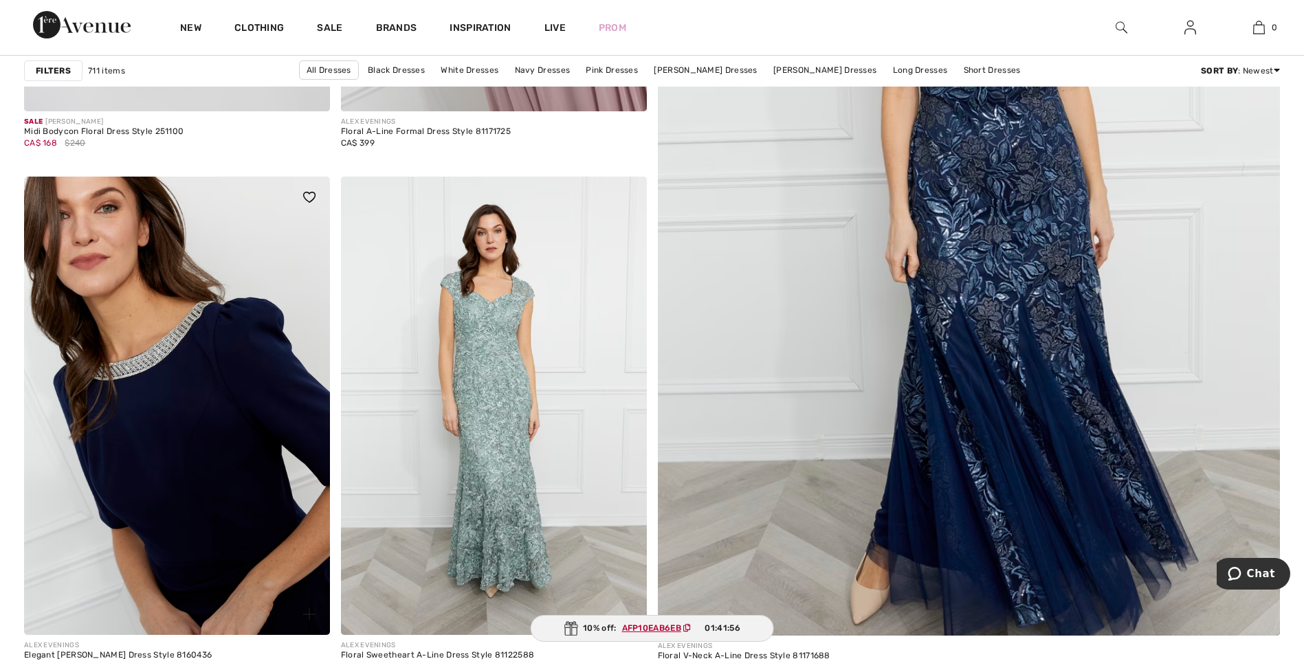
click at [188, 368] on img at bounding box center [177, 406] width 306 height 458
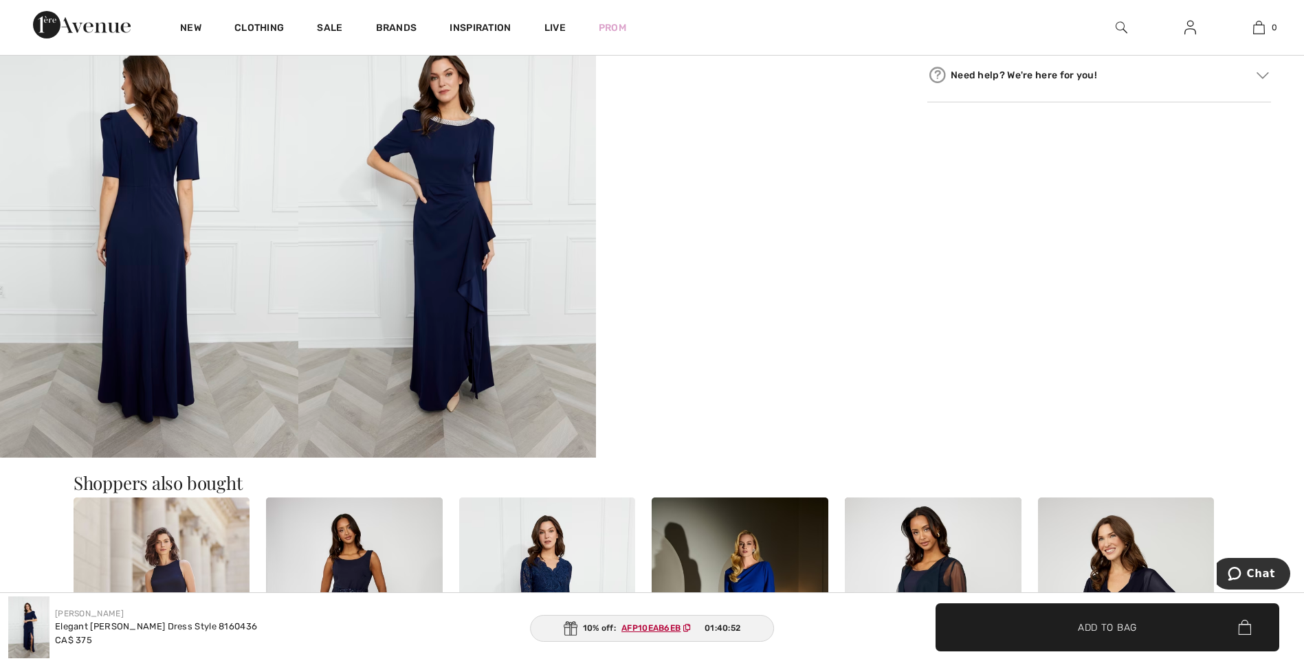
scroll to position [687, 0]
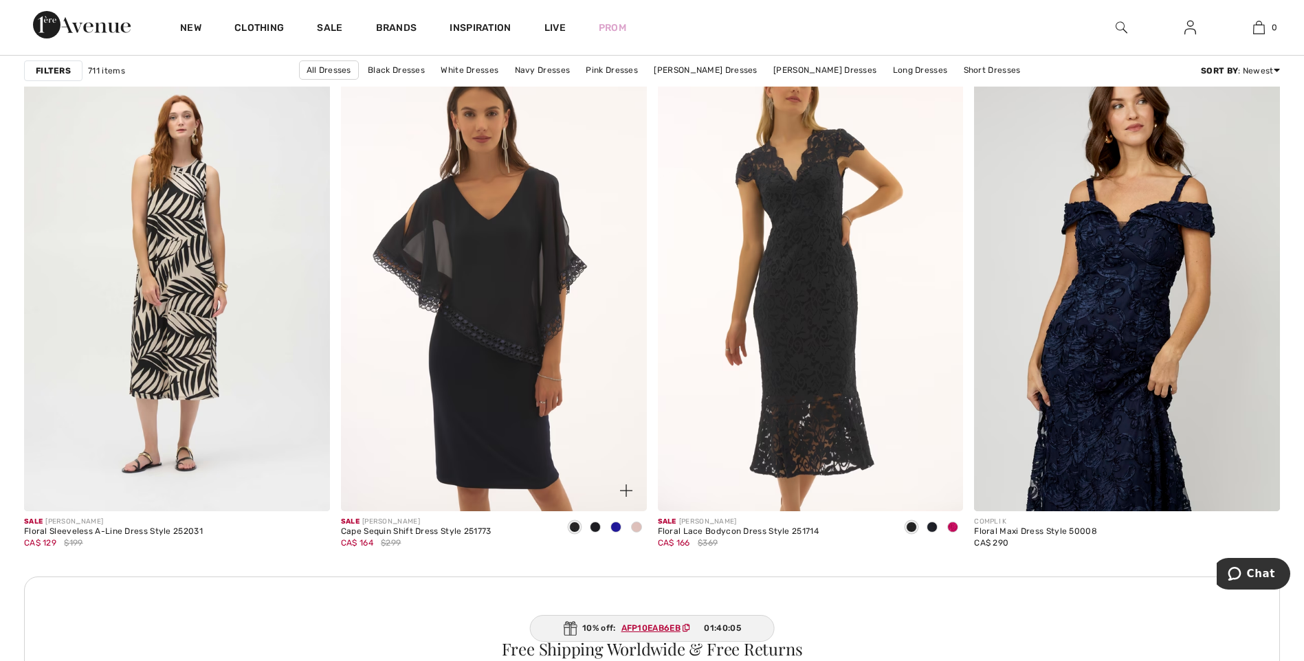
scroll to position [5911, 0]
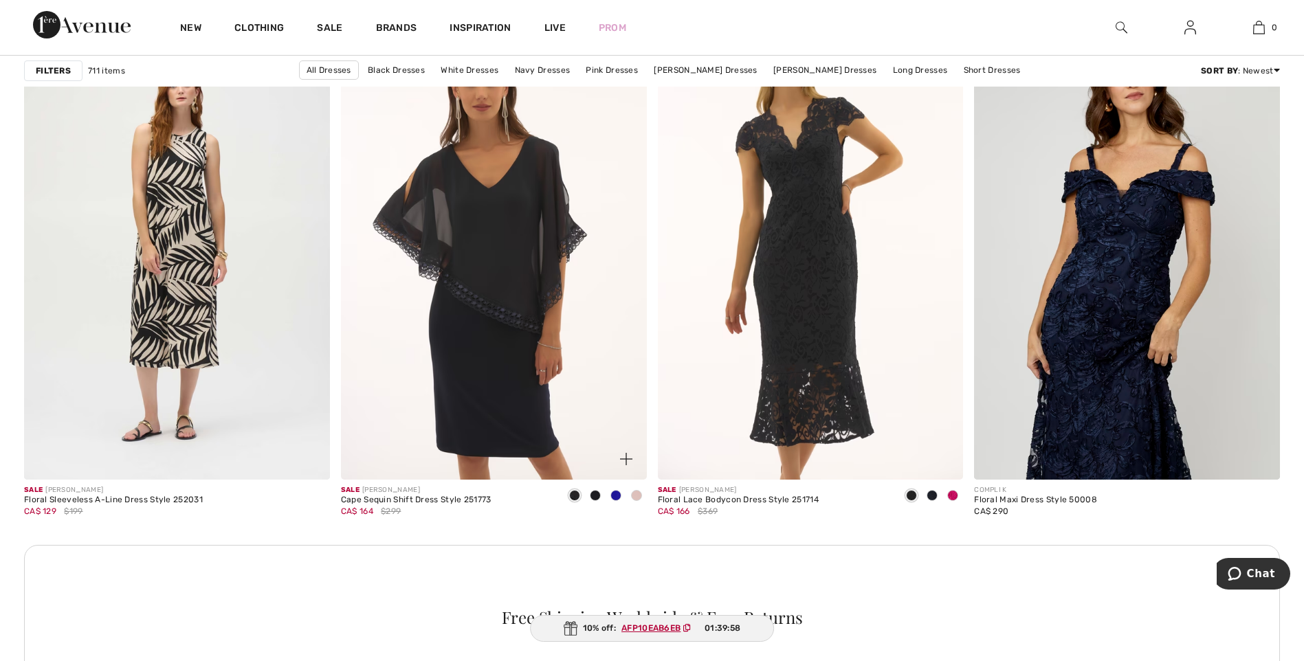
click at [617, 491] on span at bounding box center [615, 495] width 11 height 11
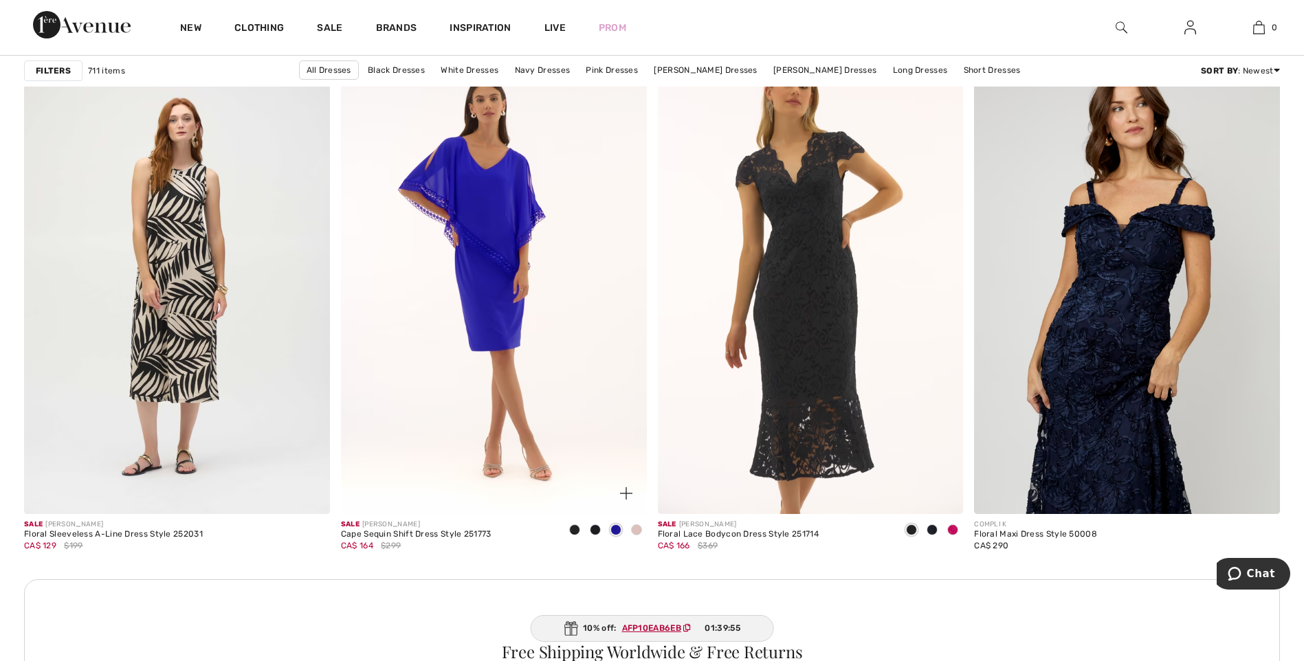
scroll to position [5980, 0]
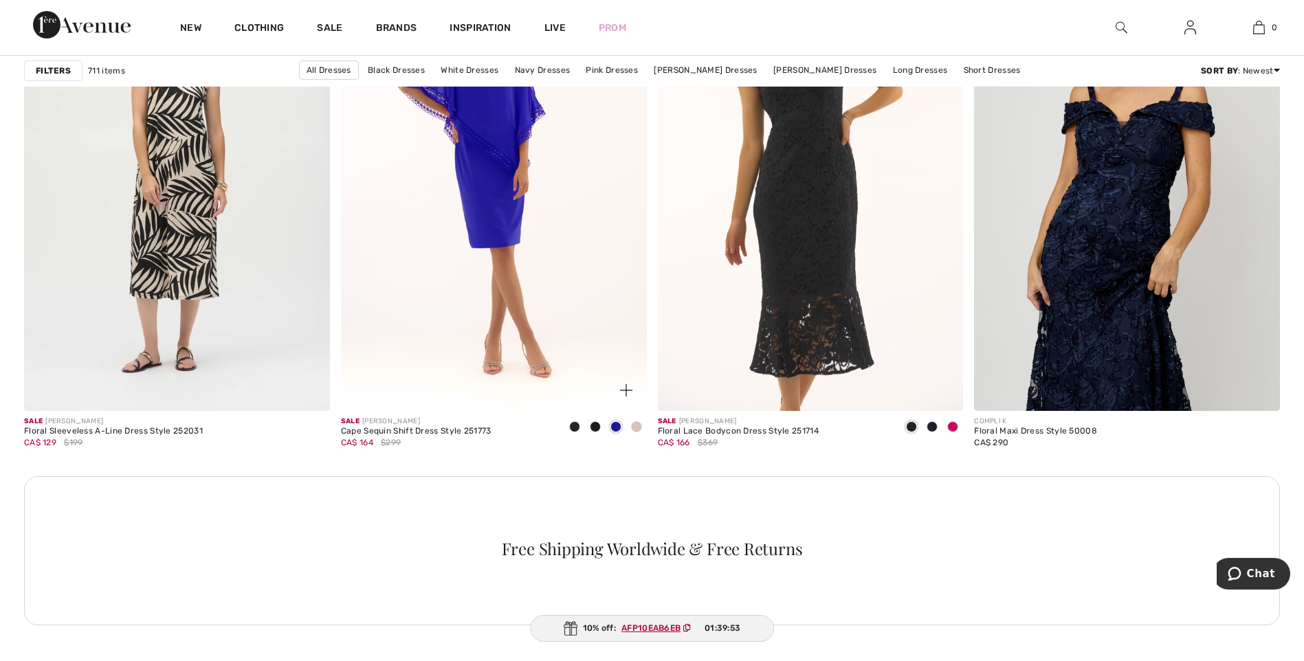
click at [573, 425] on span at bounding box center [574, 426] width 11 height 11
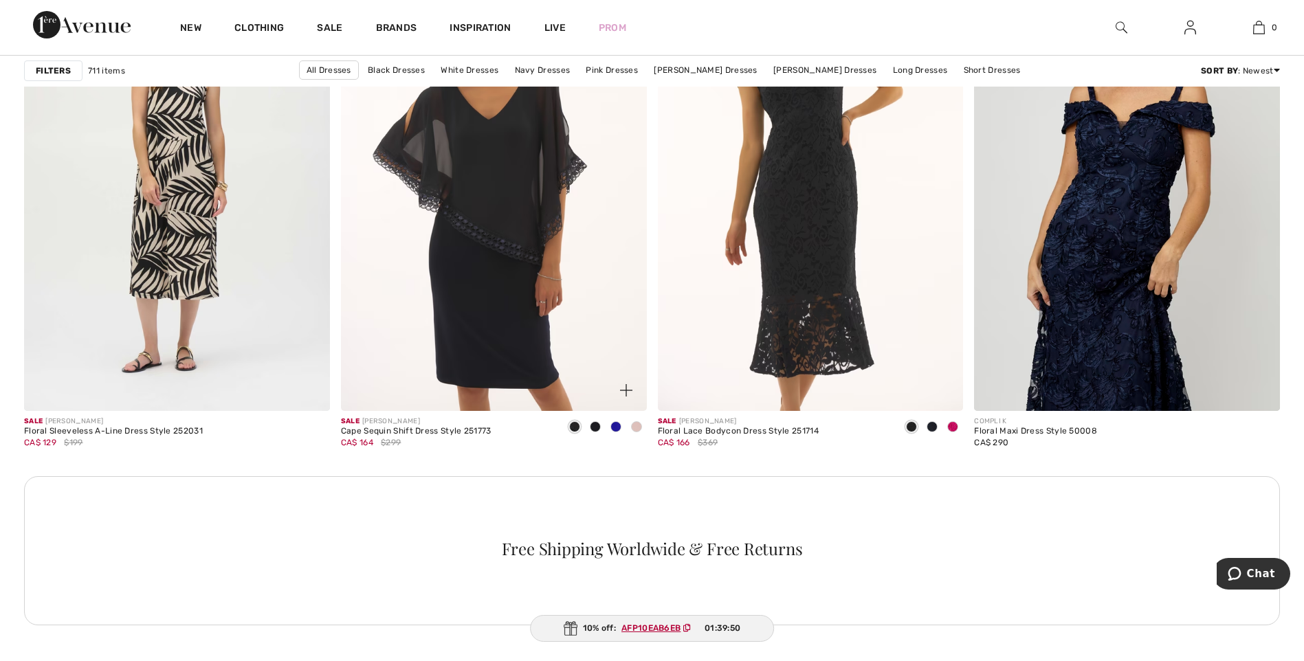
click at [593, 425] on span at bounding box center [595, 426] width 11 height 11
click at [595, 425] on span at bounding box center [595, 426] width 11 height 11
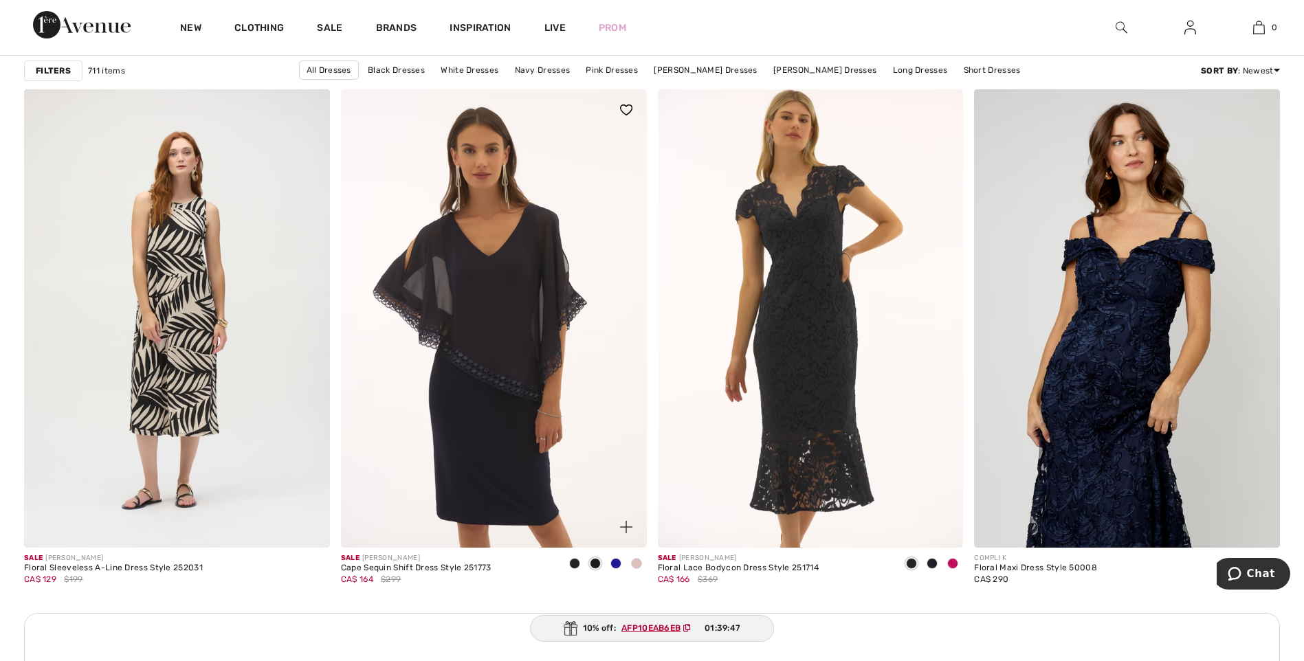
scroll to position [5842, 0]
click at [635, 561] on span at bounding box center [636, 564] width 11 height 11
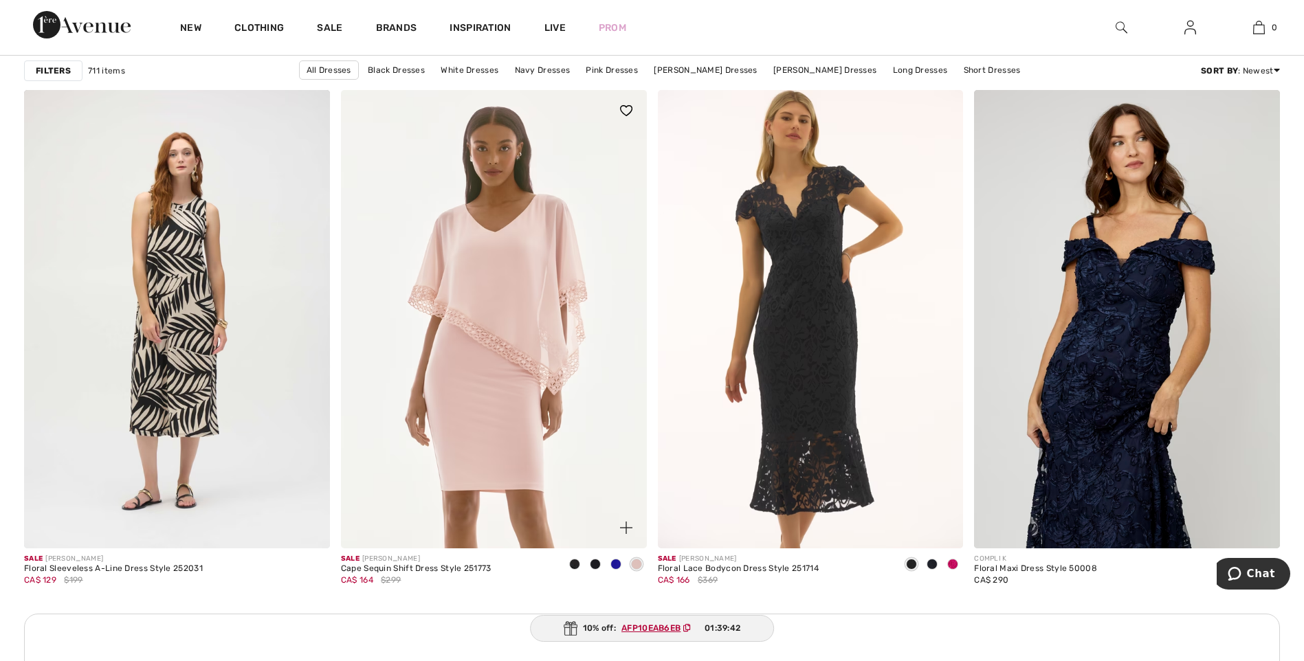
click at [574, 564] on span at bounding box center [574, 564] width 11 height 11
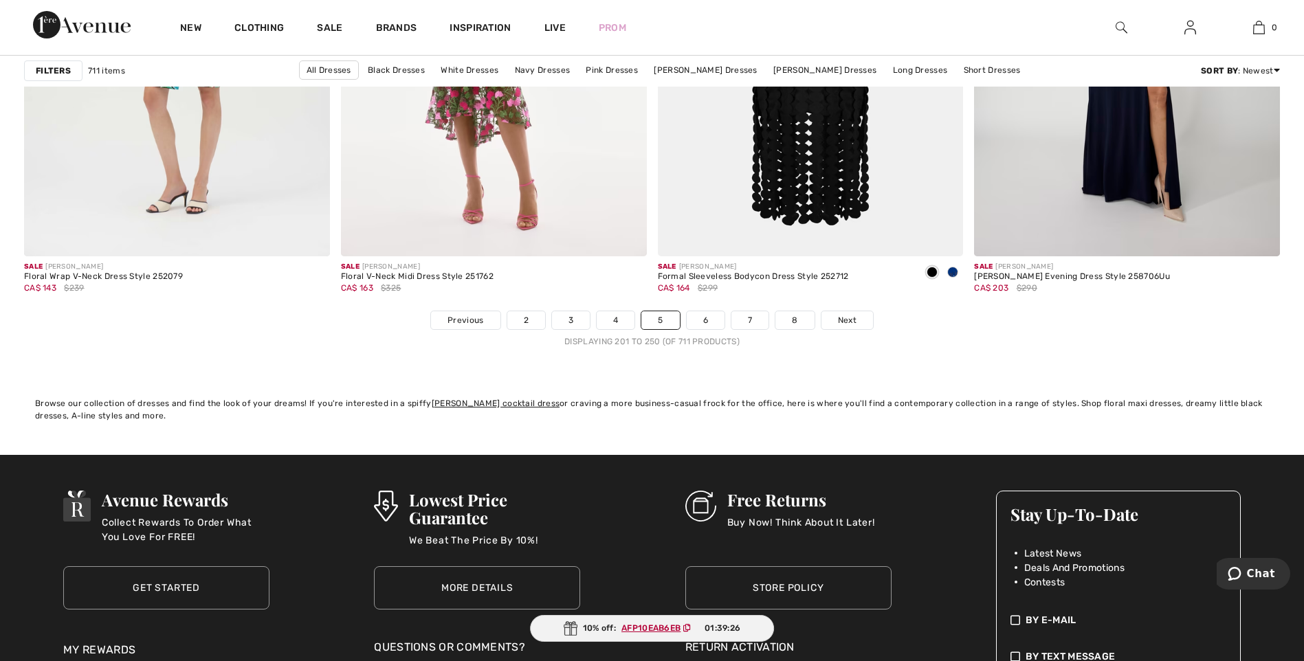
scroll to position [7904, 0]
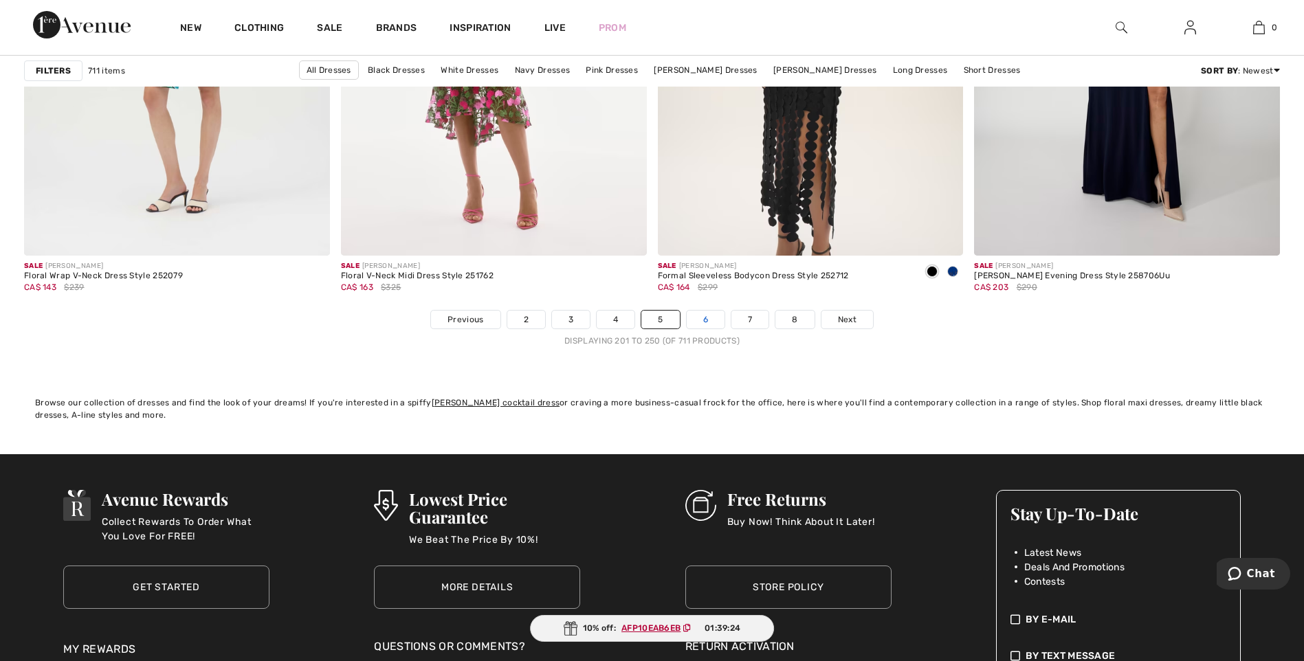
click at [707, 317] on link "6" at bounding box center [706, 320] width 38 height 18
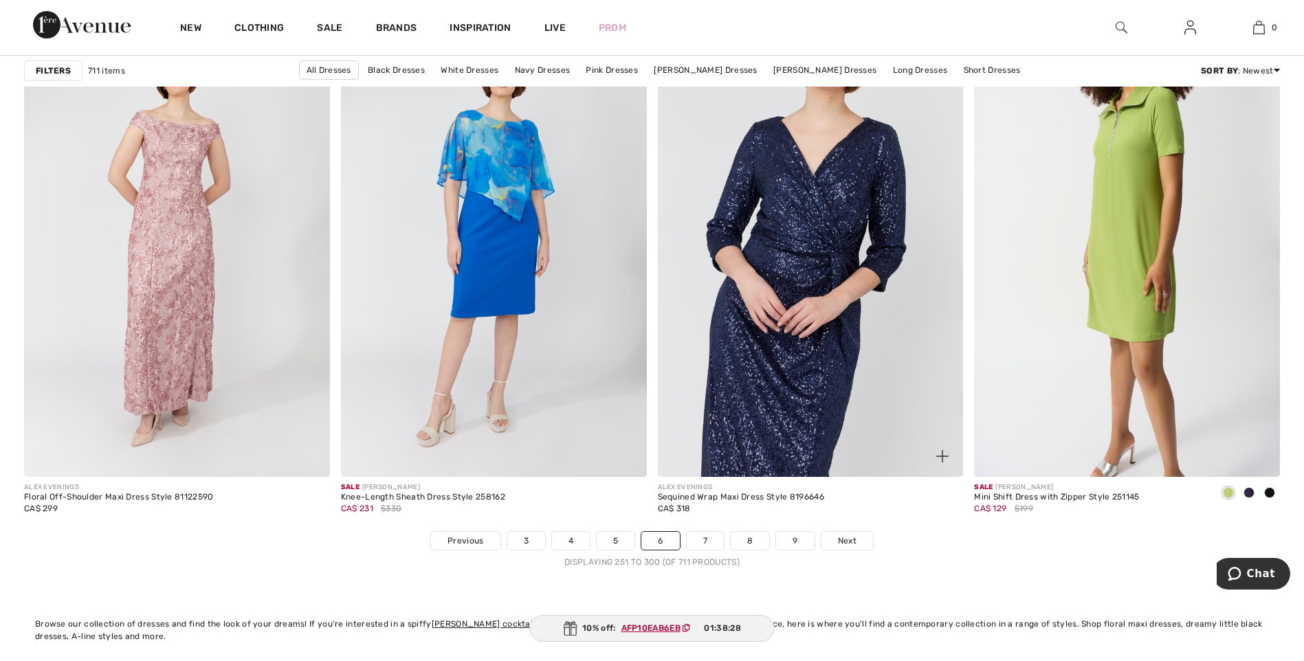
scroll to position [7767, 0]
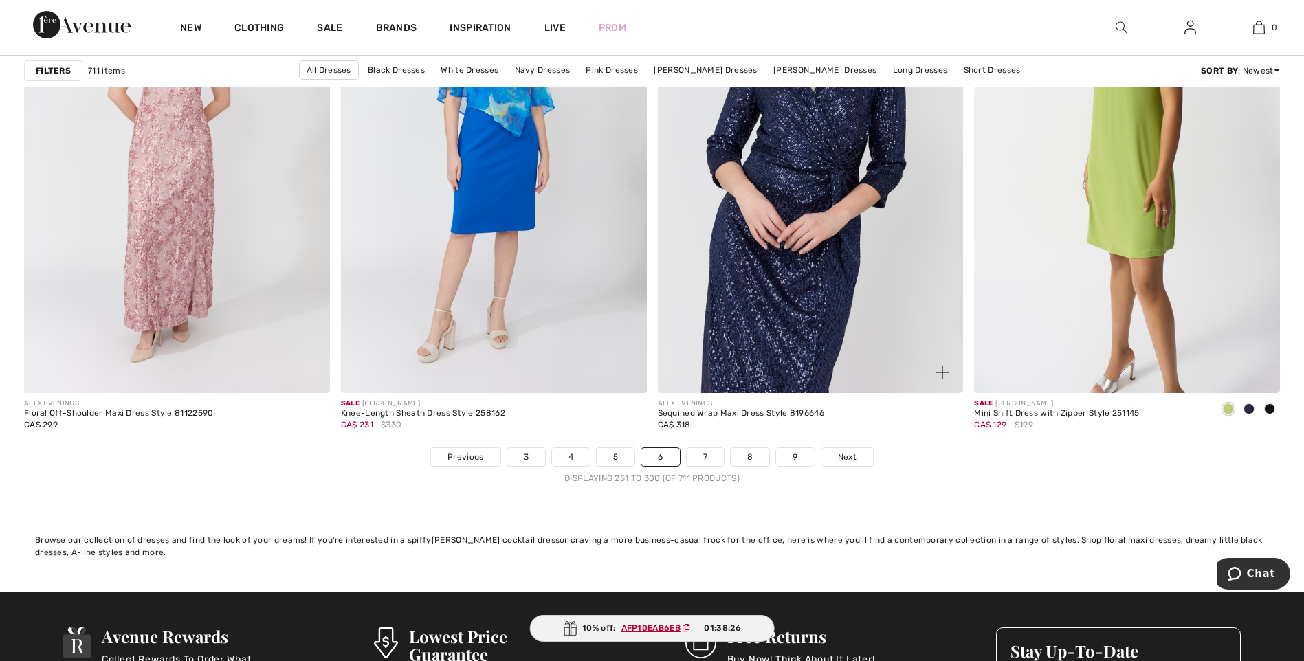
click at [746, 289] on img at bounding box center [811, 164] width 306 height 458
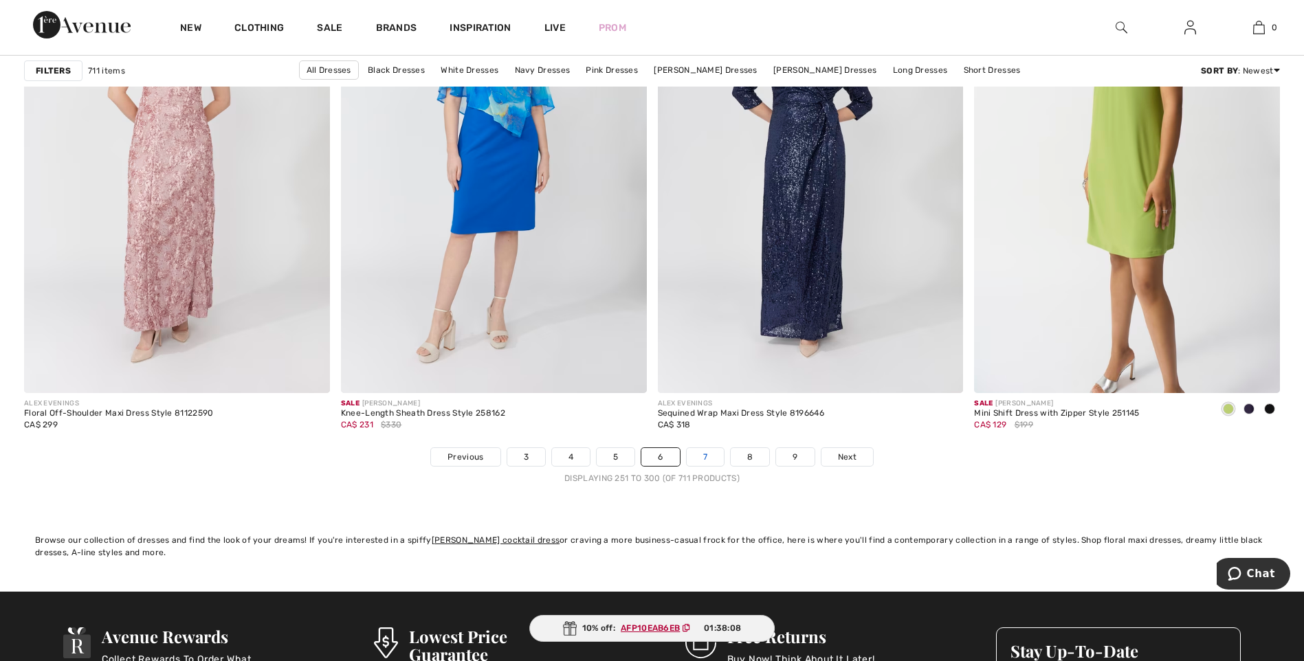
drag, startPoint x: 705, startPoint y: 457, endPoint x: 713, endPoint y: 454, distance: 8.7
click at [707, 456] on link "7" at bounding box center [705, 457] width 37 height 18
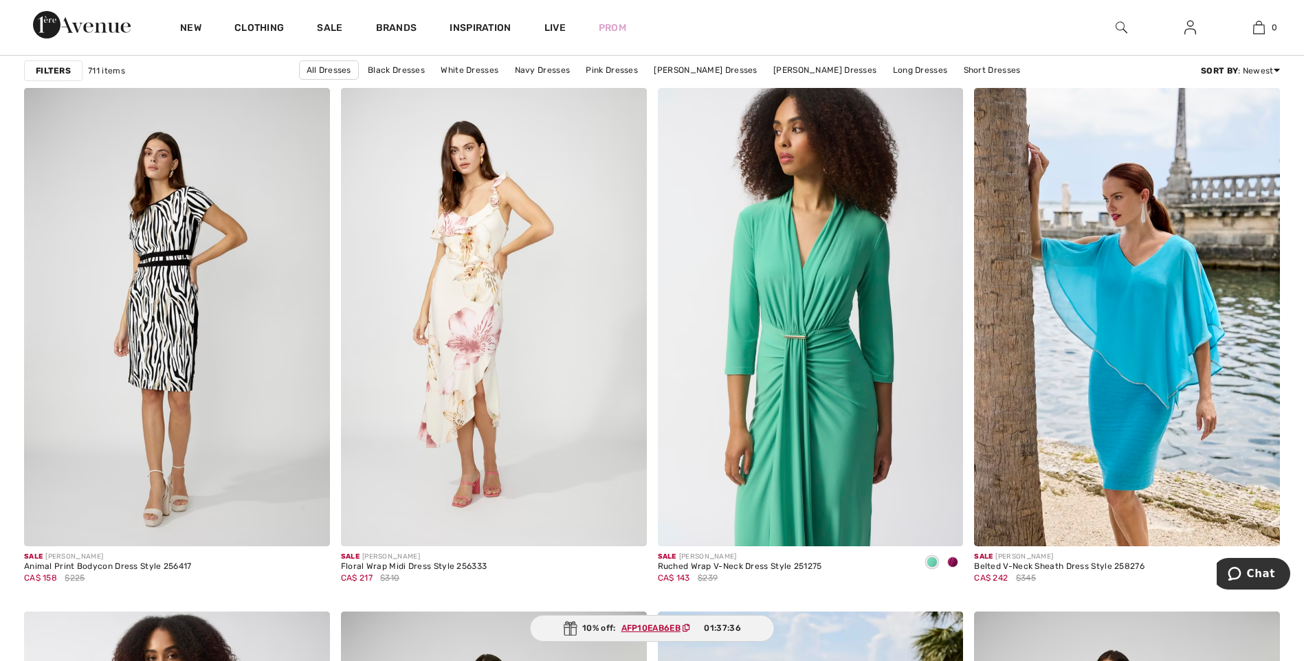
scroll to position [5361, 0]
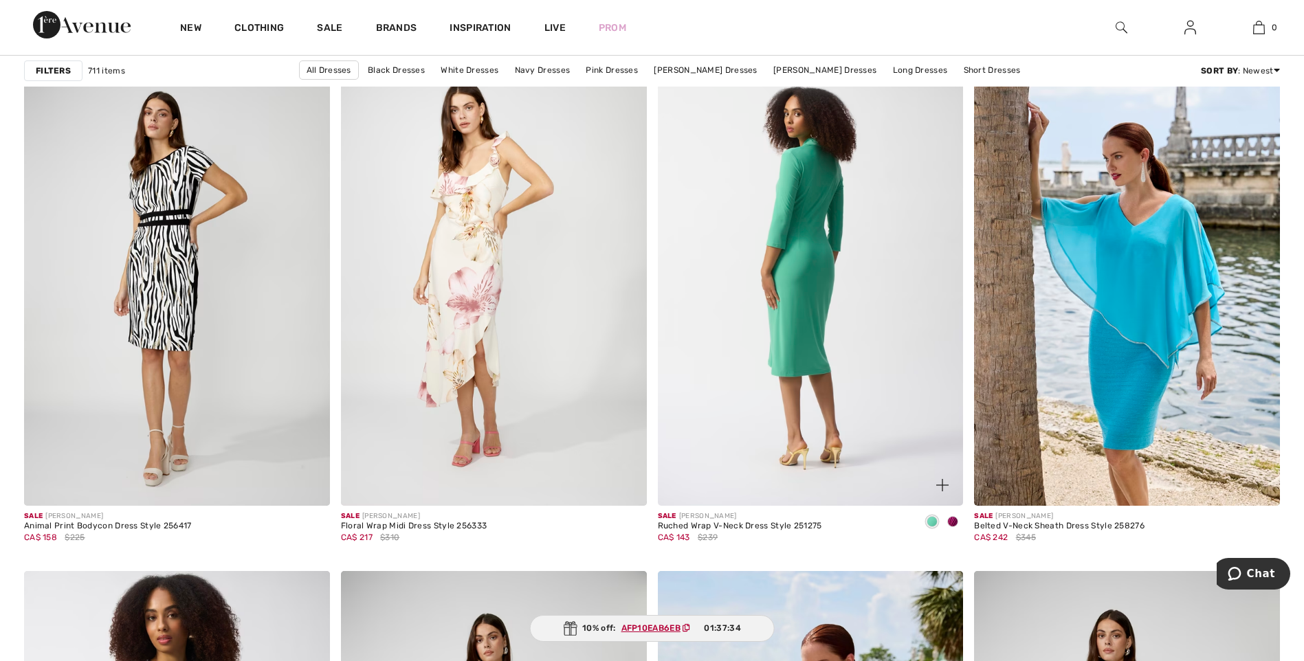
click at [822, 285] on img at bounding box center [811, 276] width 306 height 458
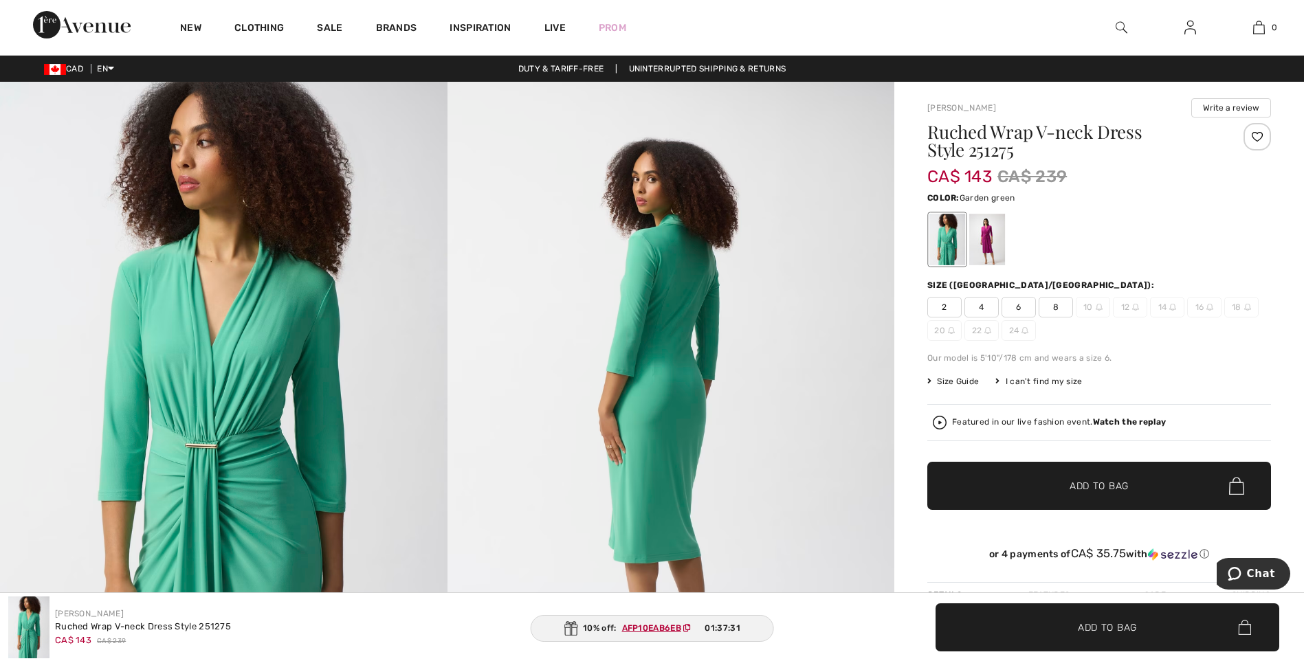
click at [822, 285] on img at bounding box center [670, 417] width 447 height 670
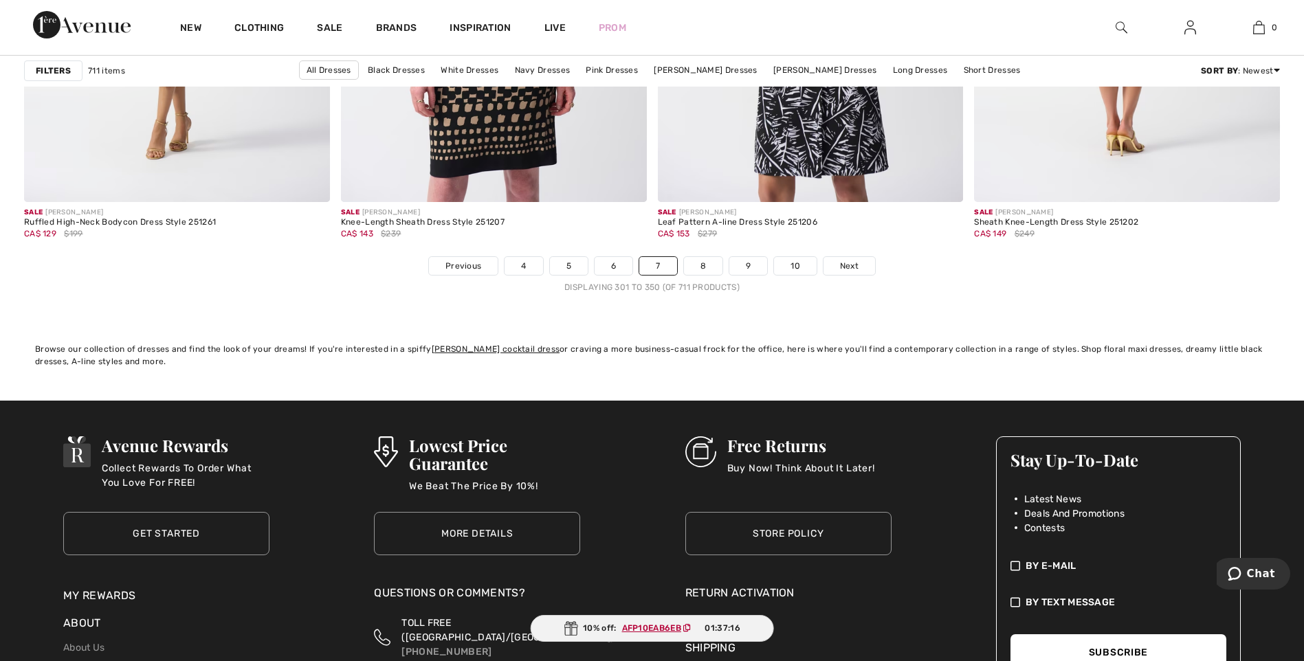
scroll to position [7973, 0]
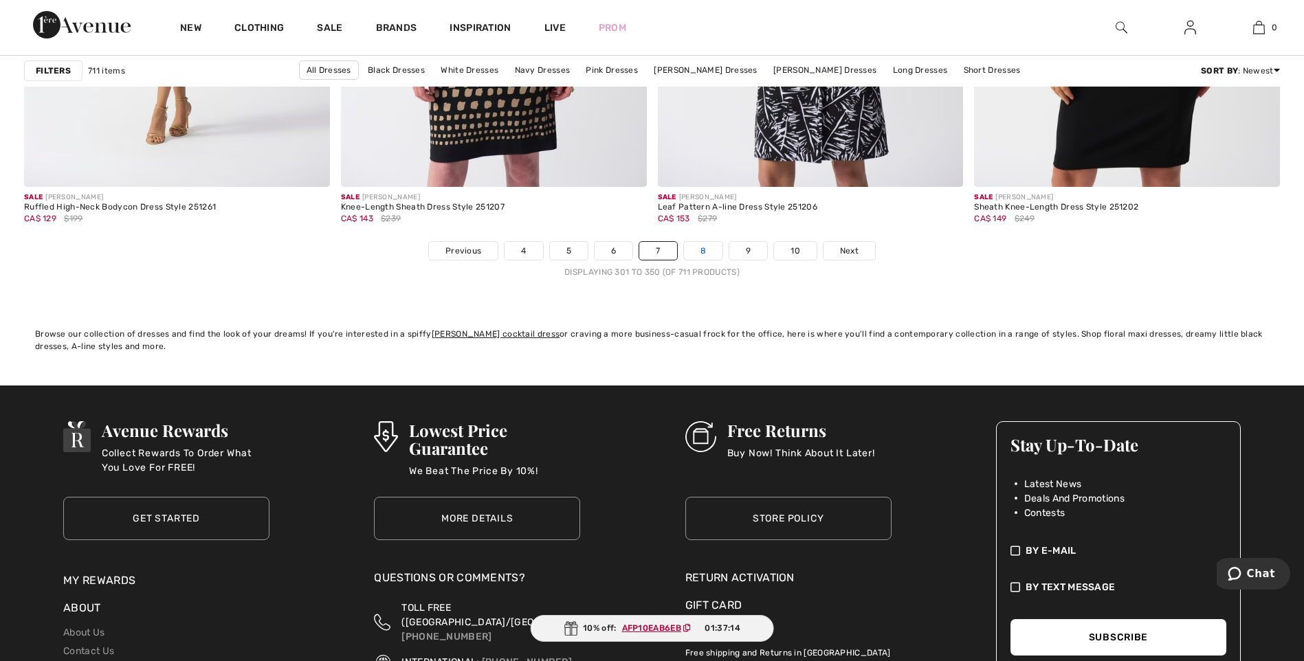
click at [707, 247] on link "8" at bounding box center [703, 251] width 38 height 18
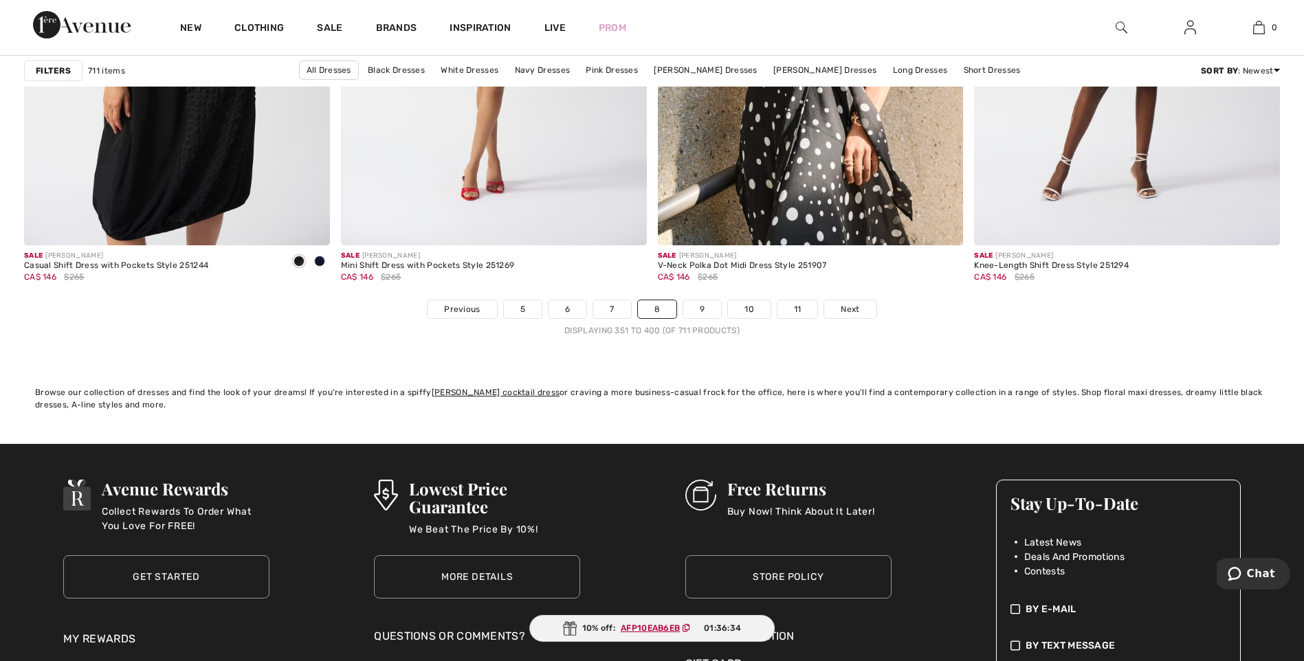
scroll to position [7973, 0]
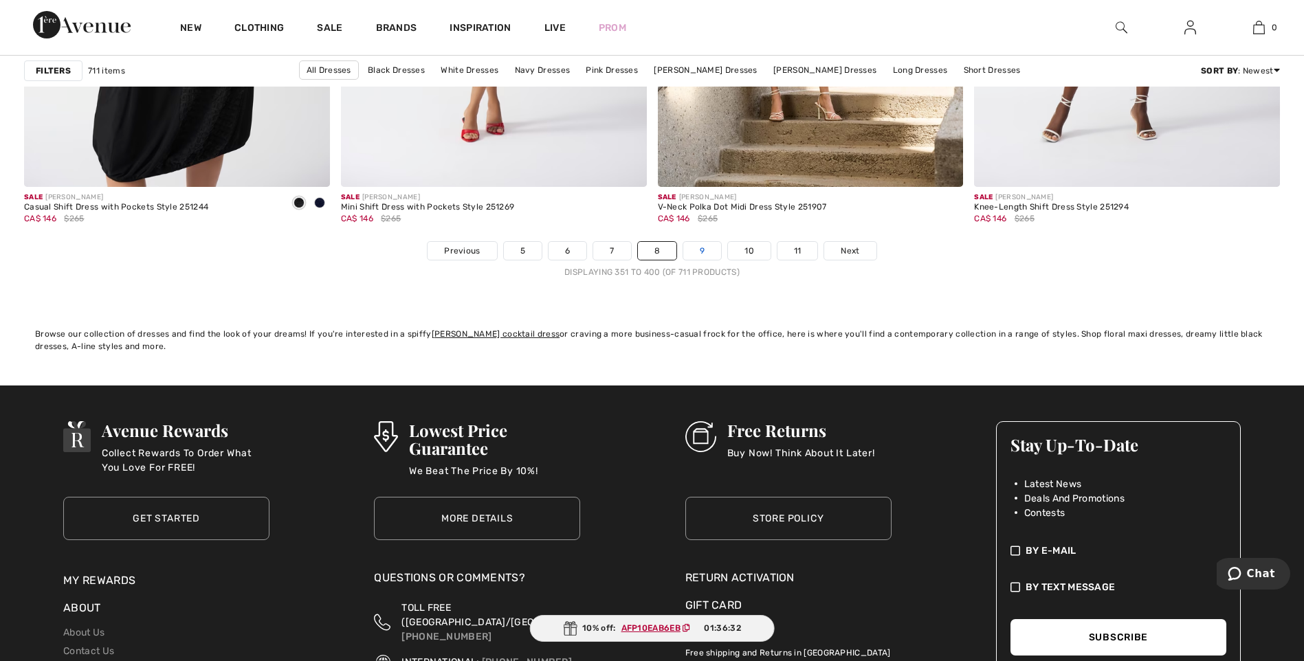
click at [696, 247] on link "9" at bounding box center [702, 251] width 38 height 18
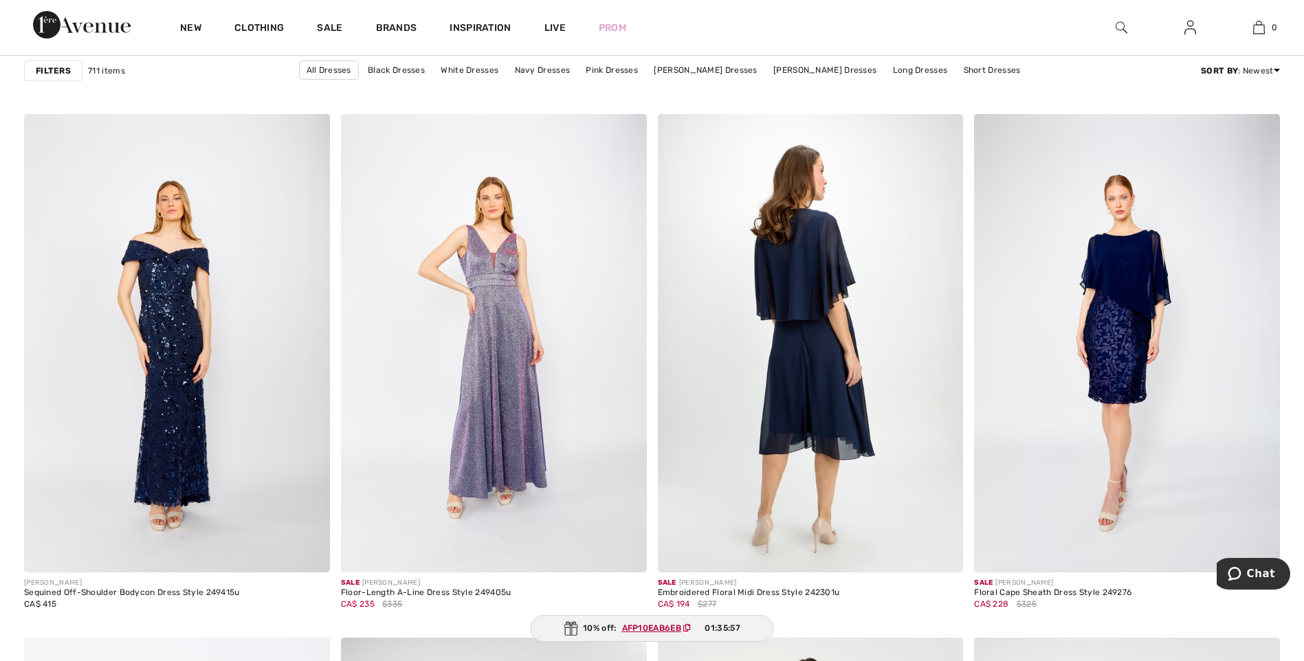
scroll to position [3024, 0]
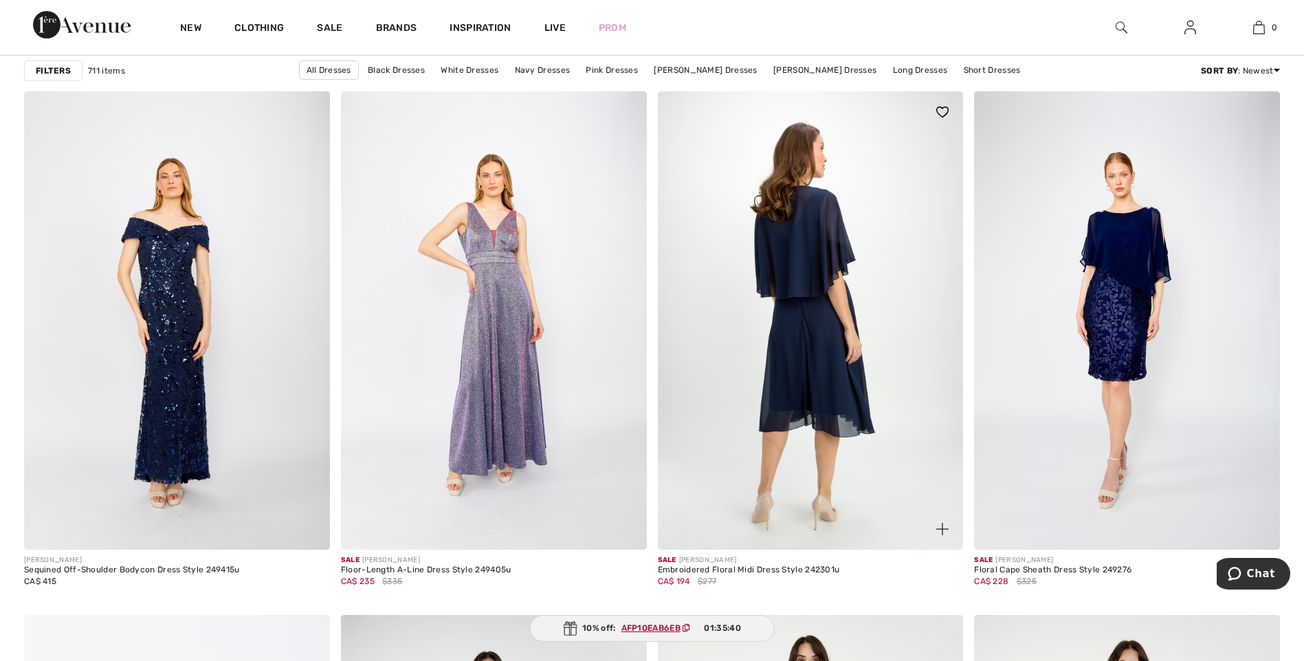
click at [775, 271] on img at bounding box center [811, 320] width 306 height 458
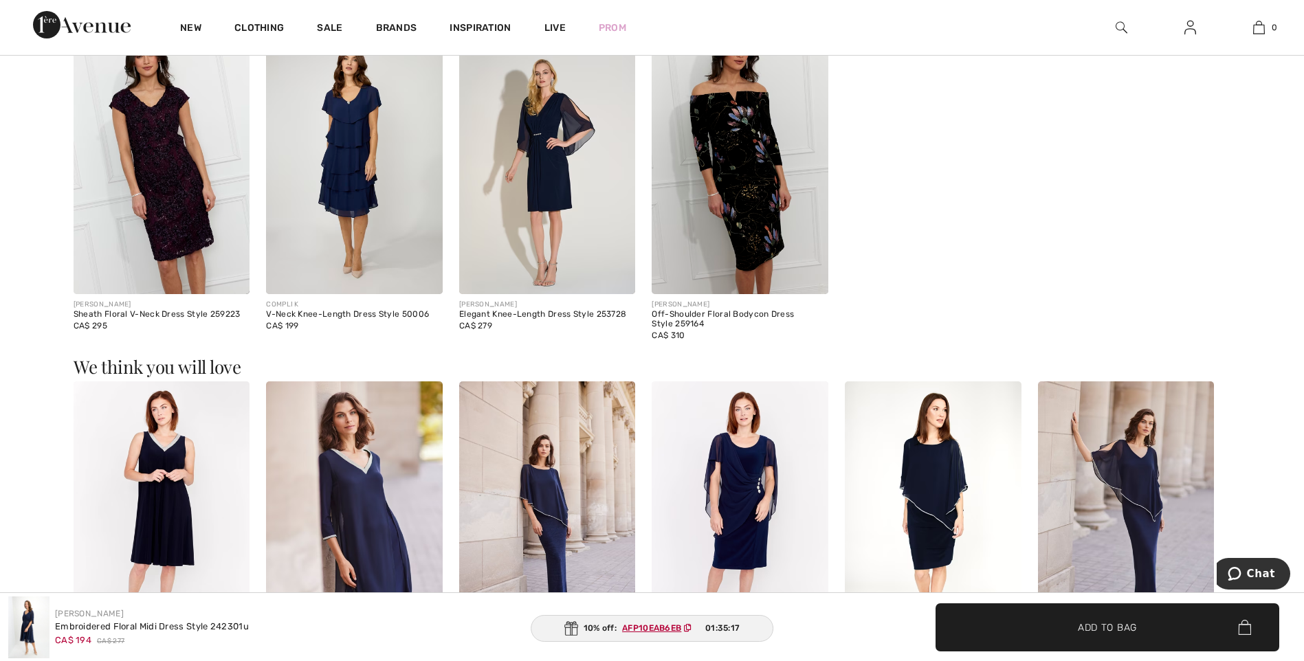
scroll to position [1306, 0]
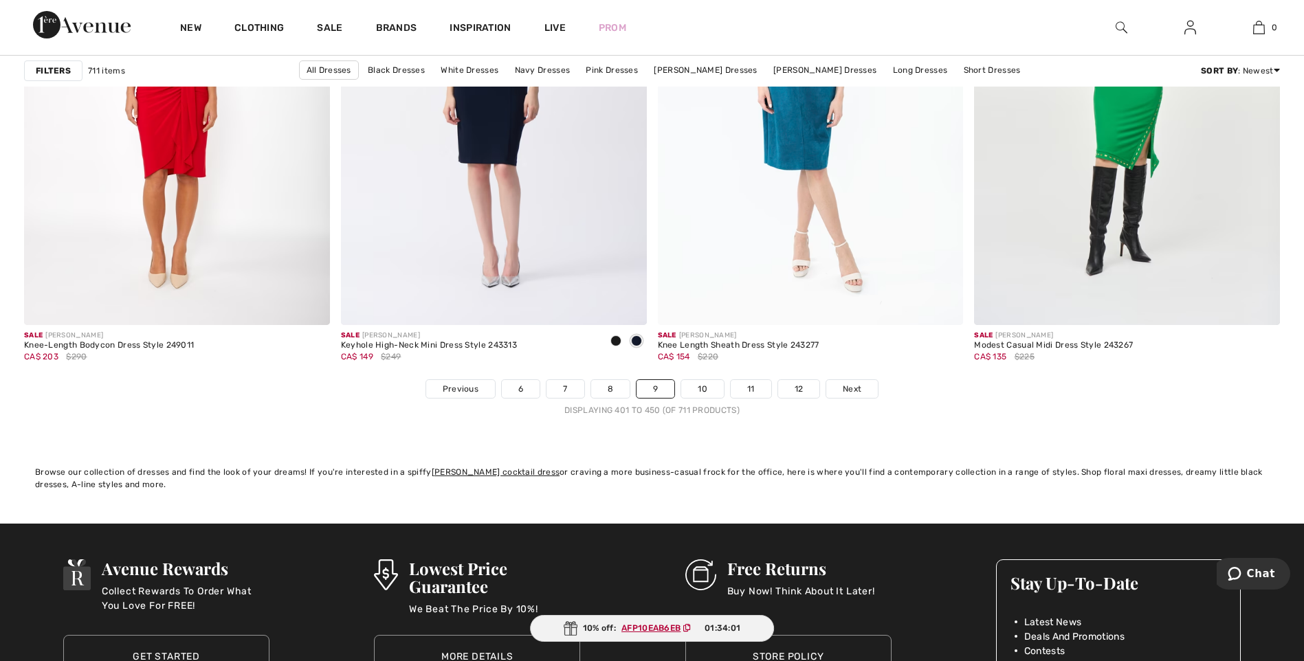
scroll to position [7836, 0]
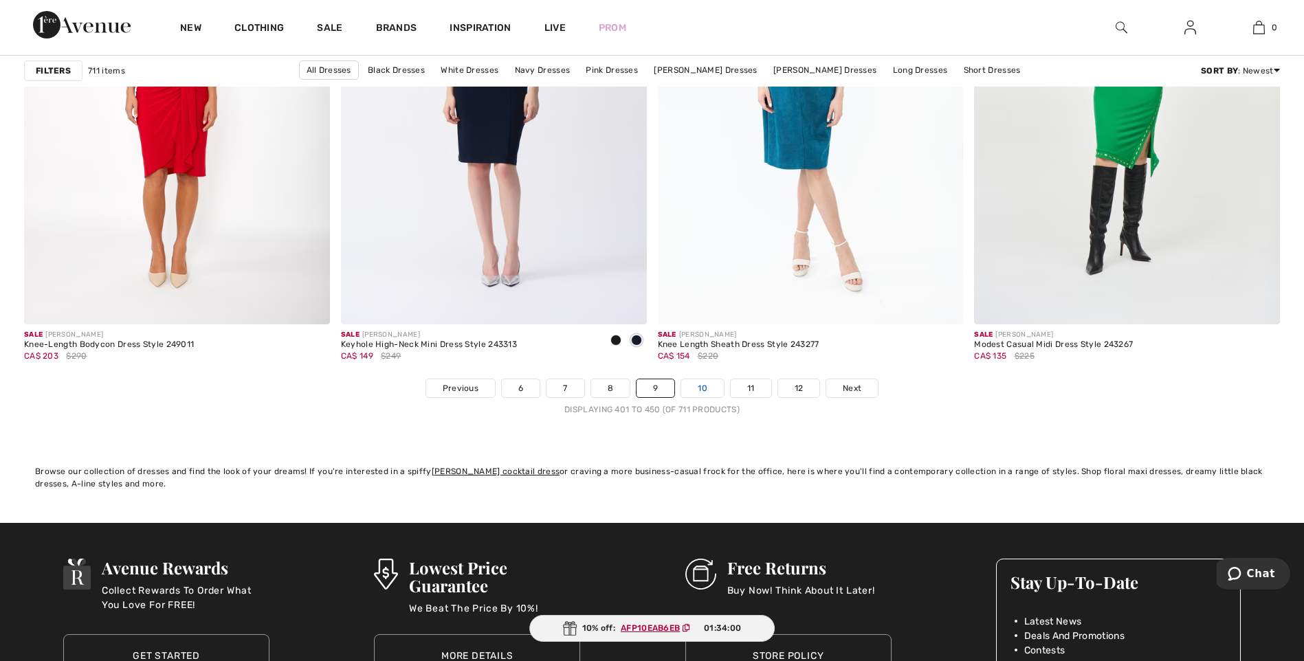
click at [704, 392] on link "10" at bounding box center [702, 388] width 43 height 18
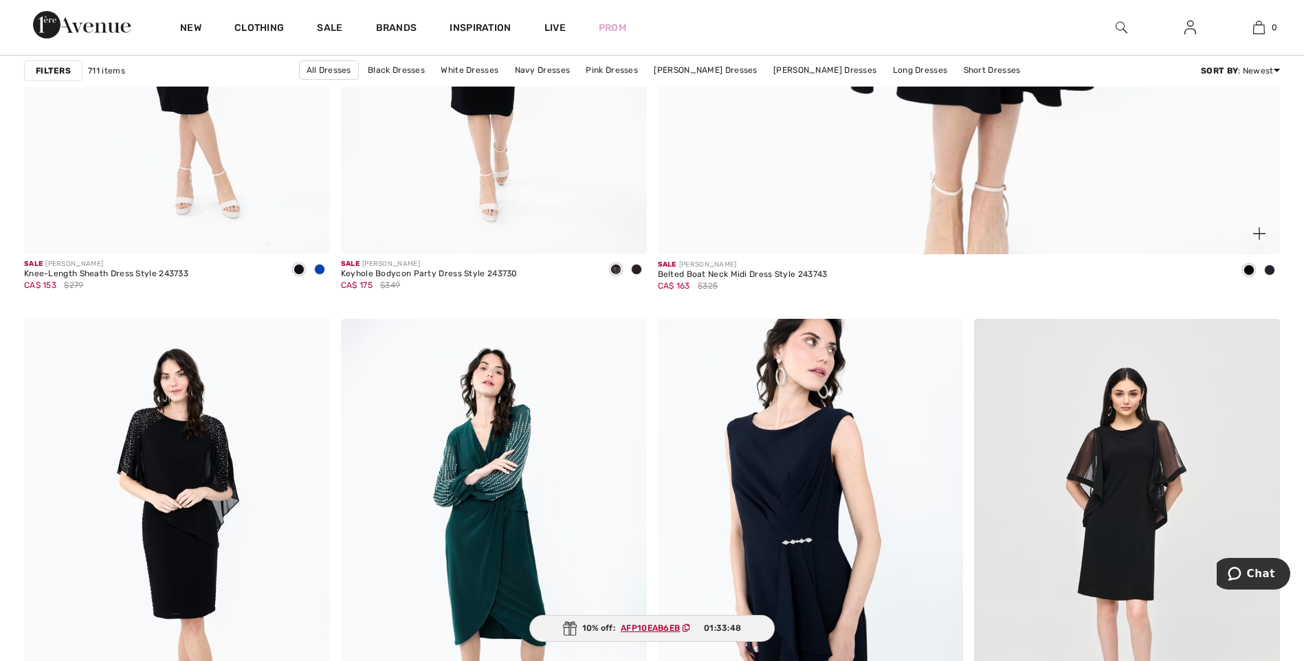
scroll to position [1031, 0]
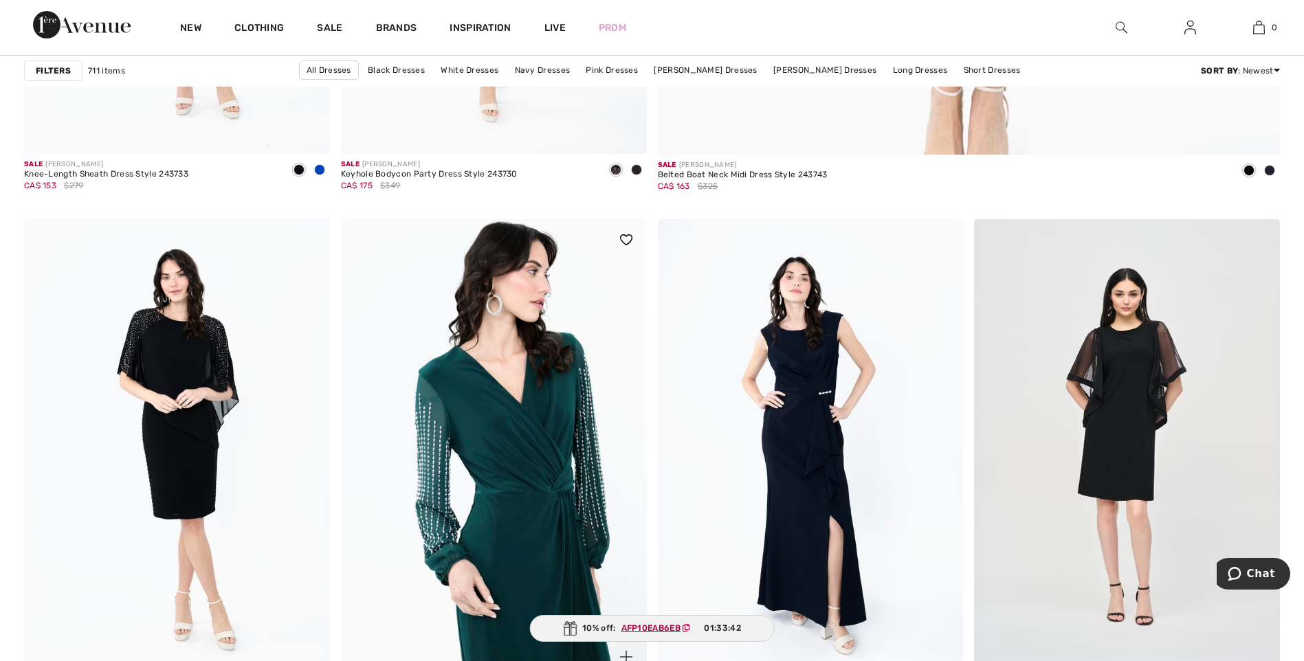
click at [517, 430] on img at bounding box center [494, 448] width 306 height 458
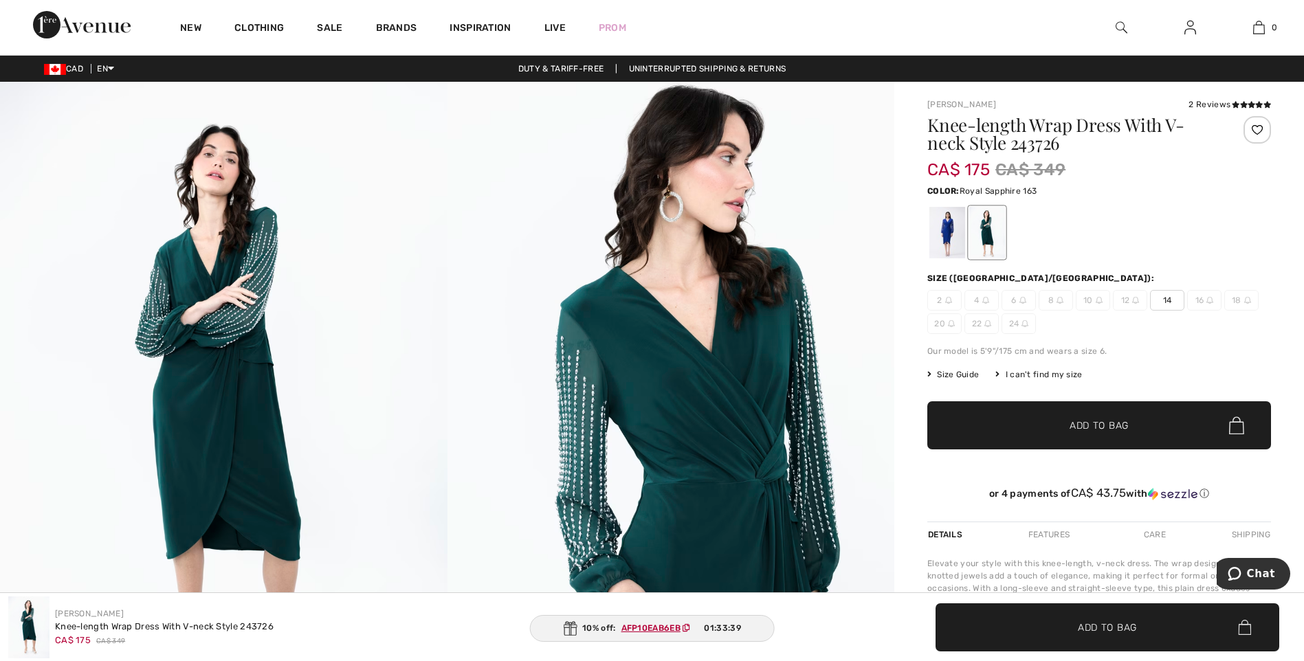
click at [942, 248] on div at bounding box center [947, 233] width 36 height 52
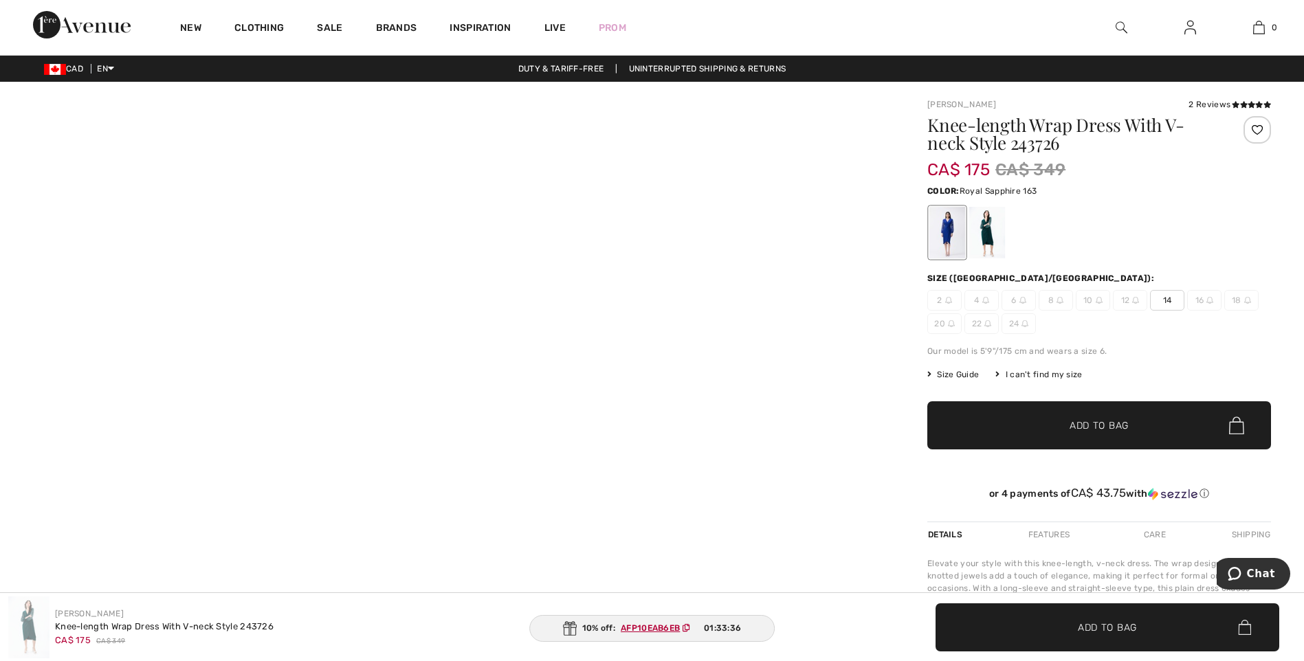
click at [951, 232] on div at bounding box center [947, 233] width 36 height 52
click at [984, 232] on div at bounding box center [987, 233] width 36 height 52
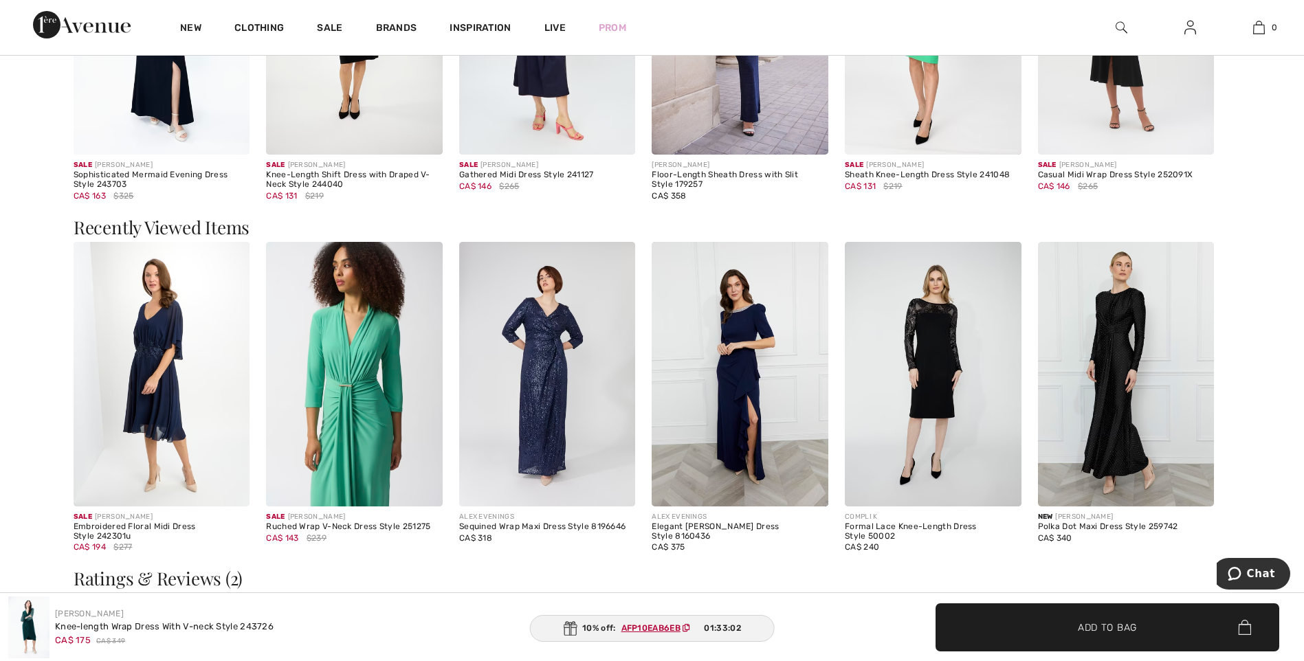
scroll to position [1718, 0]
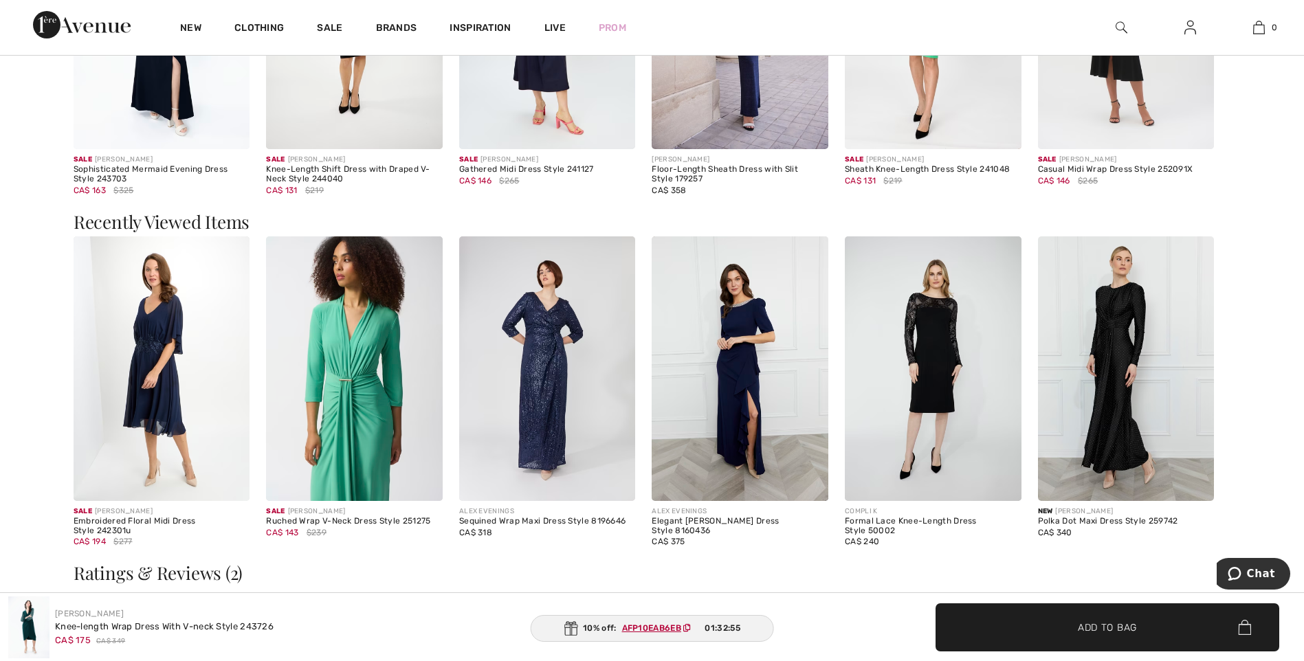
click at [1120, 332] on img at bounding box center [1126, 368] width 177 height 265
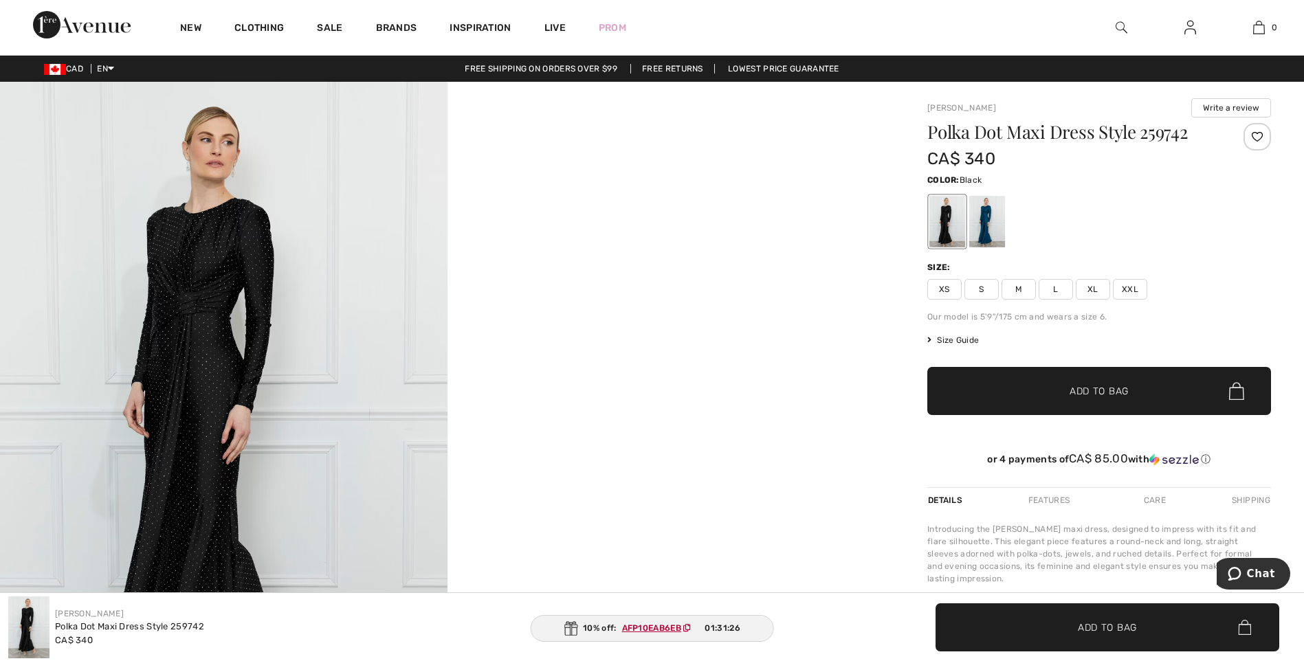
click at [208, 353] on img at bounding box center [223, 417] width 447 height 671
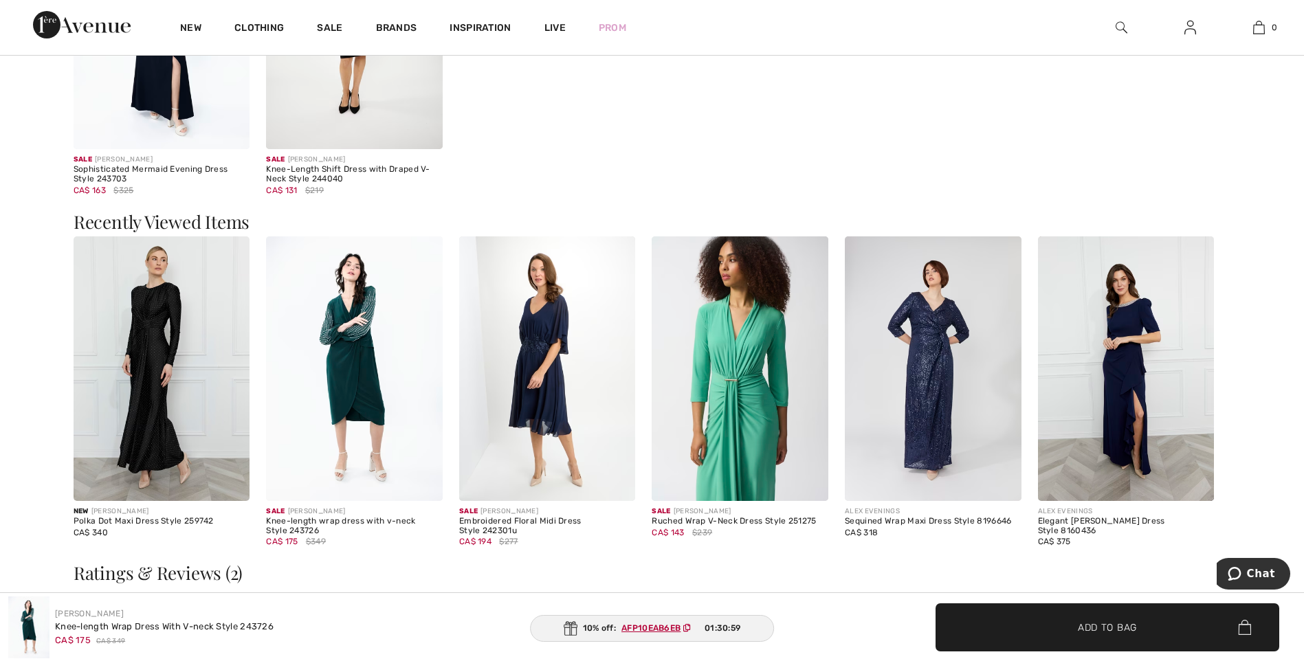
click at [1121, 386] on img at bounding box center [1126, 368] width 177 height 265
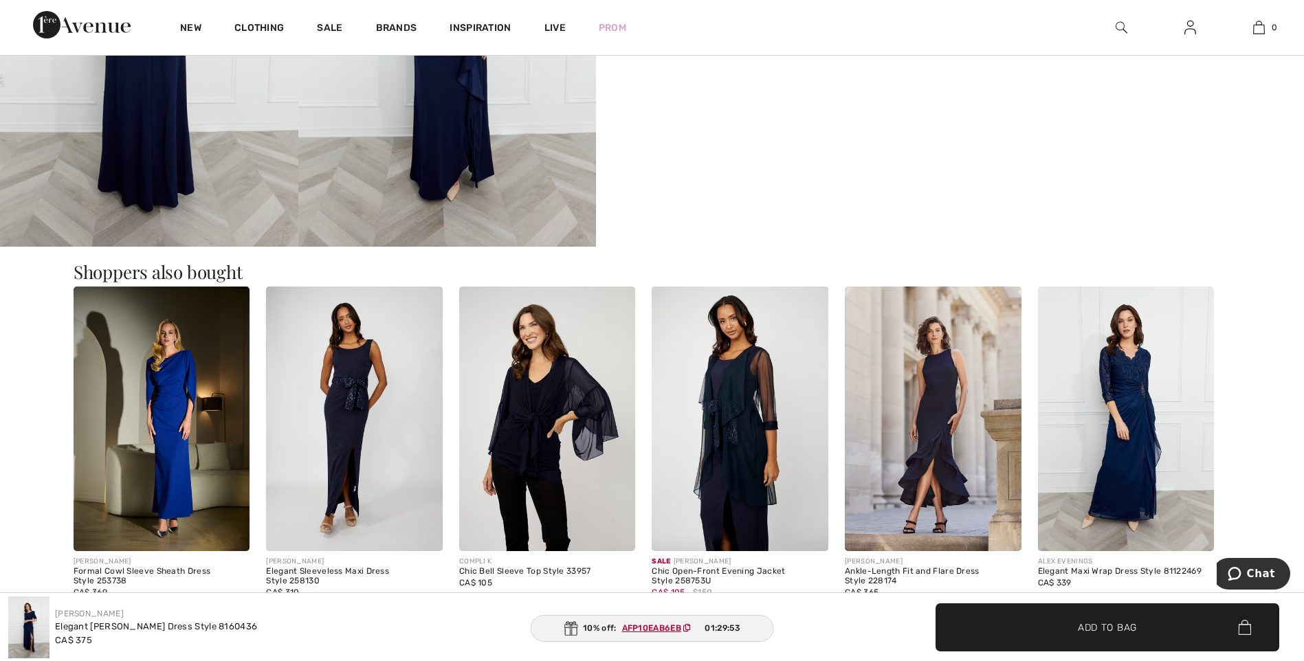
scroll to position [1031, 0]
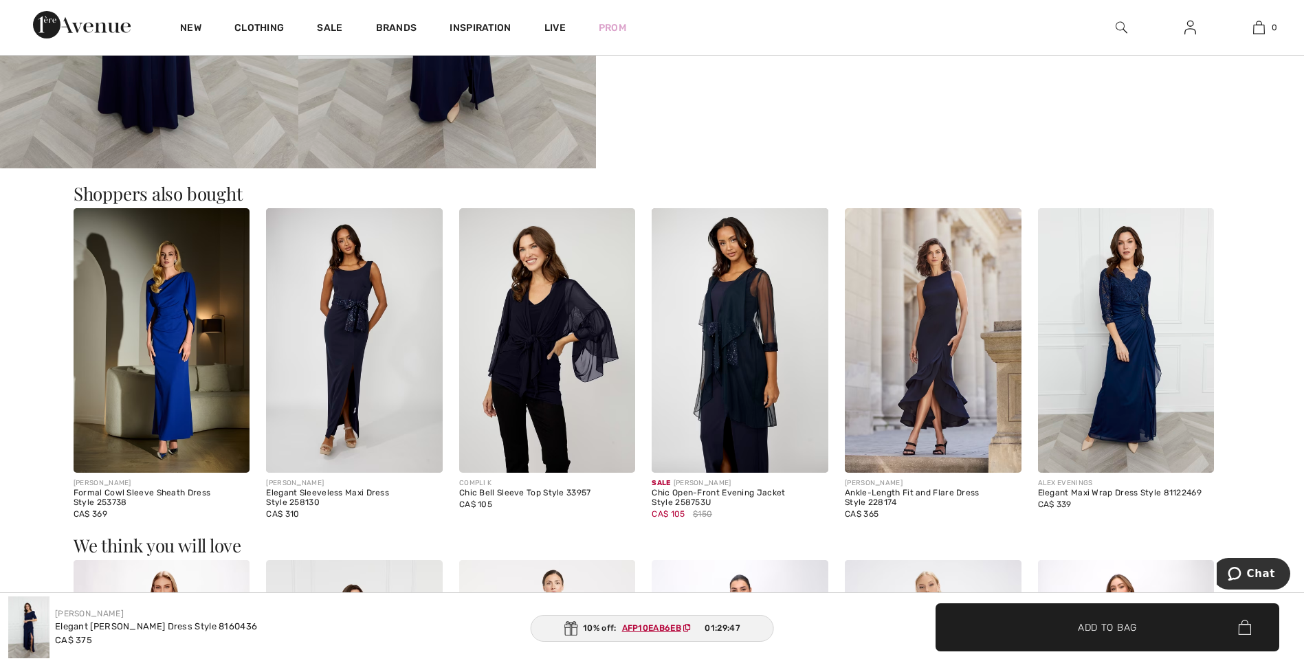
click at [131, 392] on img at bounding box center [162, 340] width 177 height 265
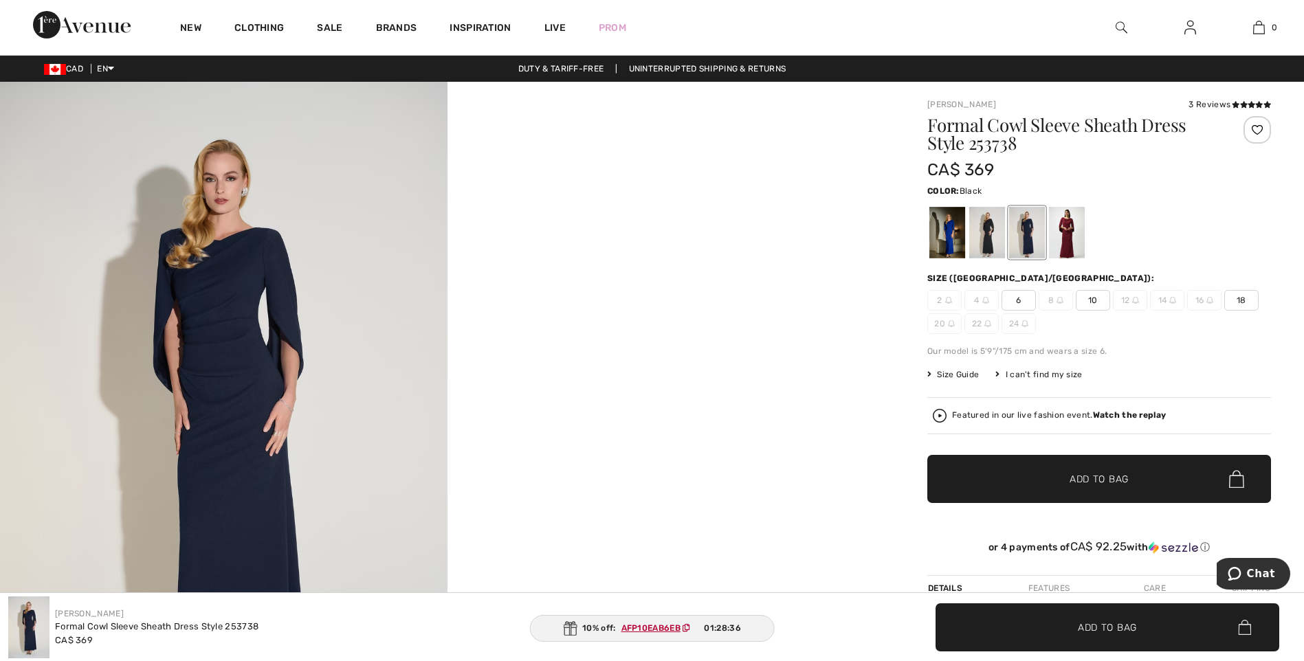
click at [986, 224] on div at bounding box center [987, 233] width 36 height 52
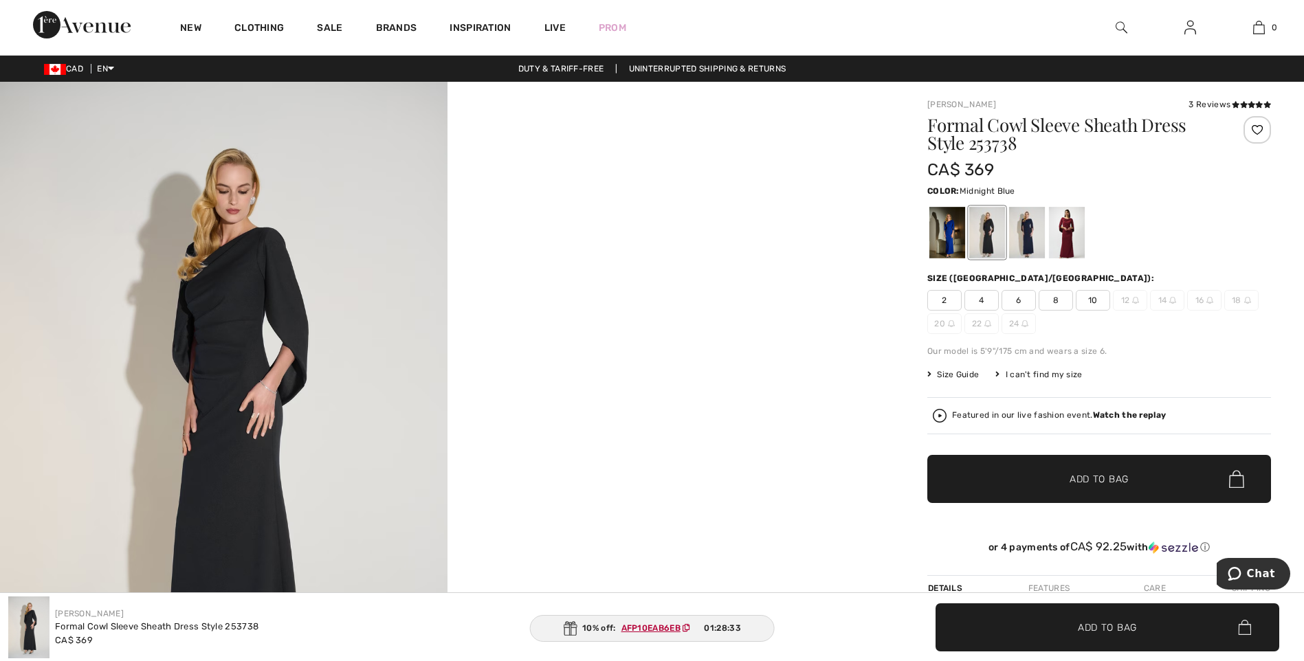
click at [1036, 233] on div at bounding box center [1027, 233] width 36 height 52
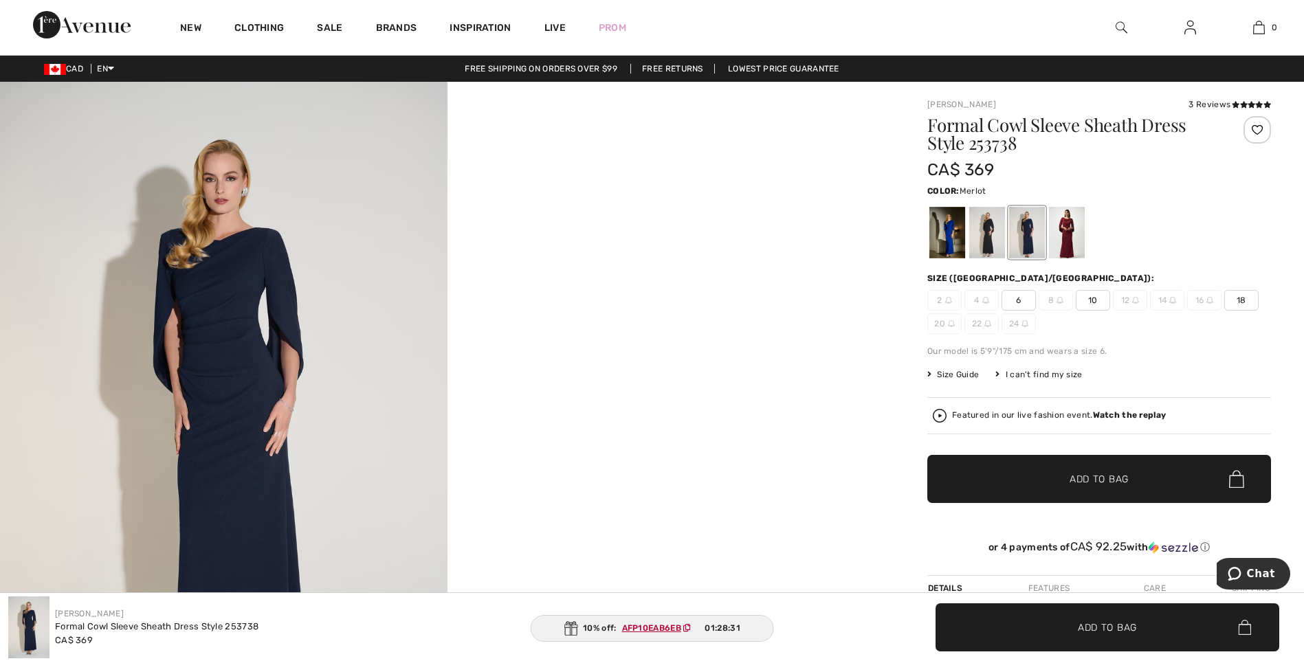
click at [1067, 237] on div at bounding box center [1067, 233] width 36 height 52
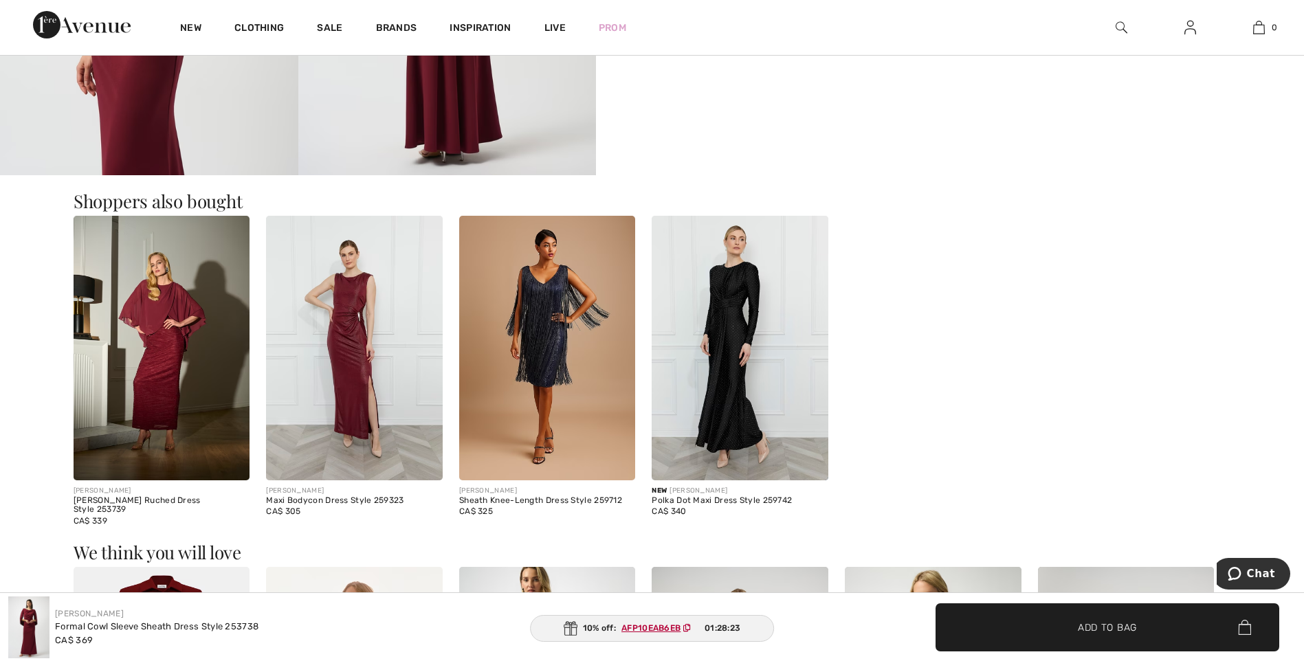
scroll to position [1581, 0]
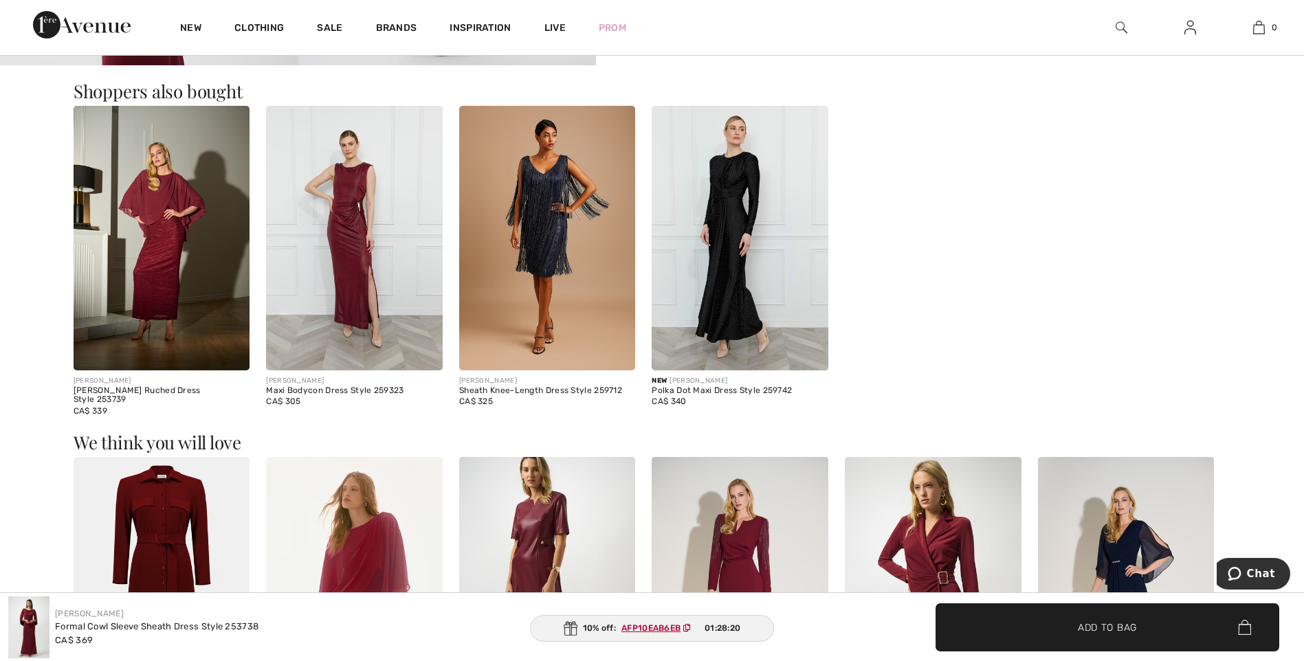
click at [729, 237] on img at bounding box center [740, 238] width 177 height 265
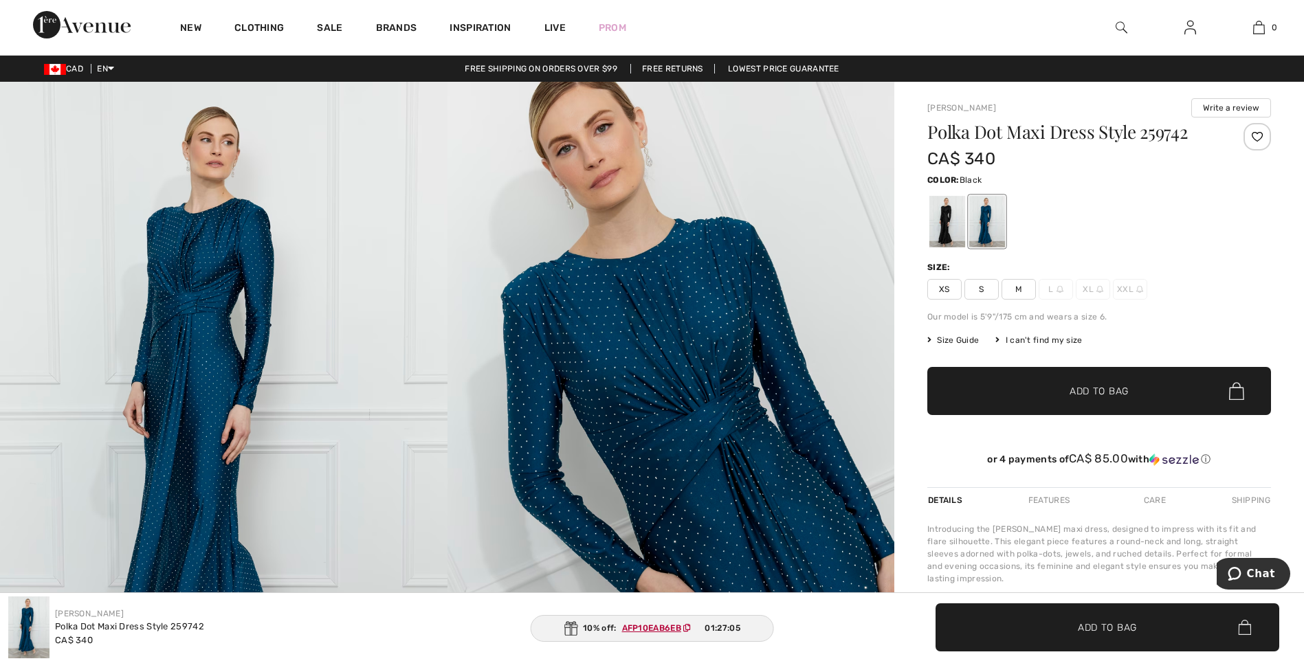
click at [951, 232] on div at bounding box center [947, 222] width 36 height 52
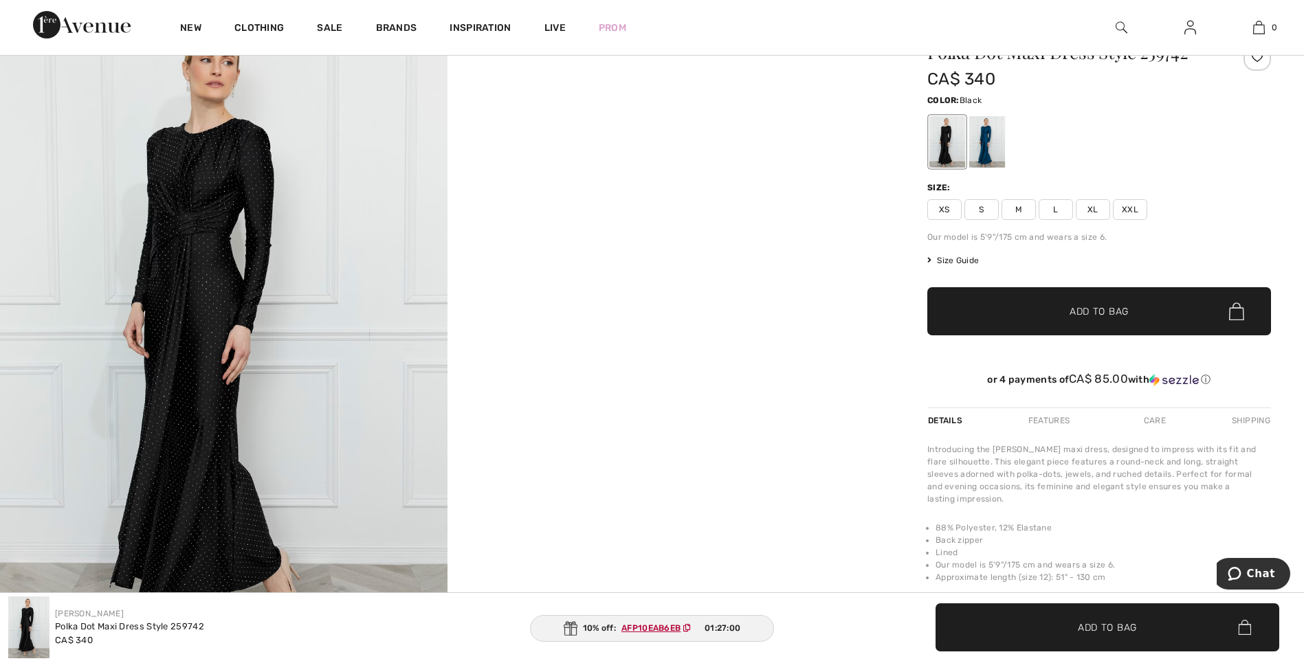
scroll to position [69, 0]
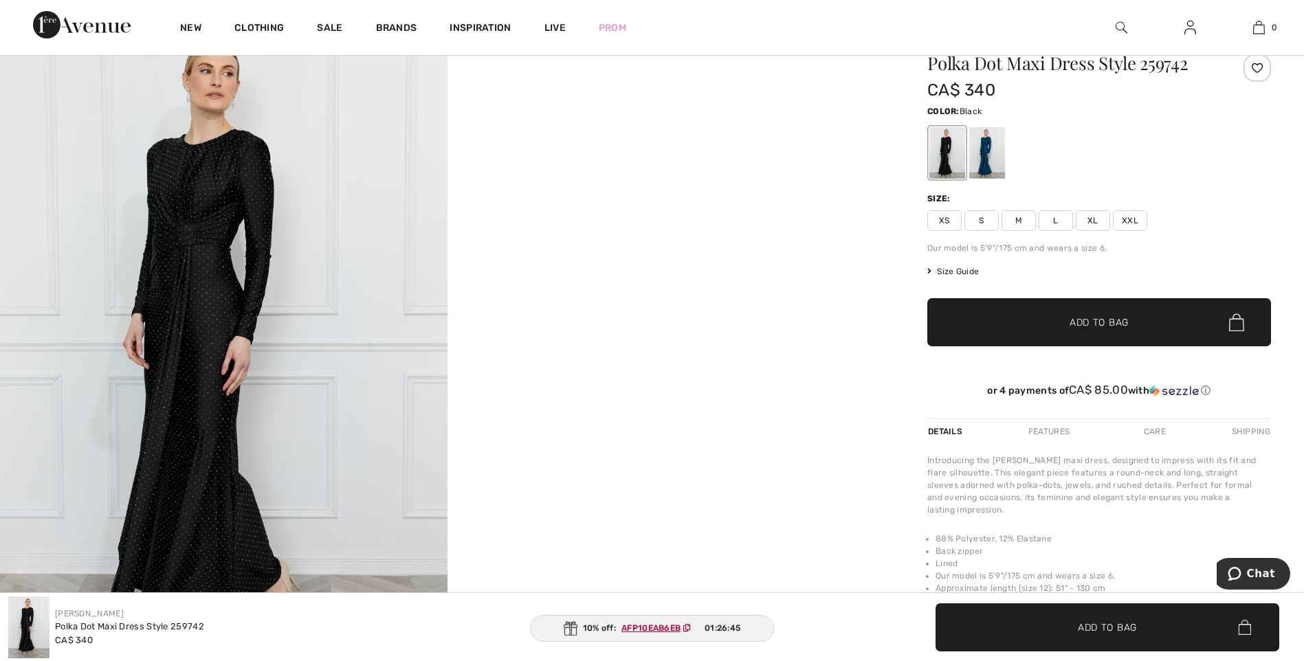
click at [953, 271] on span "Size Guide" at bounding box center [953, 271] width 52 height 12
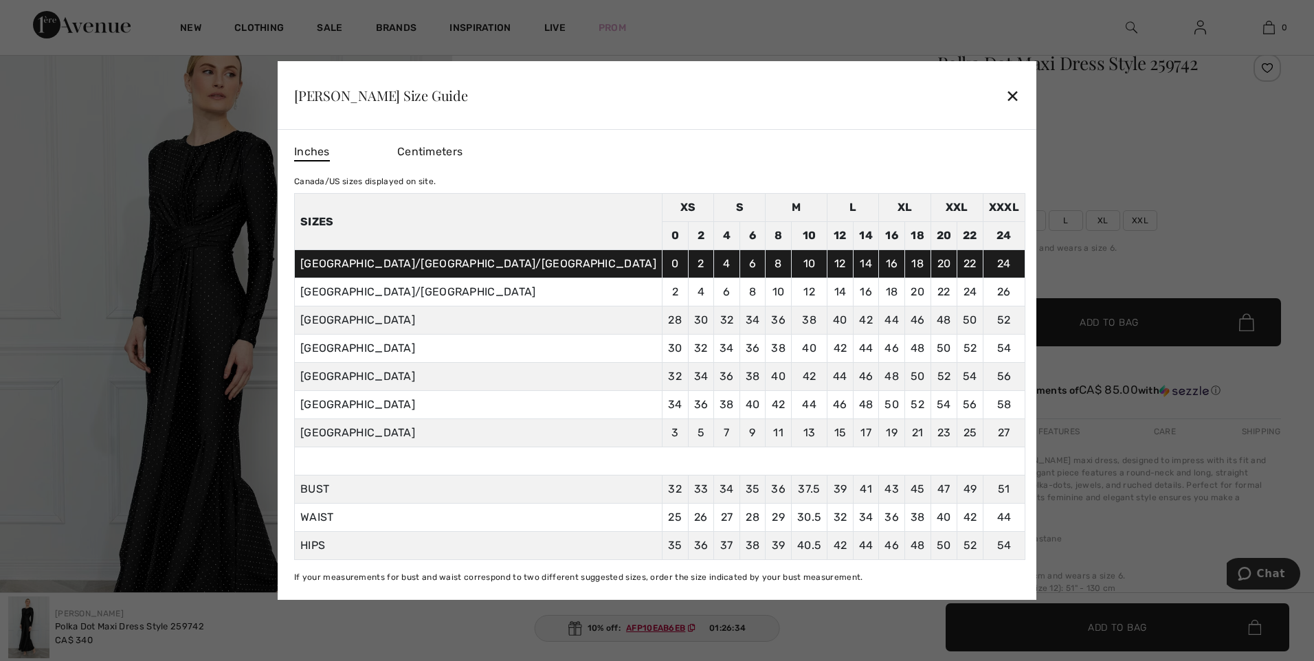
click at [1006, 98] on div "✕" at bounding box center [1013, 95] width 14 height 29
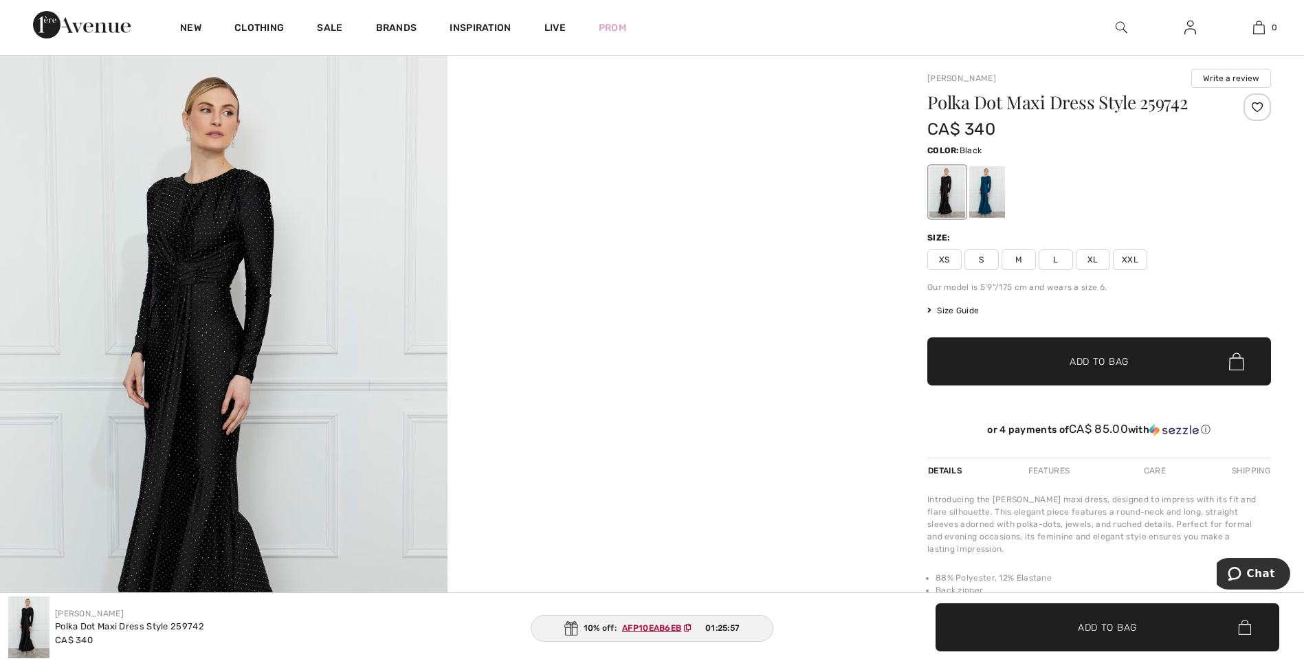
scroll to position [27, 0]
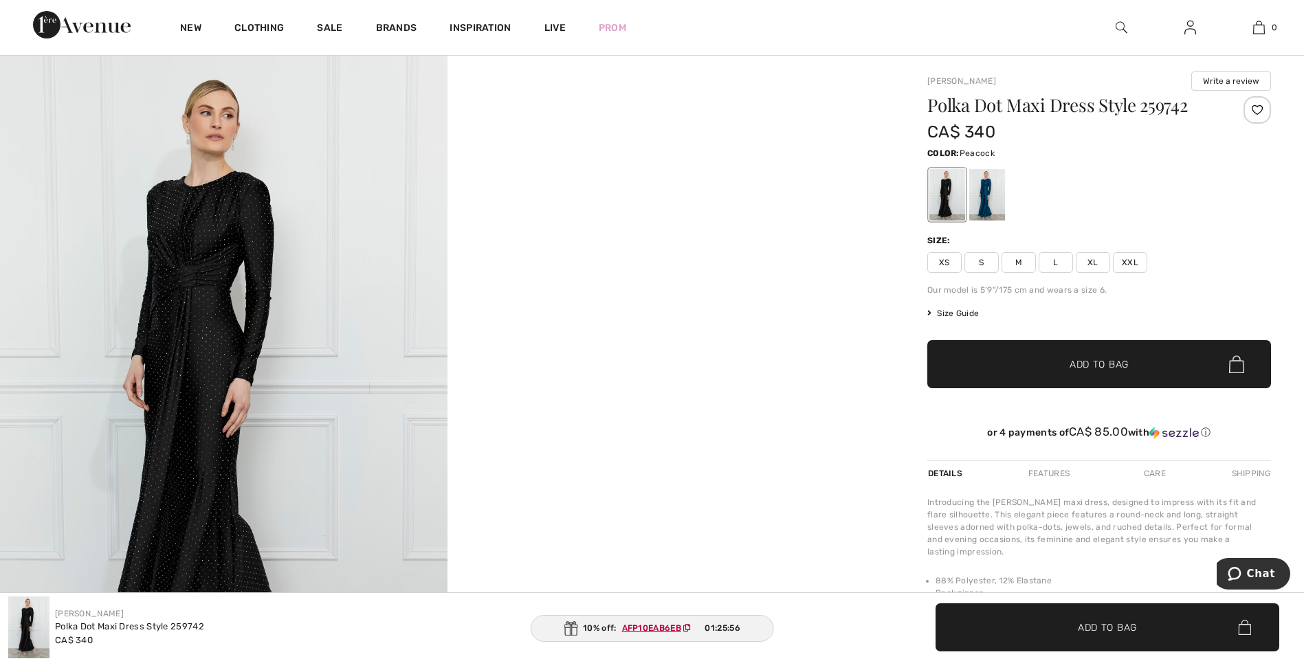
click at [985, 207] on div at bounding box center [987, 195] width 36 height 52
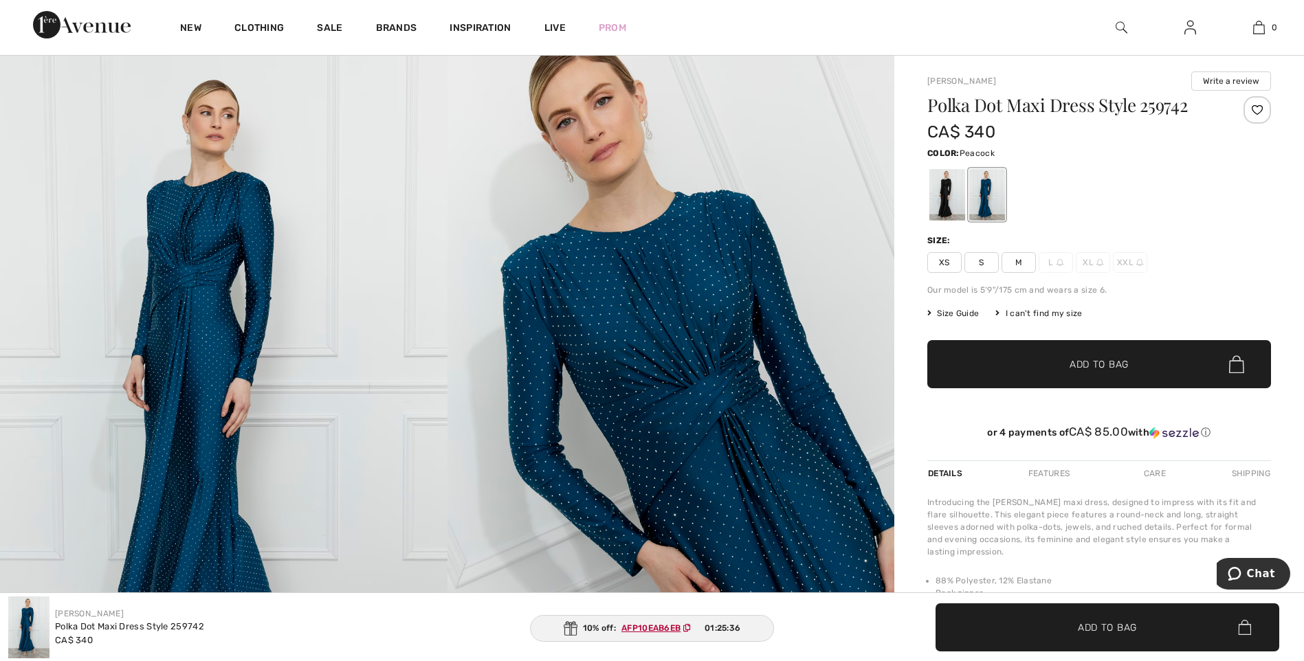
scroll to position [0, 0]
